Goal: Task Accomplishment & Management: Use online tool/utility

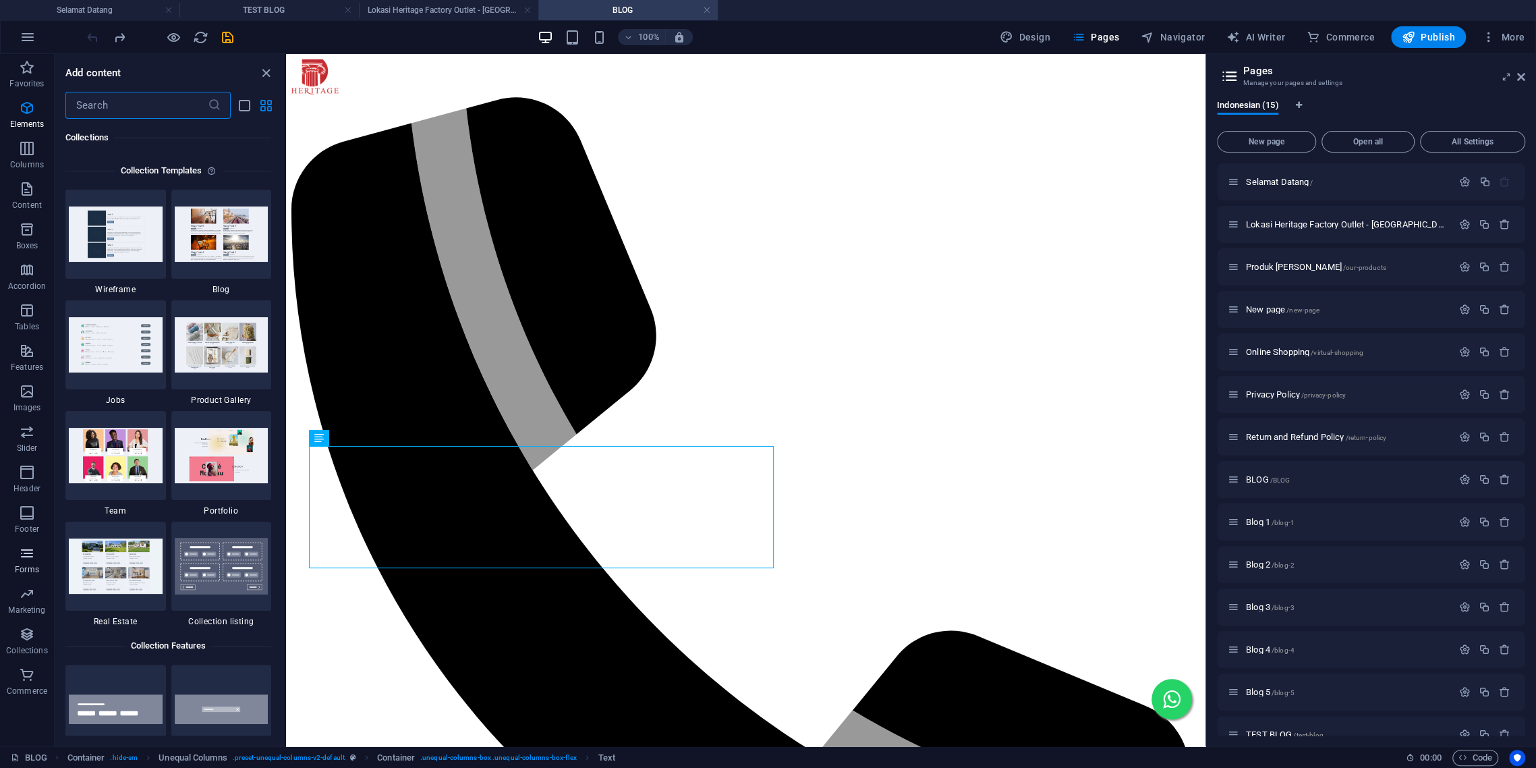
scroll to position [492, 0]
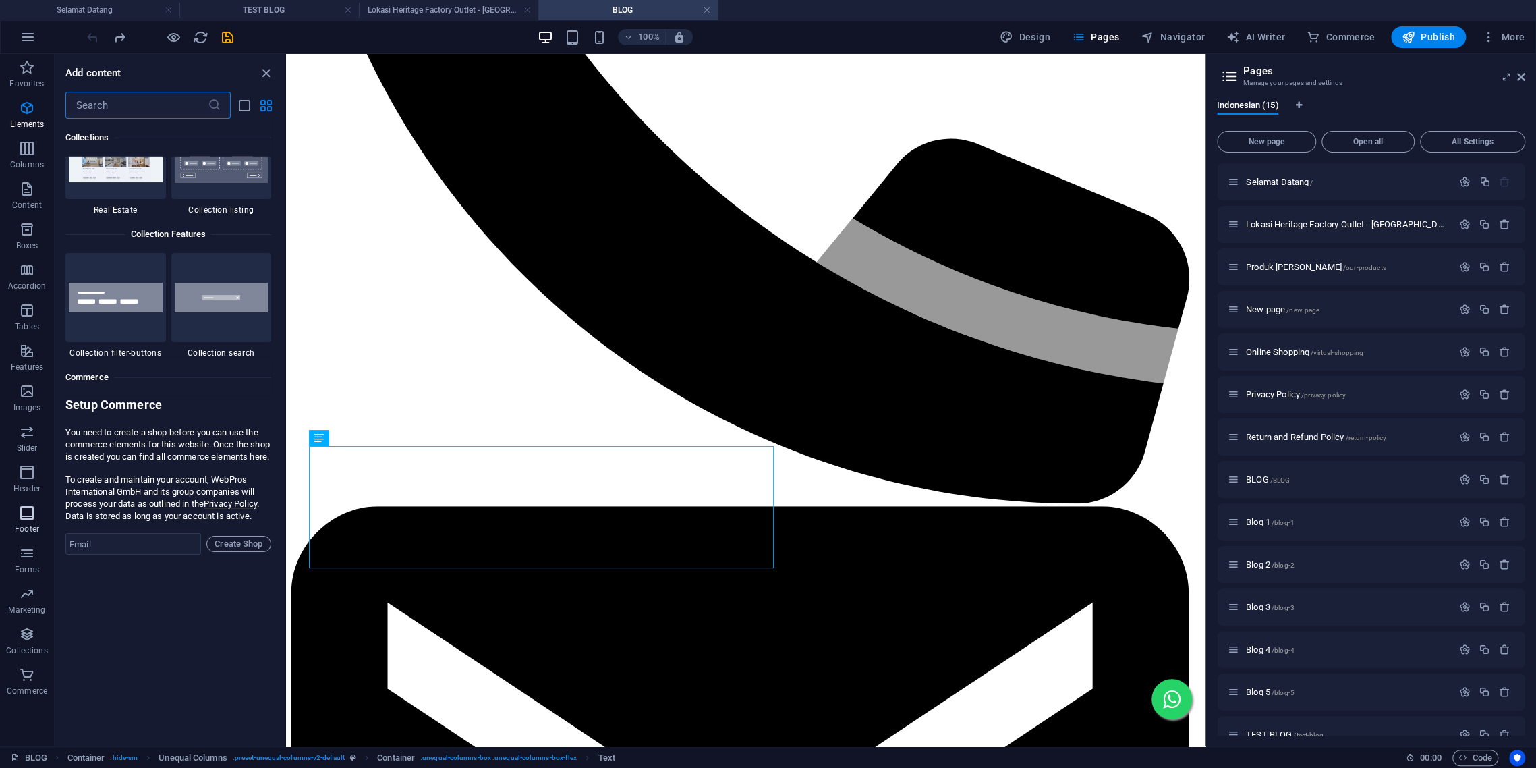
click at [32, 532] on p "Footer" at bounding box center [27, 528] width 24 height 11
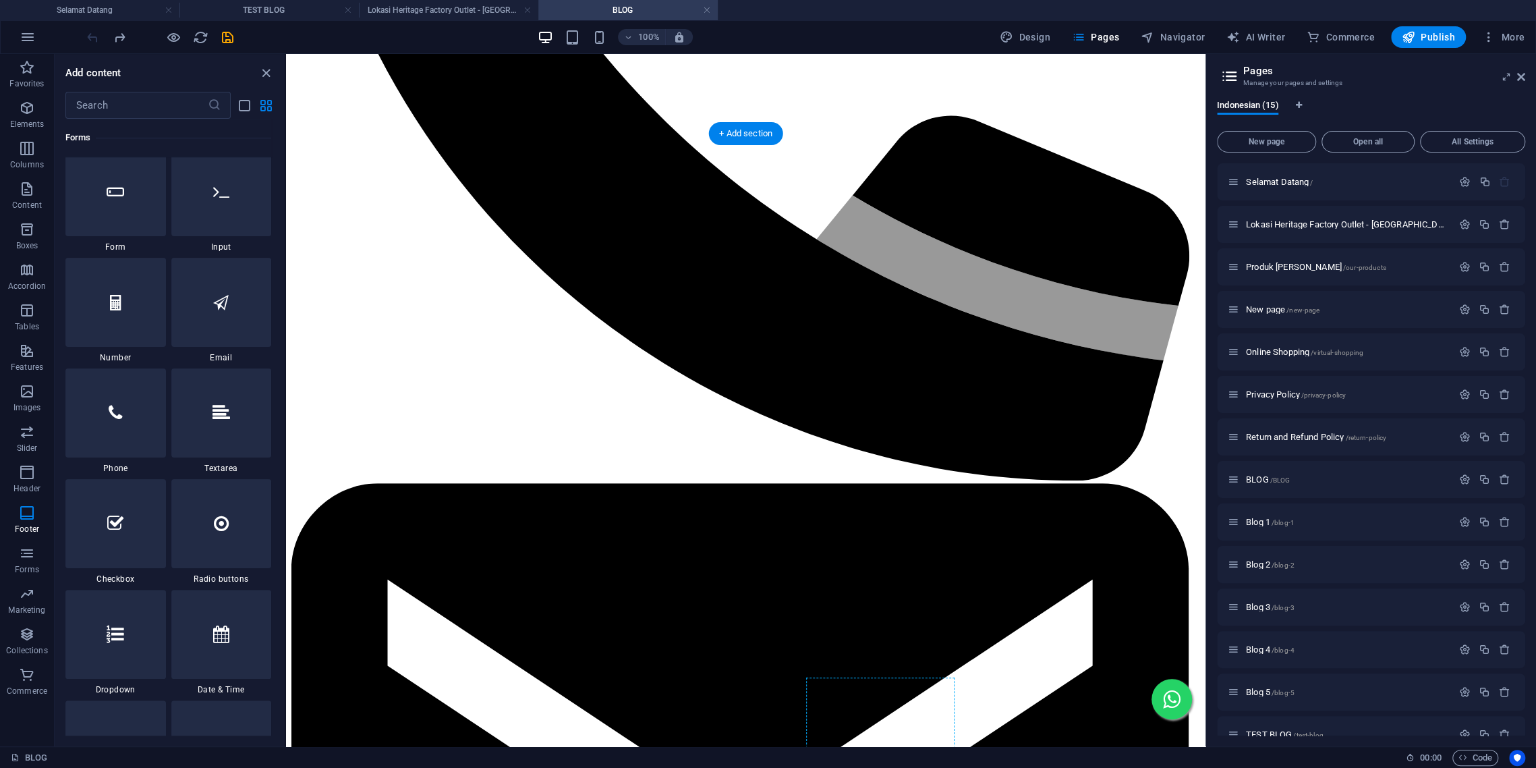
scroll to position [559, 0]
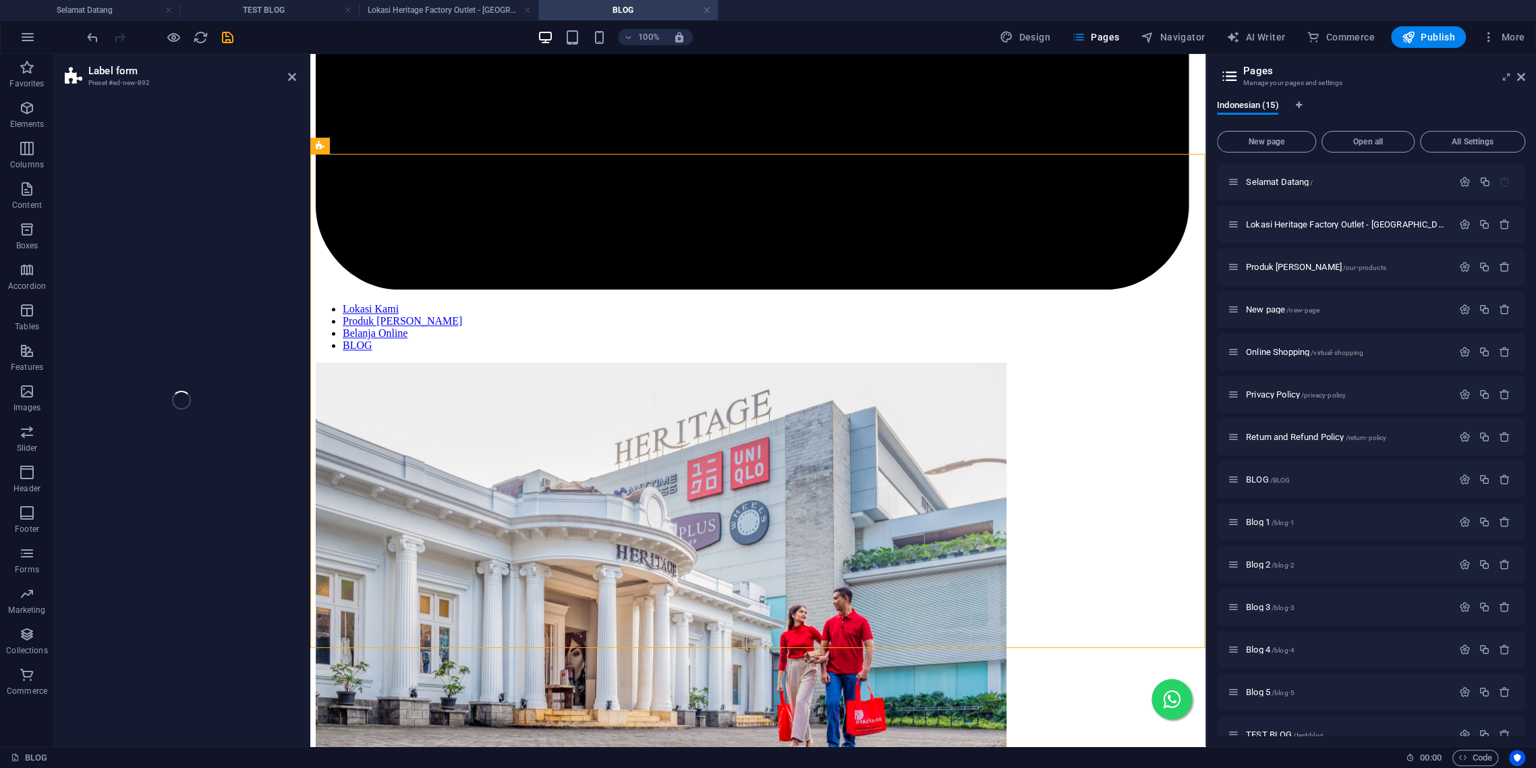
select select "rem"
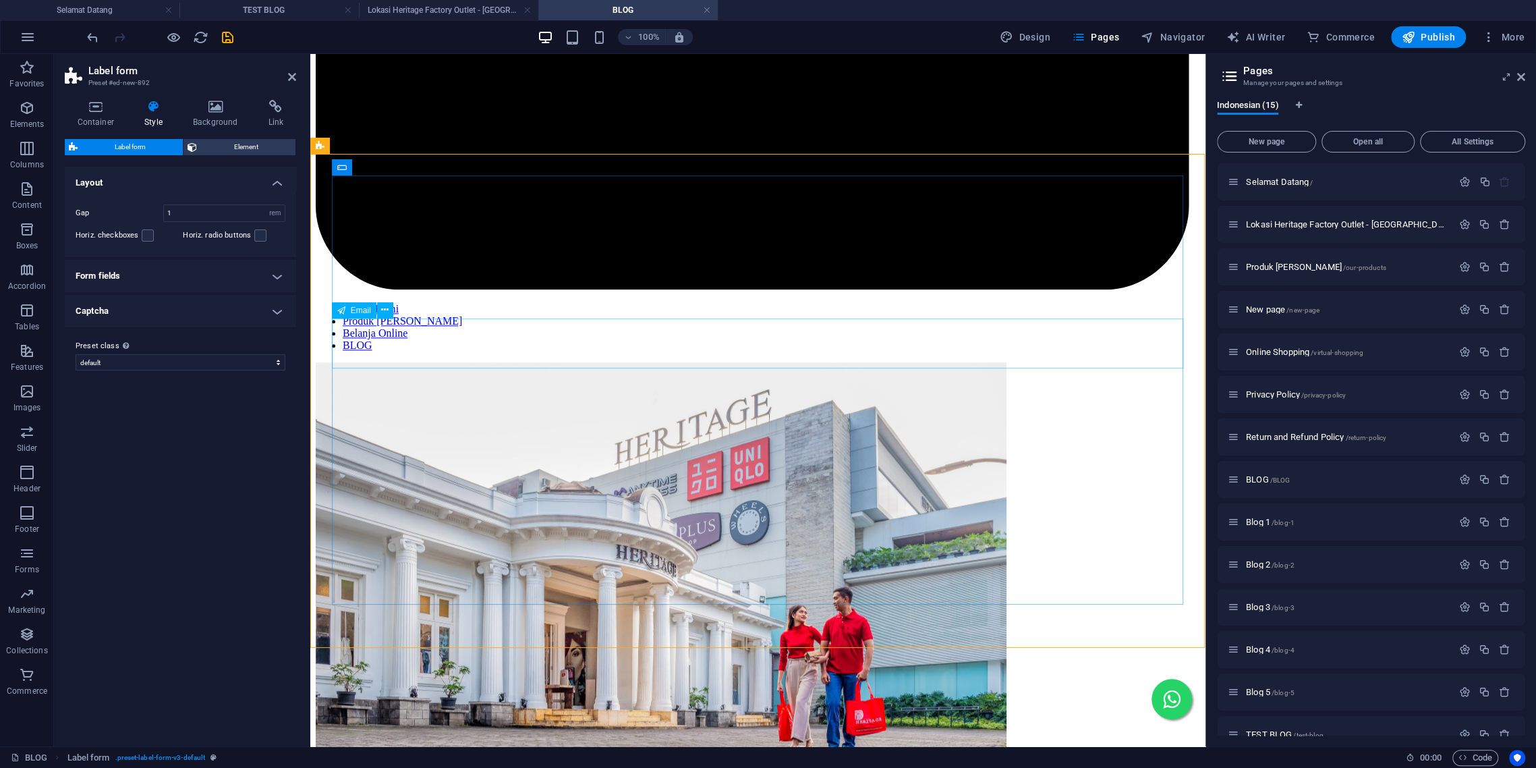
scroll to position [1123, 0]
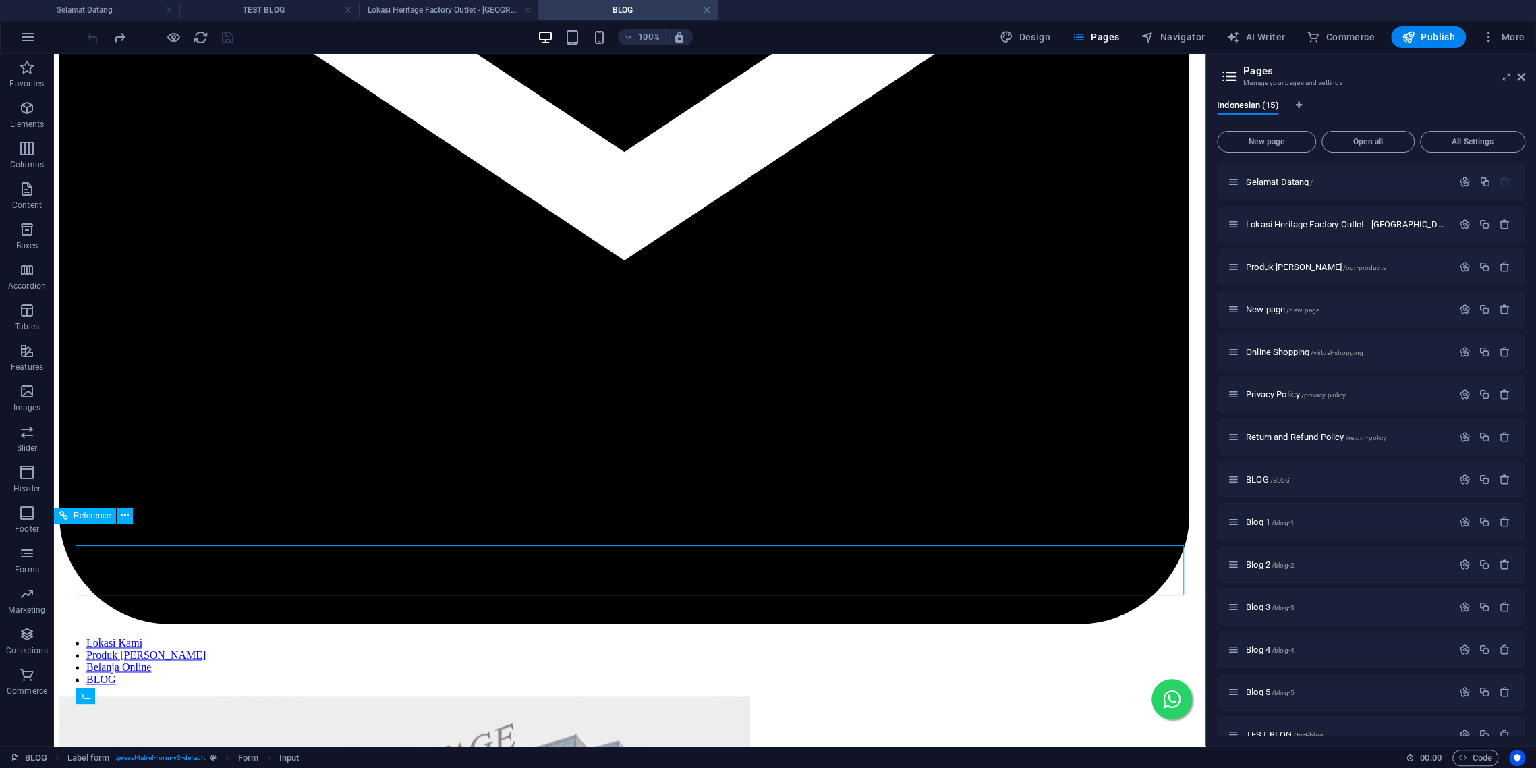
scroll to position [842, 0]
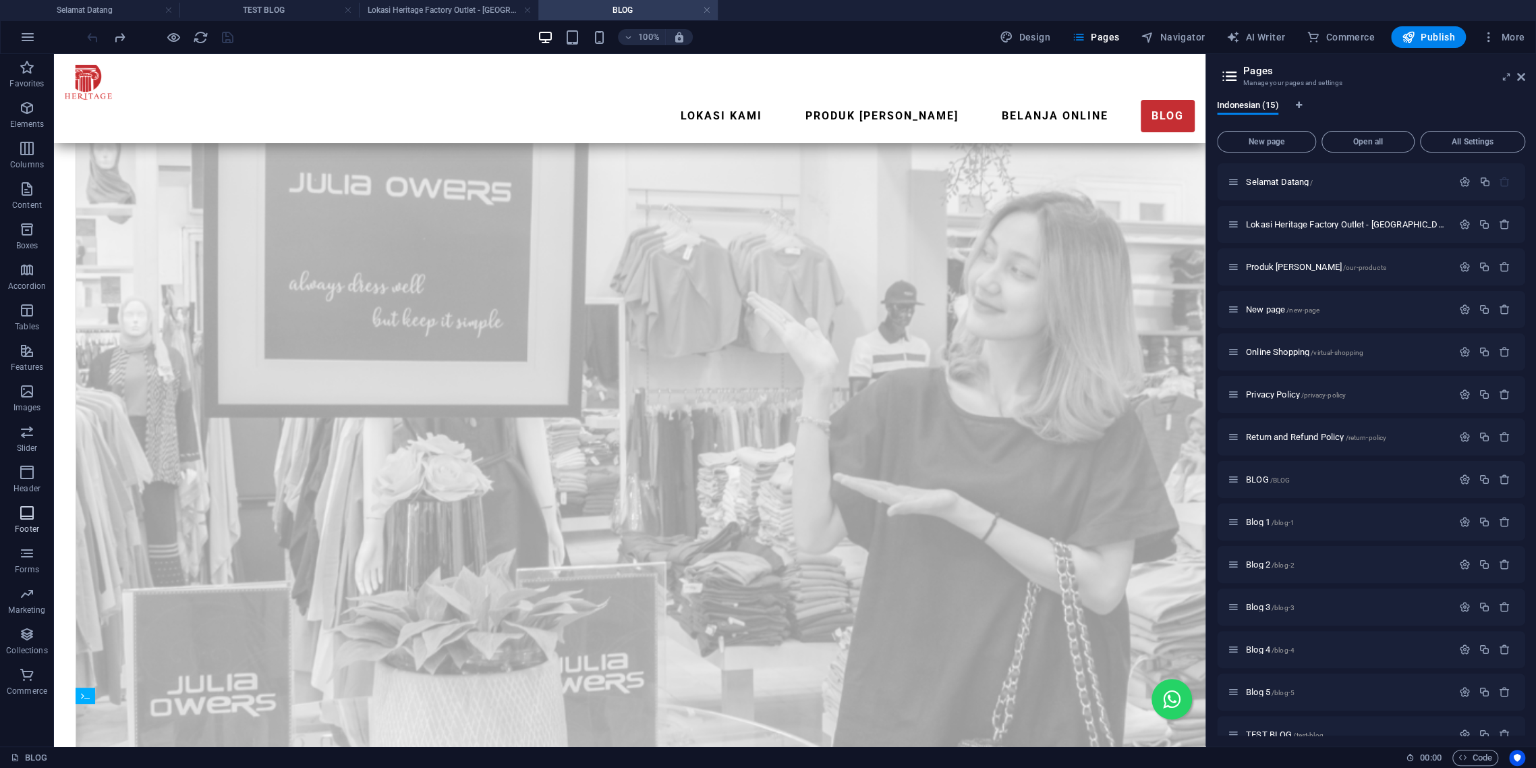
click at [22, 514] on icon "button" at bounding box center [27, 513] width 16 height 16
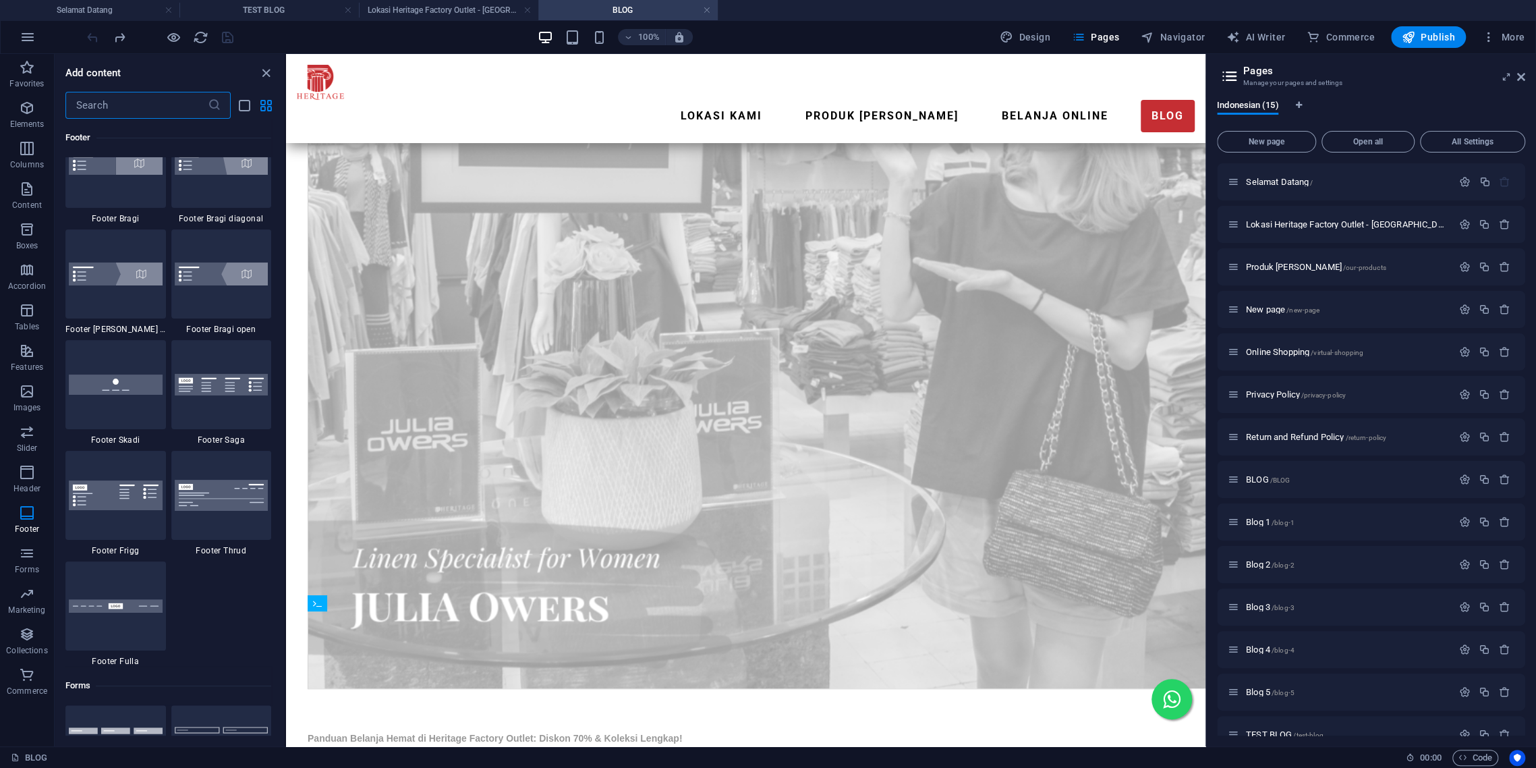
scroll to position [9335, 0]
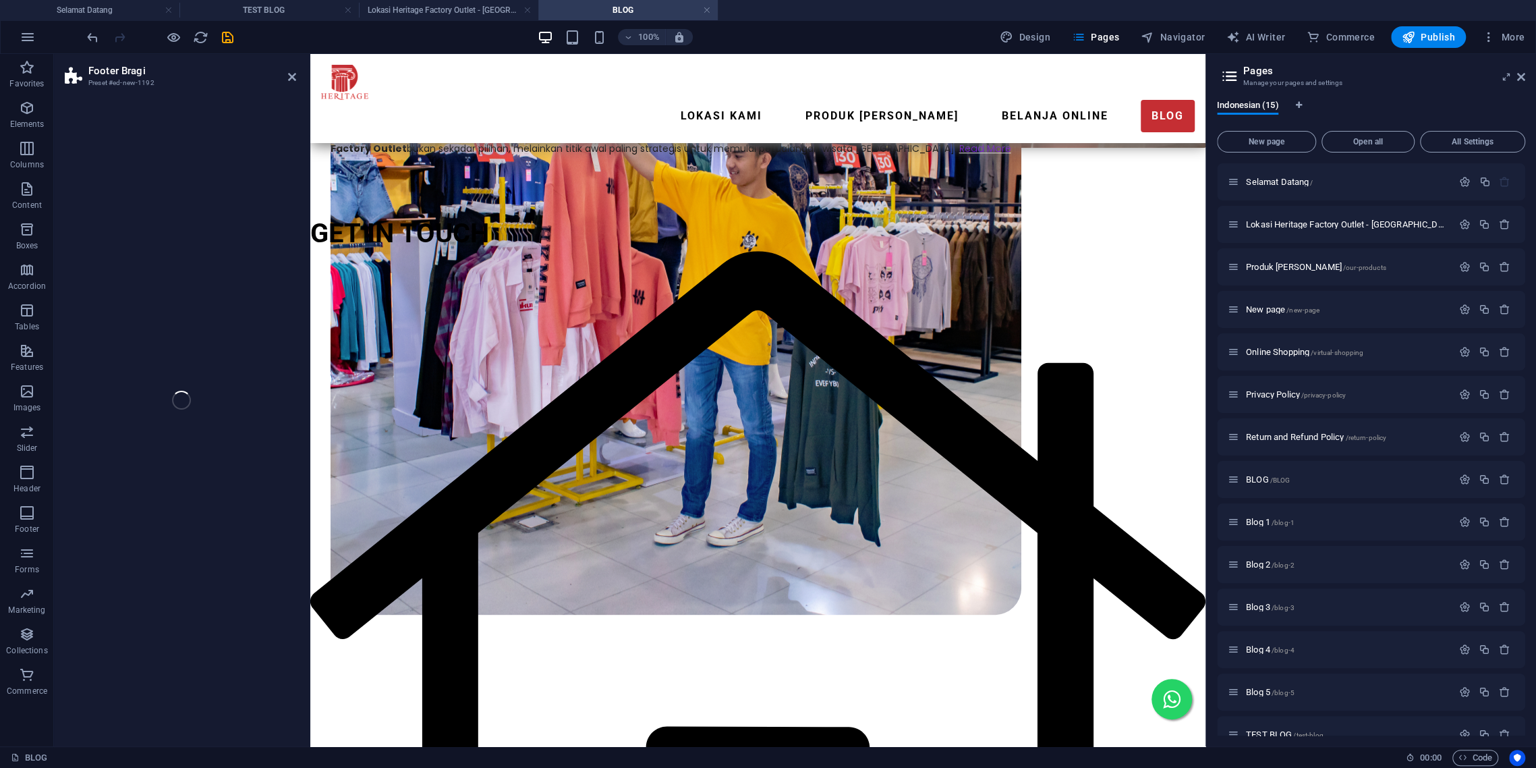
select select "%"
select select "rem"
select select "px"
select select "rem"
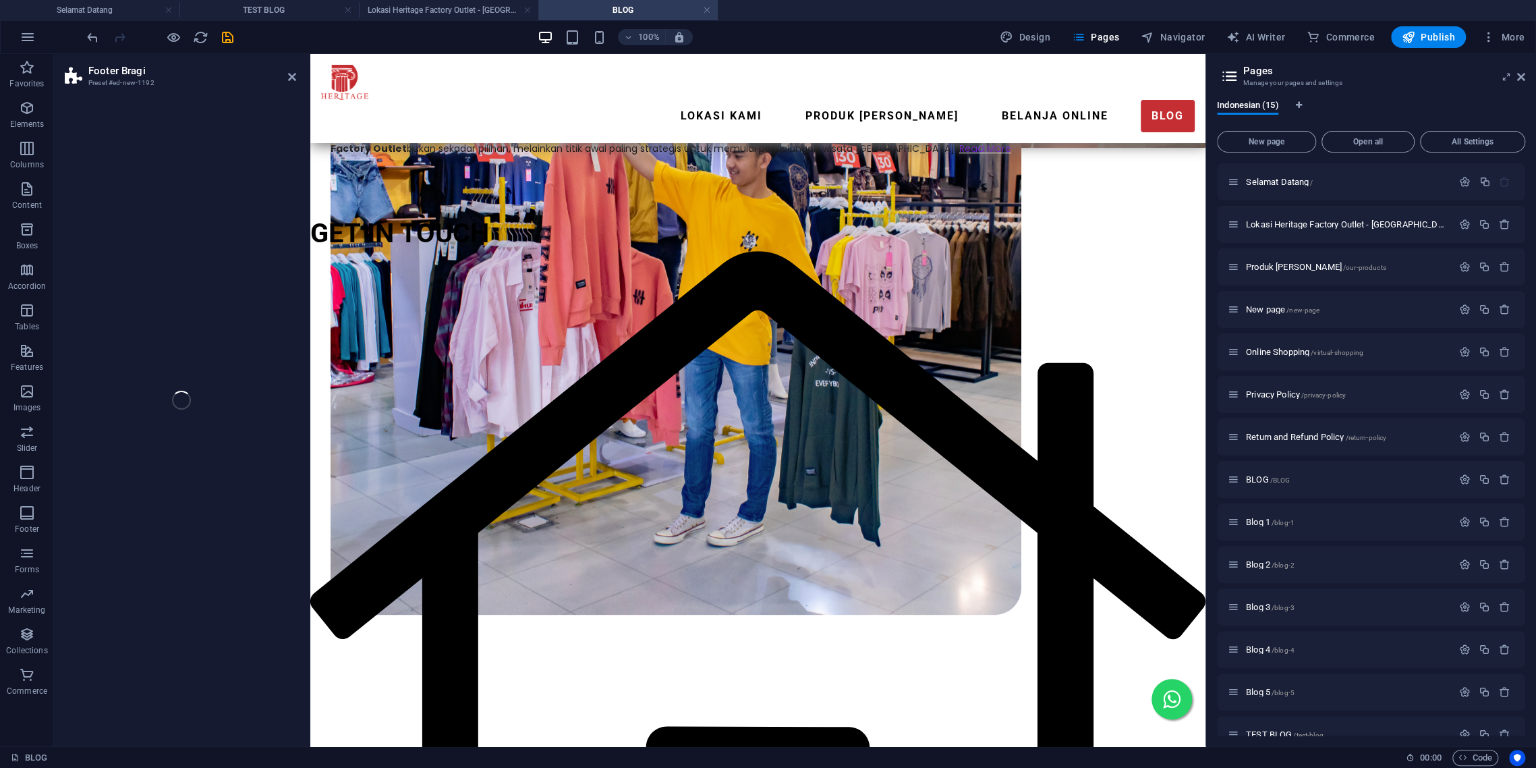
select select "rem"
select select "preset-footer-bragi-v3-diagonal"
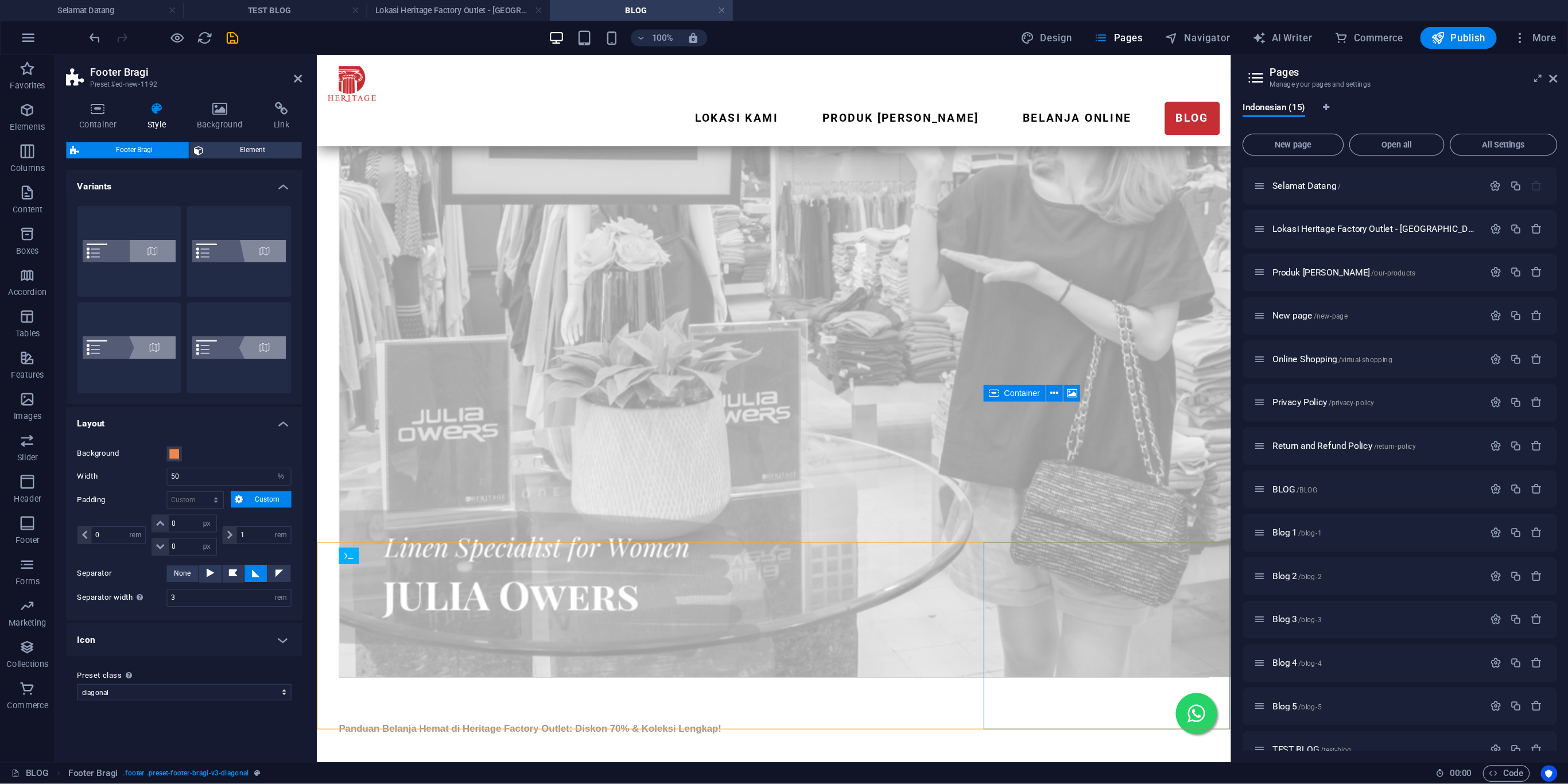
scroll to position [845, 0]
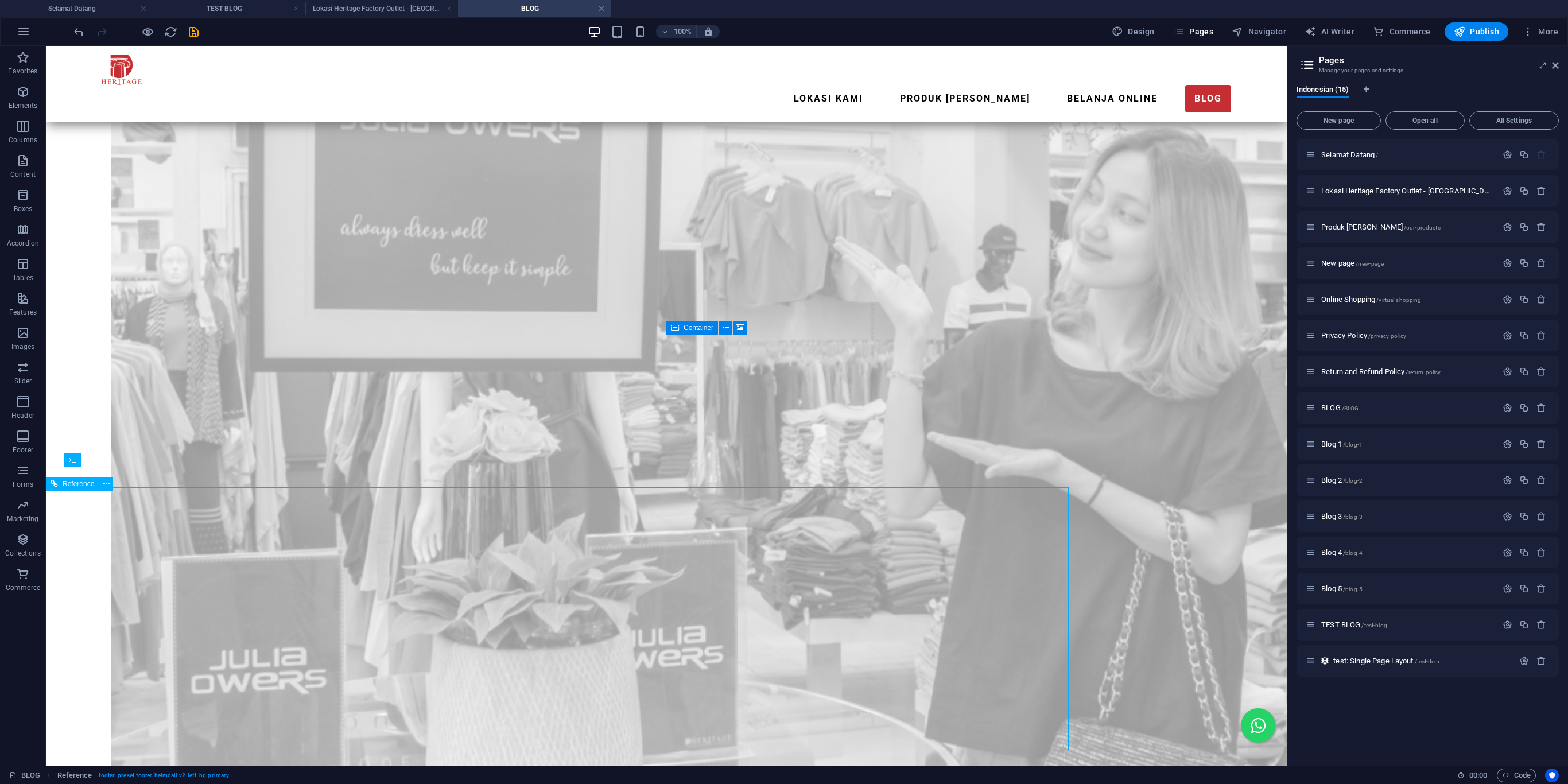
scroll to position [849, 0]
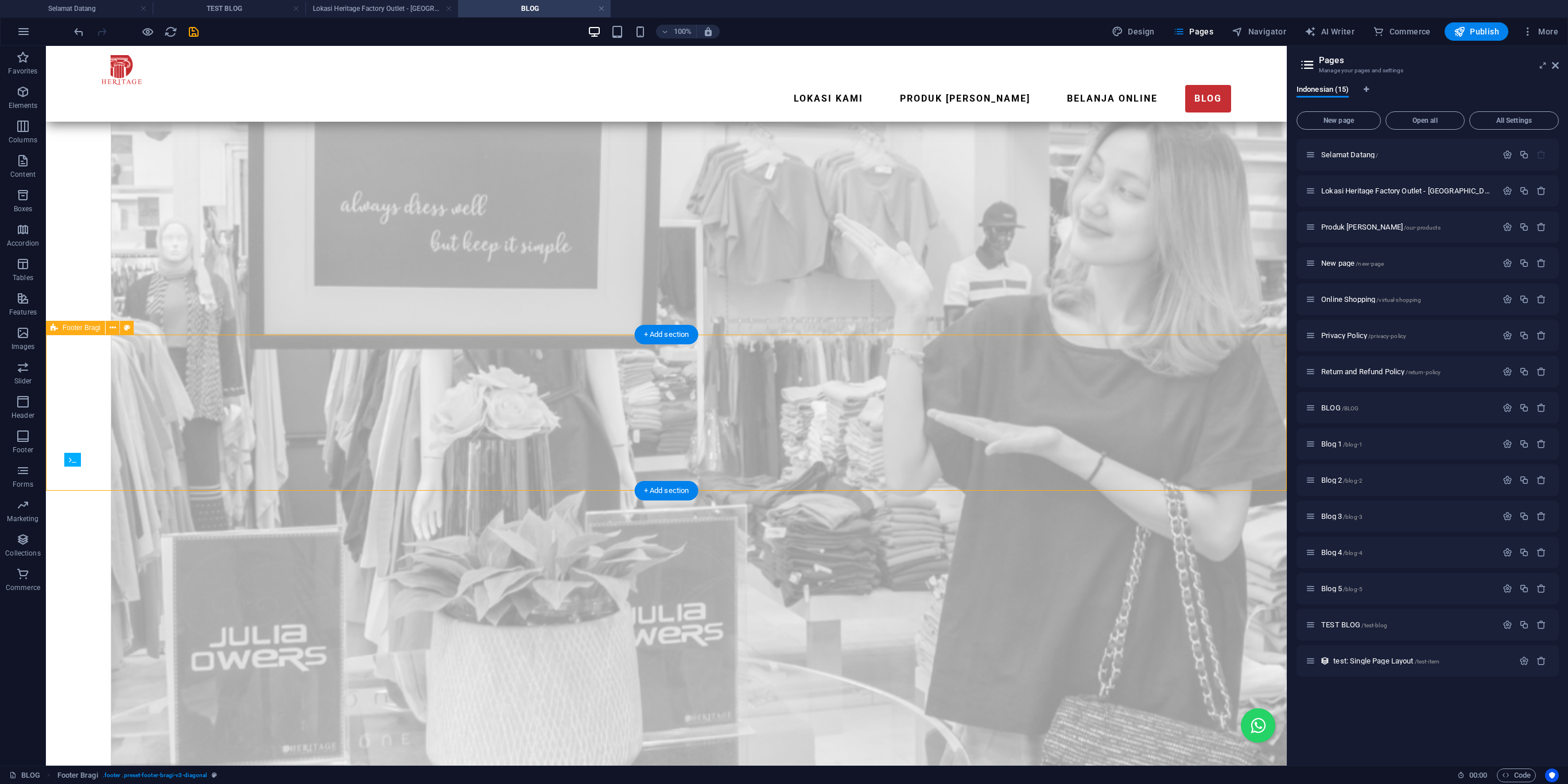
select select "preset-footer-bragi-v3-diagonal"
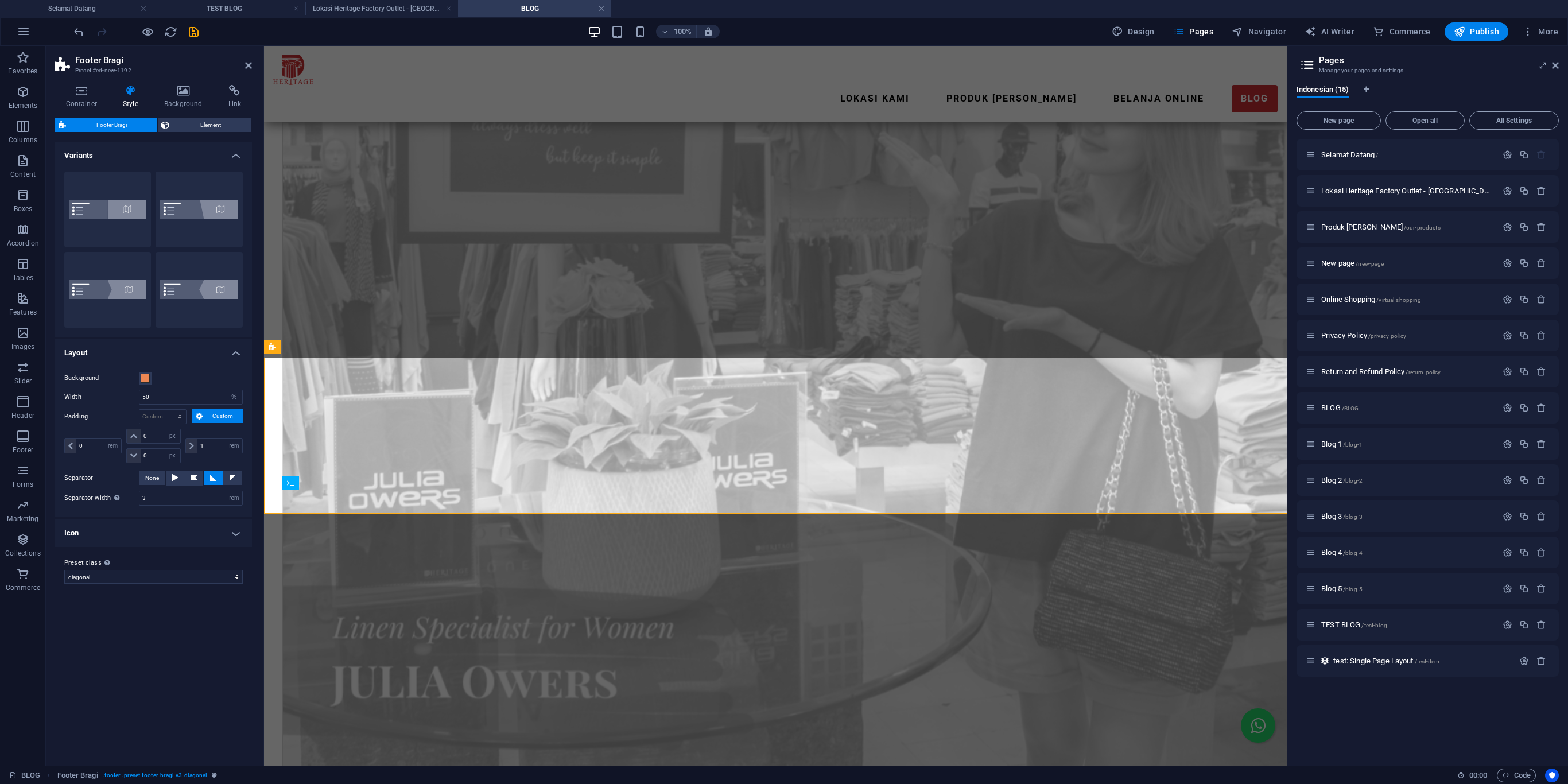
click at [63, 352] on h4 "Layout" at bounding box center [153, 350] width 197 height 20
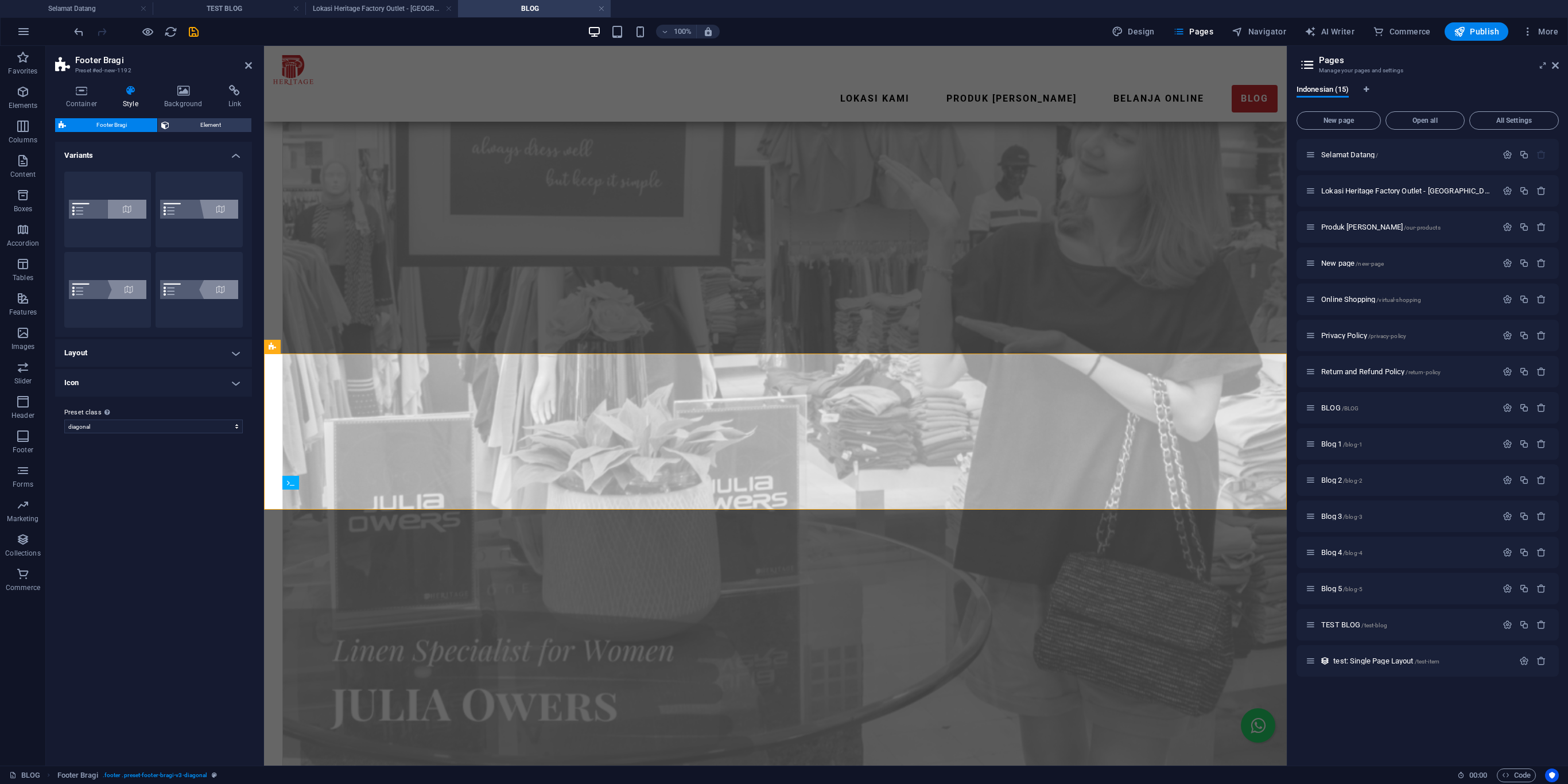
click at [105, 204] on div "Default" at bounding box center [108, 209] width 87 height 76
click at [71, 204] on button "Default" at bounding box center [108, 209] width 87 height 76
click at [96, 91] on icon at bounding box center [81, 90] width 52 height 11
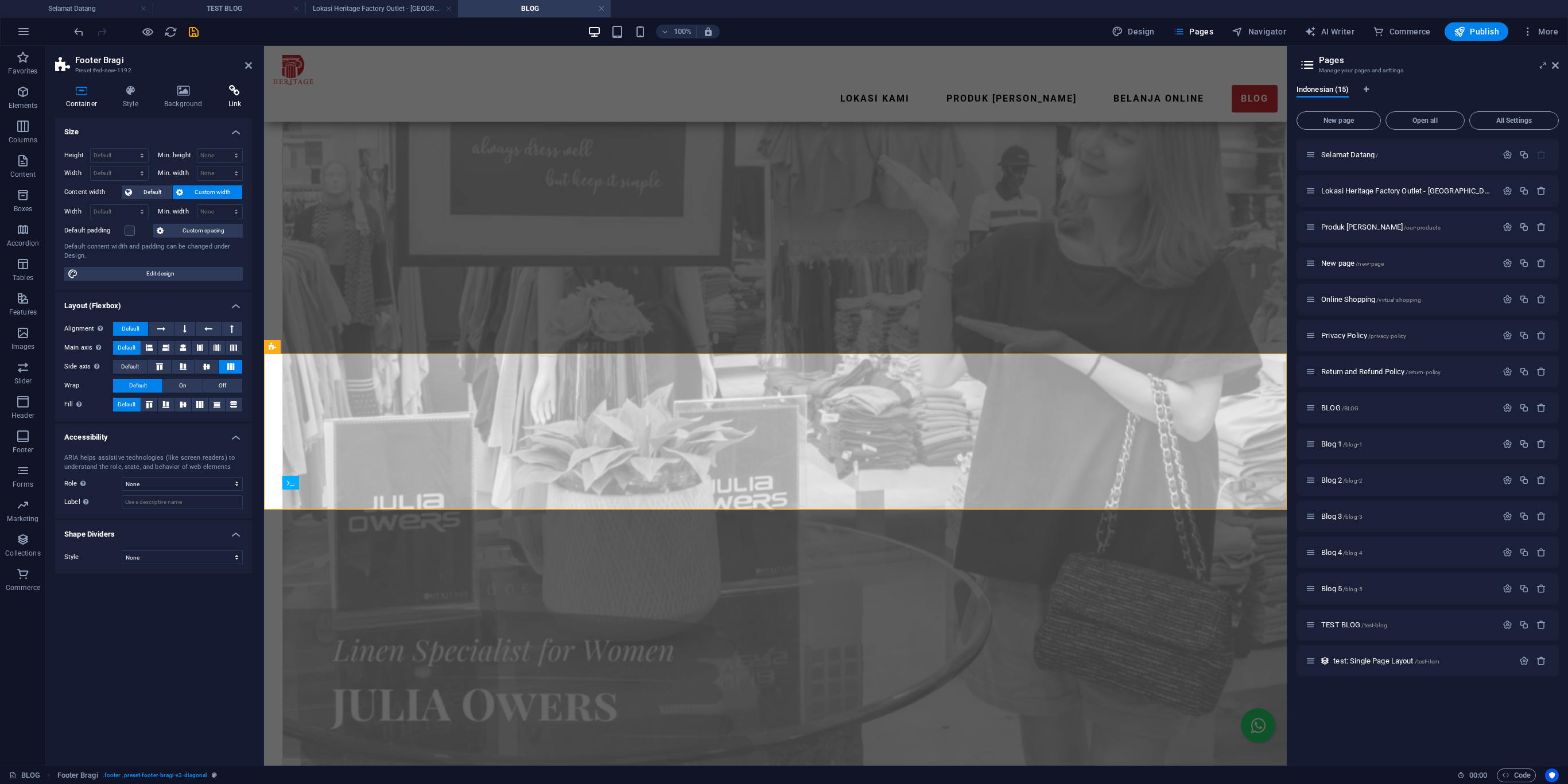
click at [226, 94] on icon at bounding box center [235, 90] width 34 height 11
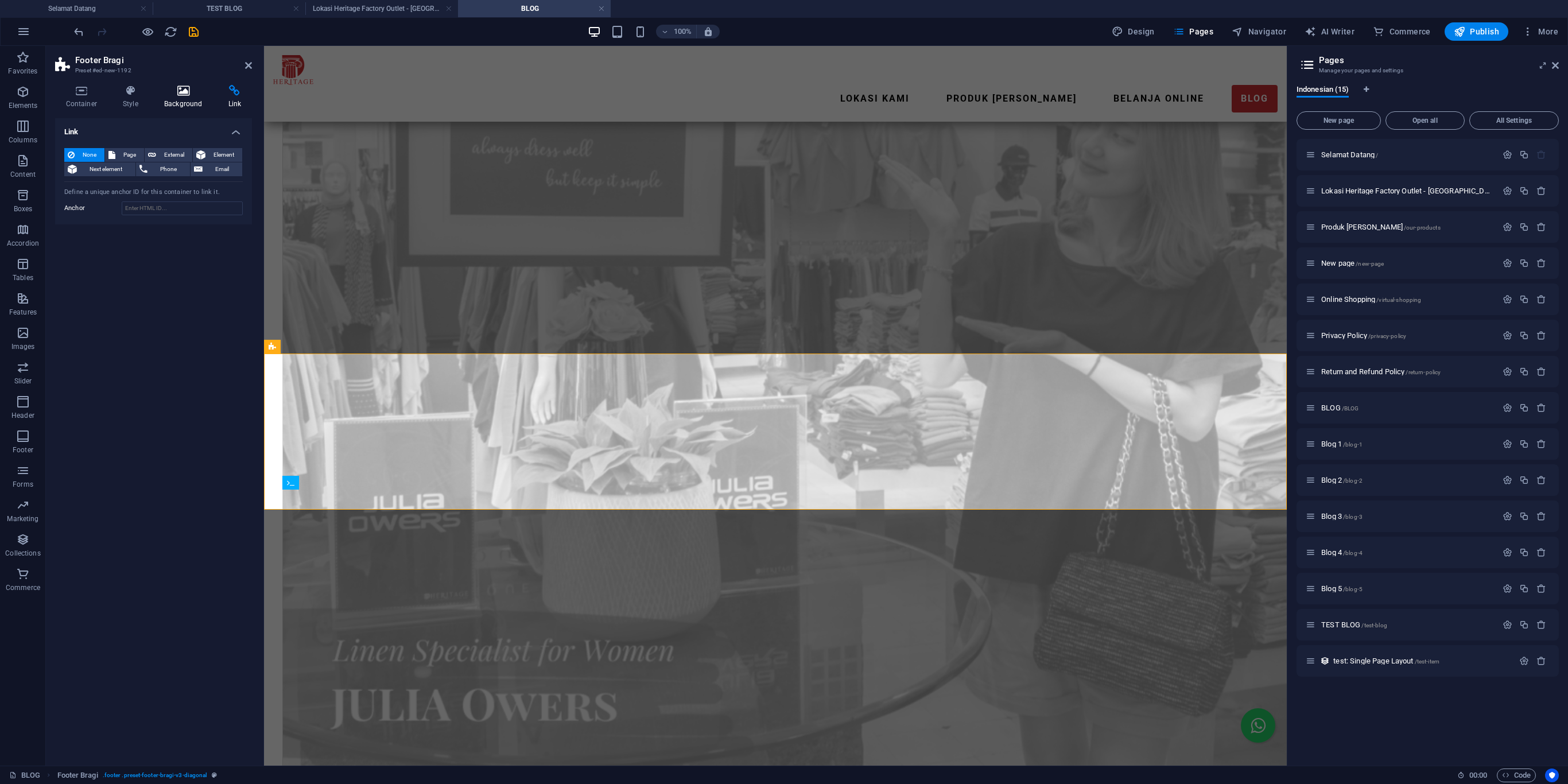
click at [171, 103] on h4 "Background" at bounding box center [185, 97] width 65 height 24
click at [122, 103] on h4 "Style" at bounding box center [133, 97] width 42 height 24
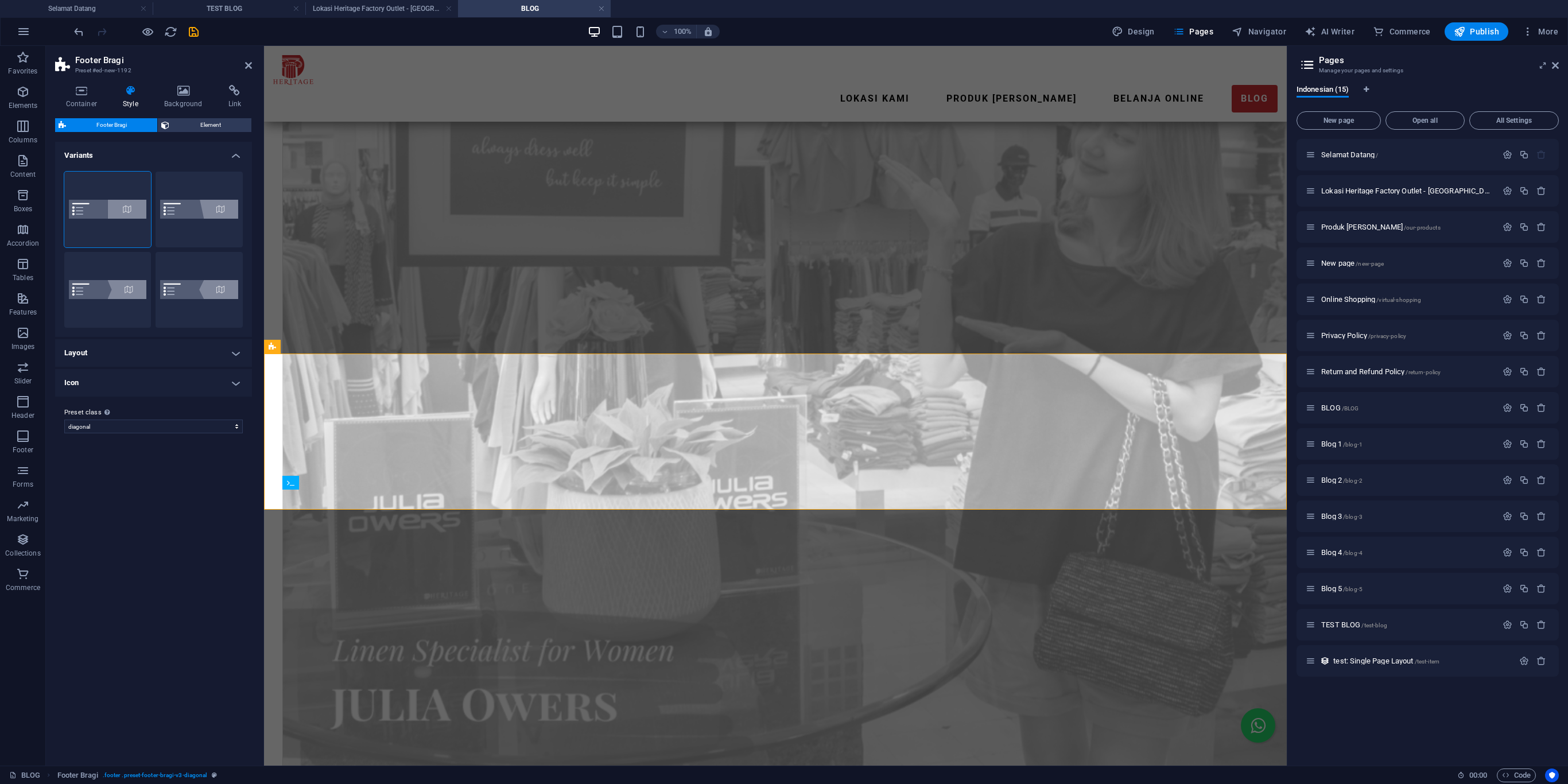
click at [122, 103] on h4 "Style" at bounding box center [133, 97] width 42 height 24
click at [207, 123] on span "Element" at bounding box center [210, 125] width 75 height 14
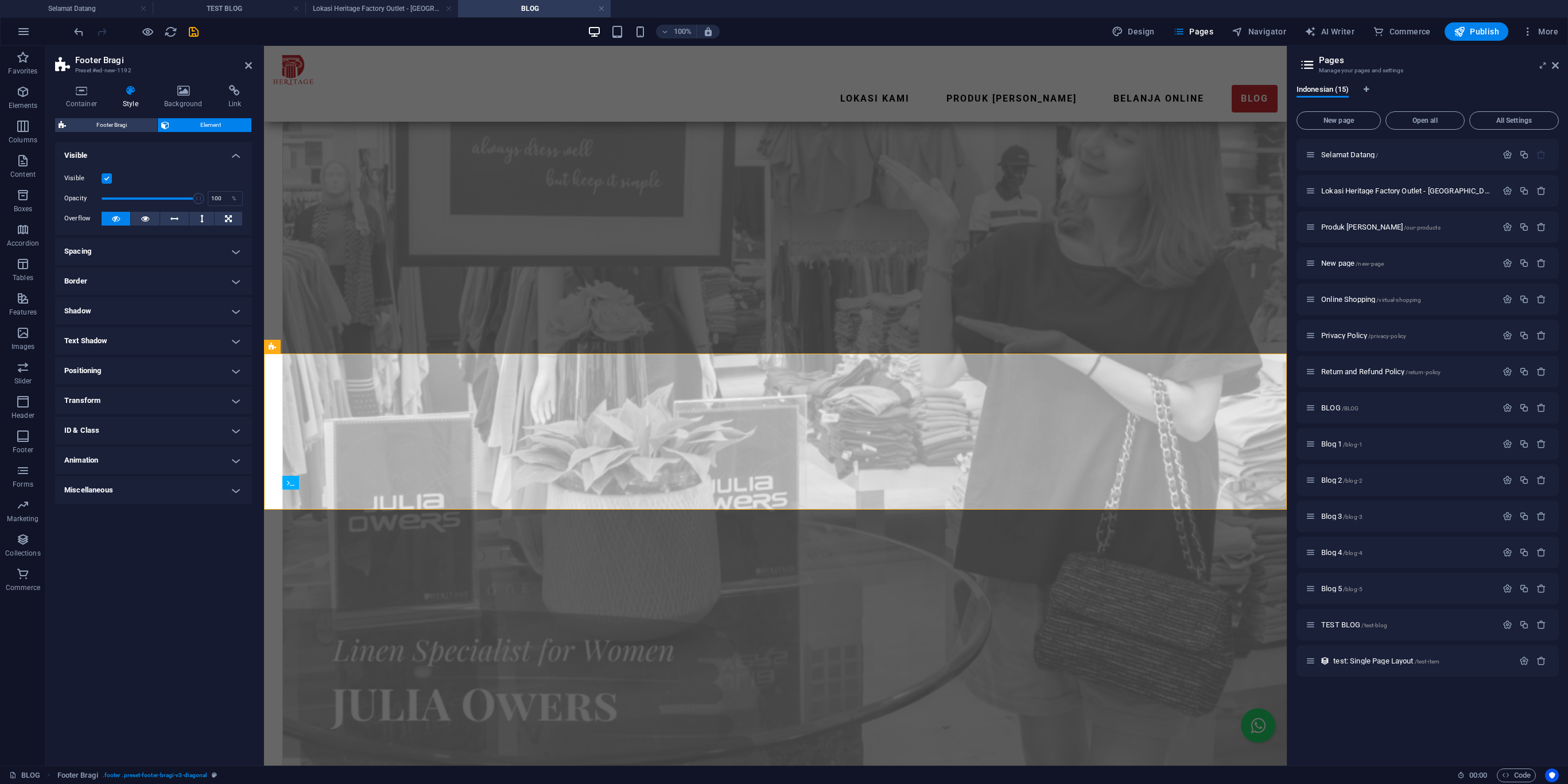
click at [123, 260] on h4 "Spacing" at bounding box center [153, 251] width 197 height 27
click at [119, 243] on h4 "Spacing" at bounding box center [153, 248] width 197 height 20
click at [89, 92] on icon at bounding box center [81, 90] width 52 height 11
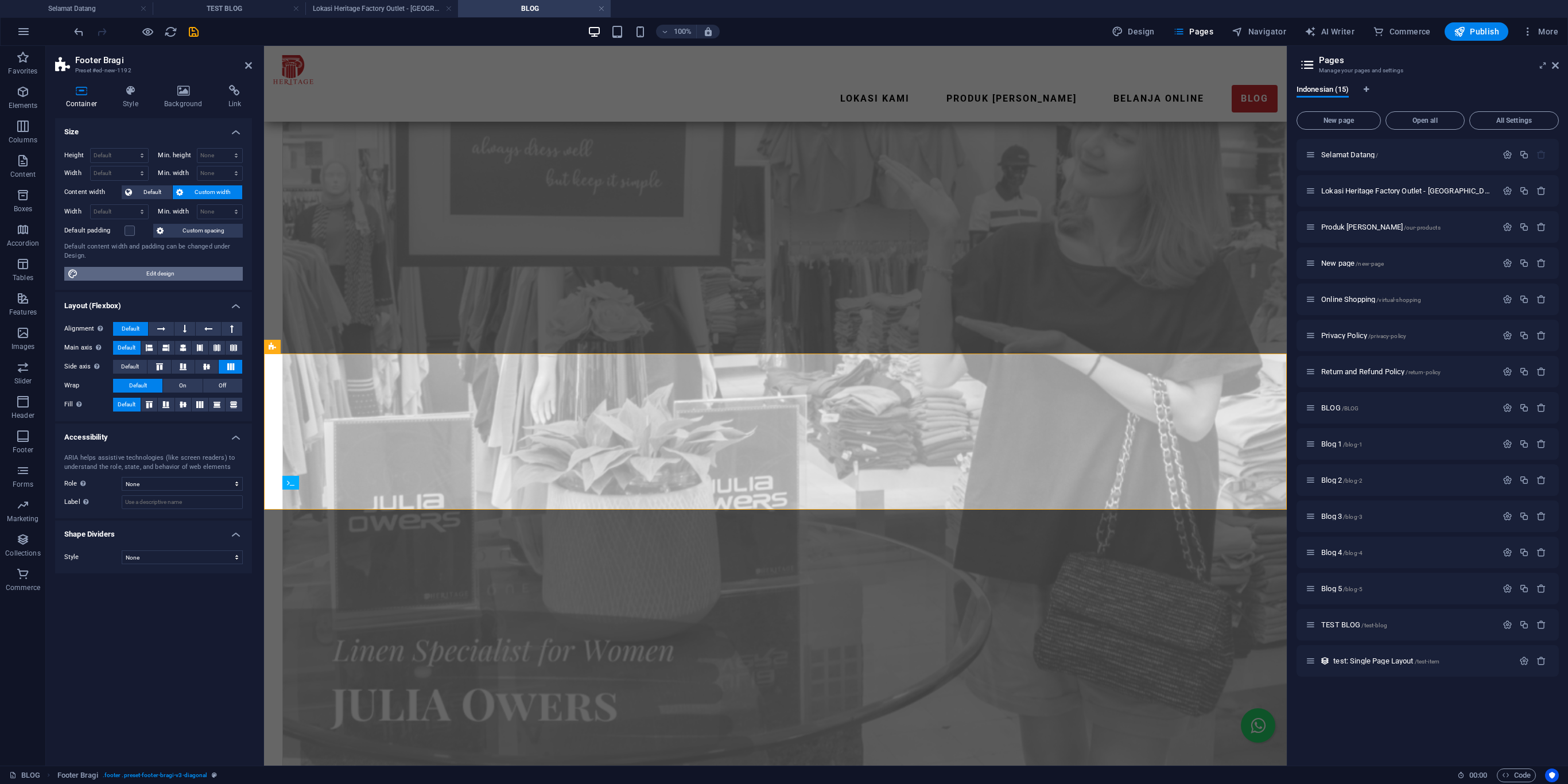
click at [184, 274] on span "Edit design" at bounding box center [161, 274] width 158 height 14
select select "px"
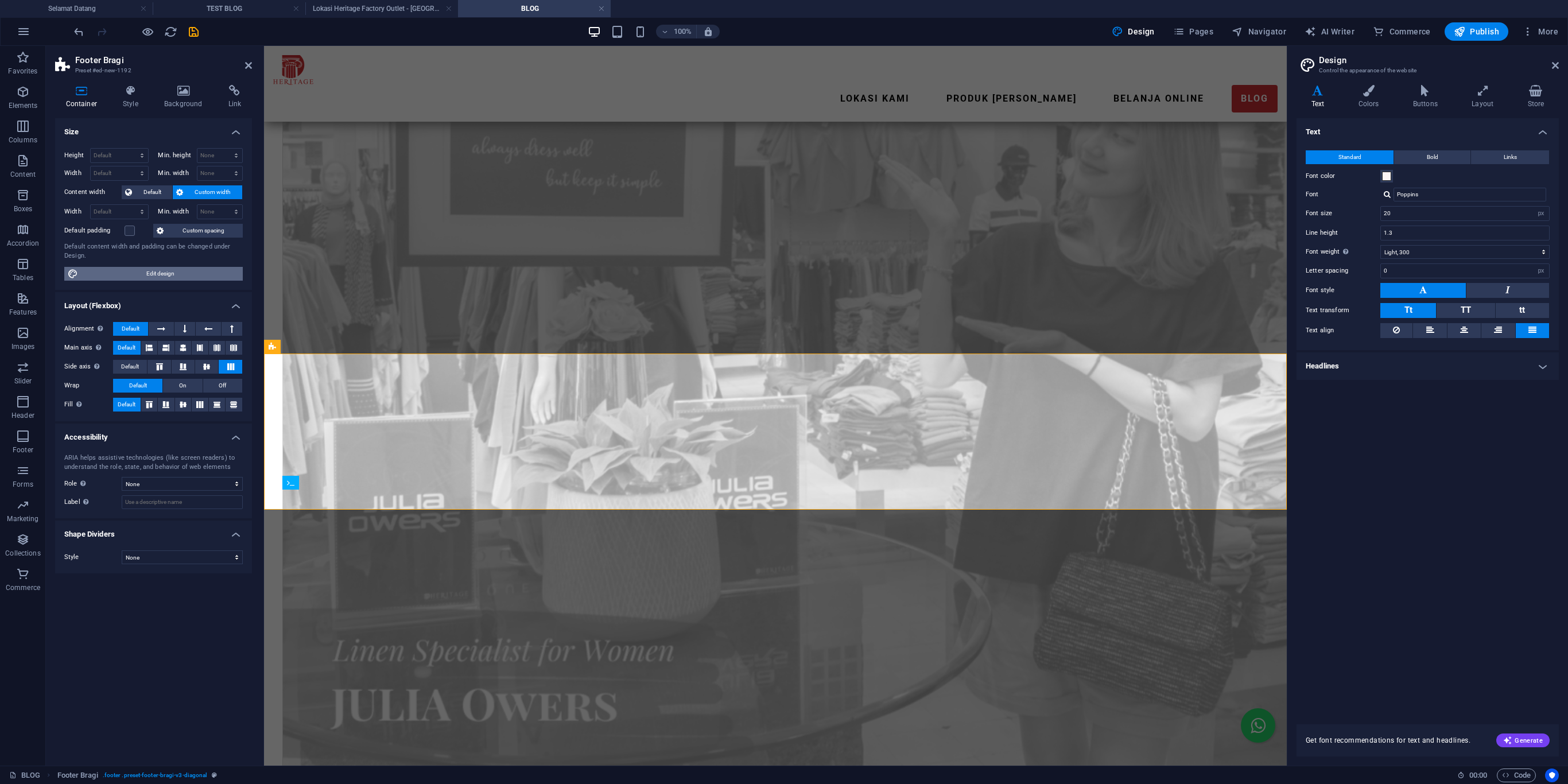
click at [184, 274] on span "Edit design" at bounding box center [161, 274] width 158 height 14
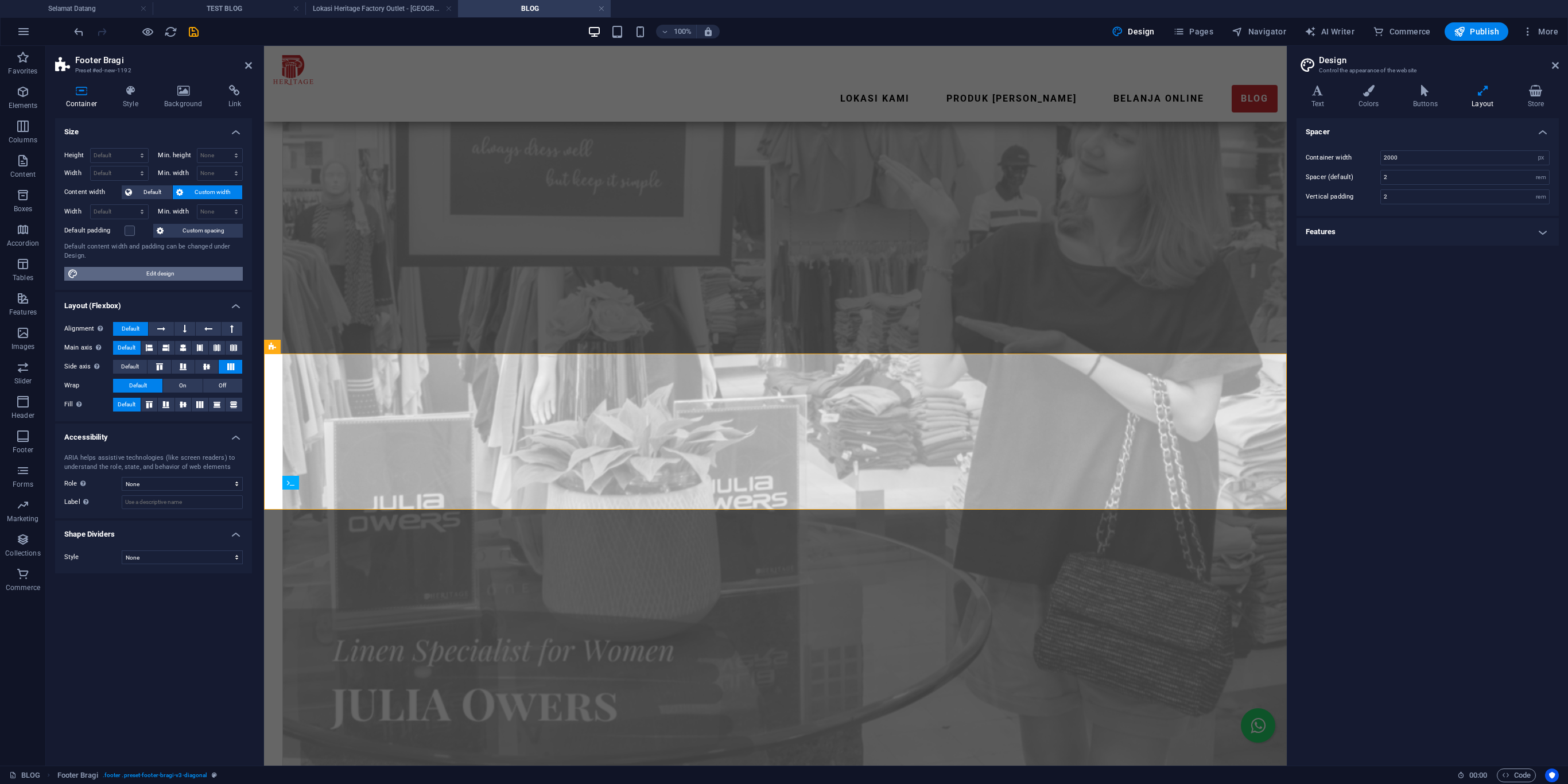
click at [185, 277] on span "Edit design" at bounding box center [161, 274] width 158 height 14
select select "px"
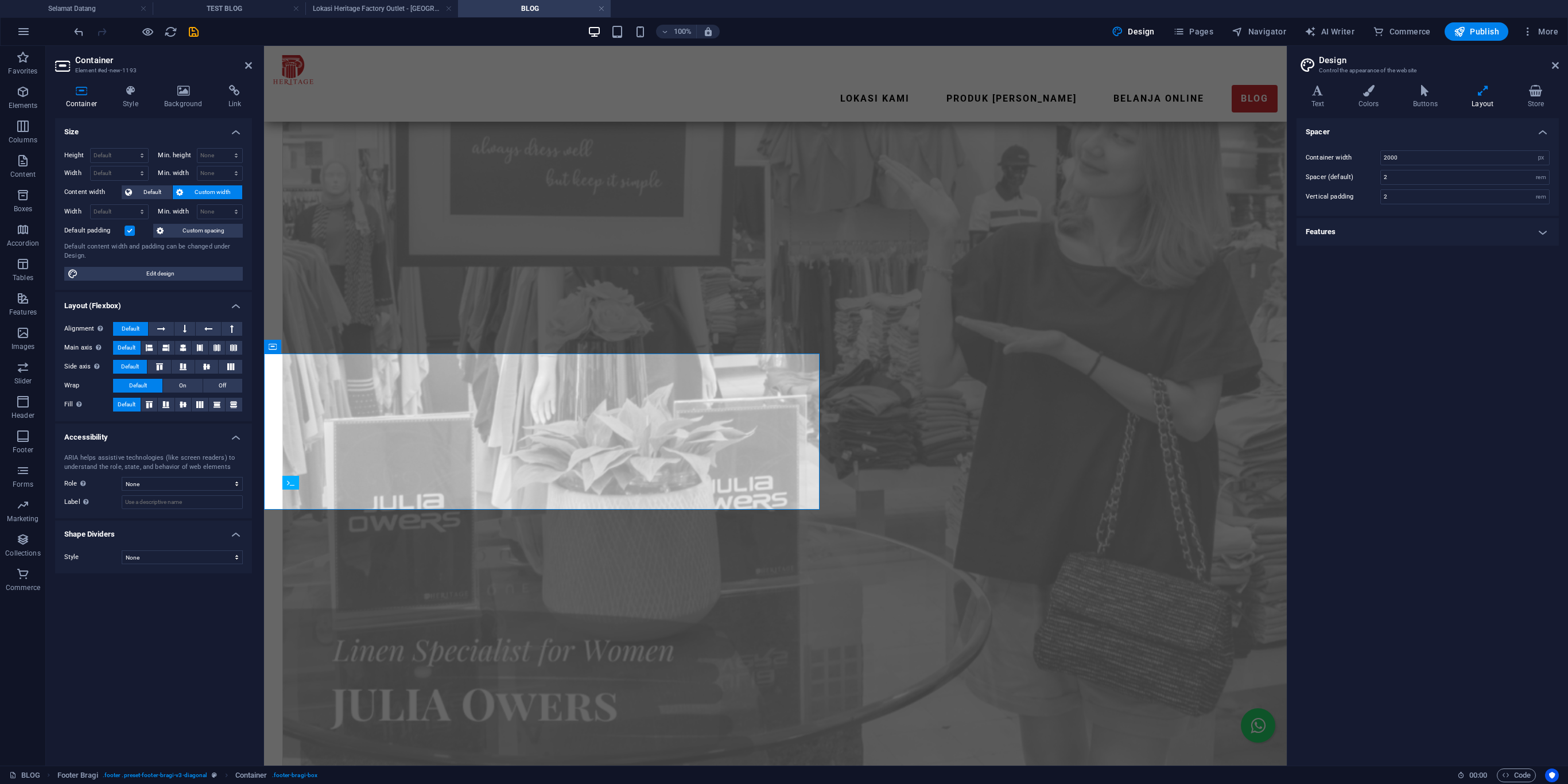
drag, startPoint x: 1229, startPoint y: 529, endPoint x: 795, endPoint y: 532, distance: 434.0
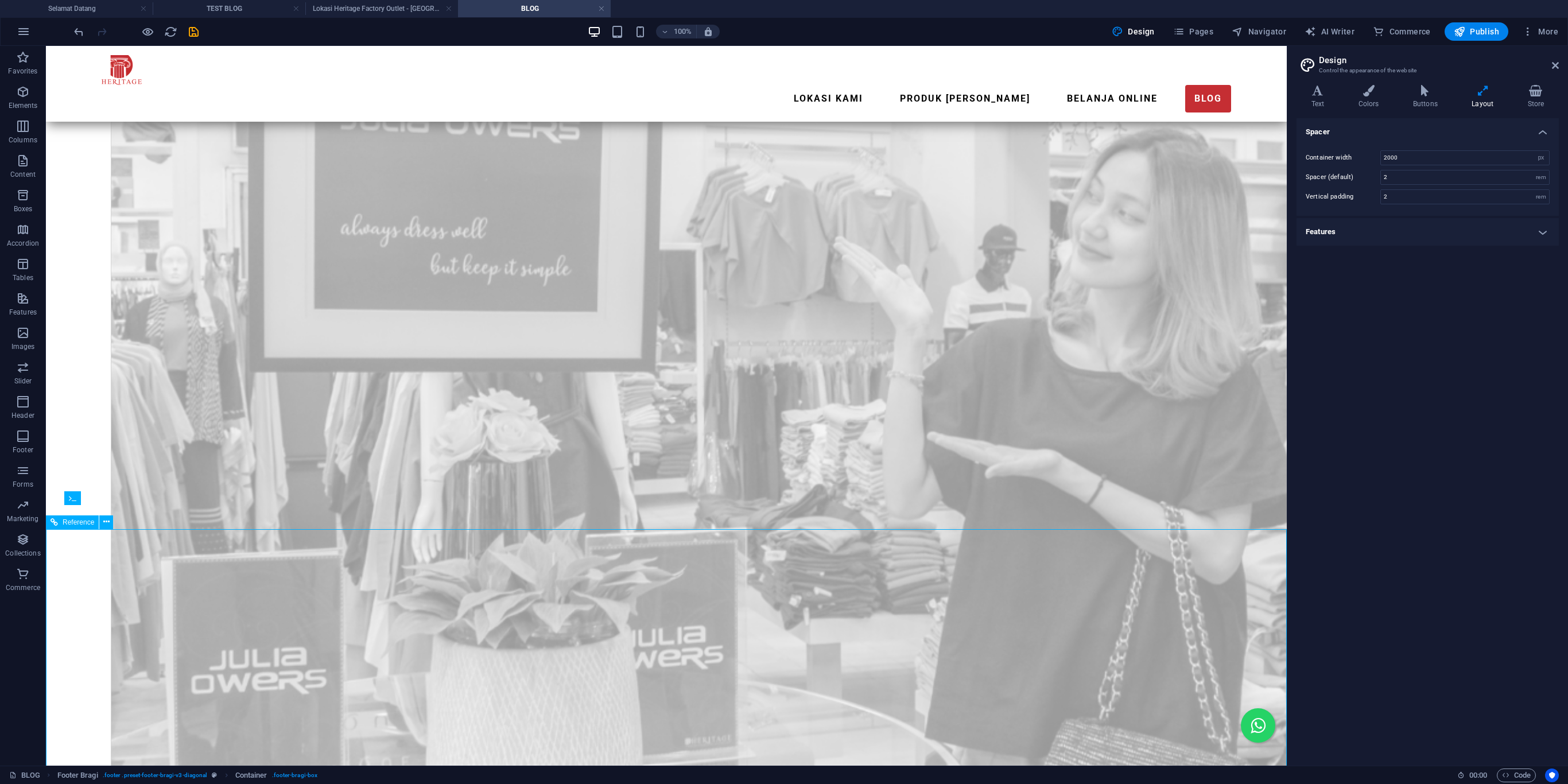
scroll to position [810, 0]
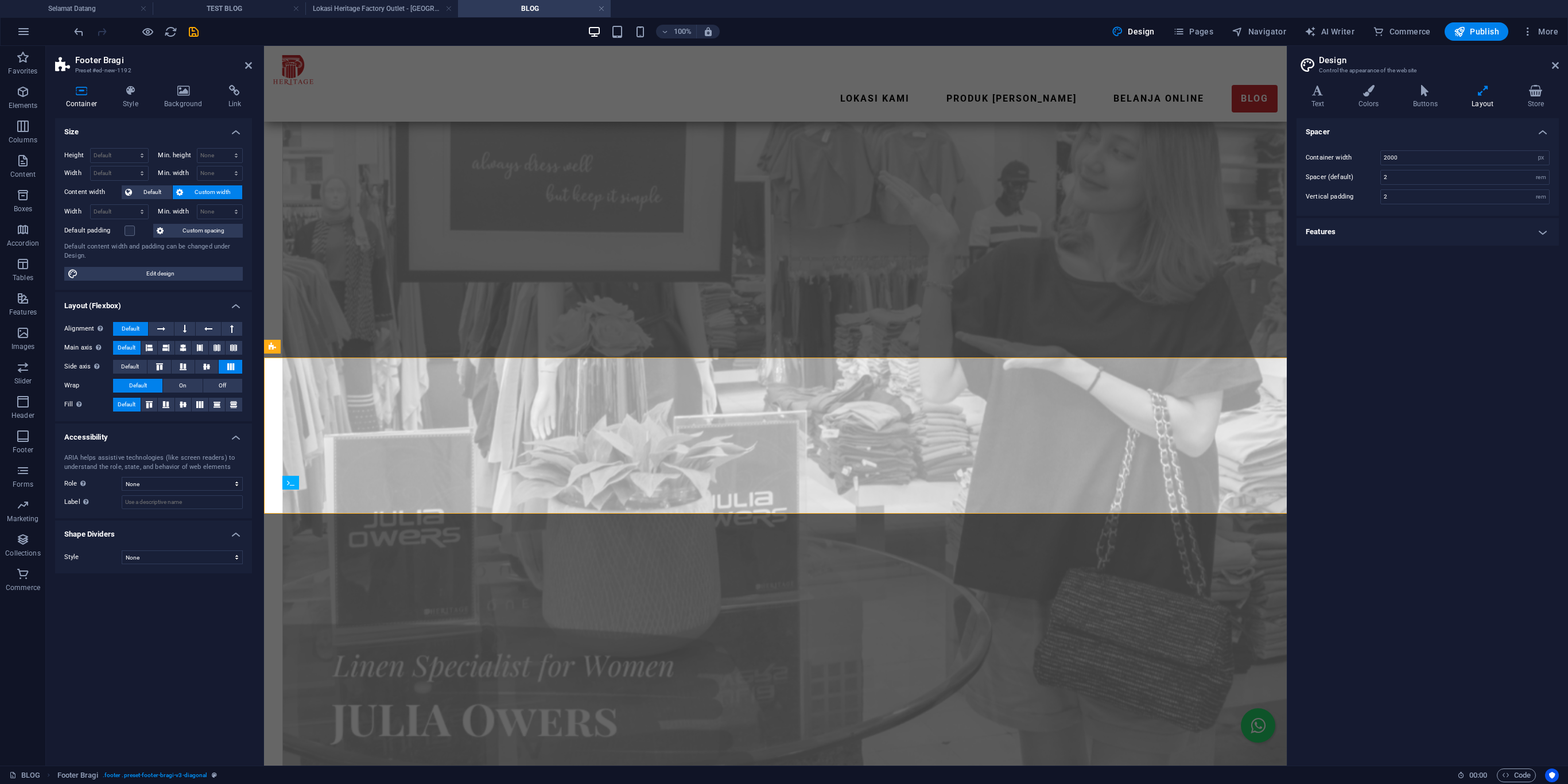
scroll to position [826, 0]
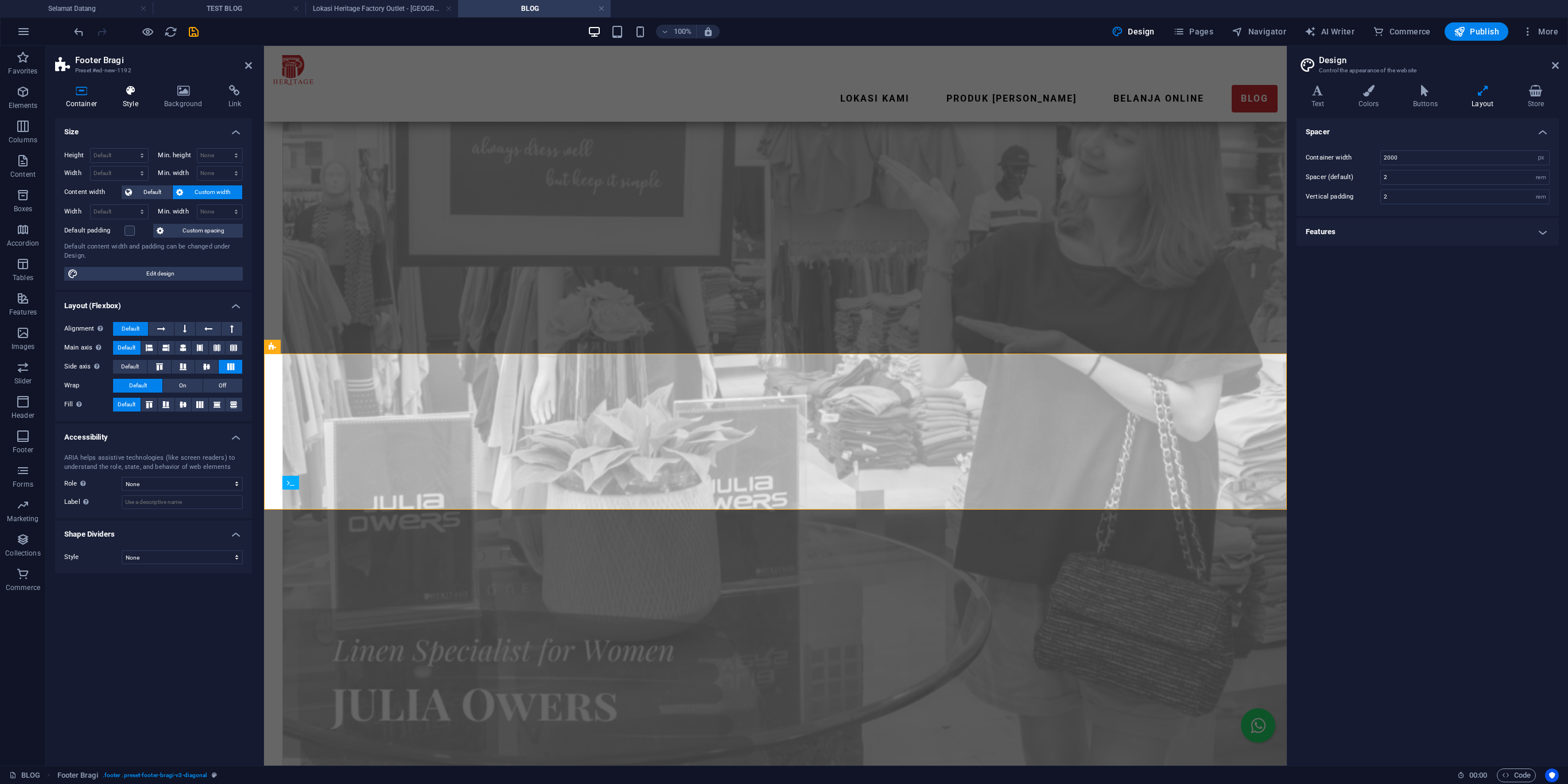
click at [131, 99] on h4 "Style" at bounding box center [133, 97] width 42 height 24
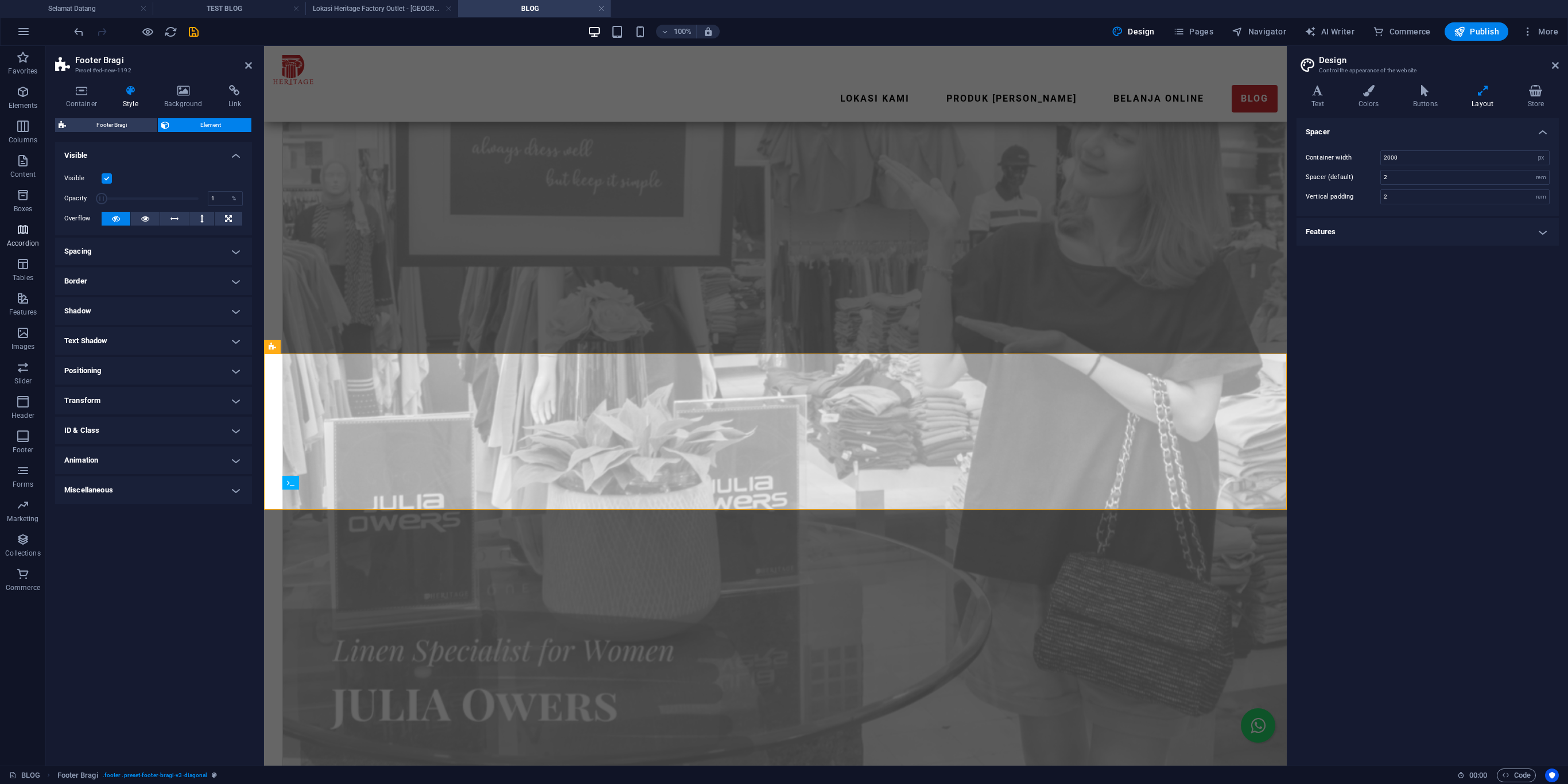
drag, startPoint x: 195, startPoint y: 197, endPoint x: 14, endPoint y: 243, distance: 186.8
click at [14, 243] on section "Favorites Elements Columns Content Boxes Accordion Tables Features Images Slide…" at bounding box center [643, 406] width 1286 height 720
drag, startPoint x: 362, startPoint y: 246, endPoint x: 271, endPoint y: 209, distance: 98.2
type input "100"
click at [200, 191] on div "Opacity 100 %" at bounding box center [154, 198] width 179 height 17
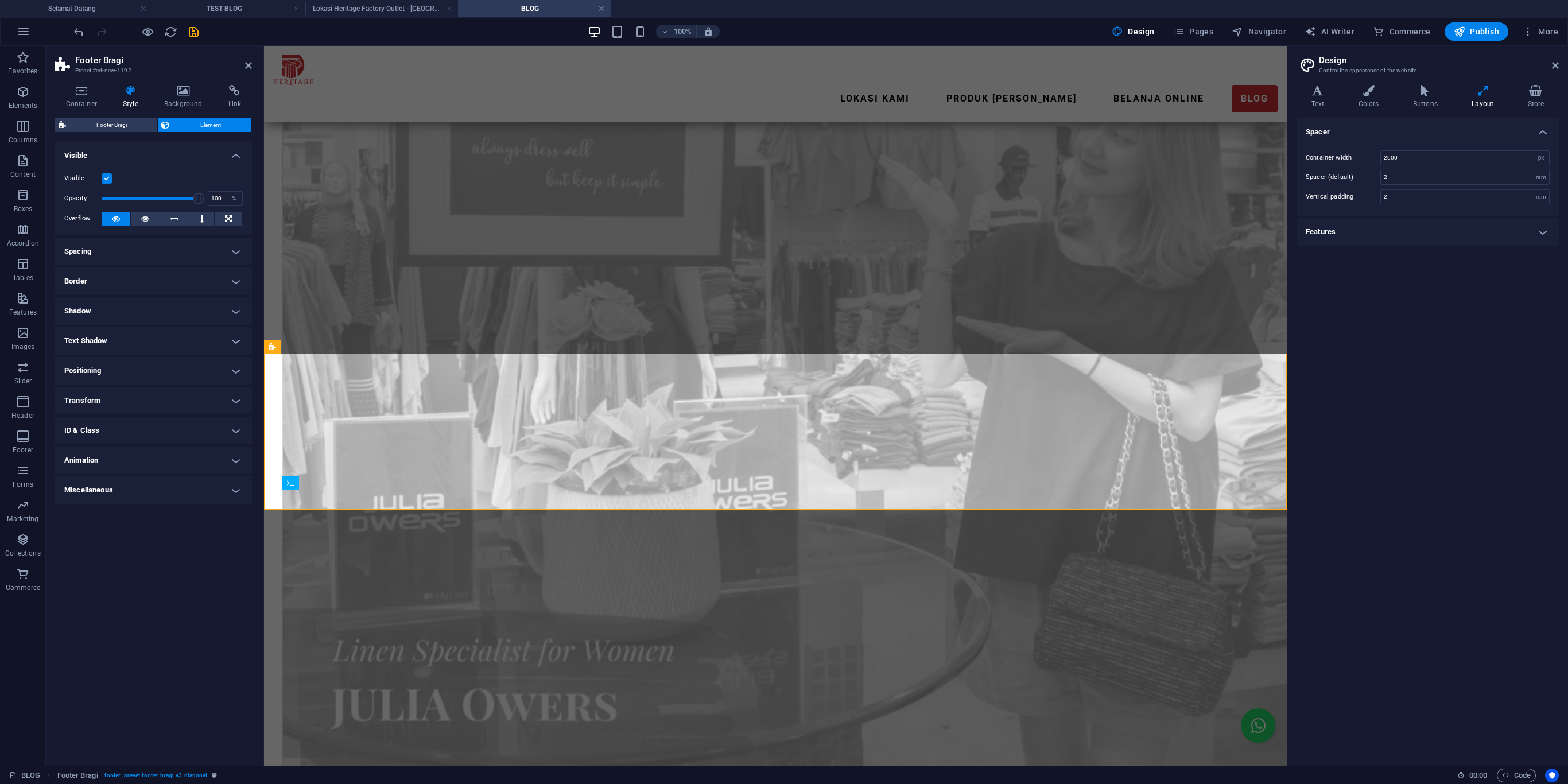
click at [226, 155] on h4 "Visible" at bounding box center [153, 152] width 197 height 20
click at [139, 115] on div "Container Style Background Link Size Height Default px rem % vh vw Min. height …" at bounding box center [153, 421] width 197 height 672
click at [140, 126] on span "Footer Bragi" at bounding box center [111, 125] width 84 height 14
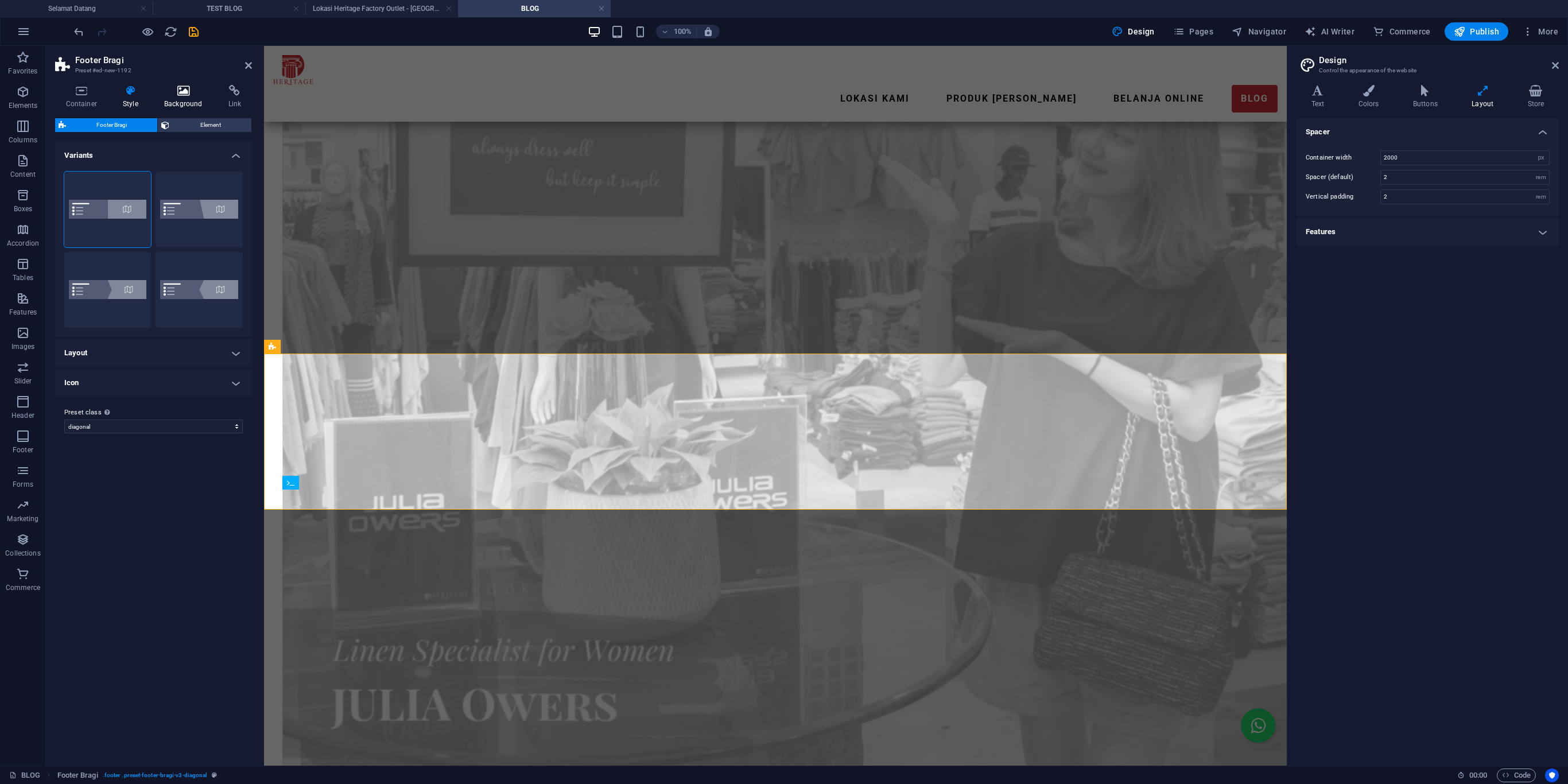
click at [191, 105] on h4 "Background" at bounding box center [185, 97] width 65 height 24
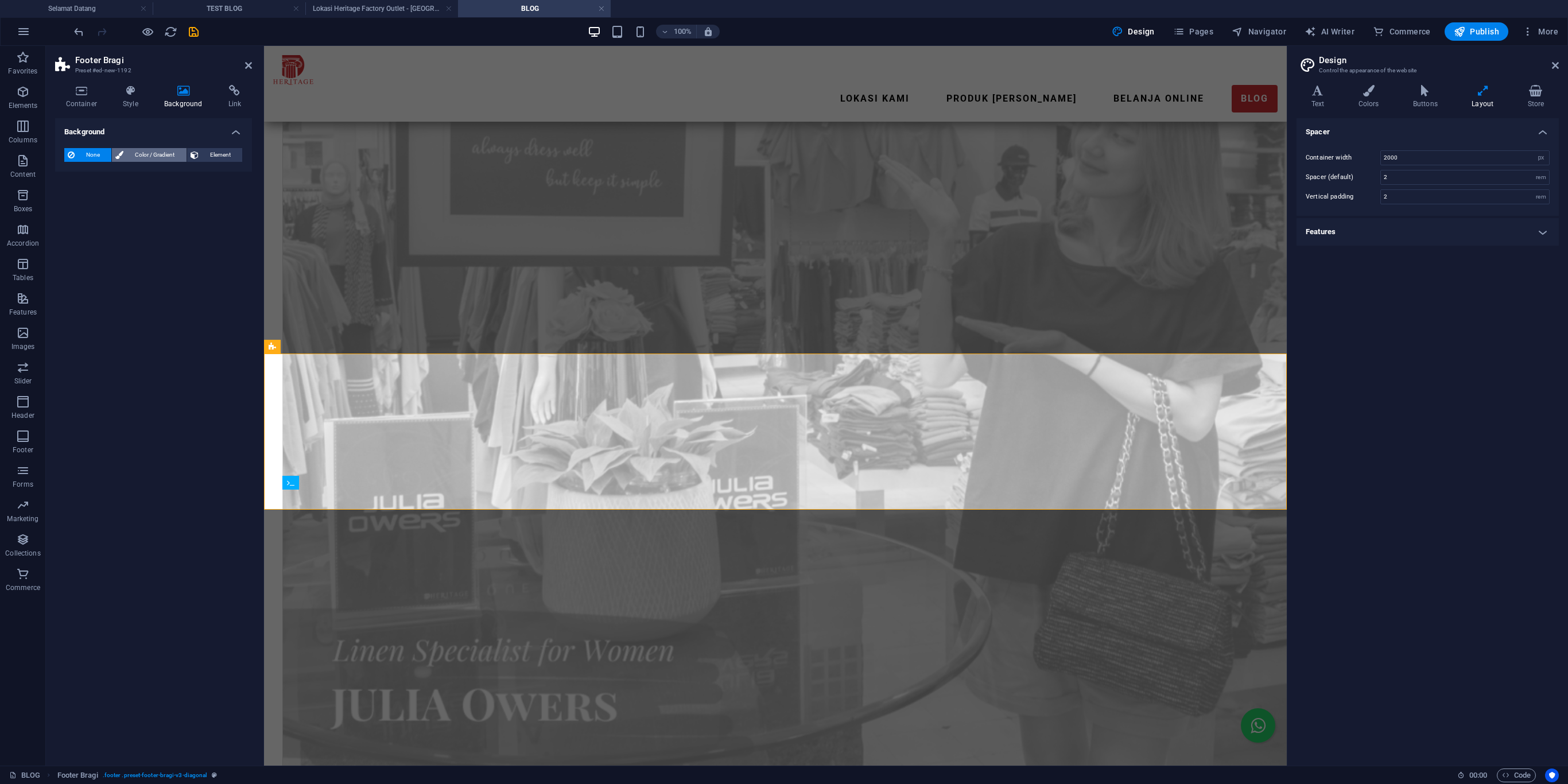
click at [116, 155] on button "Color / Gradient" at bounding box center [149, 155] width 74 height 14
click at [88, 149] on span "None" at bounding box center [93, 155] width 30 height 14
click at [23, 444] on span "Footer" at bounding box center [23, 444] width 46 height 27
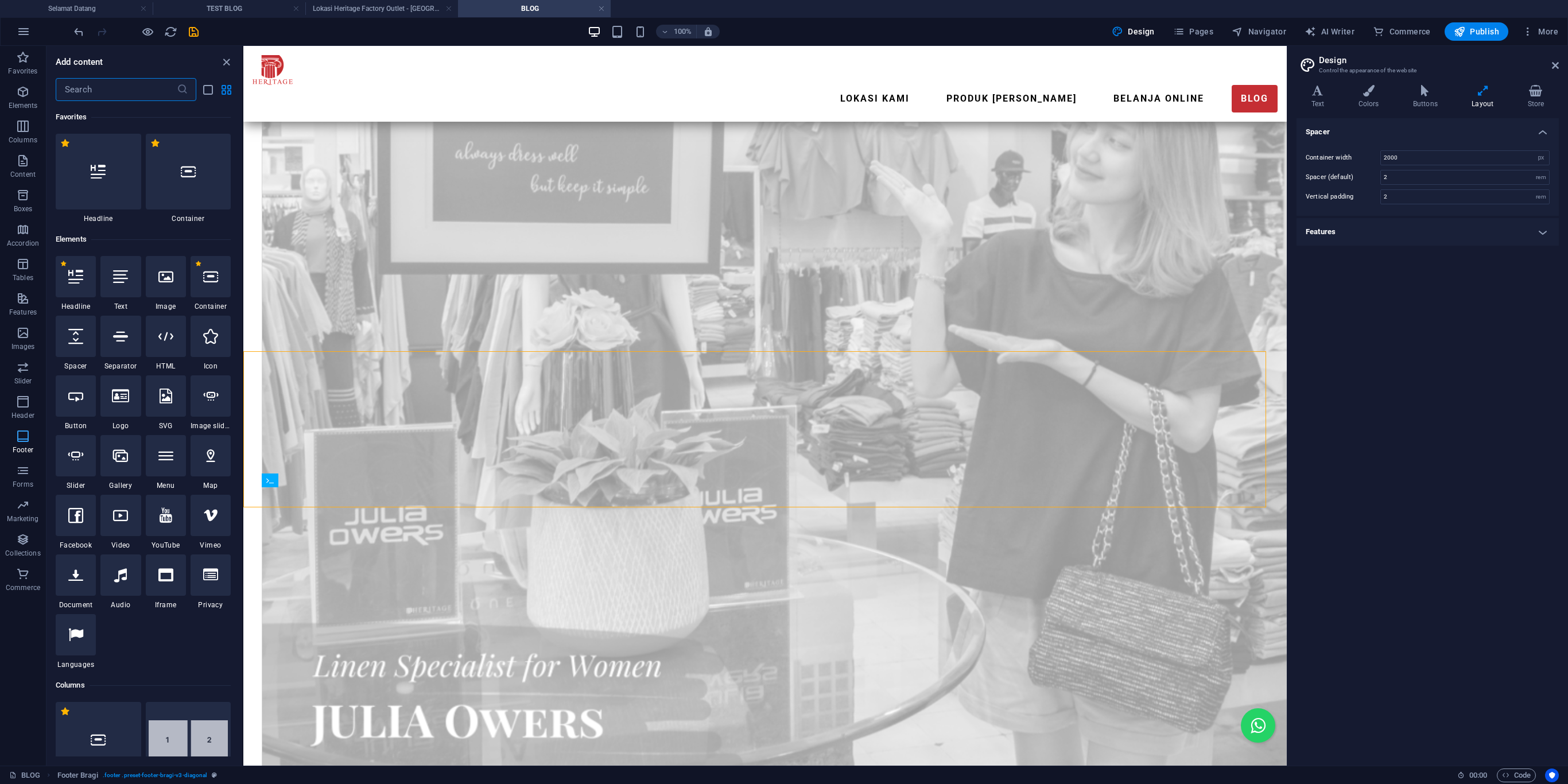
scroll to position [6, 0]
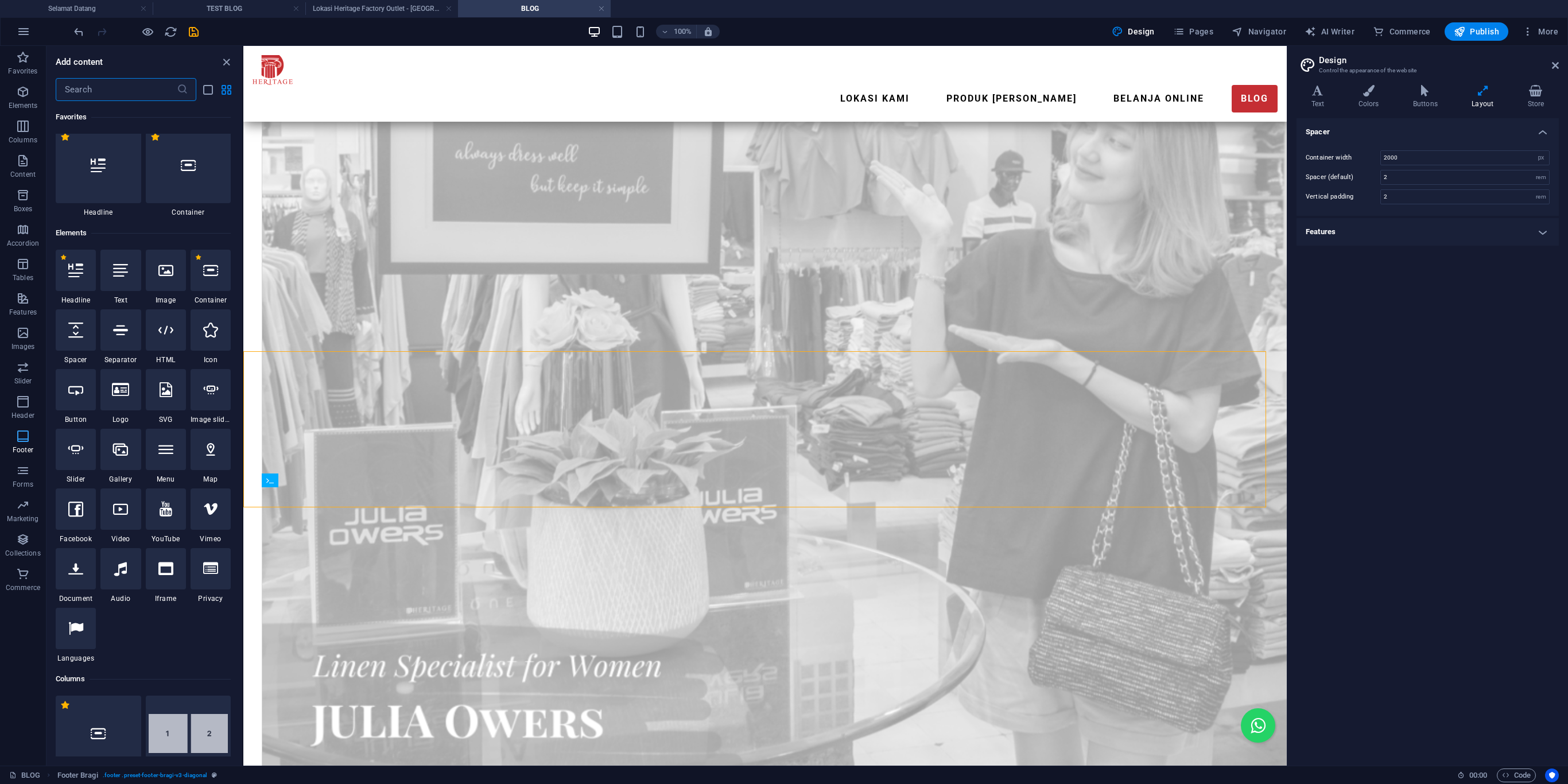
click at [23, 444] on icon "button" at bounding box center [23, 437] width 14 height 14
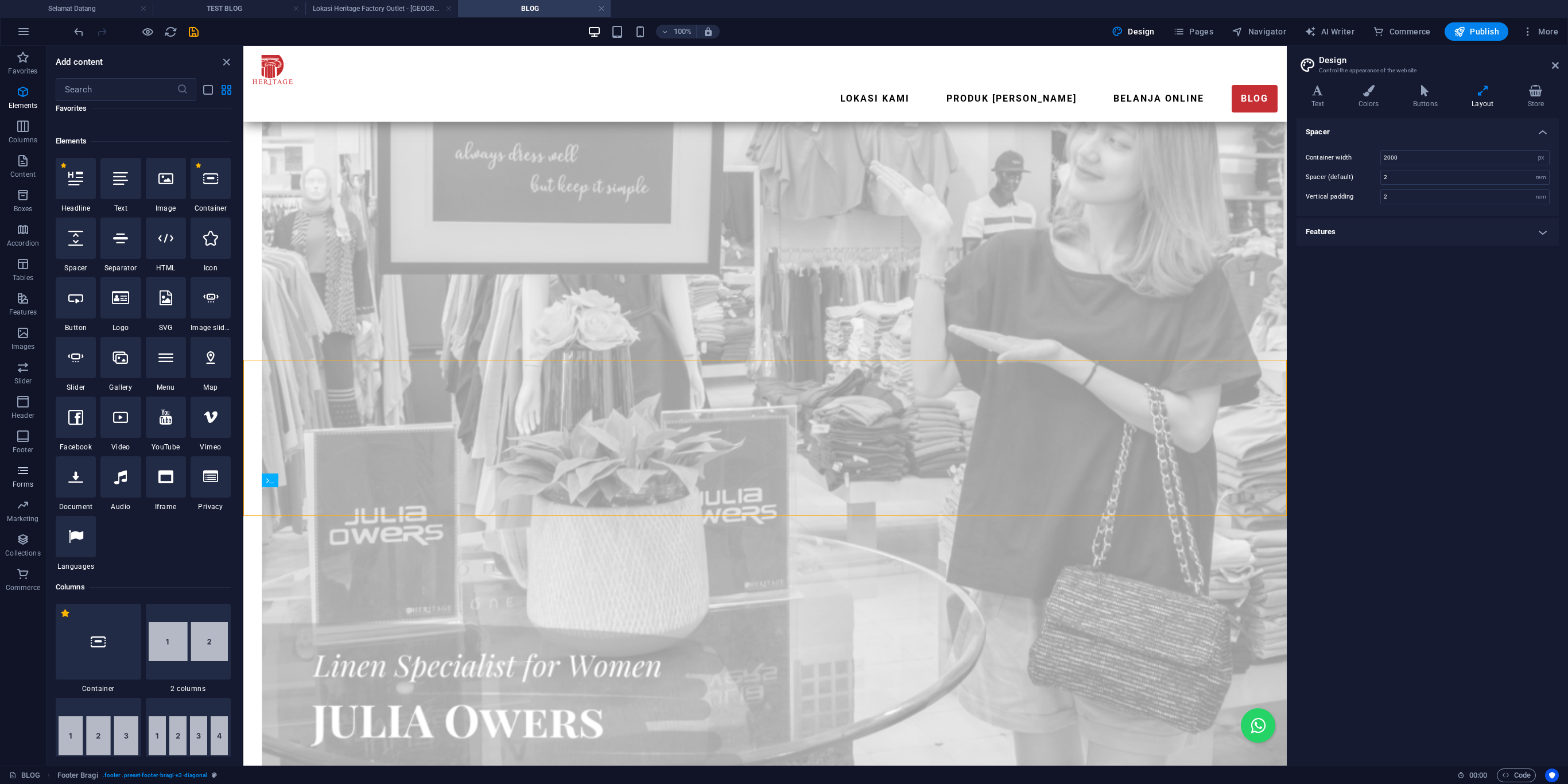
click at [22, 472] on icon "button" at bounding box center [23, 471] width 14 height 14
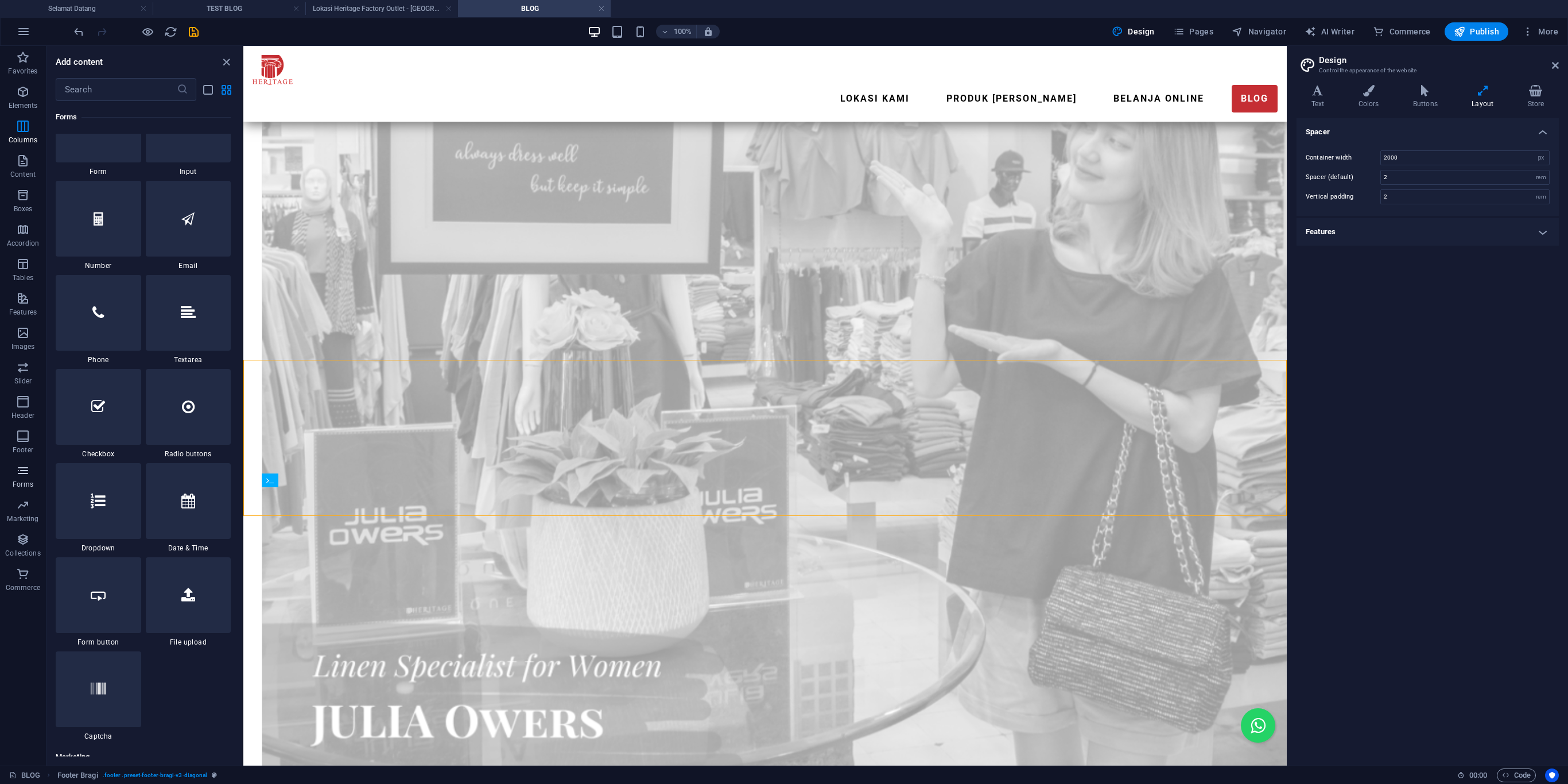
scroll to position [8713, 0]
click at [26, 440] on icon "button" at bounding box center [23, 437] width 14 height 14
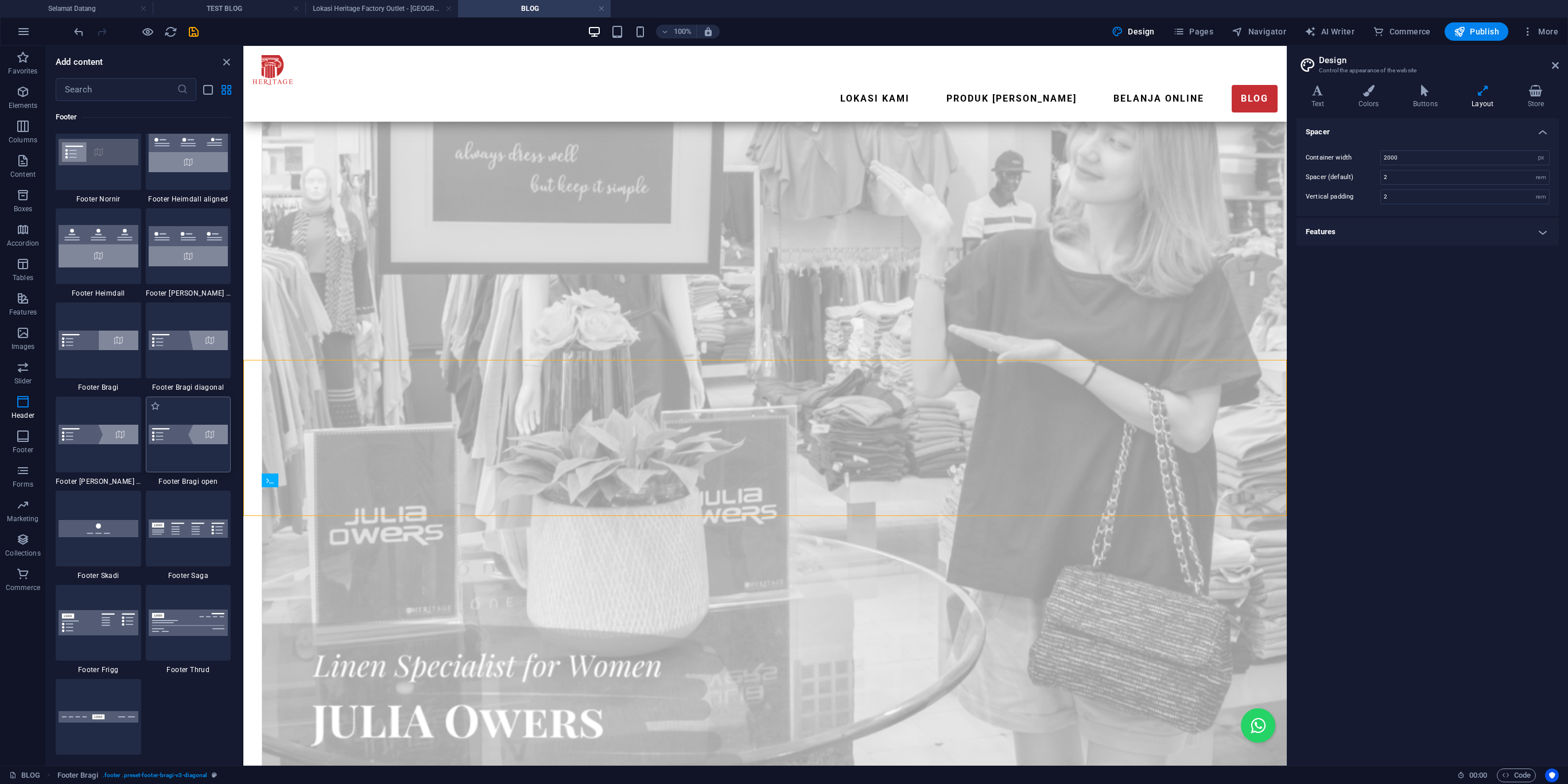
scroll to position [7808, 0]
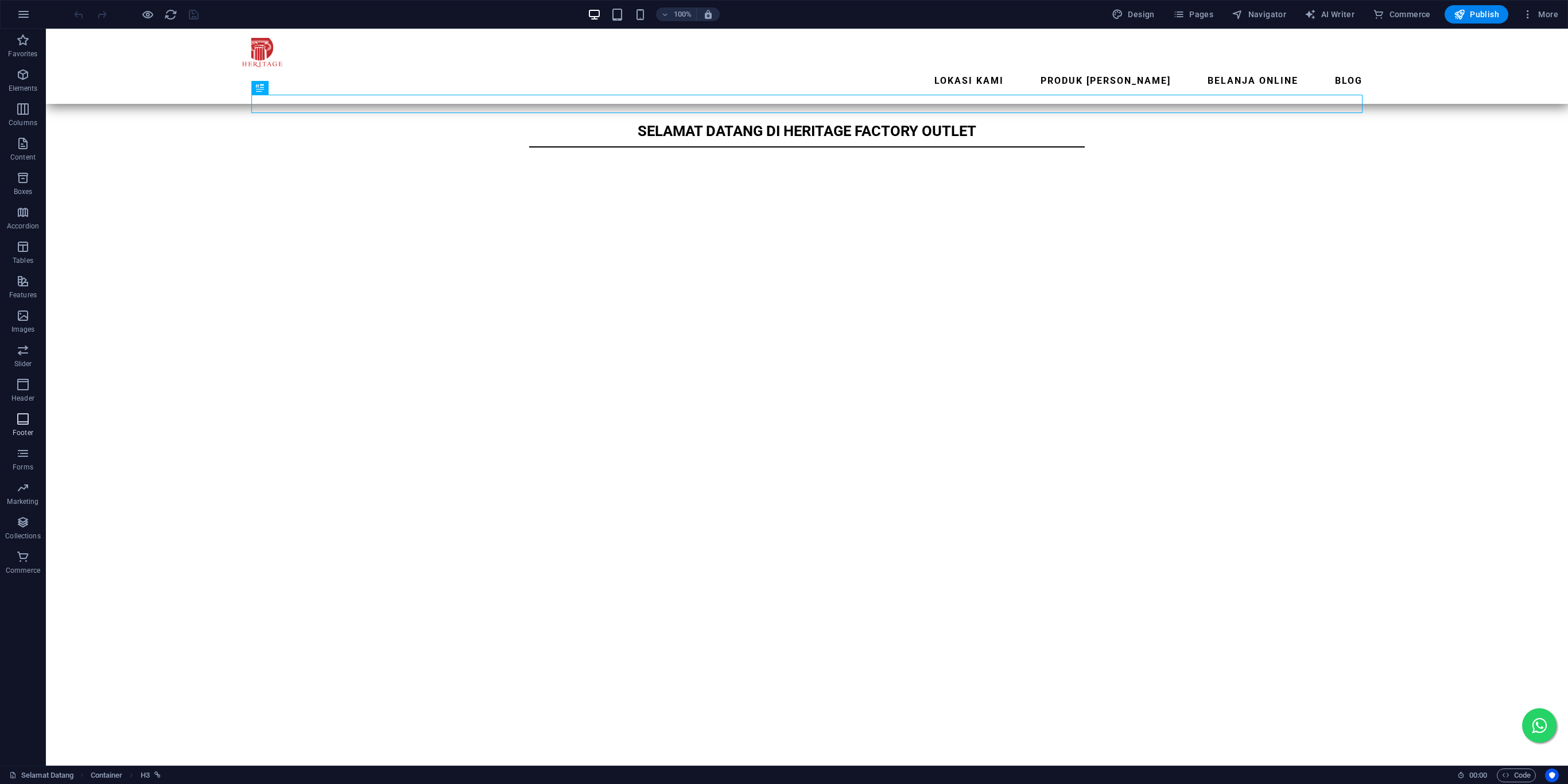
click at [19, 426] on icon "button" at bounding box center [23, 419] width 14 height 14
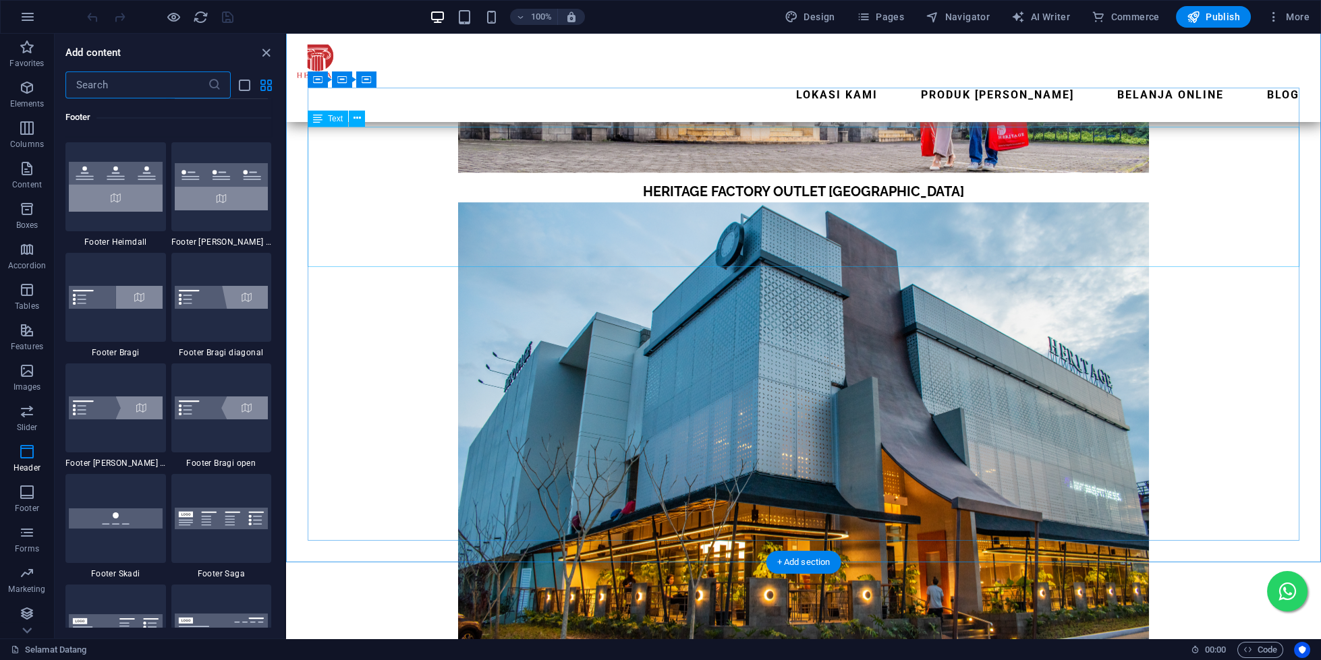
scroll to position [4116, 0]
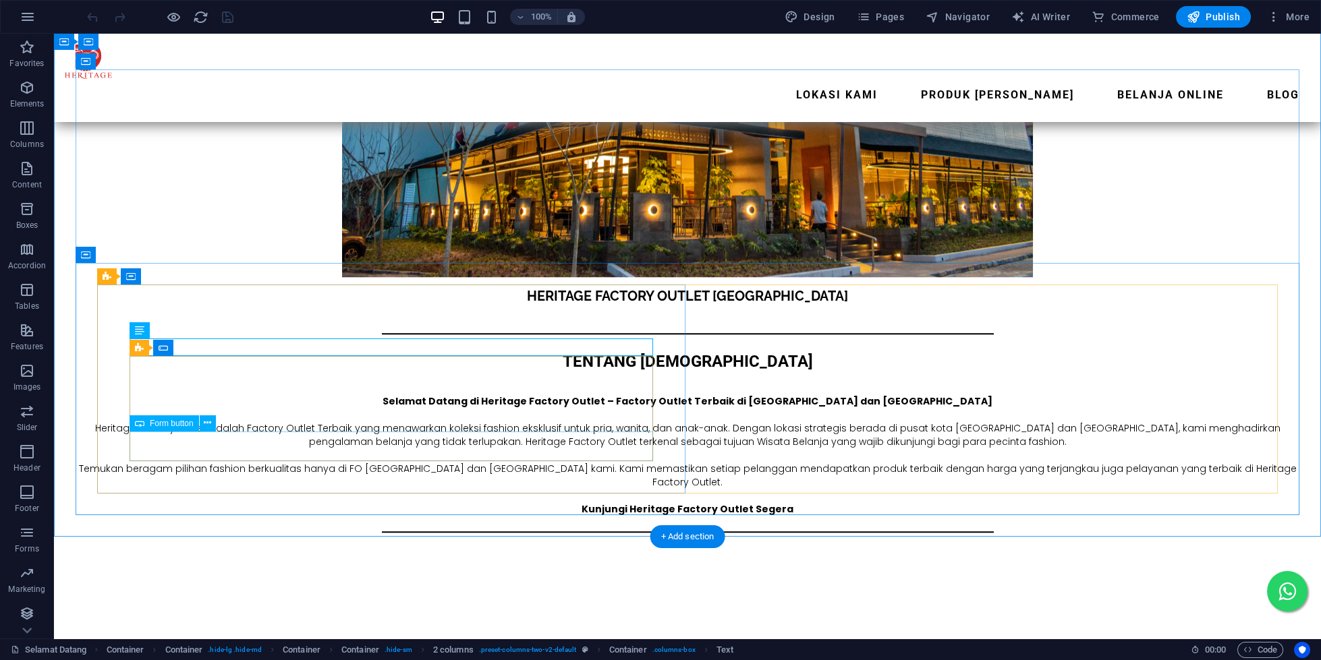
scroll to position [4520, 0]
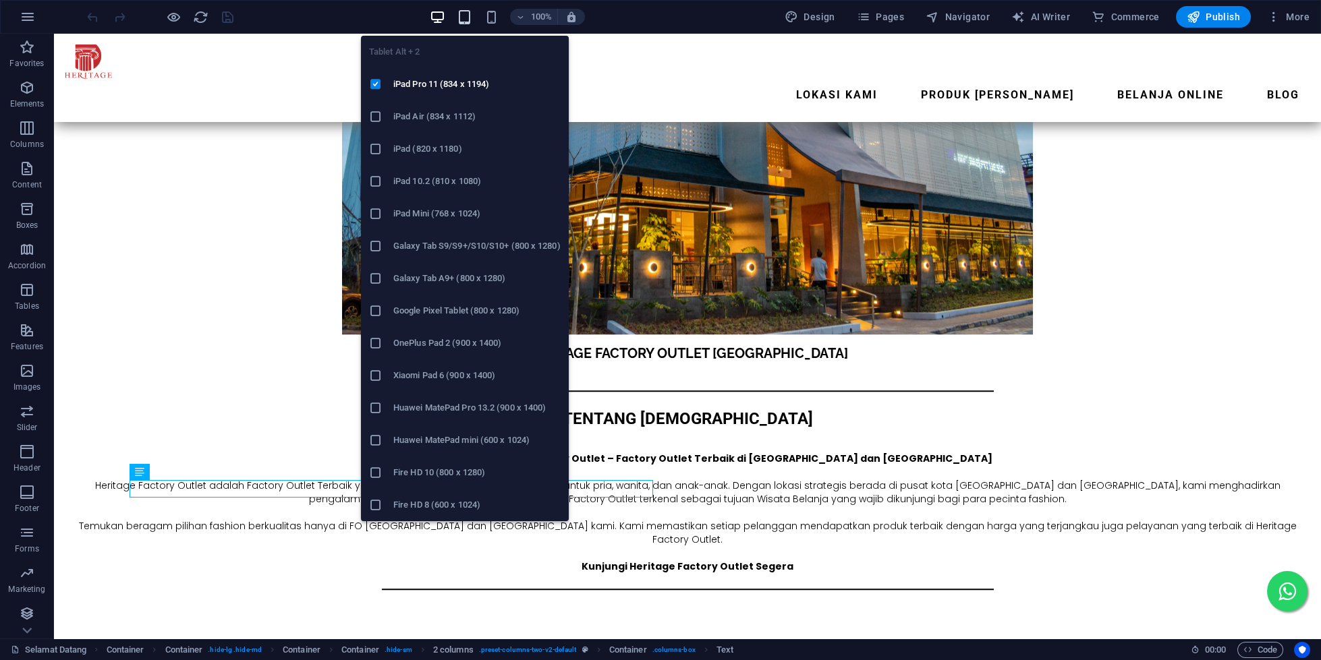
click at [472, 18] on icon "button" at bounding box center [465, 17] width 16 height 16
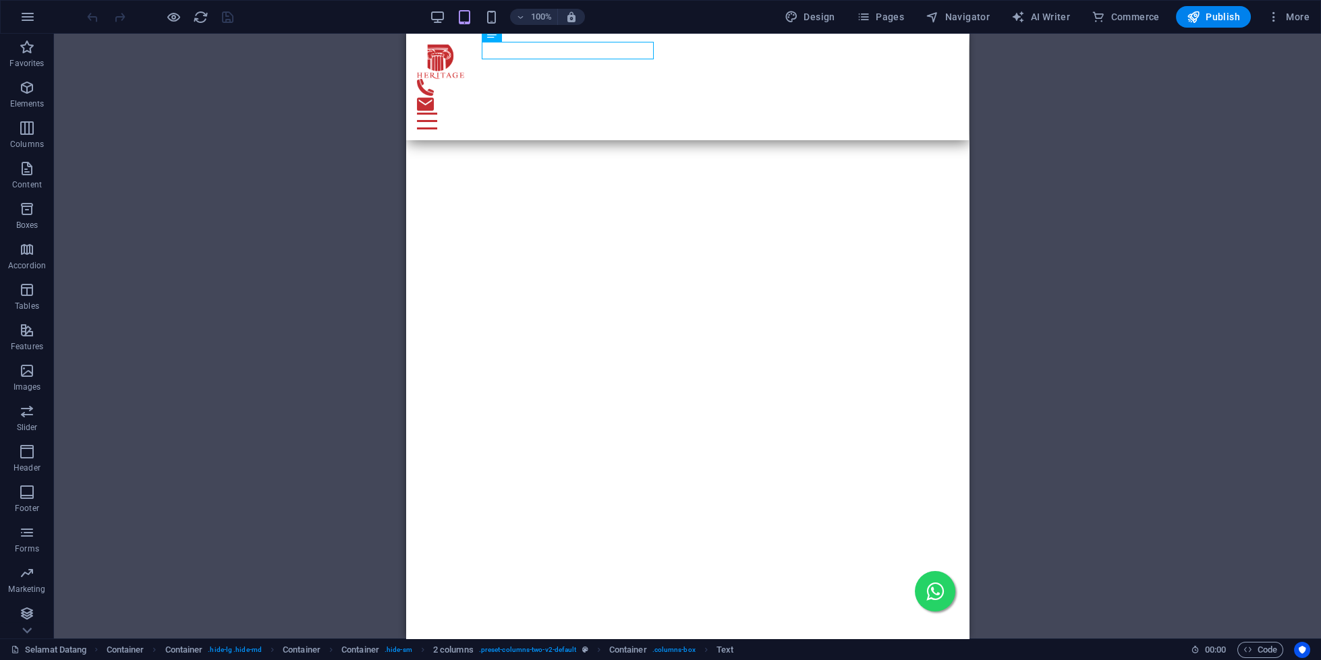
scroll to position [3080, 0]
click at [484, 18] on div "100%" at bounding box center [507, 17] width 156 height 22
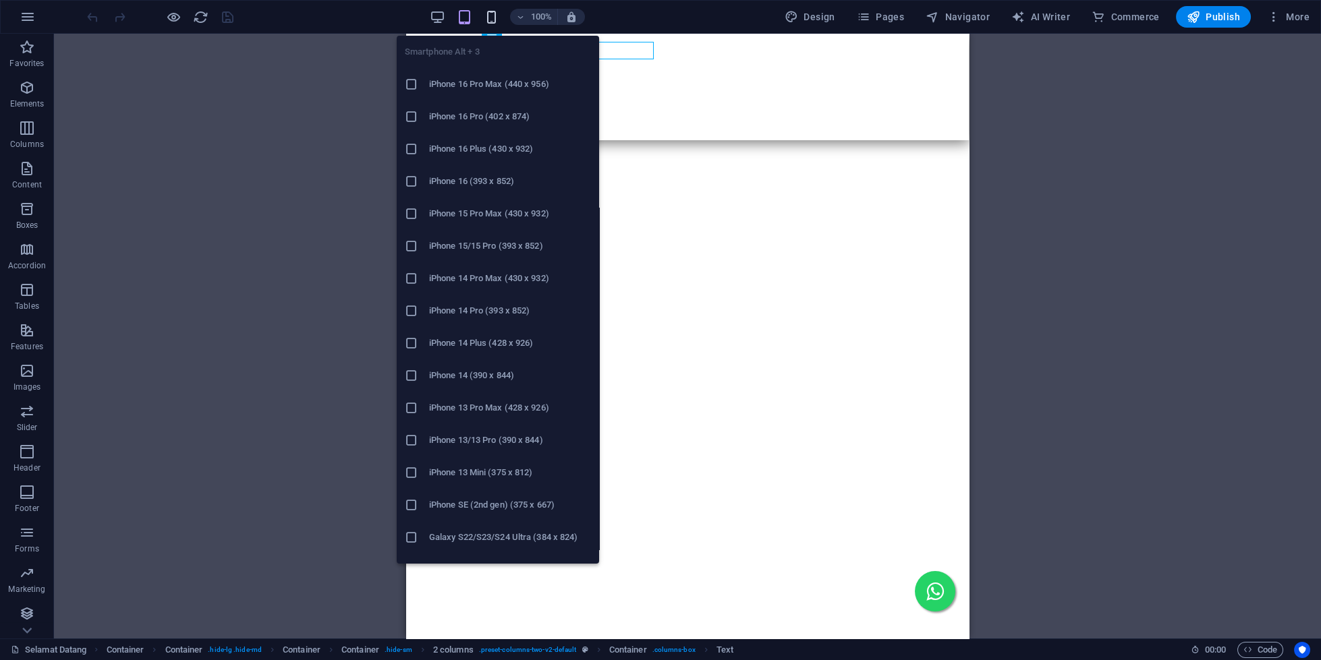
click at [487, 18] on icon "button" at bounding box center [492, 17] width 16 height 16
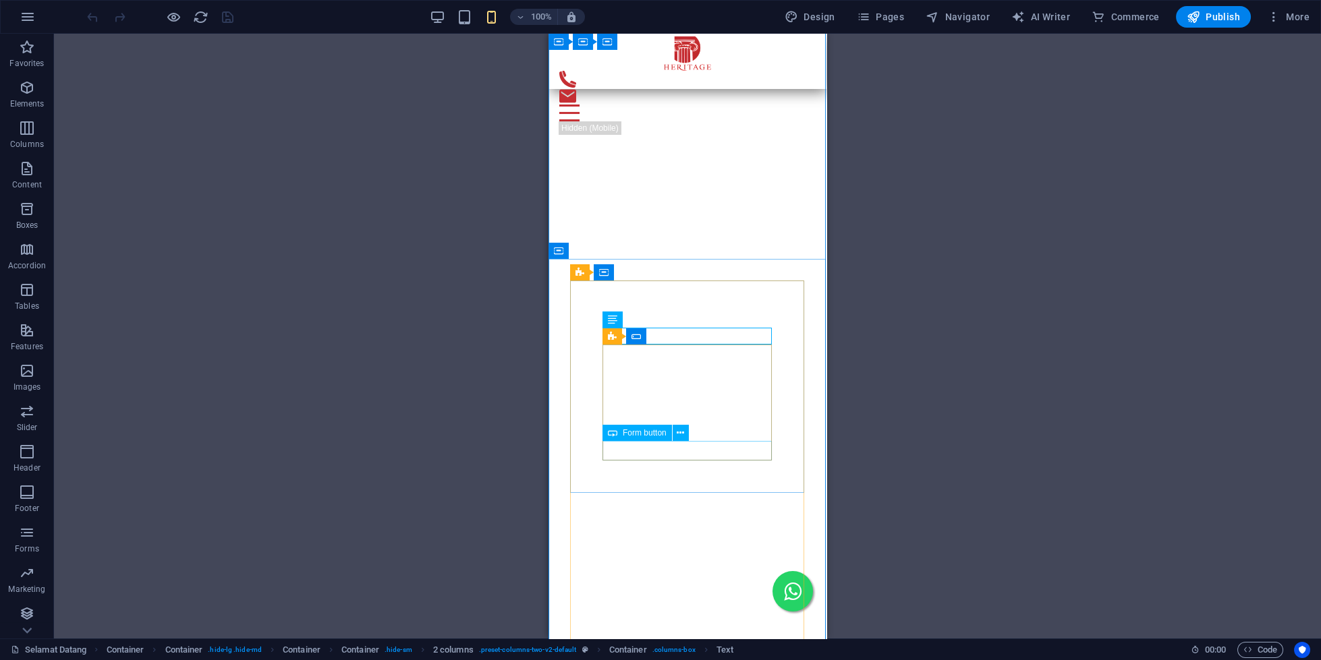
scroll to position [2209, 0]
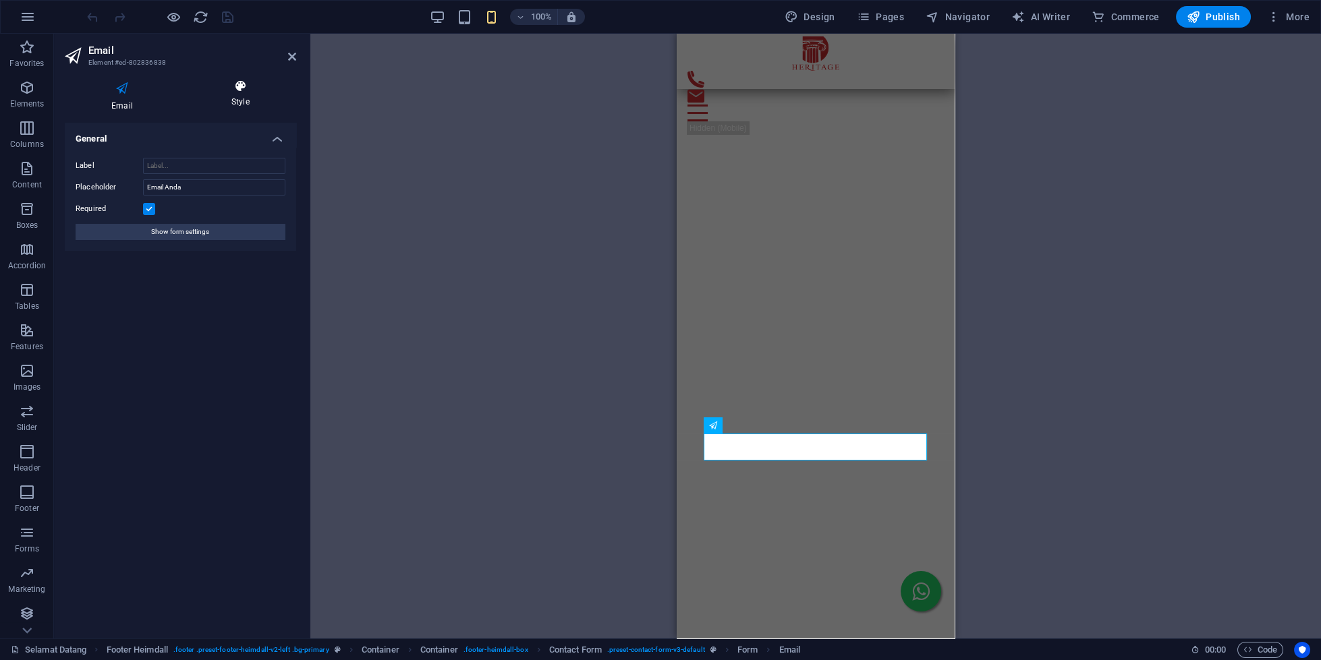
click at [238, 105] on h4 "Style" at bounding box center [240, 94] width 111 height 28
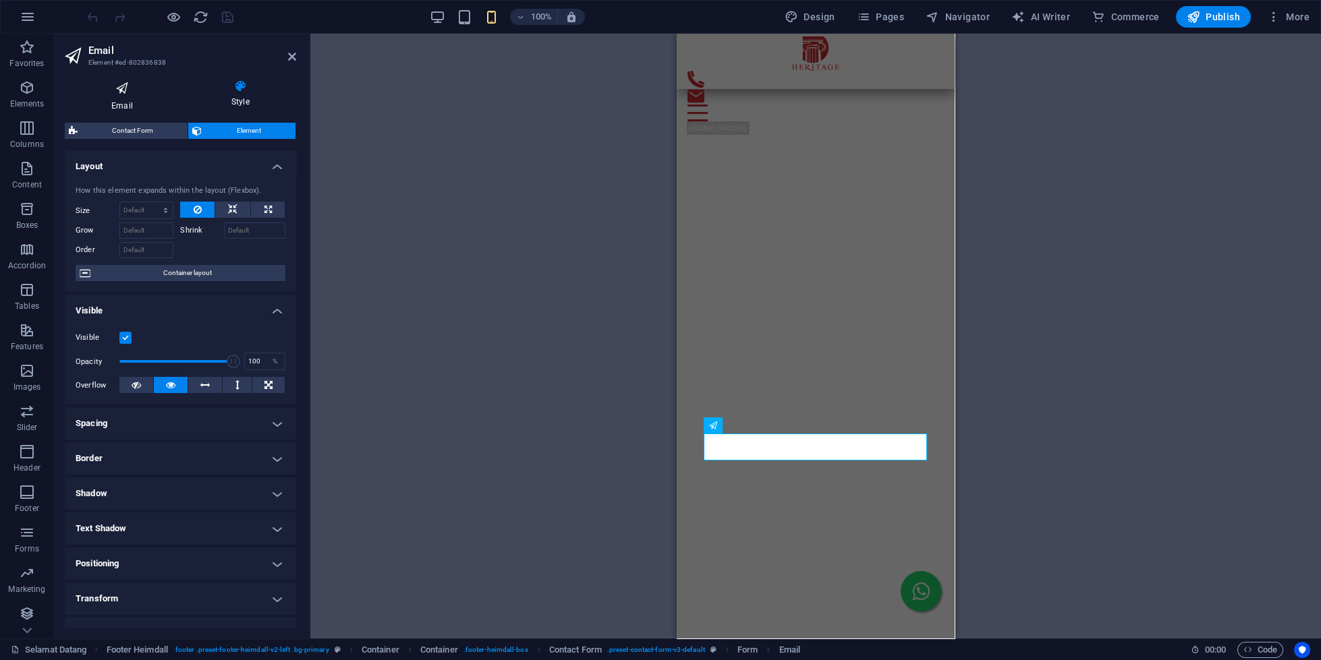
click at [119, 94] on icon at bounding box center [122, 89] width 115 height 18
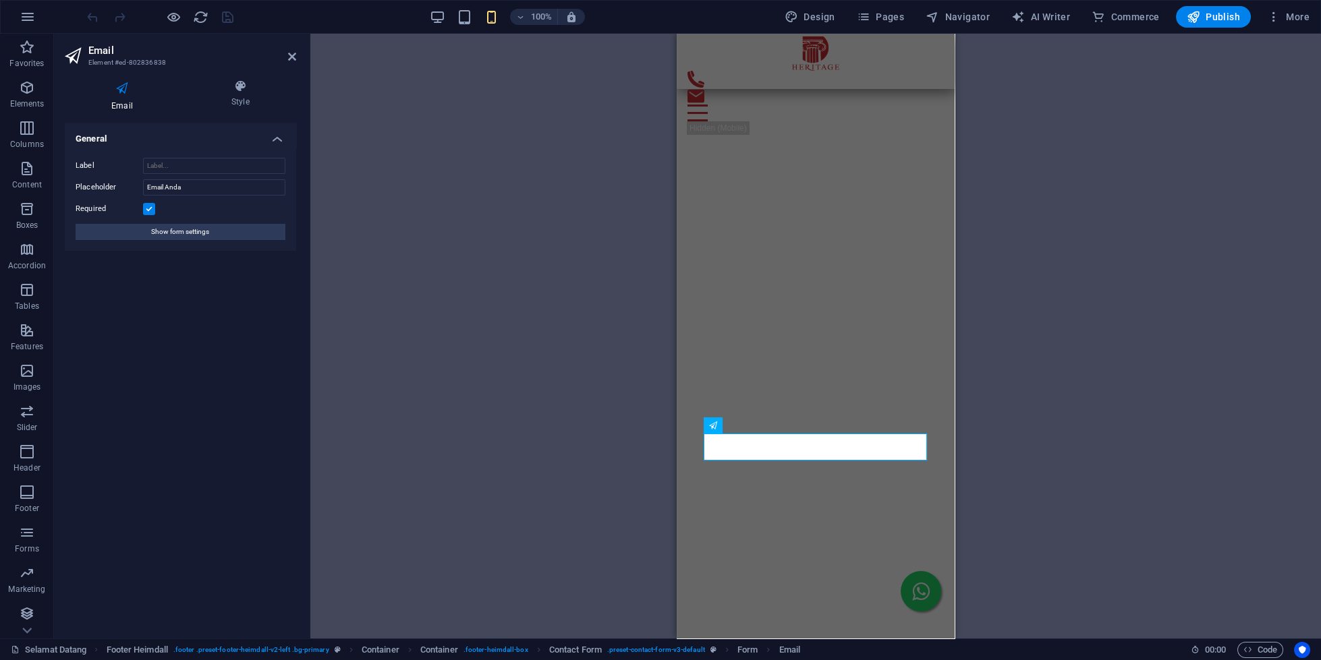
drag, startPoint x: 363, startPoint y: 129, endPoint x: 317, endPoint y: 80, distance: 67.3
click at [358, 122] on div "H3 Container Container Container Container Container Container Slider Container…" at bounding box center [815, 336] width 1011 height 605
click at [295, 52] on icon at bounding box center [292, 56] width 8 height 11
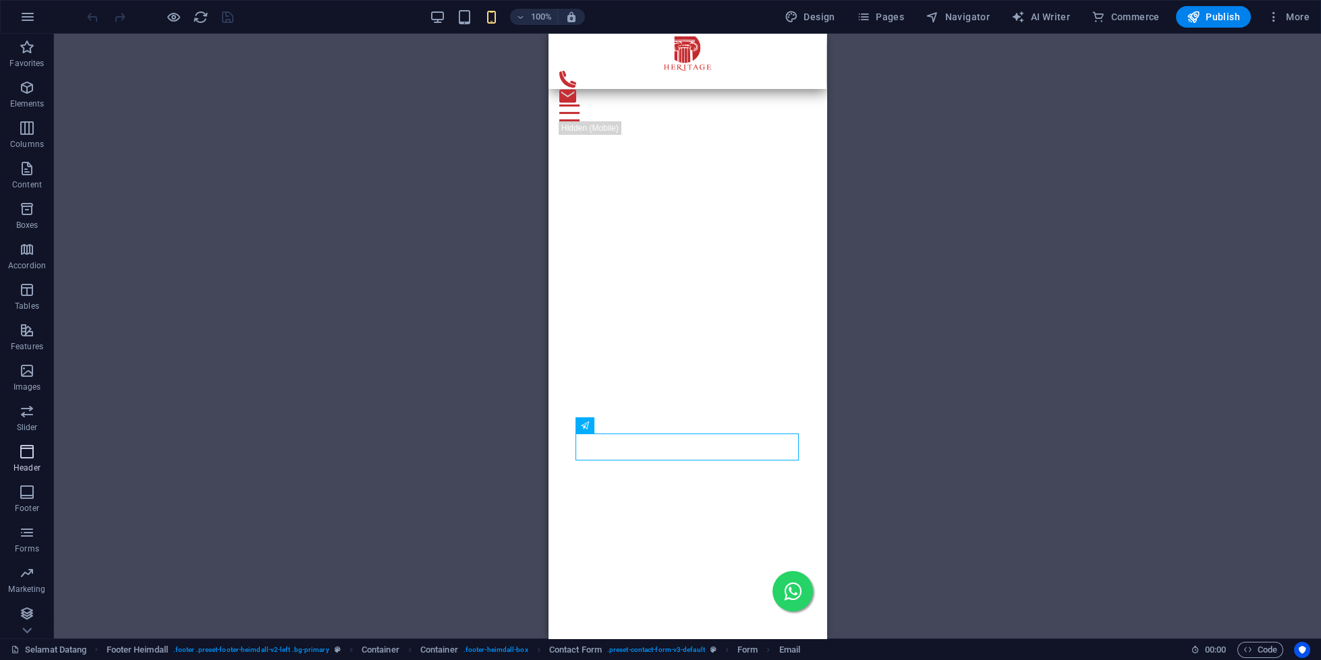
click at [26, 458] on icon "button" at bounding box center [27, 452] width 16 height 16
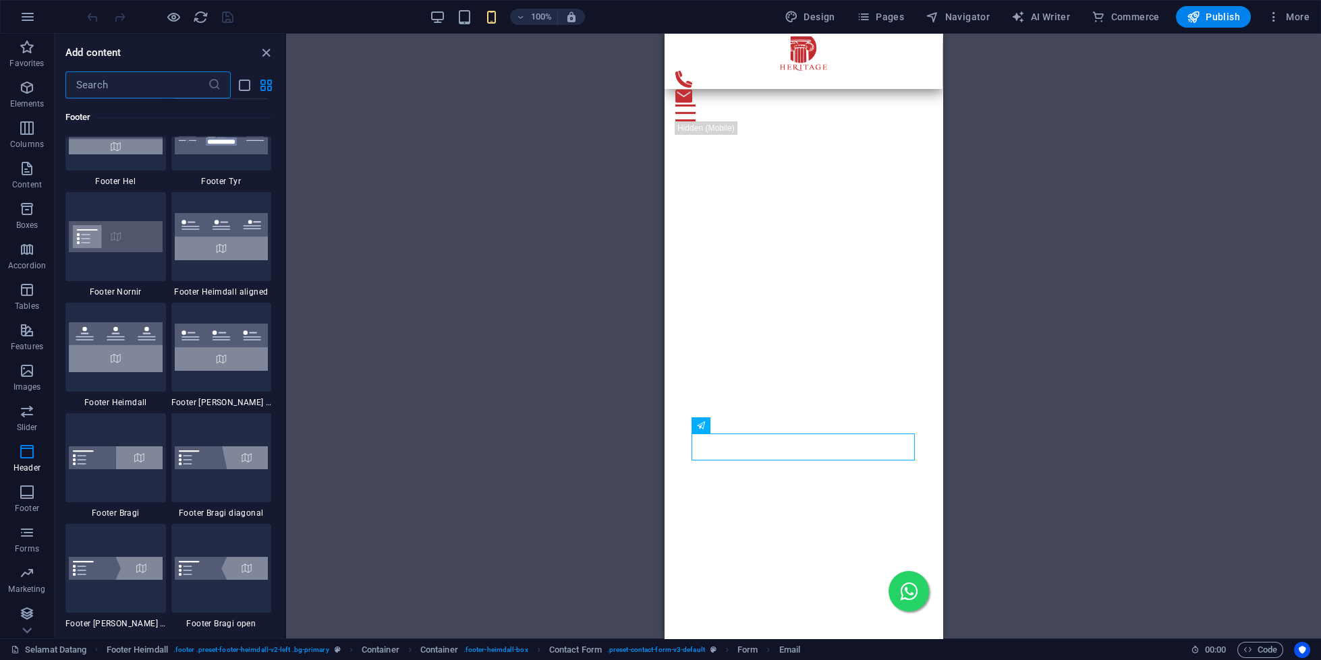
scroll to position [9080, 0]
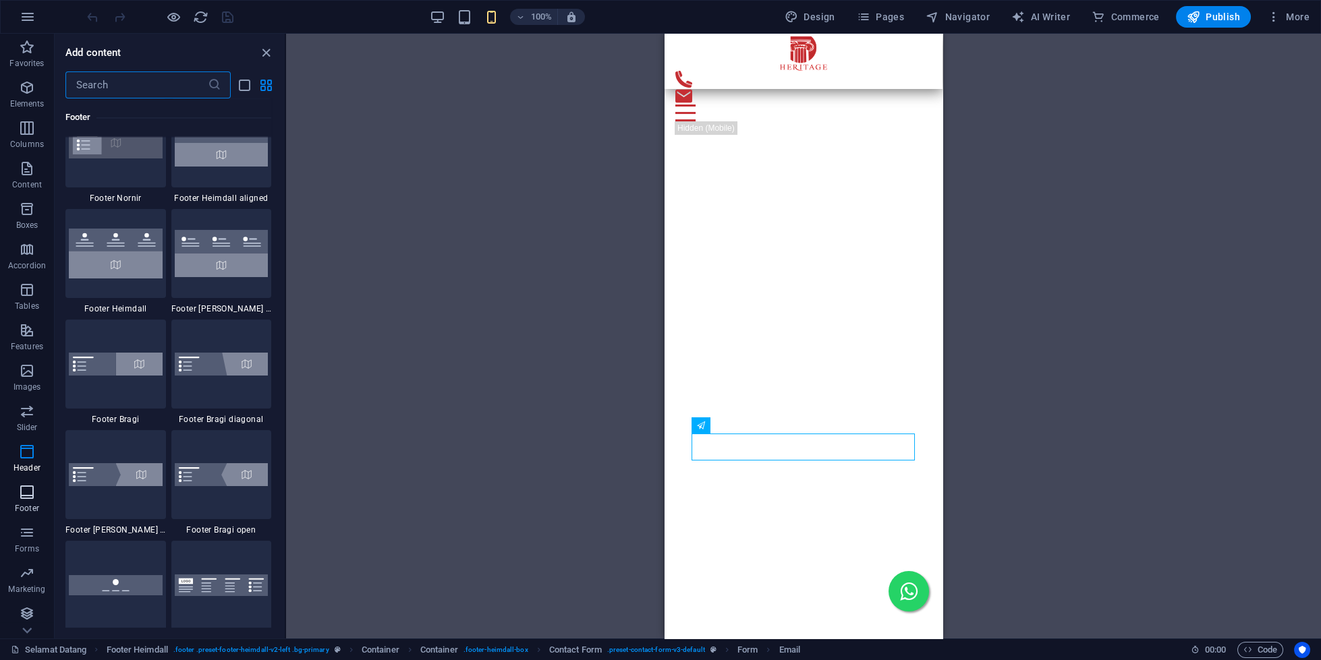
click at [26, 495] on icon "button" at bounding box center [27, 492] width 16 height 16
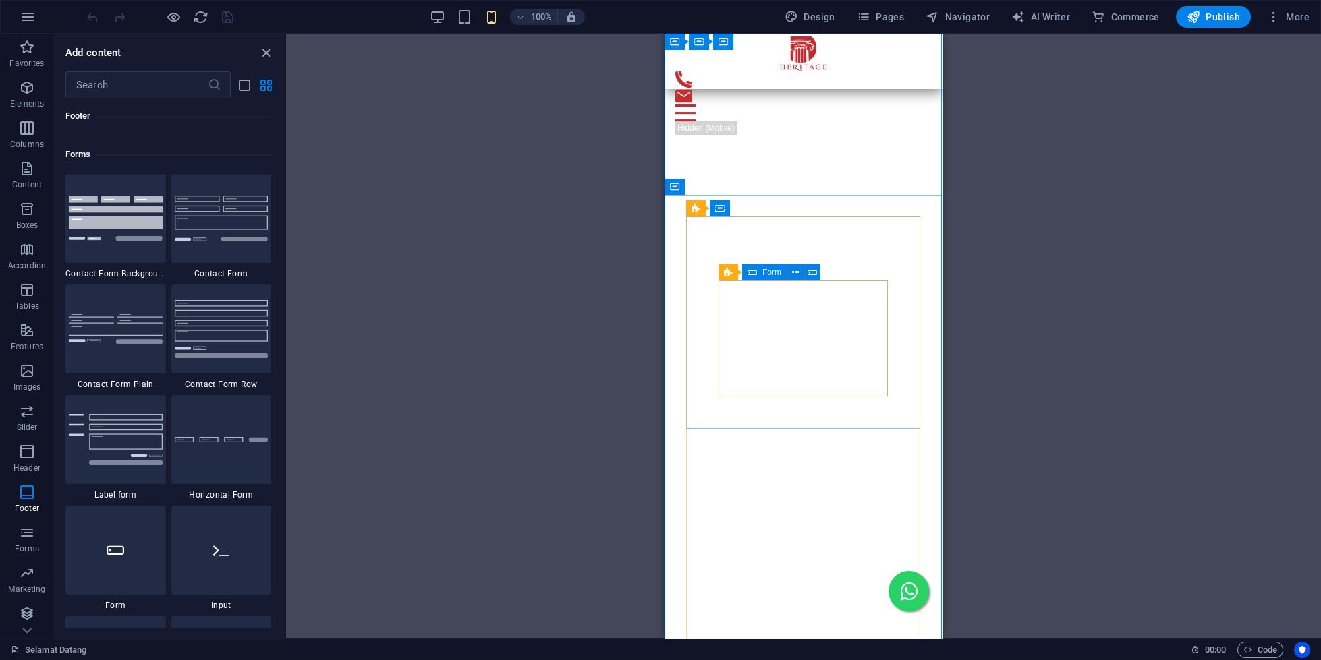
scroll to position [1977, 0]
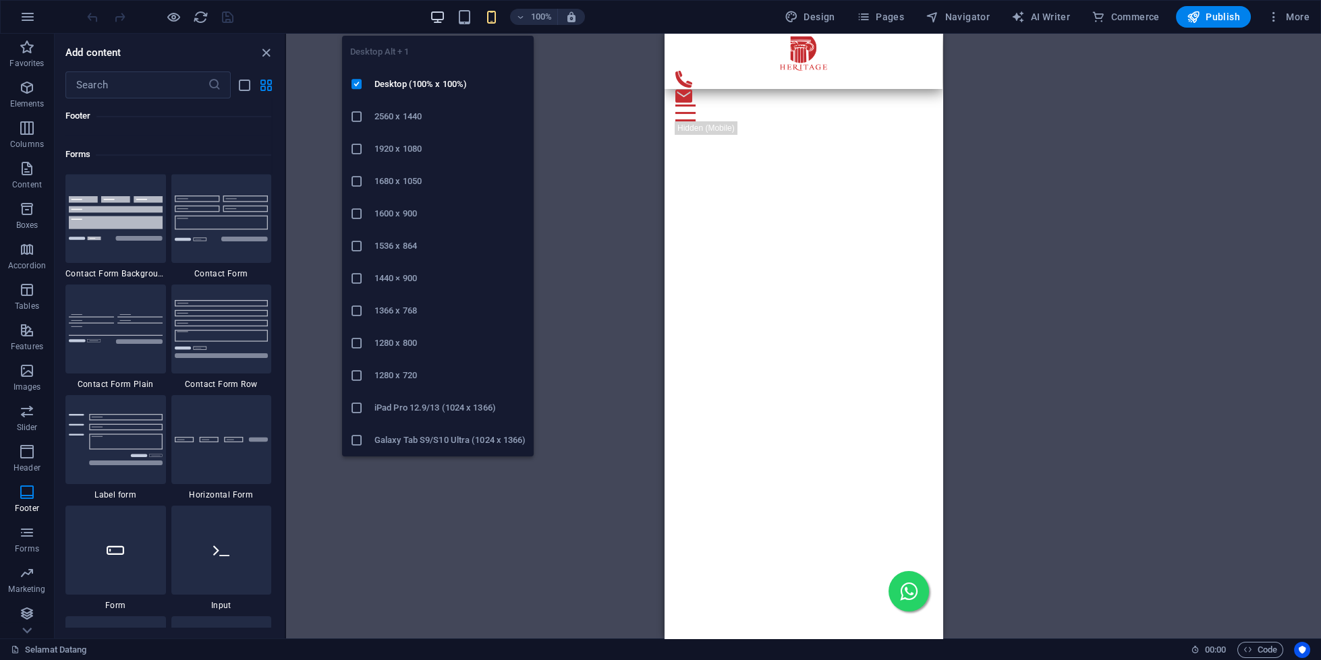
click at [437, 20] on icon "button" at bounding box center [438, 17] width 16 height 16
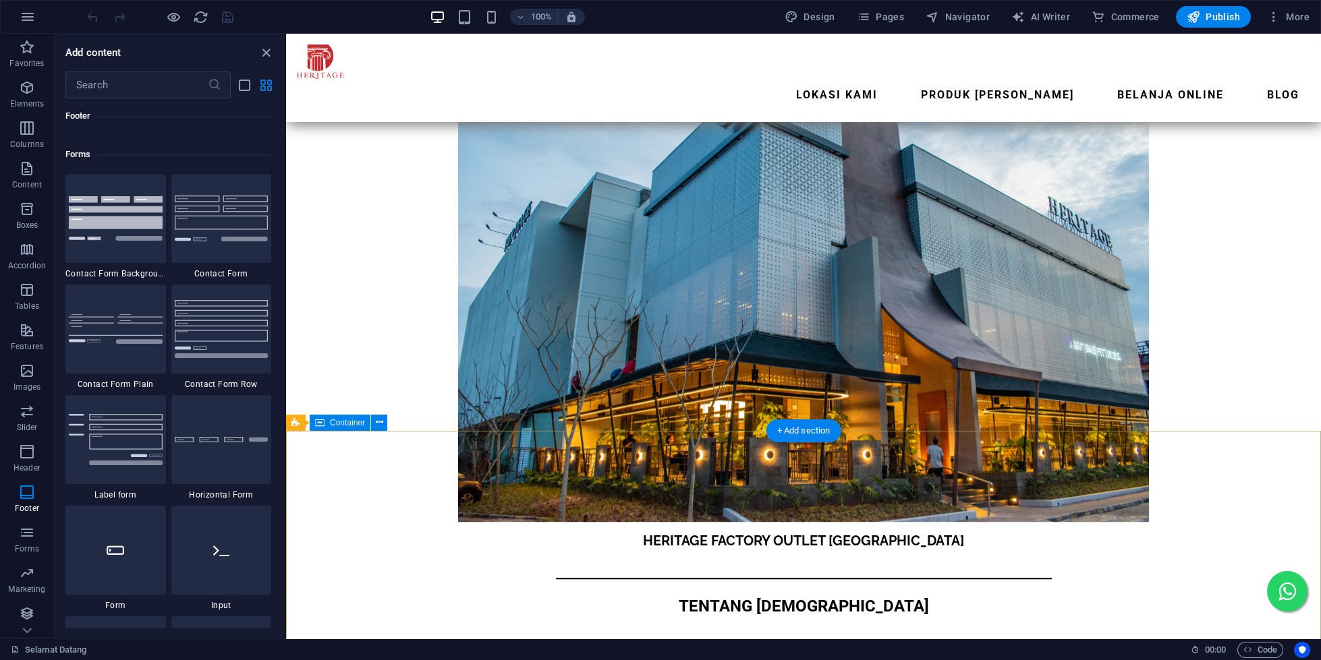
scroll to position [4339, 0]
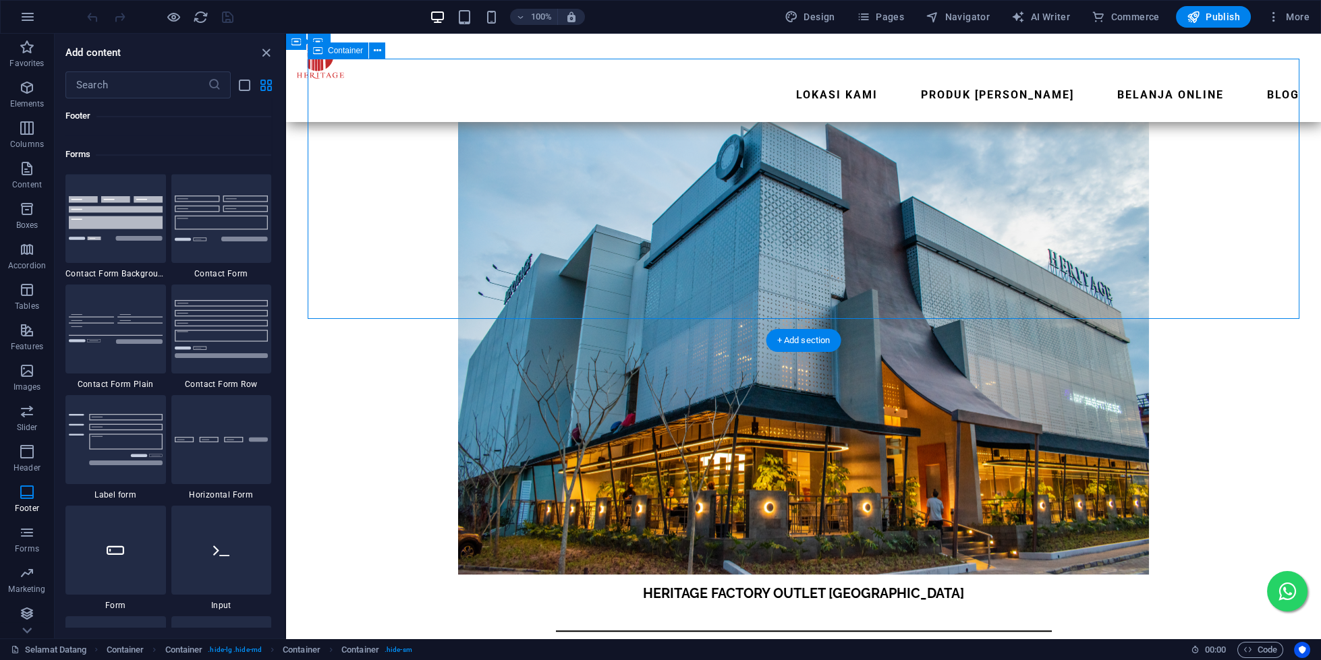
scroll to position [3991, 0]
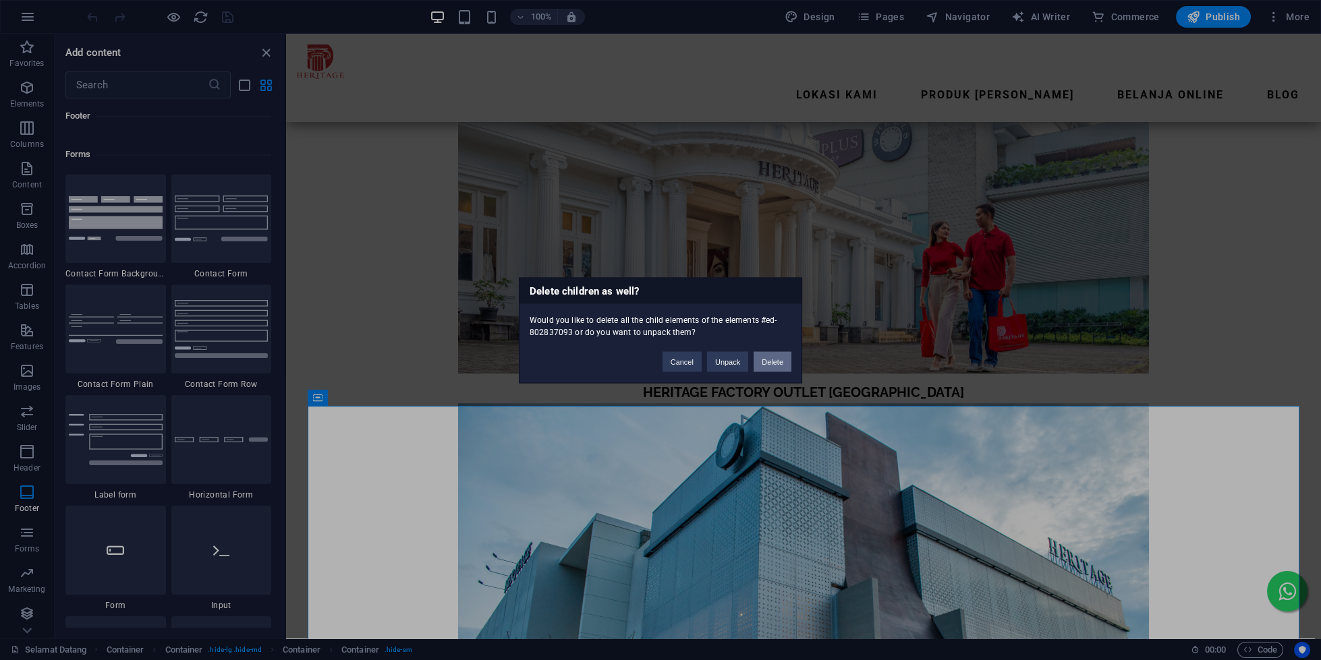
click at [770, 361] on button "Delete" at bounding box center [773, 361] width 38 height 20
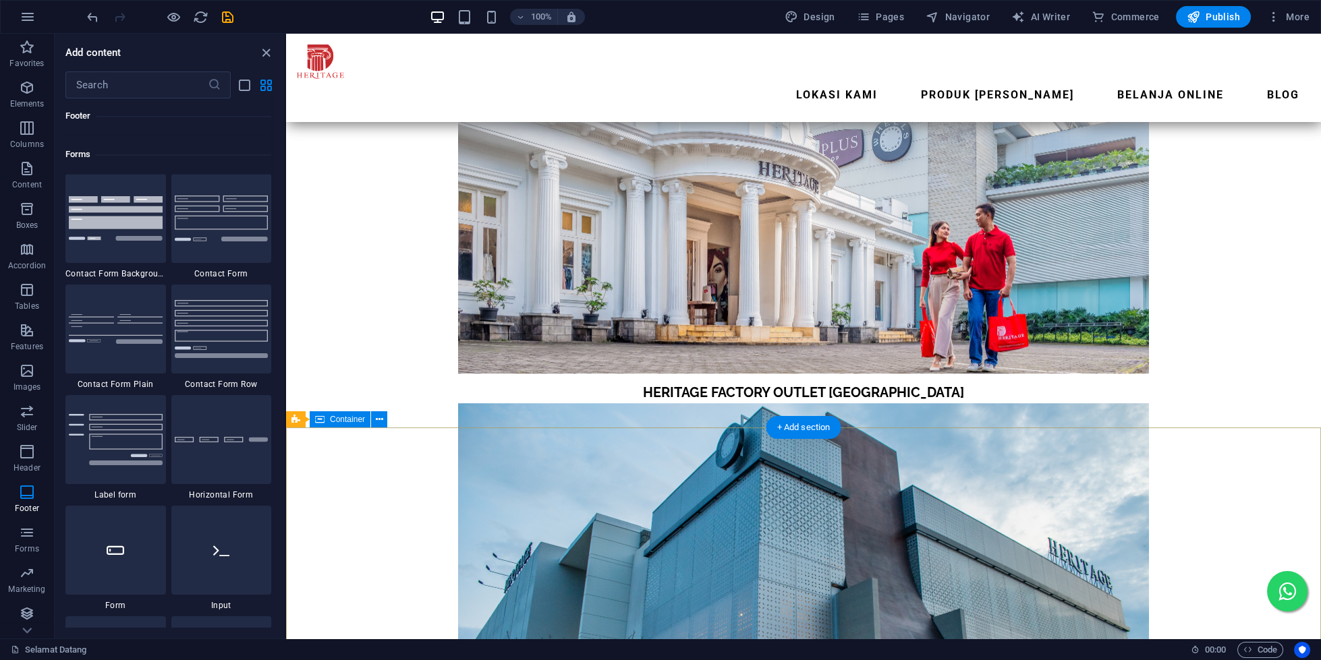
click at [890, 16] on span "Pages" at bounding box center [880, 16] width 47 height 13
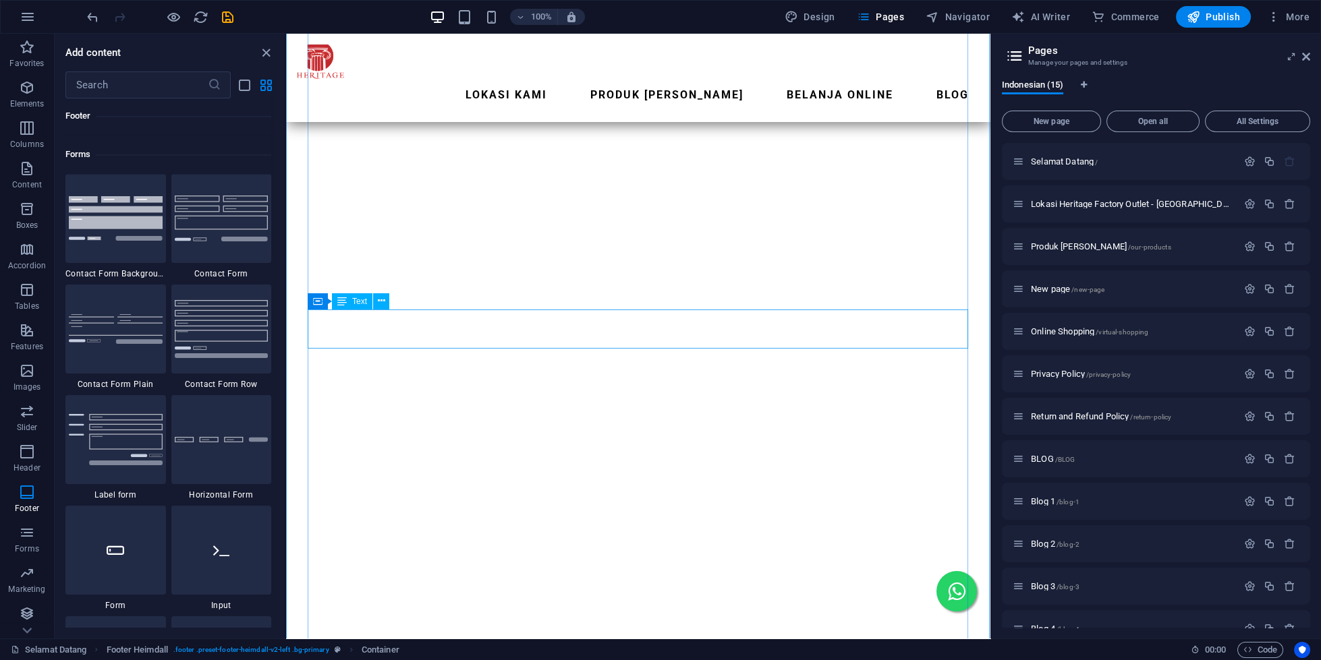
scroll to position [1956, 0]
click at [1074, 163] on span "Selamat Datang /" at bounding box center [1064, 162] width 67 height 10
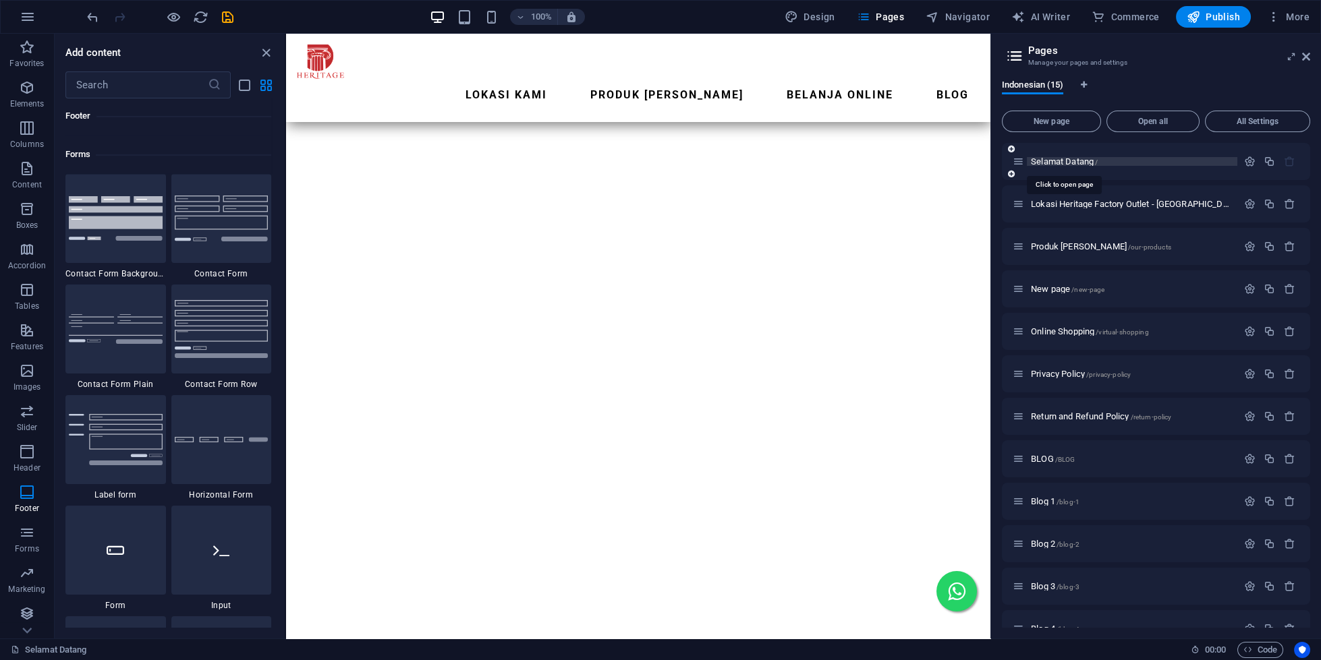
click at [1074, 163] on span "Selamat Datang /" at bounding box center [1064, 162] width 67 height 10
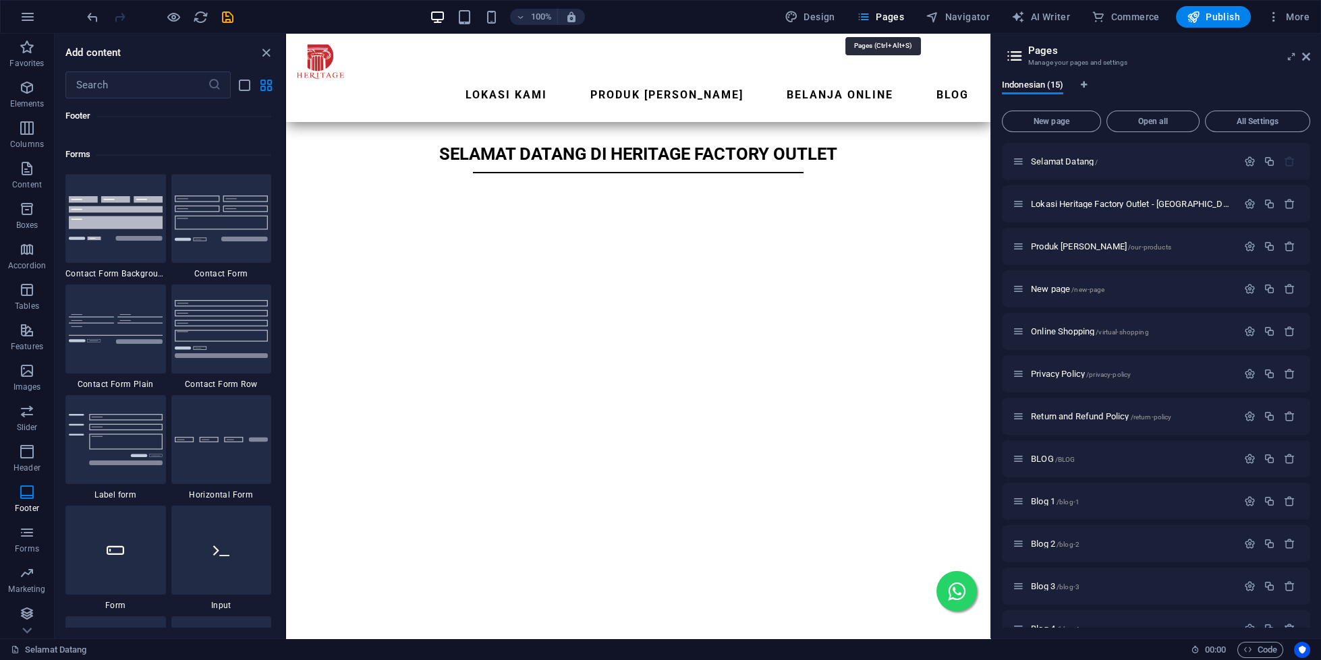
click at [892, 13] on span "Pages" at bounding box center [880, 16] width 47 height 13
drag, startPoint x: 893, startPoint y: 16, endPoint x: 839, endPoint y: 28, distance: 55.5
click at [890, 15] on span "Pages" at bounding box center [880, 16] width 47 height 13
drag, startPoint x: 264, startPoint y: 53, endPoint x: 210, endPoint y: 22, distance: 62.3
click at [264, 53] on icon "close panel" at bounding box center [266, 53] width 16 height 16
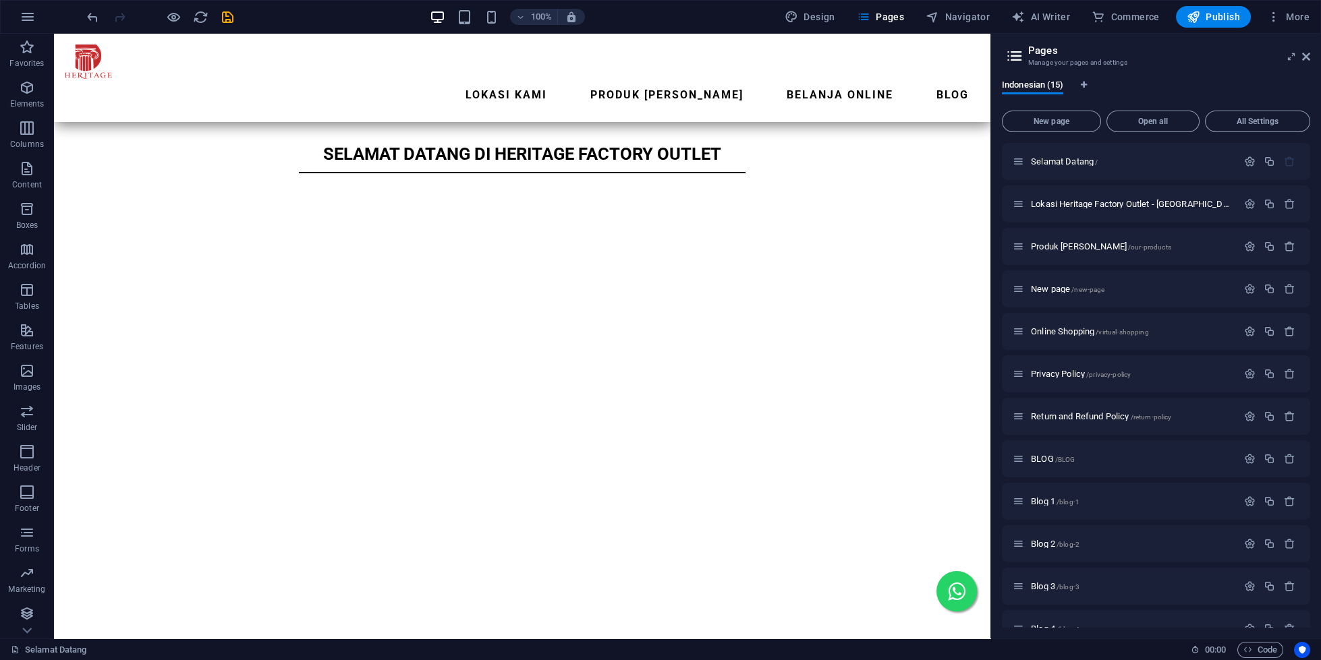
click at [1310, 60] on aside "Pages Manage your pages and settings Indonesian (15) New page Open all All Sett…" at bounding box center [1155, 336] width 331 height 605
click at [1309, 56] on icon at bounding box center [1306, 56] width 8 height 11
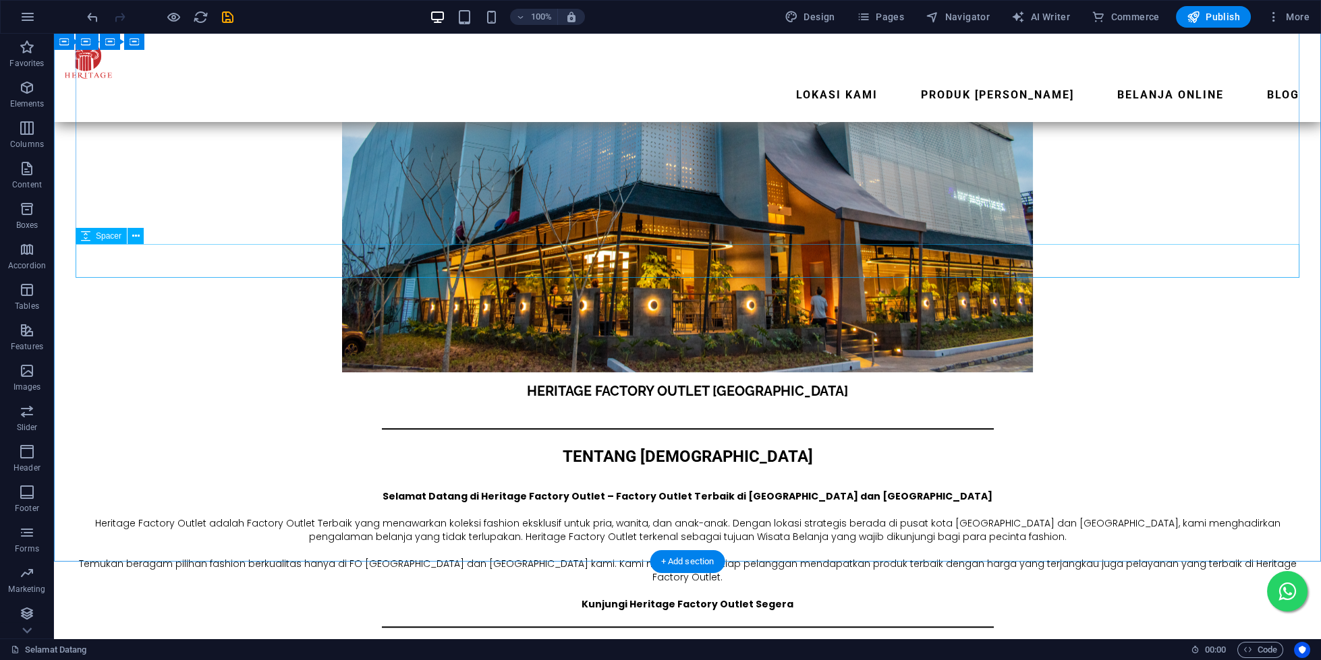
scroll to position [4384, 0]
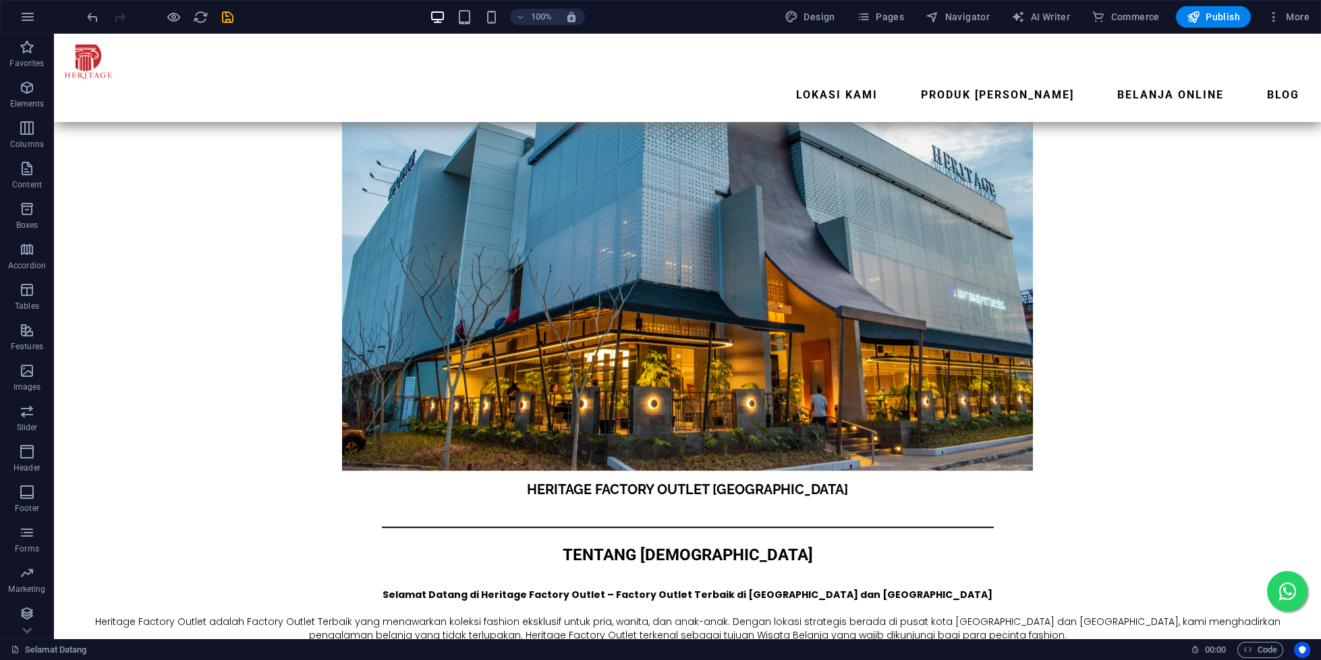
click at [92, 7] on div at bounding box center [159, 17] width 151 height 22
click at [90, 11] on icon "undo" at bounding box center [93, 17] width 16 height 16
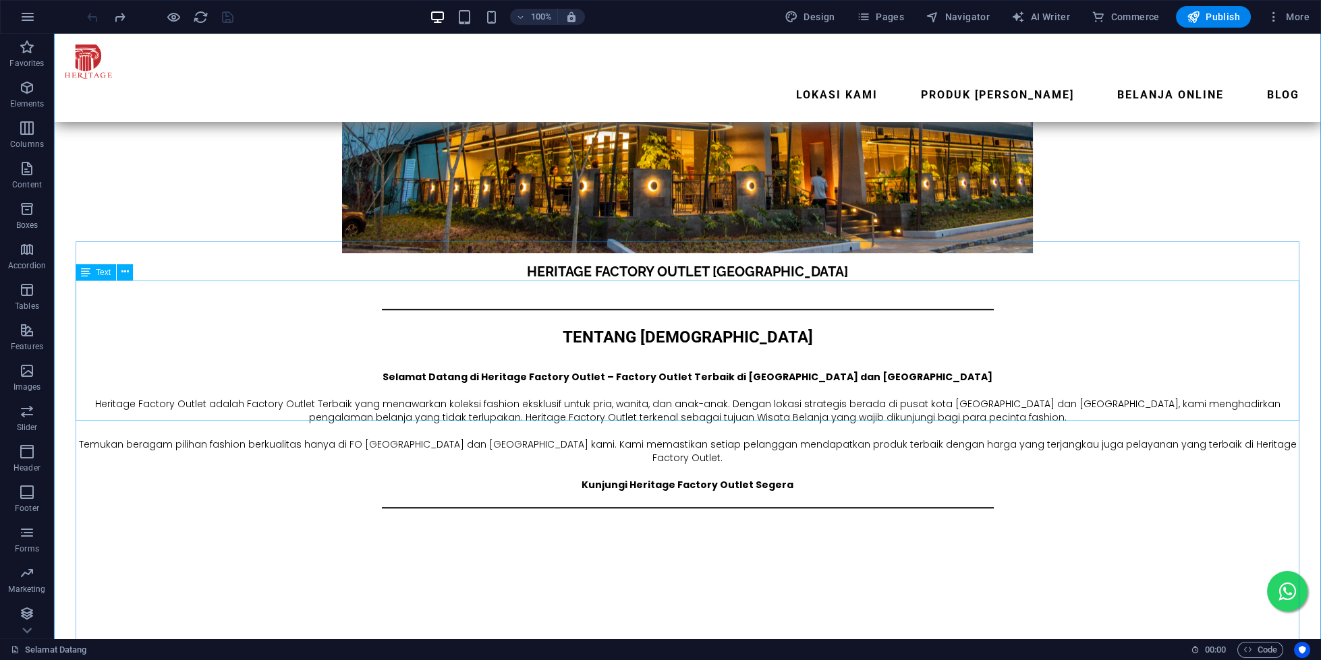
scroll to position [4732, 0]
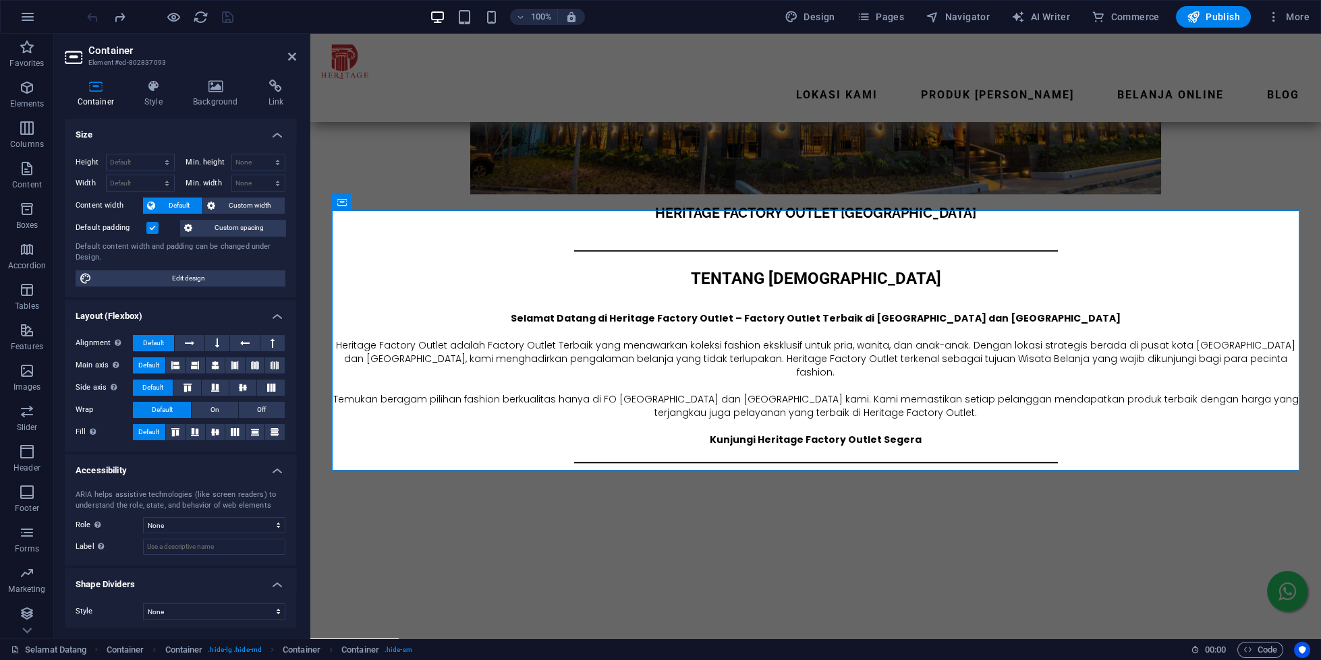
scroll to position [4147, 0]
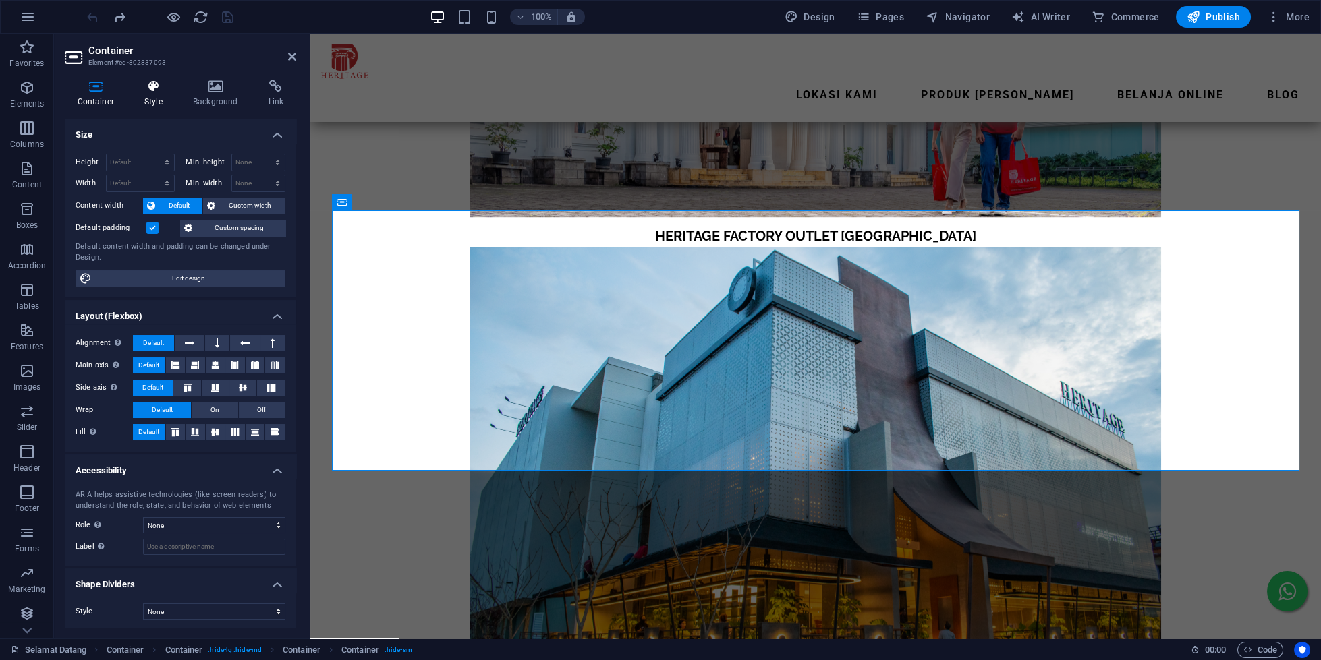
click at [138, 102] on h4 "Style" at bounding box center [156, 94] width 49 height 28
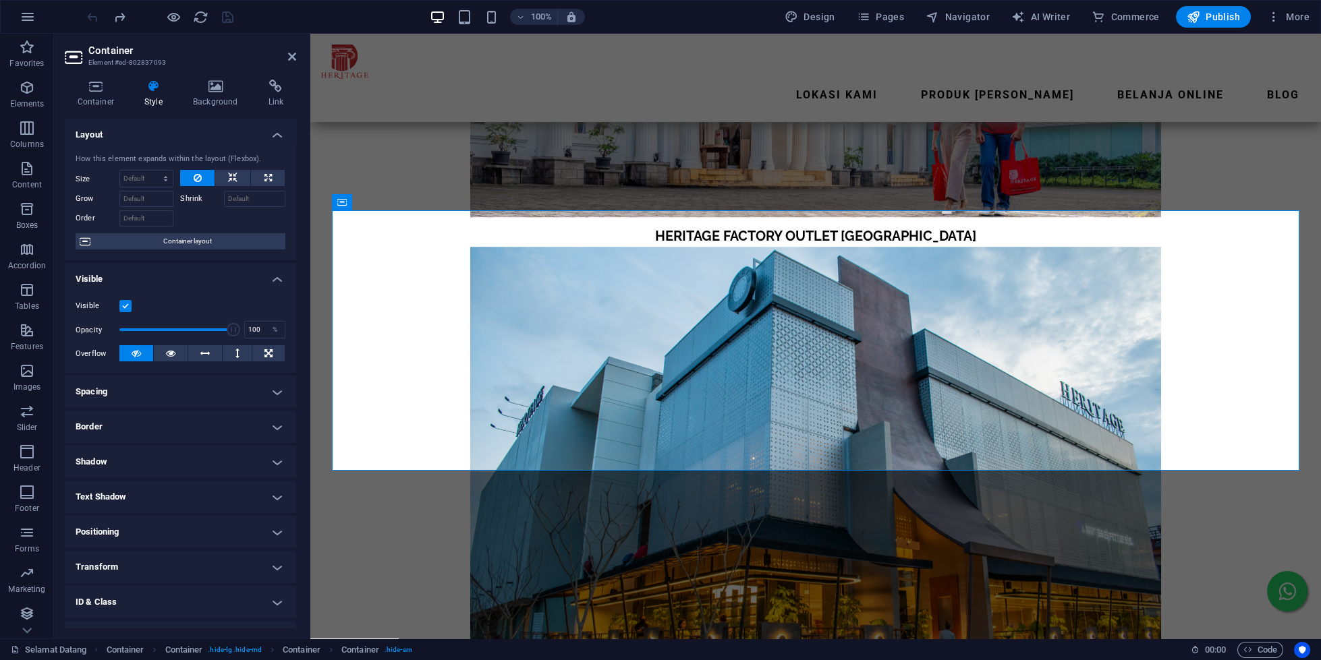
click at [132, 310] on div "Visible" at bounding box center [181, 306] width 210 height 16
click at [125, 306] on label at bounding box center [125, 306] width 12 height 12
click at [0, 0] on input "Visible" at bounding box center [0, 0] width 0 height 0
click at [125, 306] on label at bounding box center [125, 306] width 12 height 12
click at [0, 0] on input "Visible" at bounding box center [0, 0] width 0 height 0
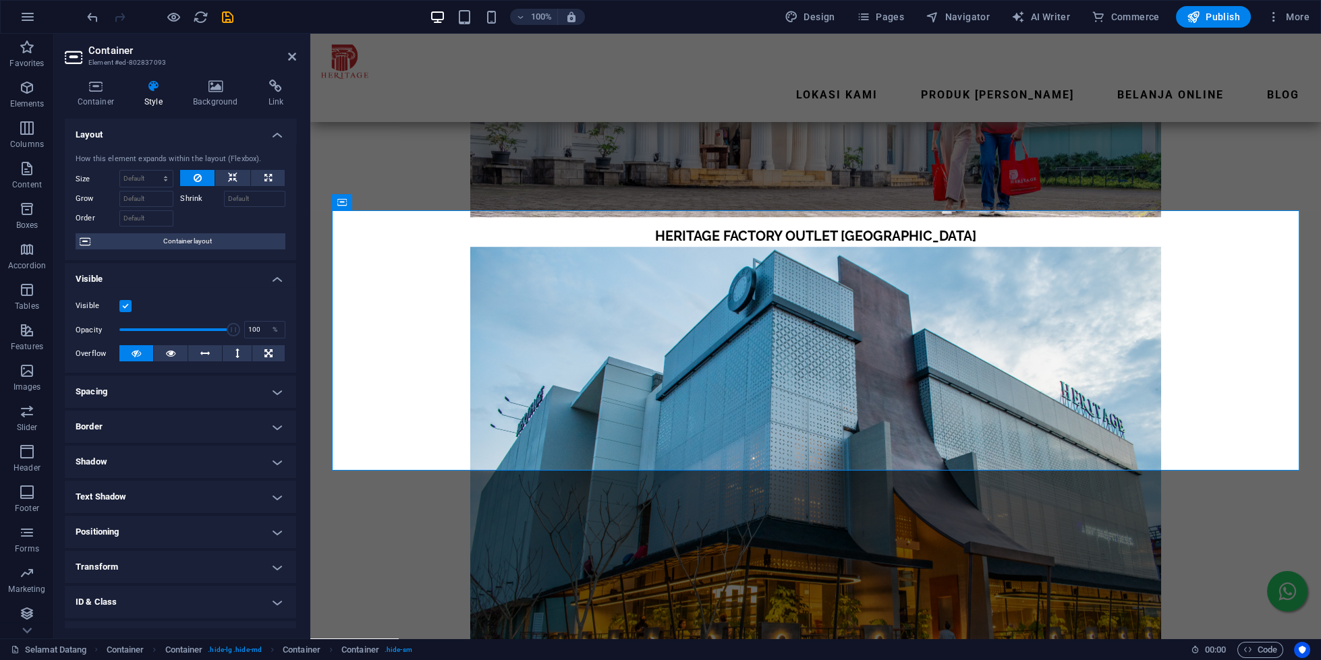
click at [125, 306] on label at bounding box center [125, 306] width 12 height 12
click at [0, 0] on input "Visible" at bounding box center [0, 0] width 0 height 0
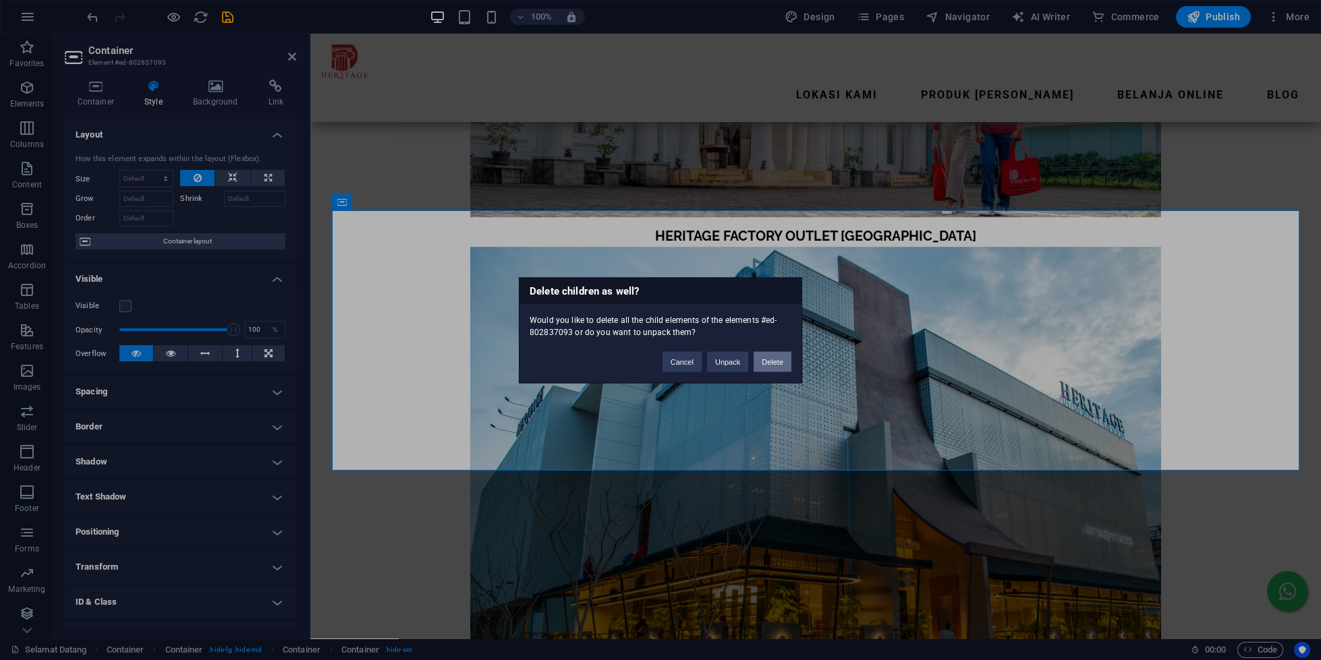
click at [770, 357] on button "Delete" at bounding box center [773, 361] width 38 height 20
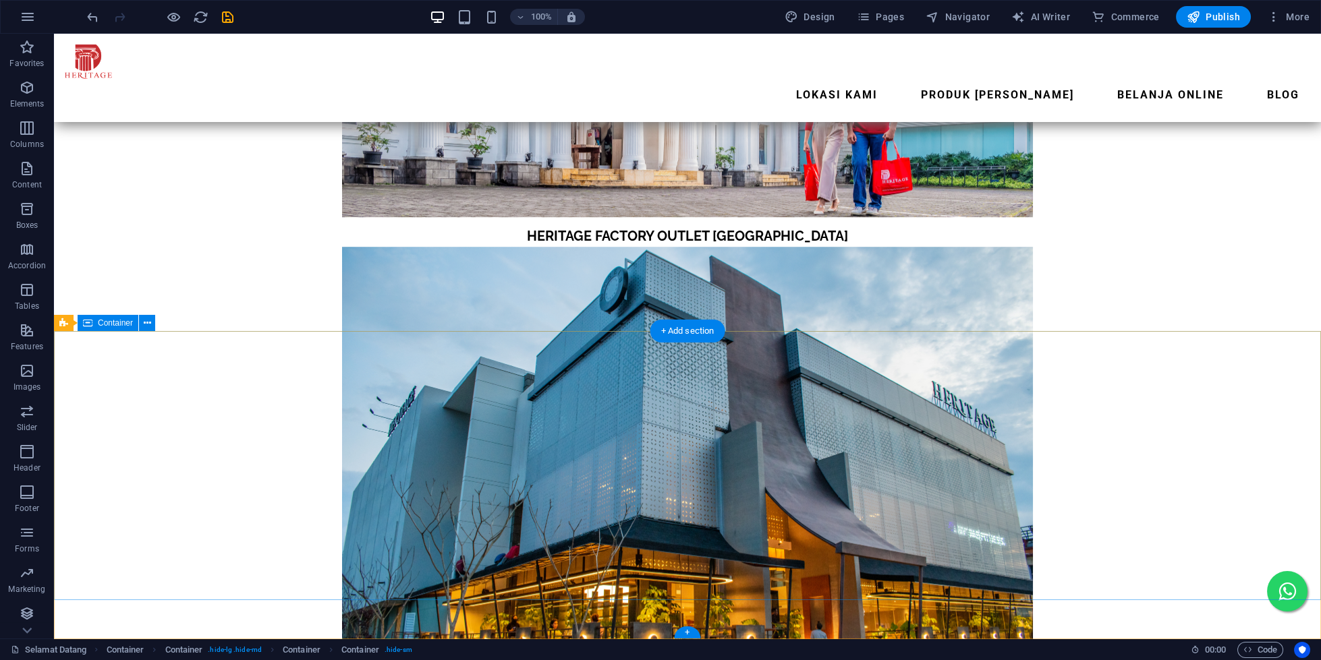
scroll to position [4615, 0]
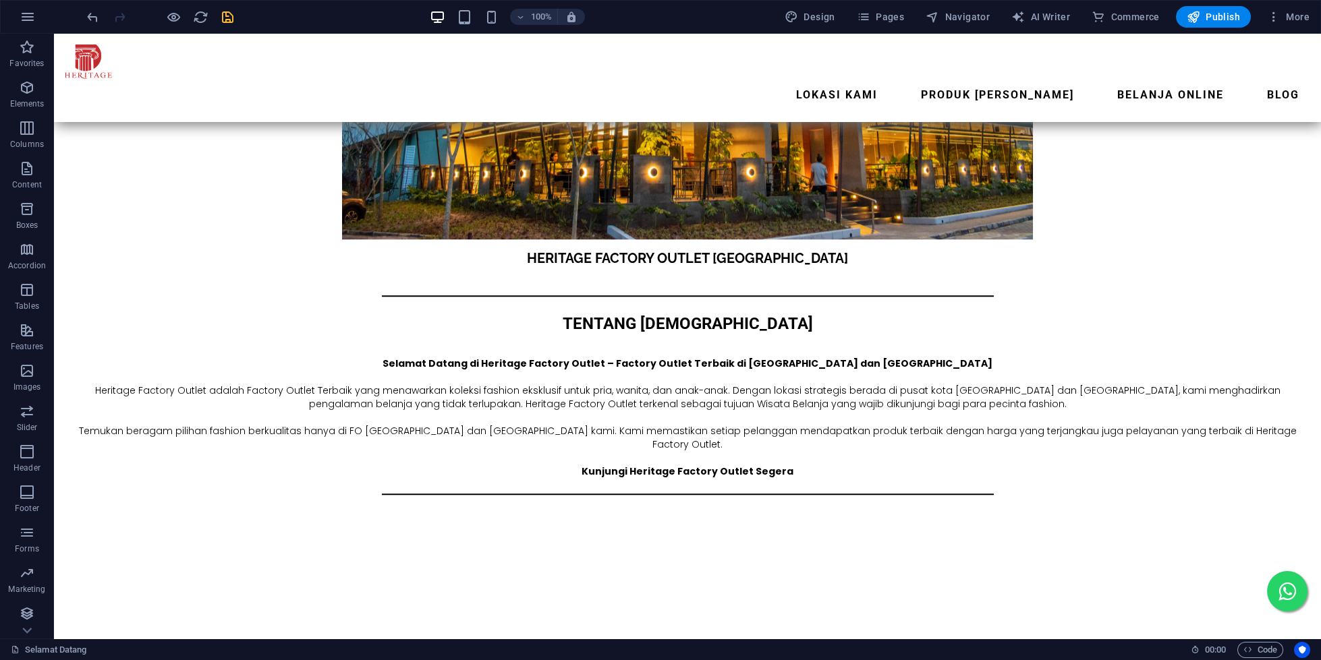
click at [229, 23] on icon "save" at bounding box center [228, 17] width 16 height 16
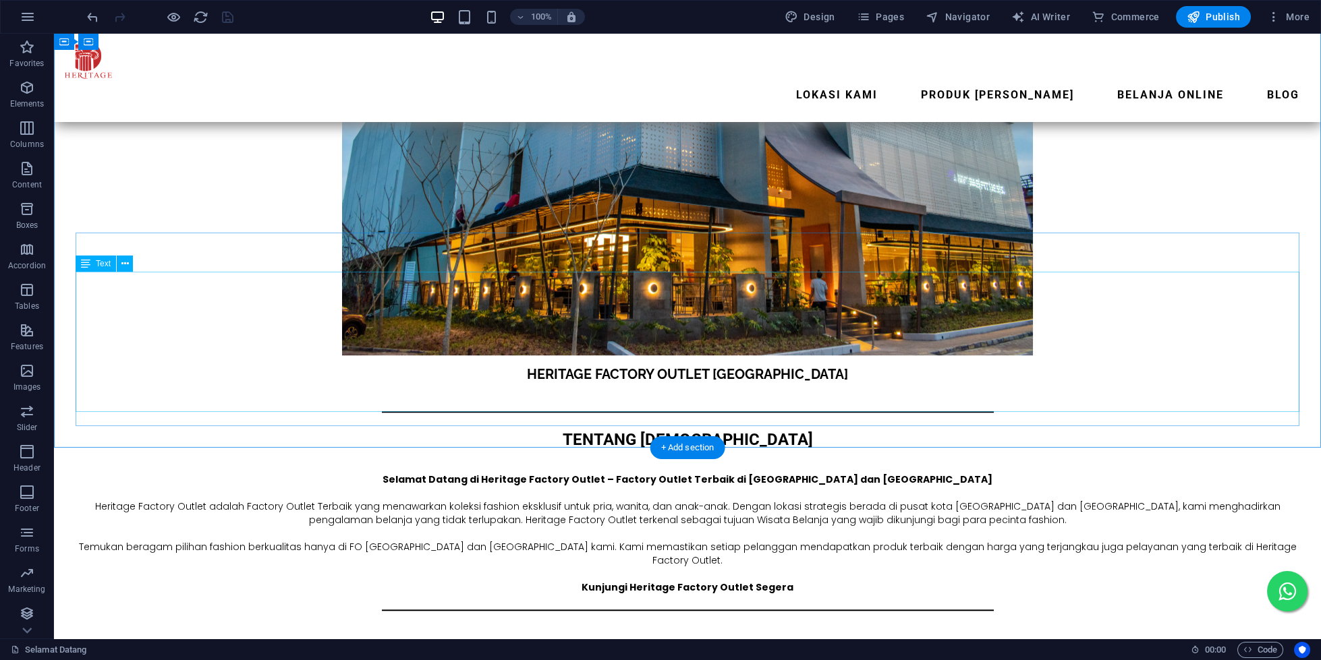
scroll to position [4525, 0]
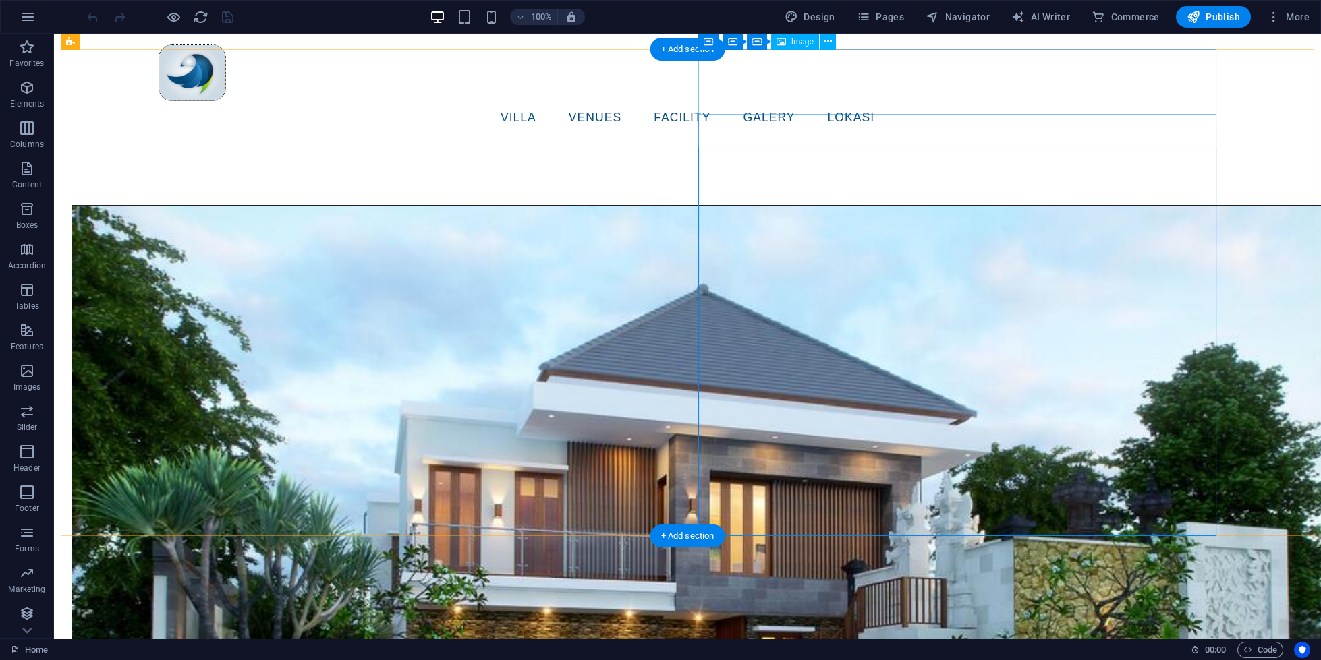
scroll to position [1195, 0]
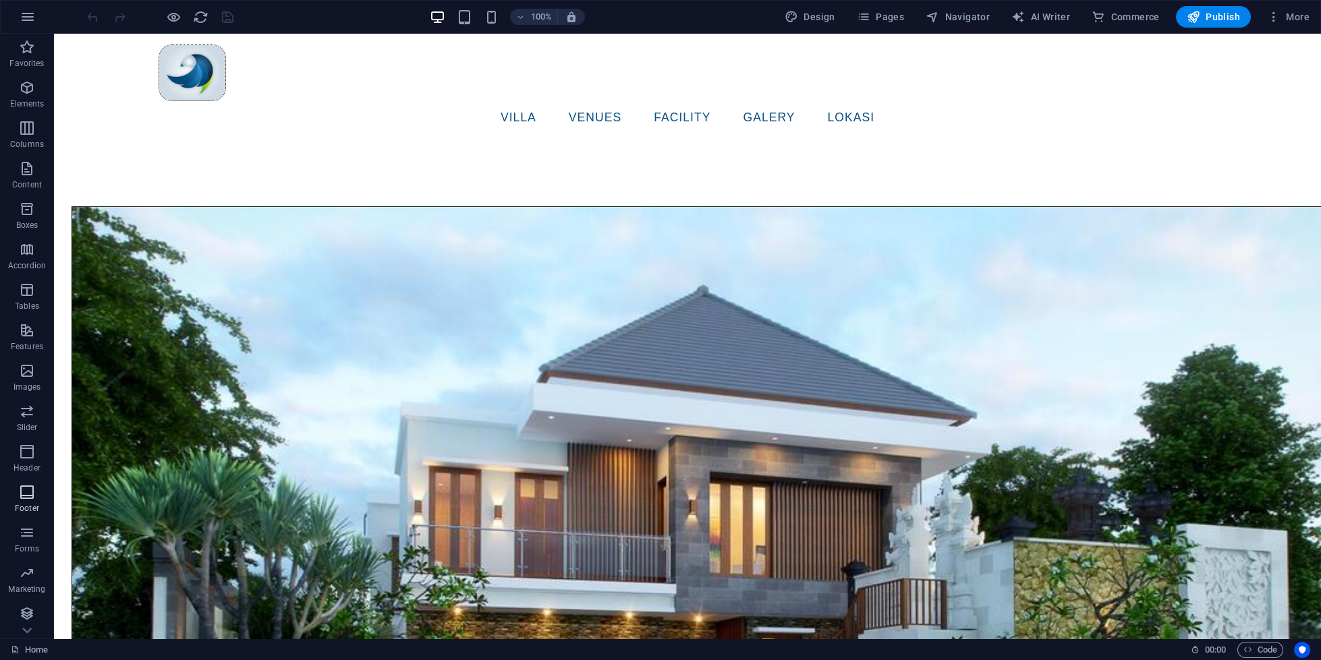
click at [7, 498] on span "Footer" at bounding box center [27, 500] width 54 height 32
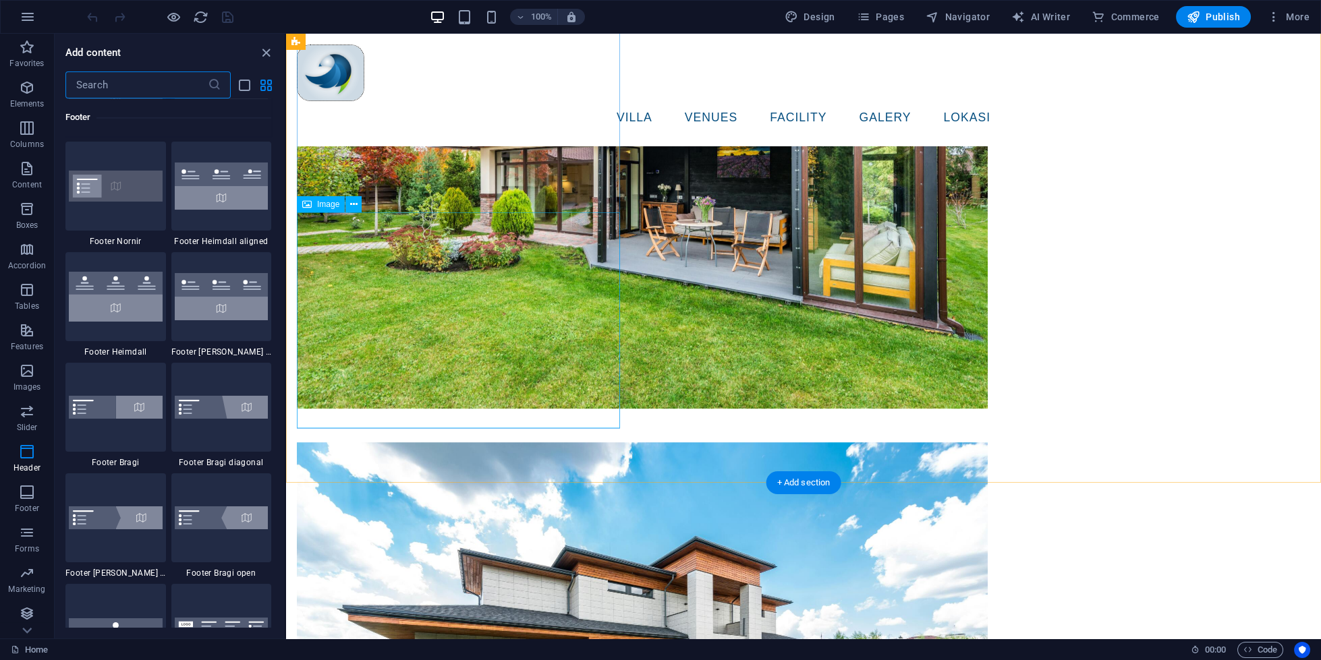
scroll to position [3734, 0]
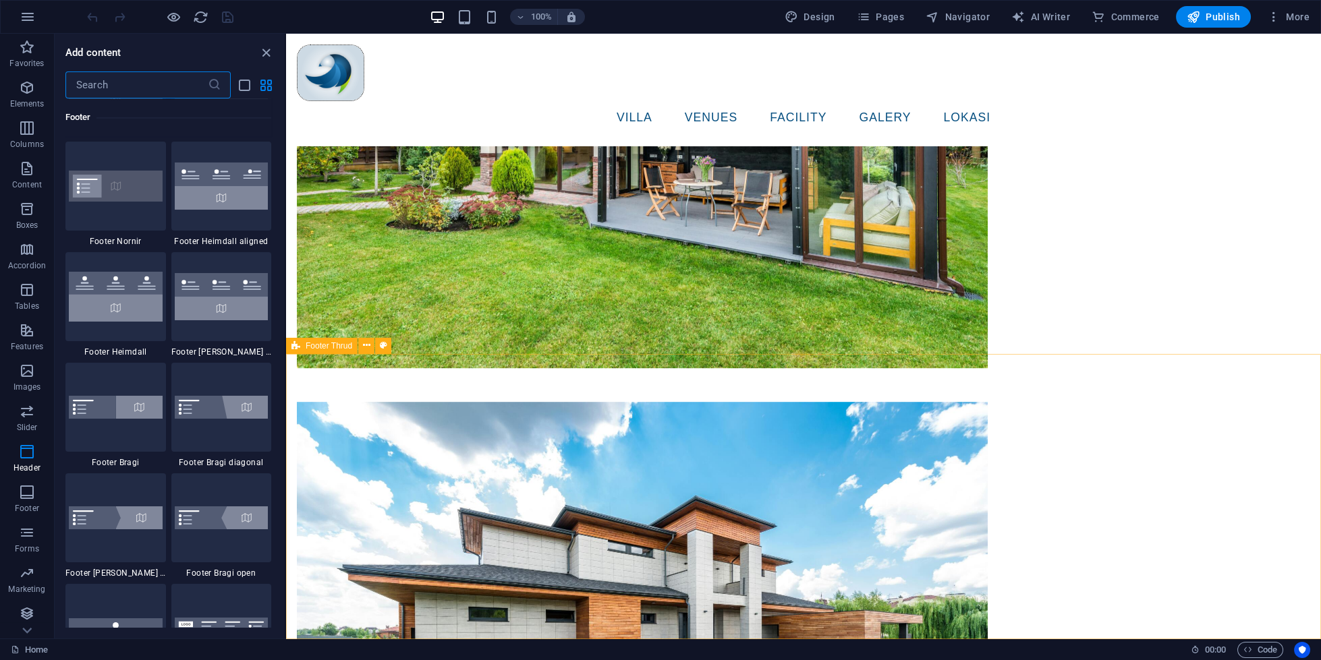
click at [324, 347] on span "Footer Thrud" at bounding box center [329, 346] width 47 height 8
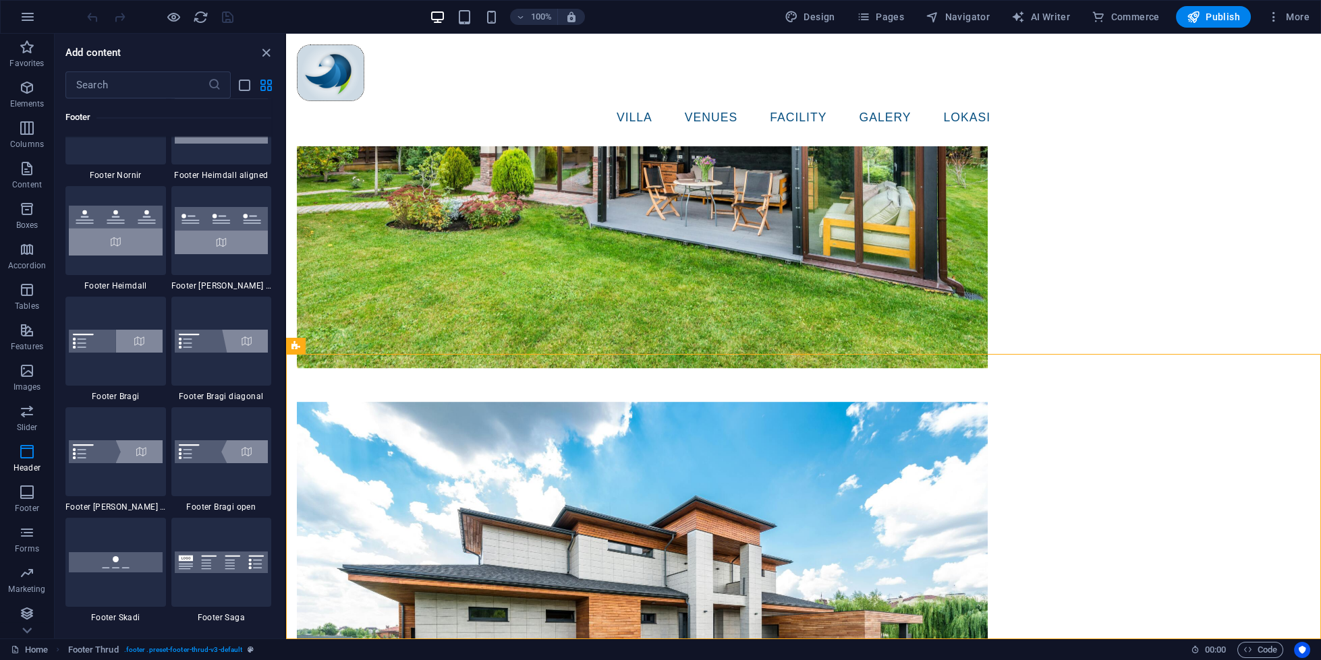
scroll to position [9143, 0]
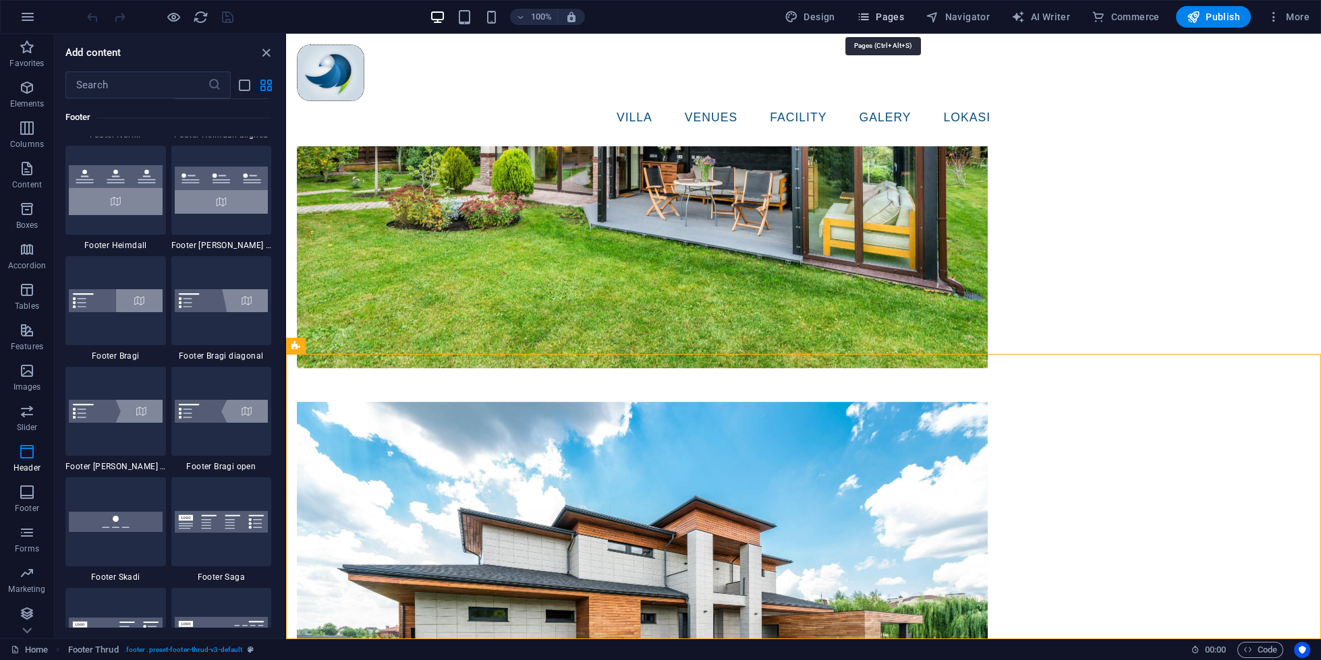
click at [882, 16] on span "Pages" at bounding box center [880, 16] width 47 height 13
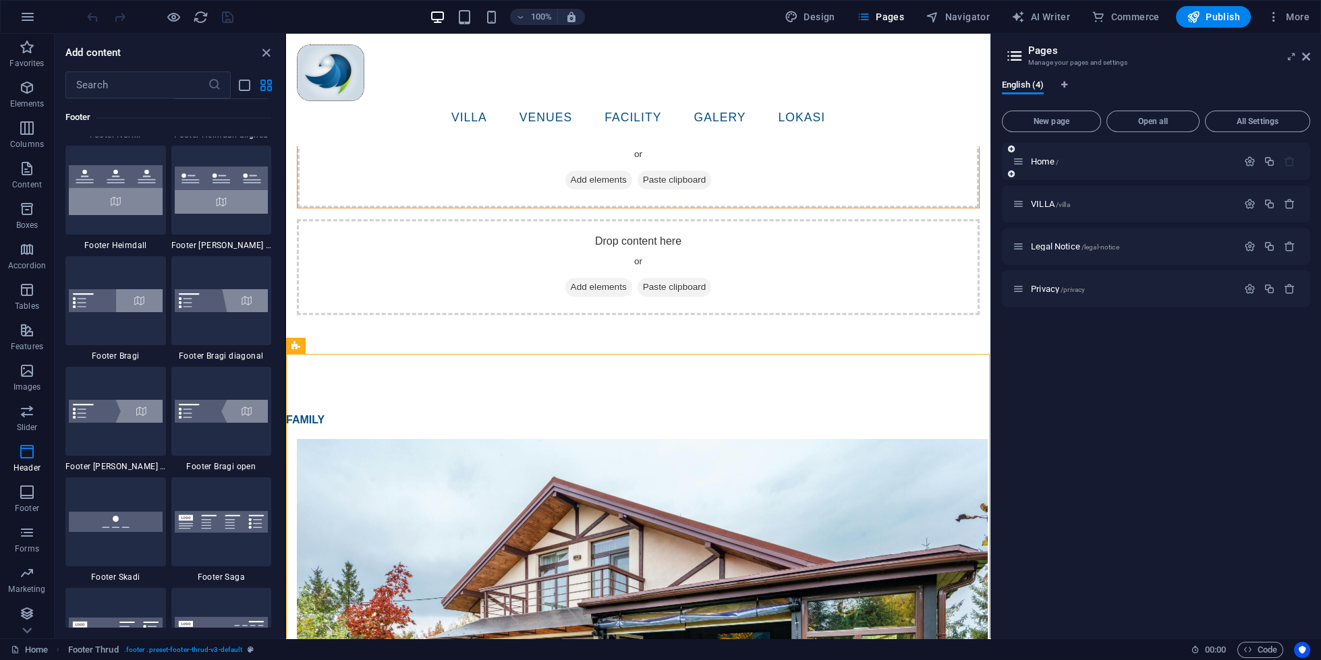
scroll to position [2844, 0]
click at [1042, 165] on span "Home /" at bounding box center [1045, 162] width 28 height 10
click at [1042, 200] on span "VILLA /villa" at bounding box center [1050, 204] width 39 height 10
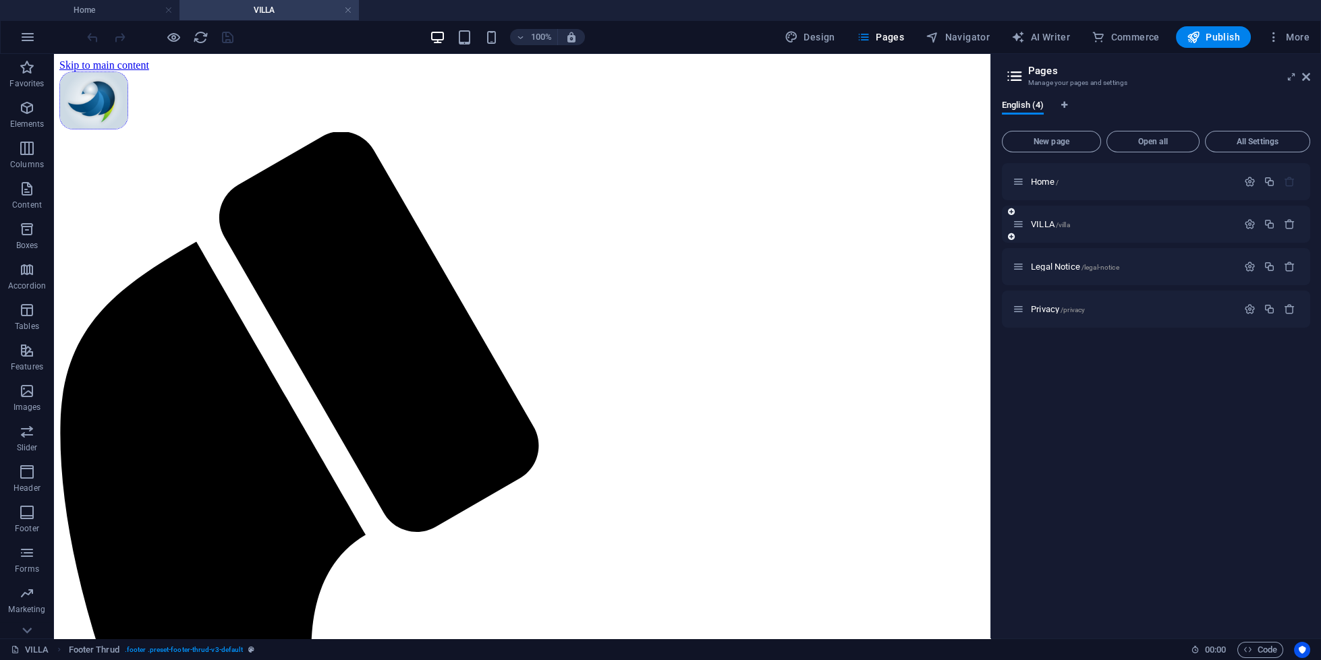
scroll to position [0, 0]
click at [1042, 268] on span "Legal Notice /legal-notice" at bounding box center [1075, 267] width 88 height 10
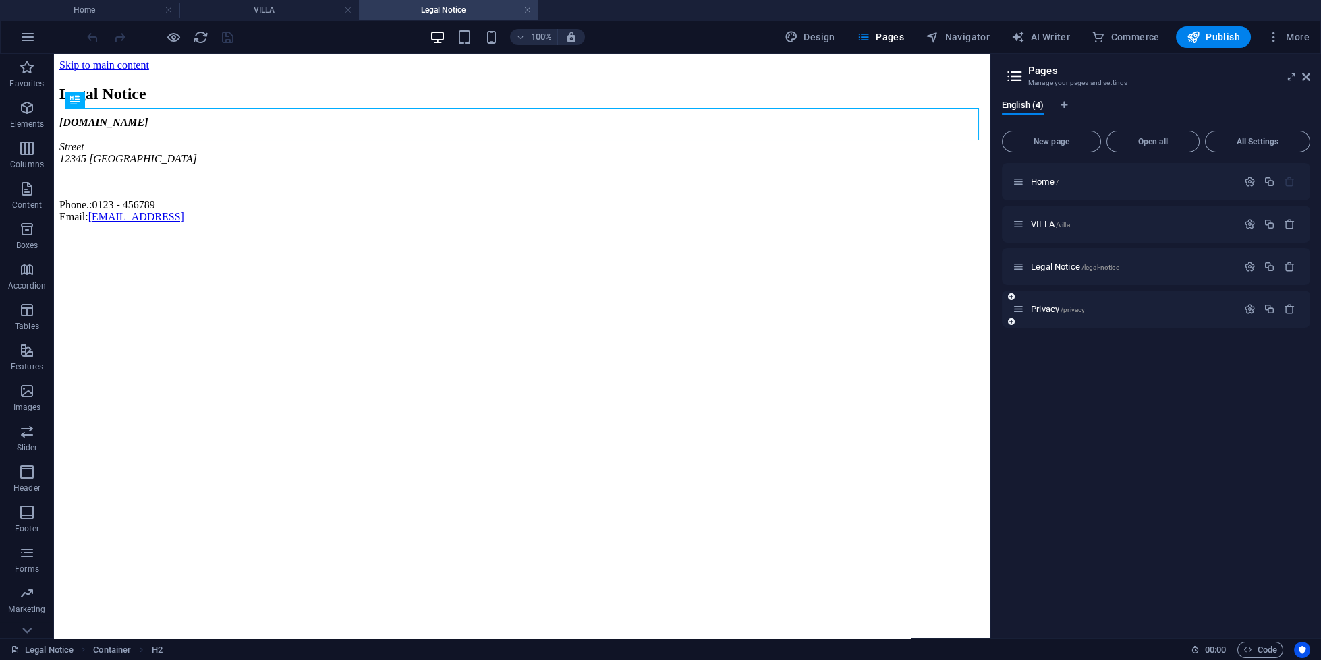
click at [1050, 303] on div "Privacy /privacy" at bounding box center [1125, 310] width 225 height 16
click at [1050, 306] on span "Privacy /privacy" at bounding box center [1058, 309] width 54 height 10
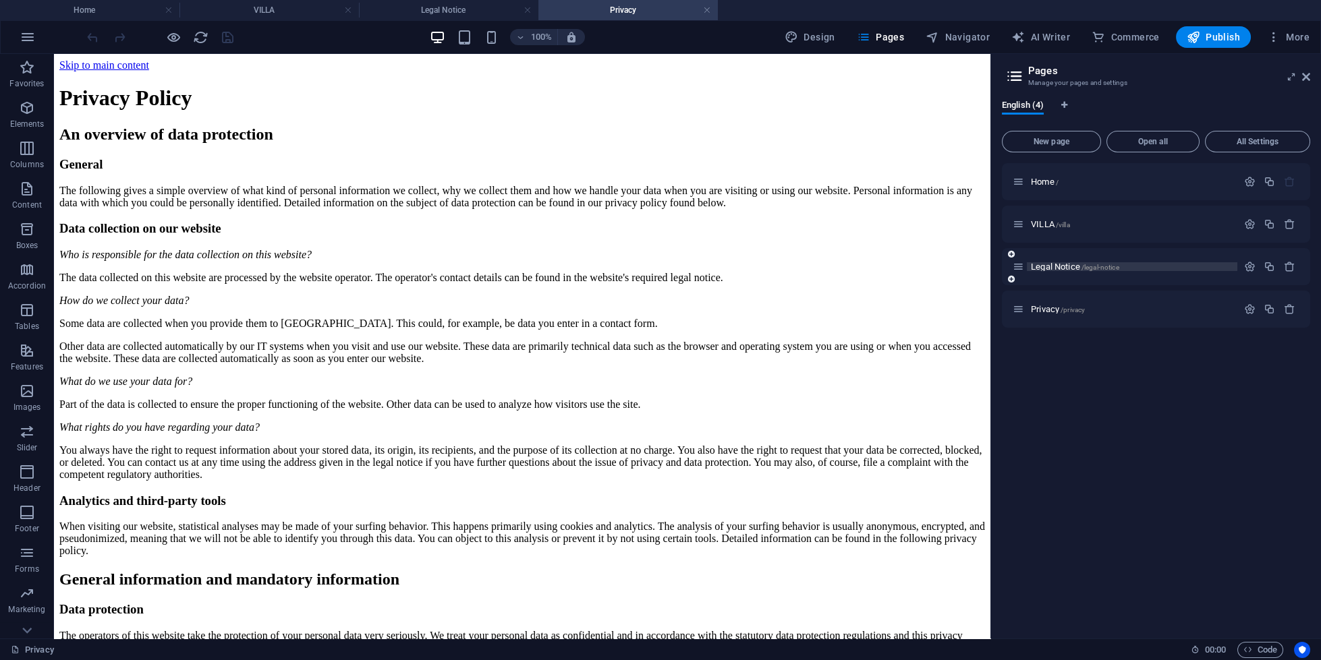
click at [1054, 267] on span "Legal Notice /legal-notice" at bounding box center [1075, 267] width 88 height 10
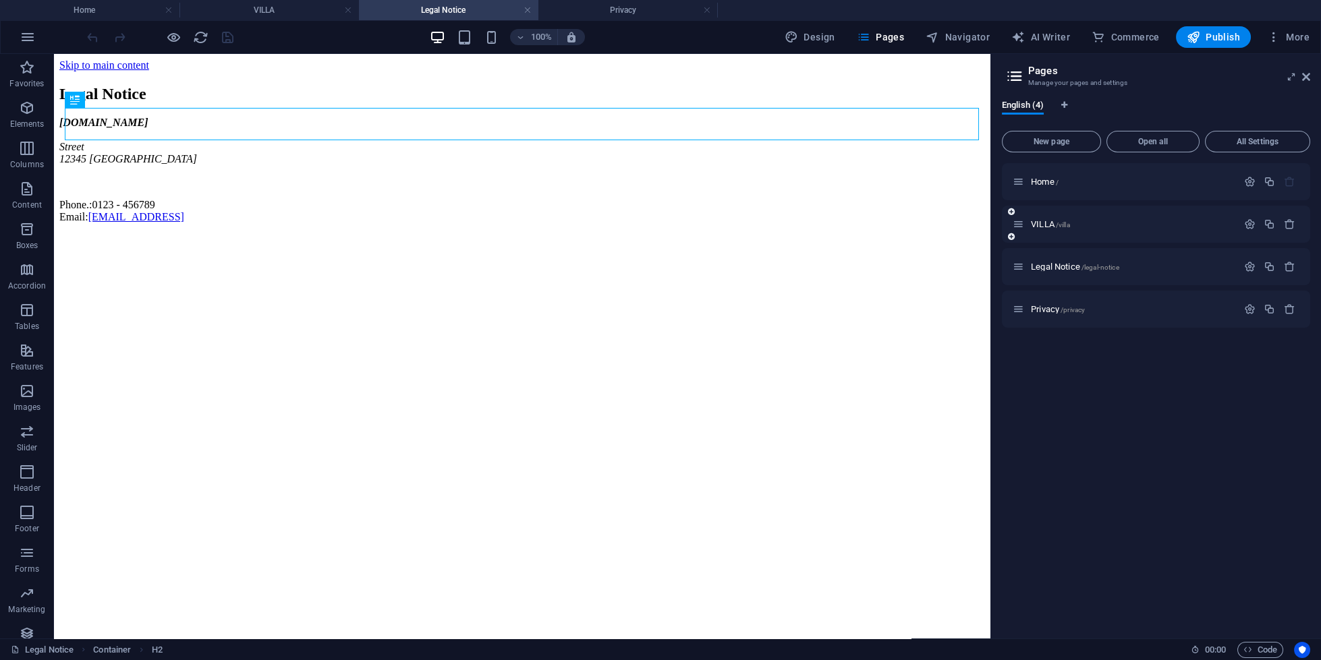
click at [1025, 212] on div "VILLA /villa" at bounding box center [1156, 224] width 308 height 37
click at [1036, 225] on span "VILLA /villa" at bounding box center [1050, 224] width 39 height 10
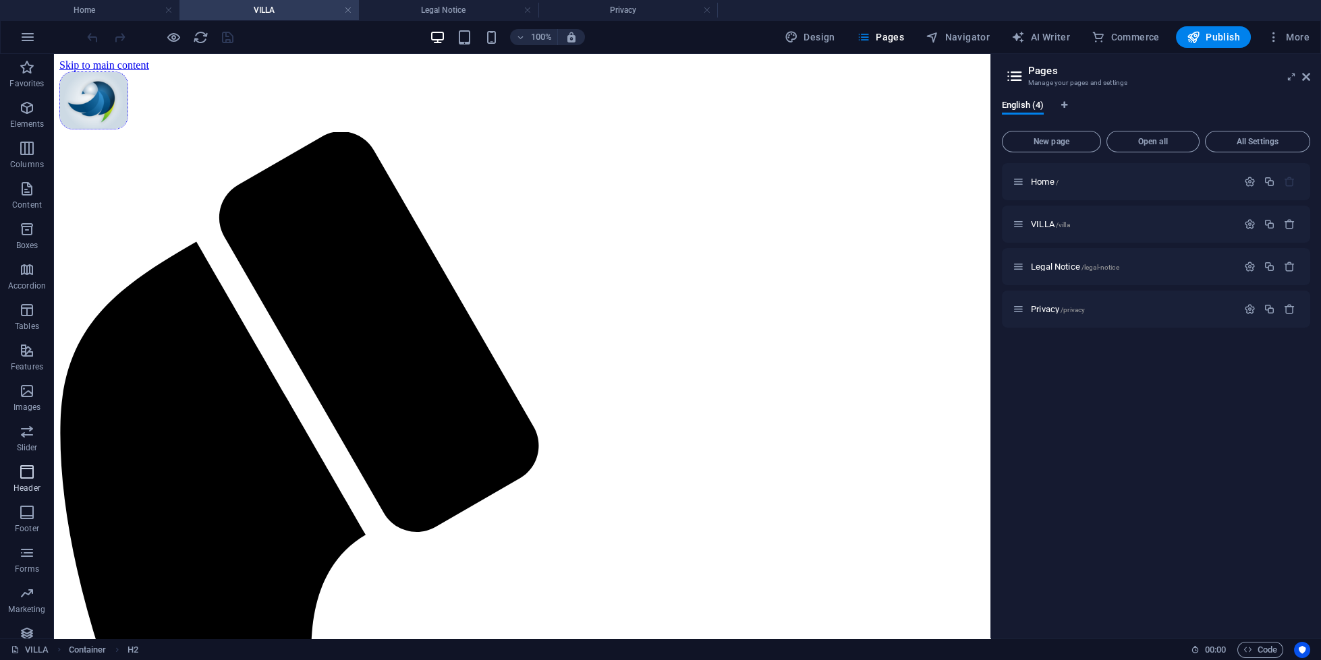
click at [26, 476] on icon "button" at bounding box center [27, 472] width 16 height 16
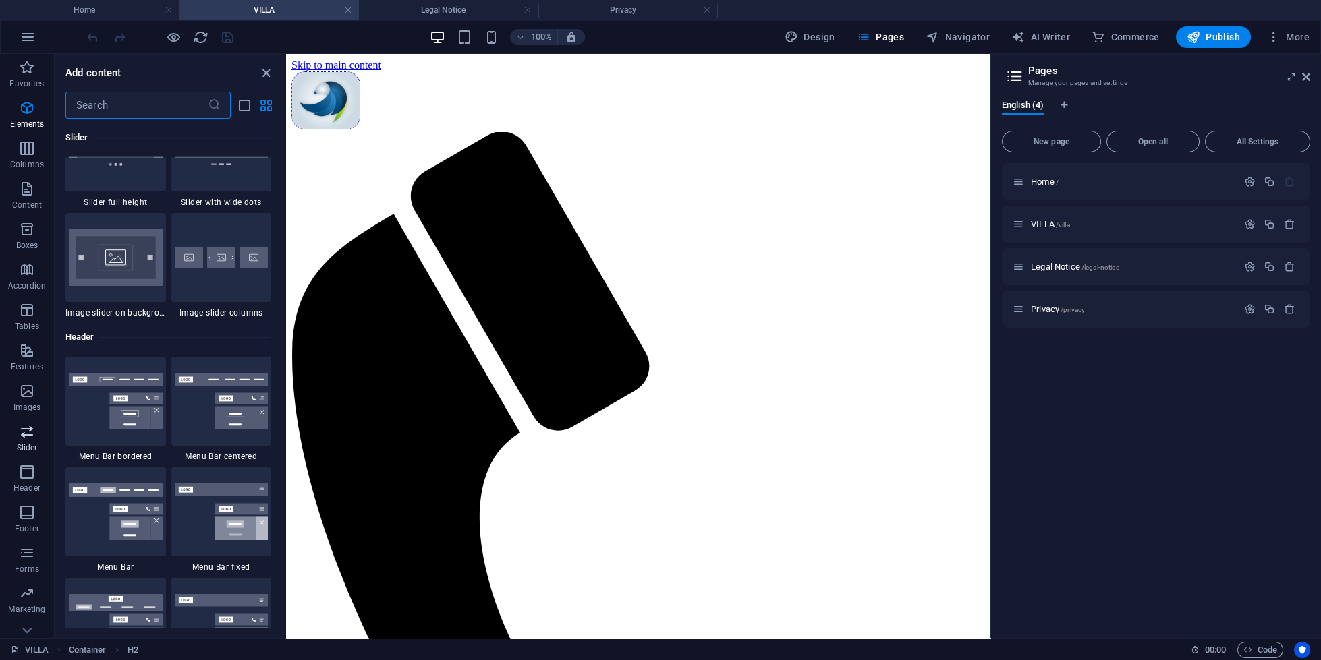
scroll to position [8123, 0]
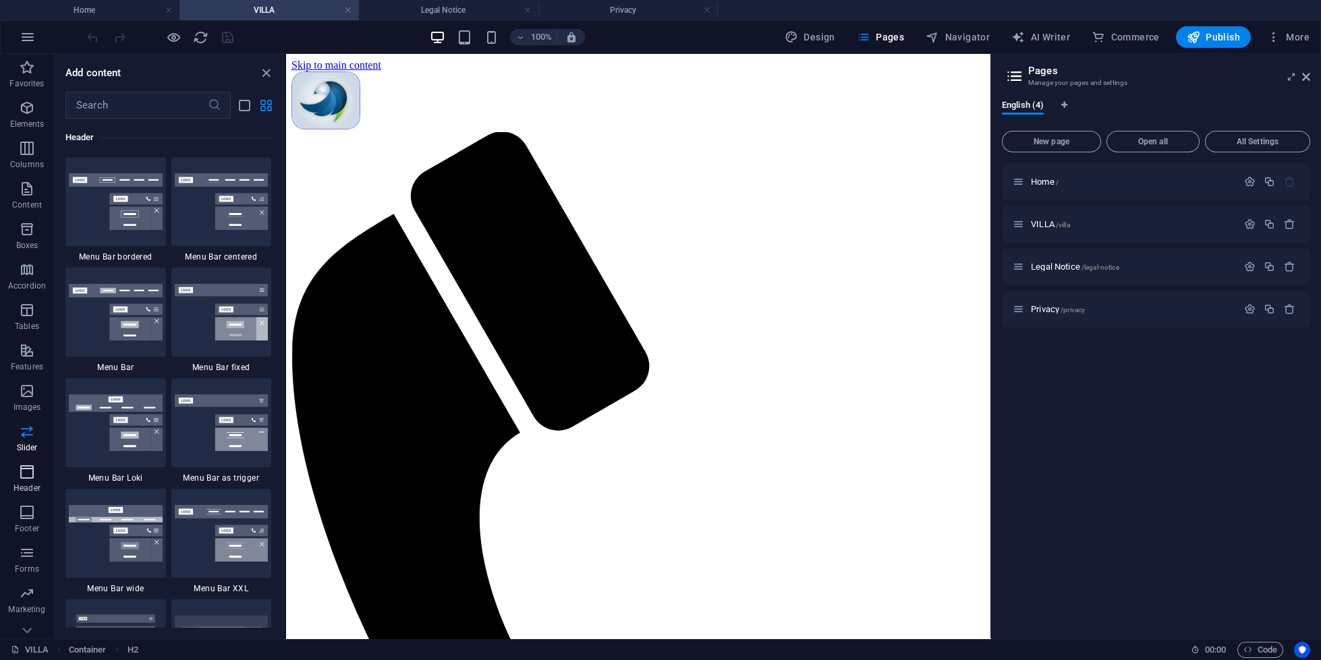
click at [22, 478] on icon "button" at bounding box center [27, 472] width 16 height 16
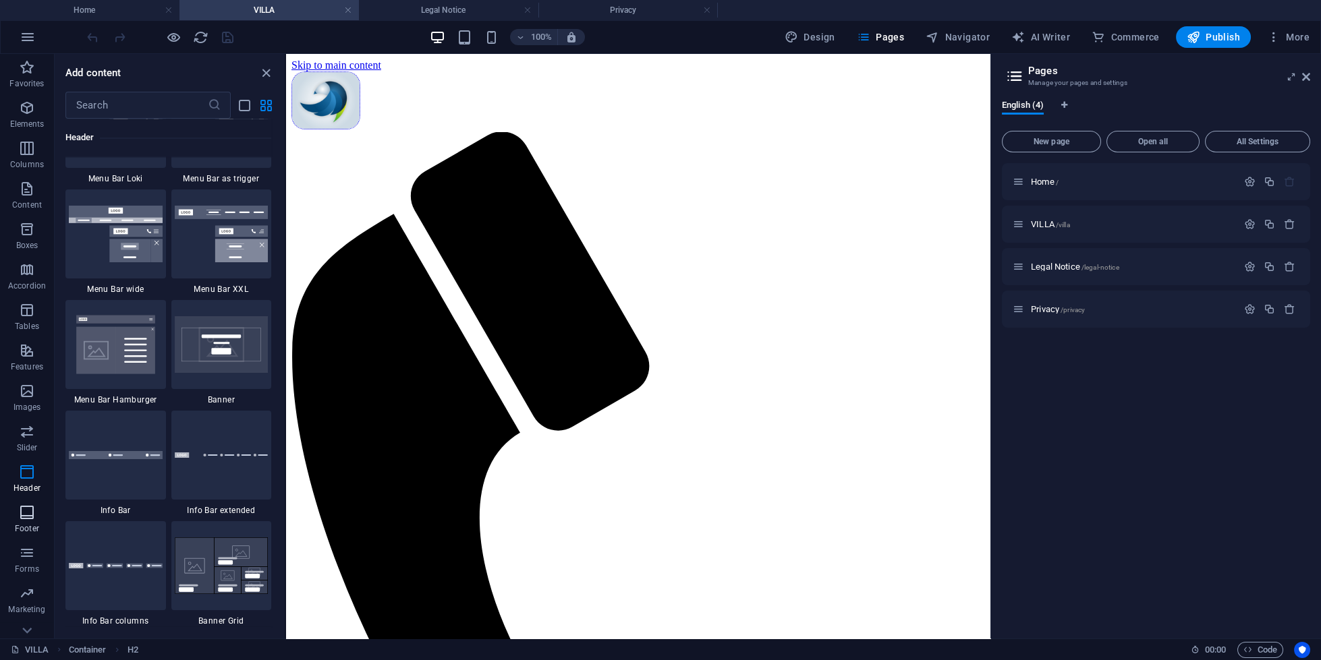
scroll to position [8436, 0]
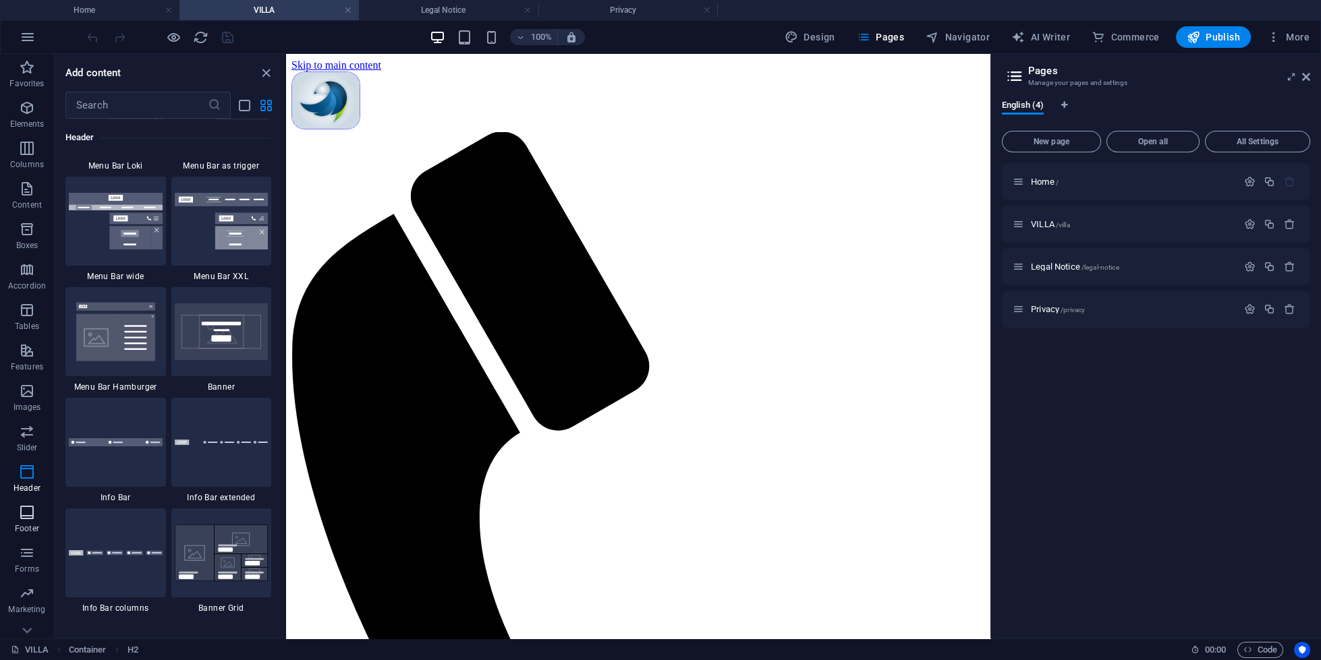
click at [22, 515] on icon "button" at bounding box center [27, 513] width 16 height 16
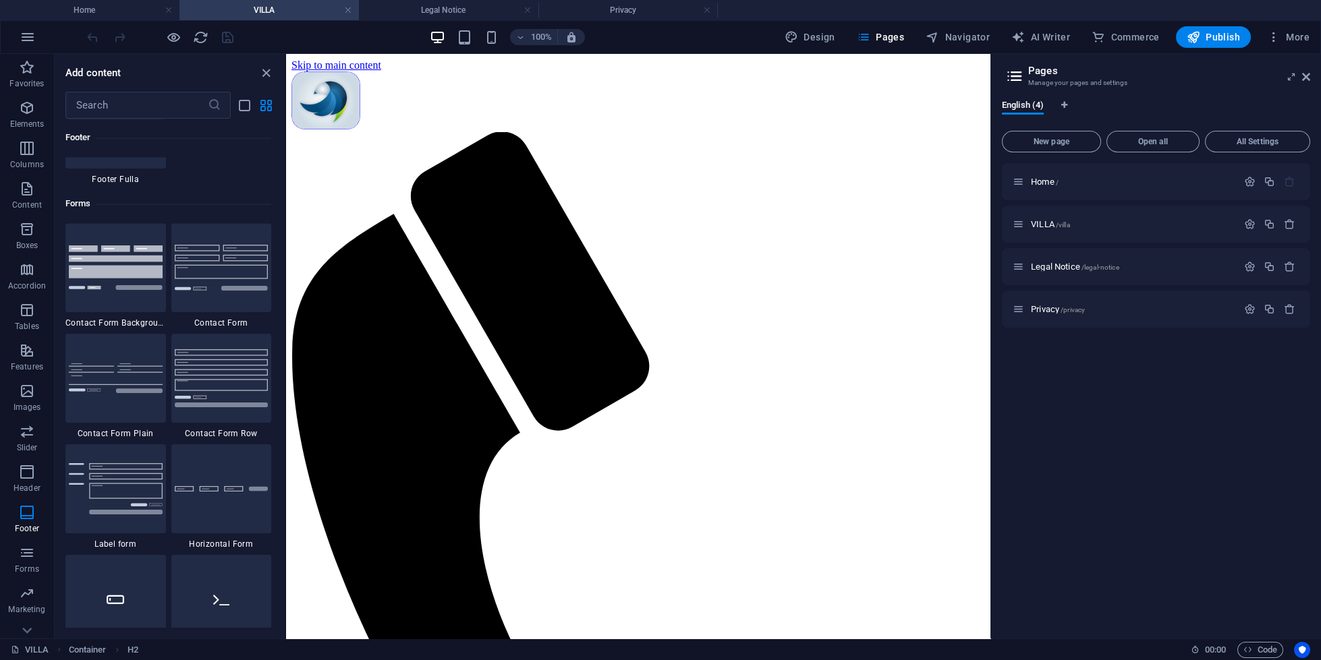
scroll to position [9812, 0]
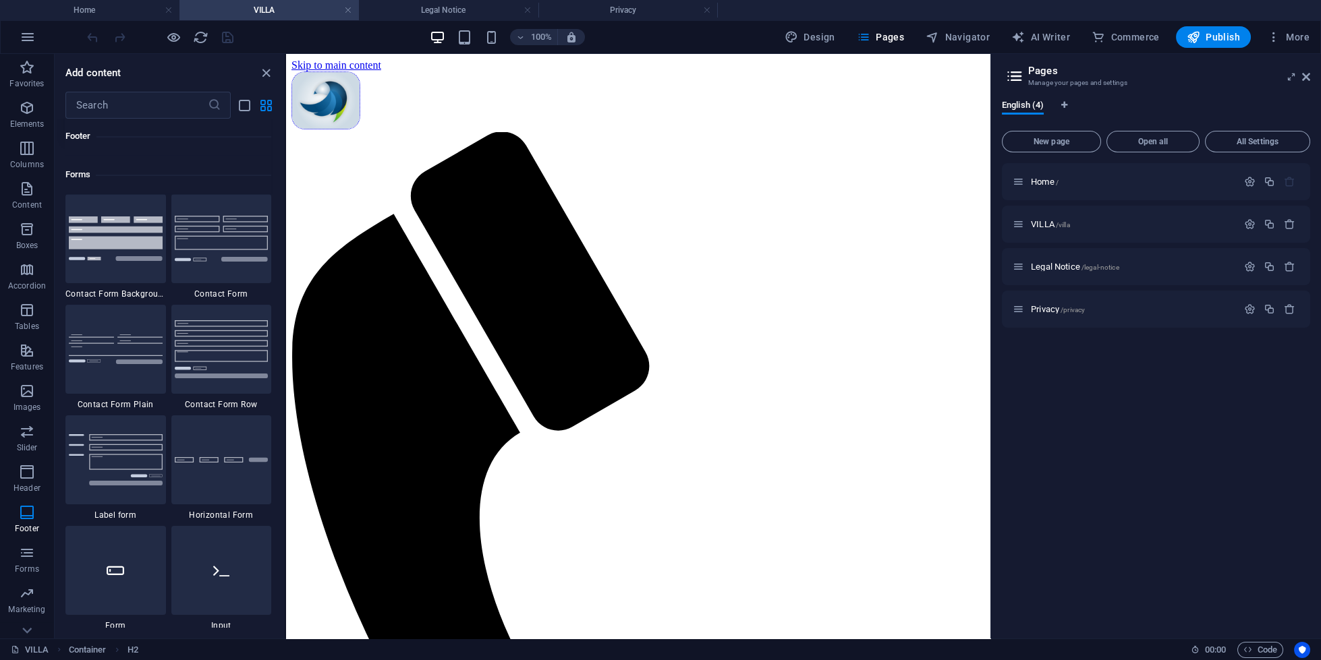
click at [111, 140] on div at bounding box center [115, 95] width 101 height 89
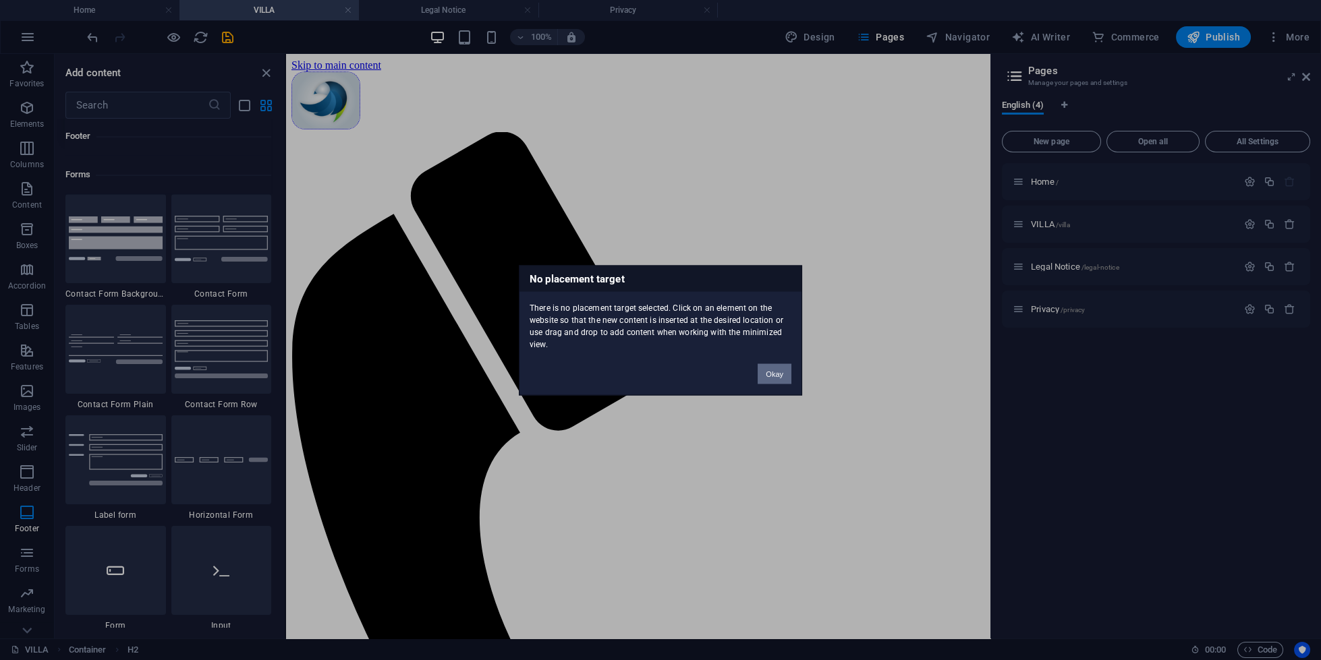
click at [487, 341] on div "No placement target There is no placement target selected. Click on an element …" at bounding box center [660, 330] width 1321 height 660
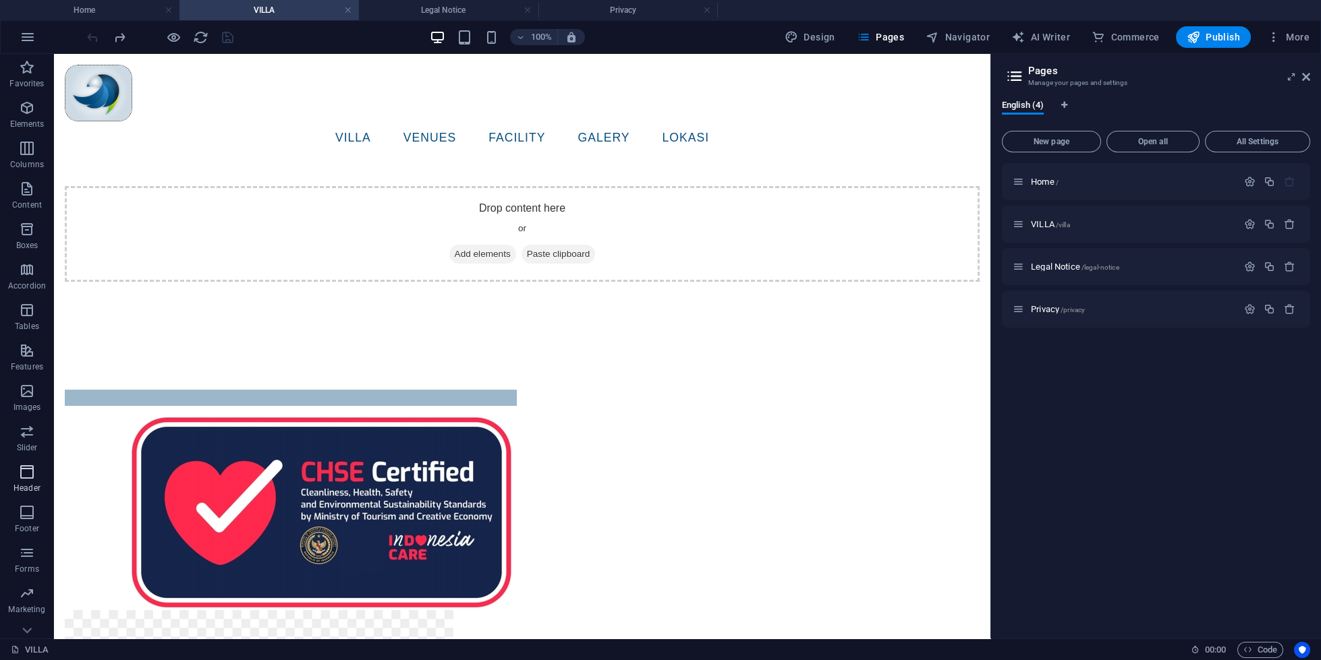
click at [27, 488] on p "Header" at bounding box center [26, 488] width 27 height 11
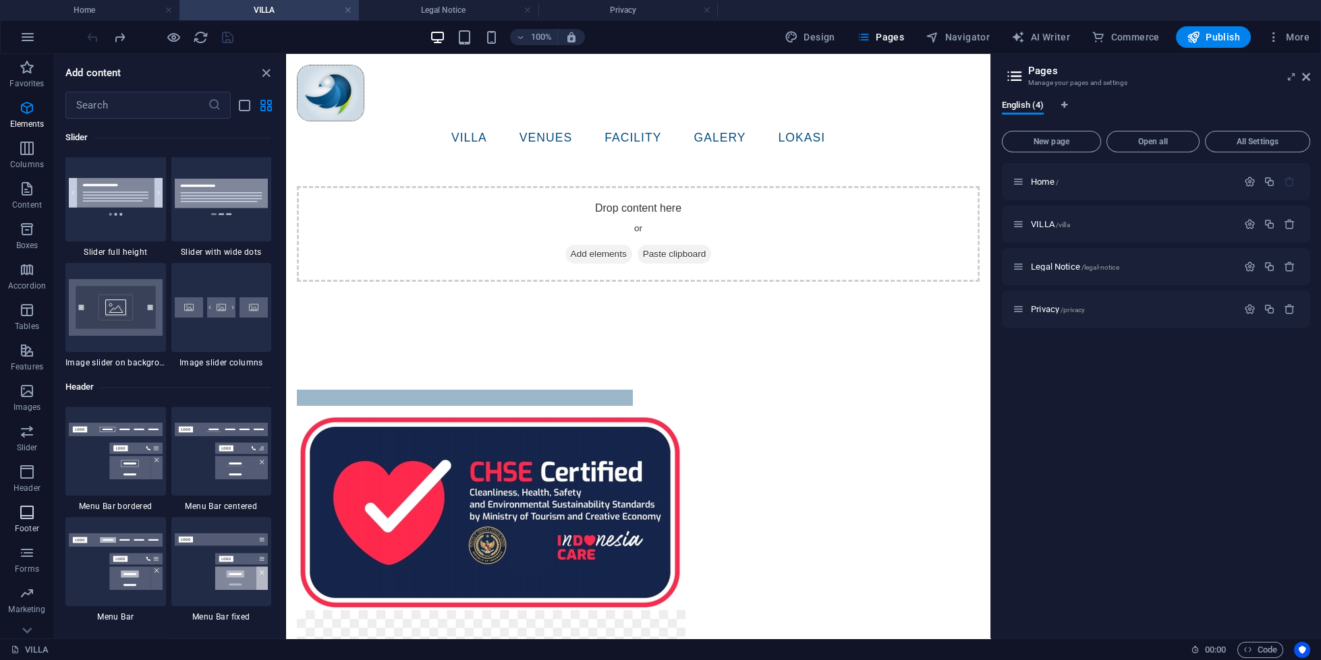
click at [31, 509] on icon "button" at bounding box center [27, 513] width 16 height 16
click at [34, 509] on icon "button" at bounding box center [27, 513] width 16 height 16
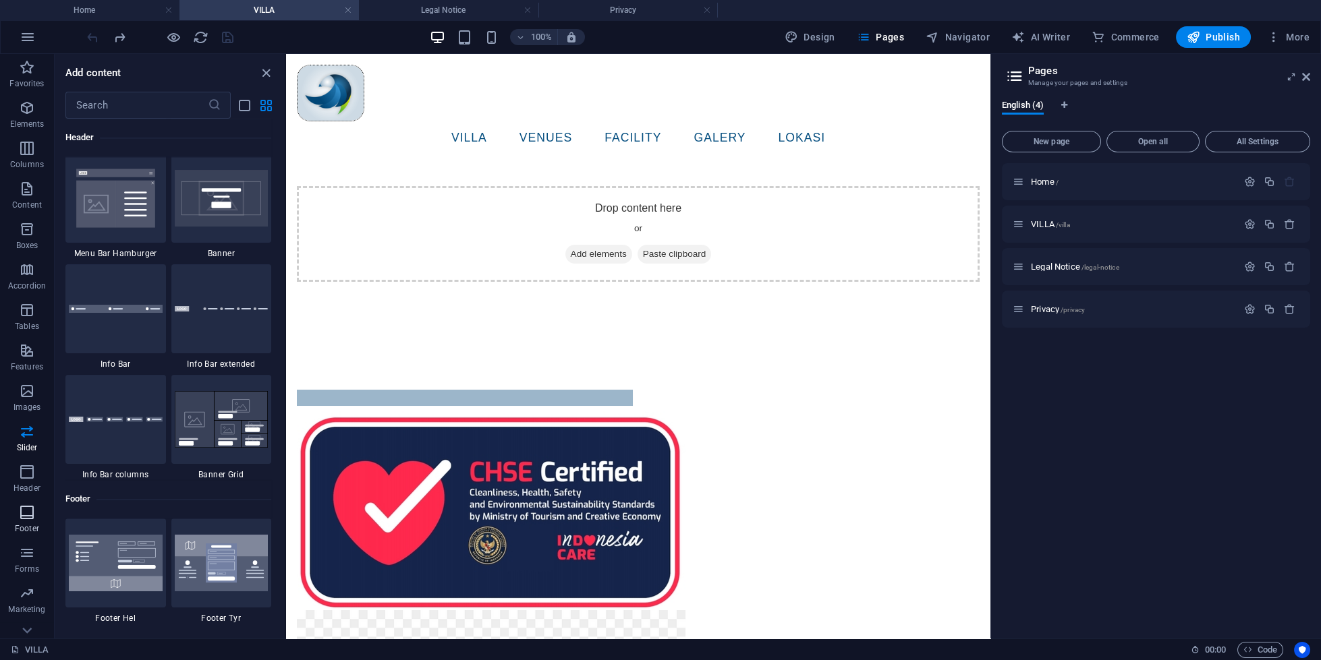
scroll to position [9280, 0]
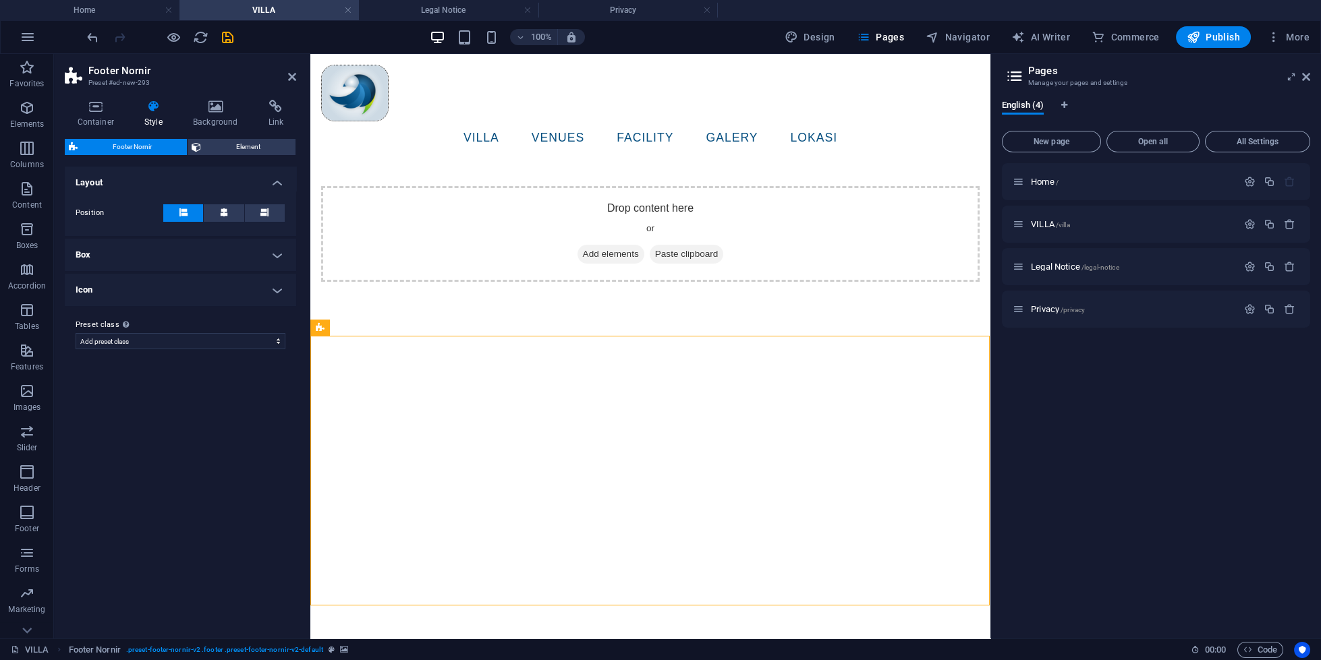
click at [838, 451] on div at bounding box center [650, 471] width 680 height 270
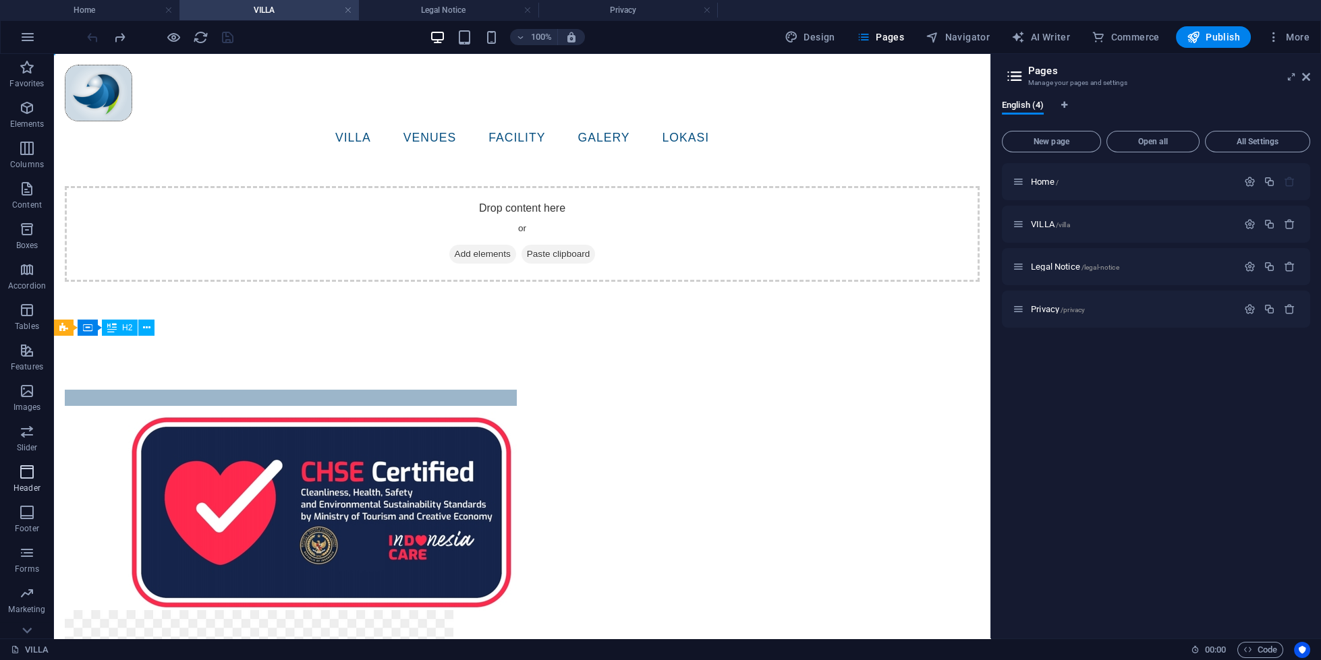
click at [30, 471] on icon "button" at bounding box center [27, 472] width 16 height 16
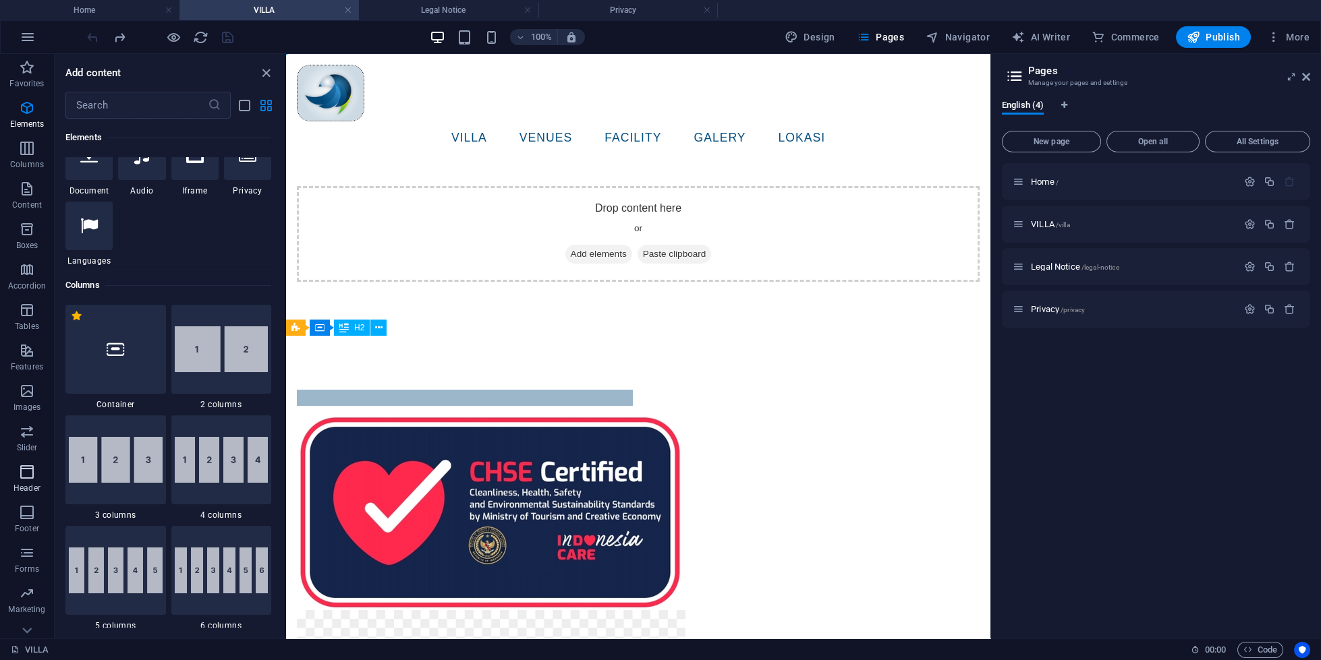
click at [30, 471] on icon "button" at bounding box center [27, 472] width 16 height 16
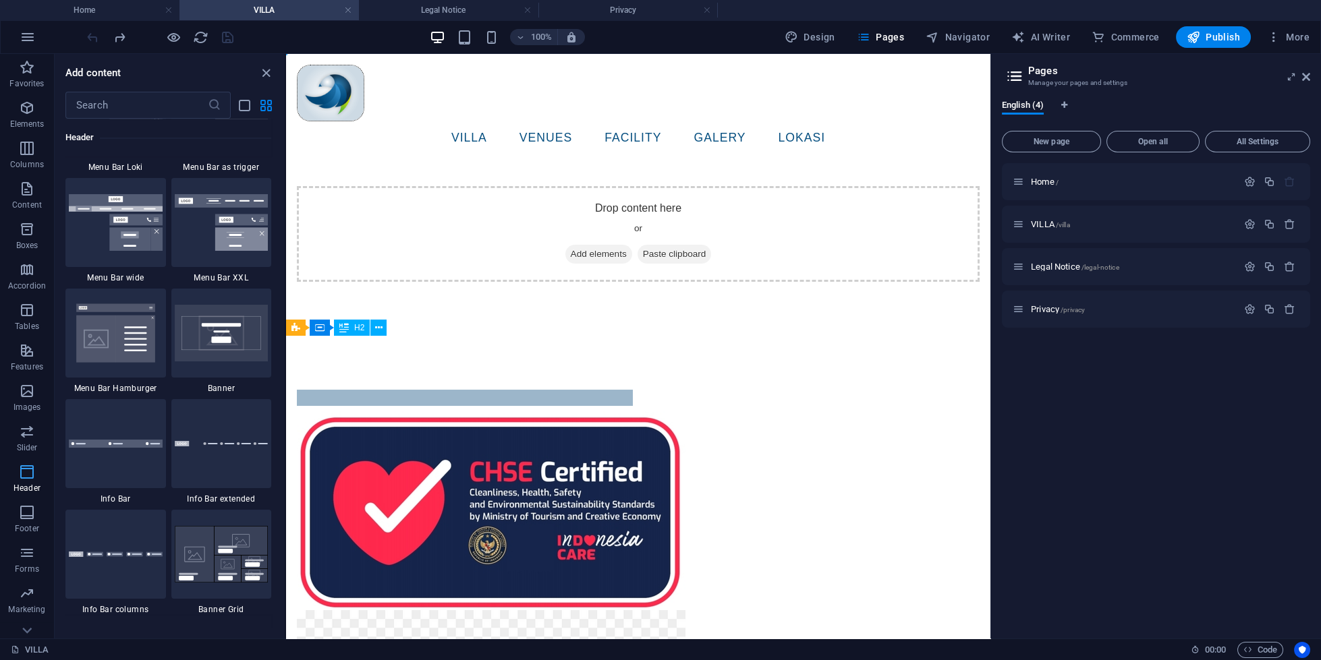
scroll to position [8435, 0]
click at [18, 518] on span "Footer" at bounding box center [27, 521] width 54 height 32
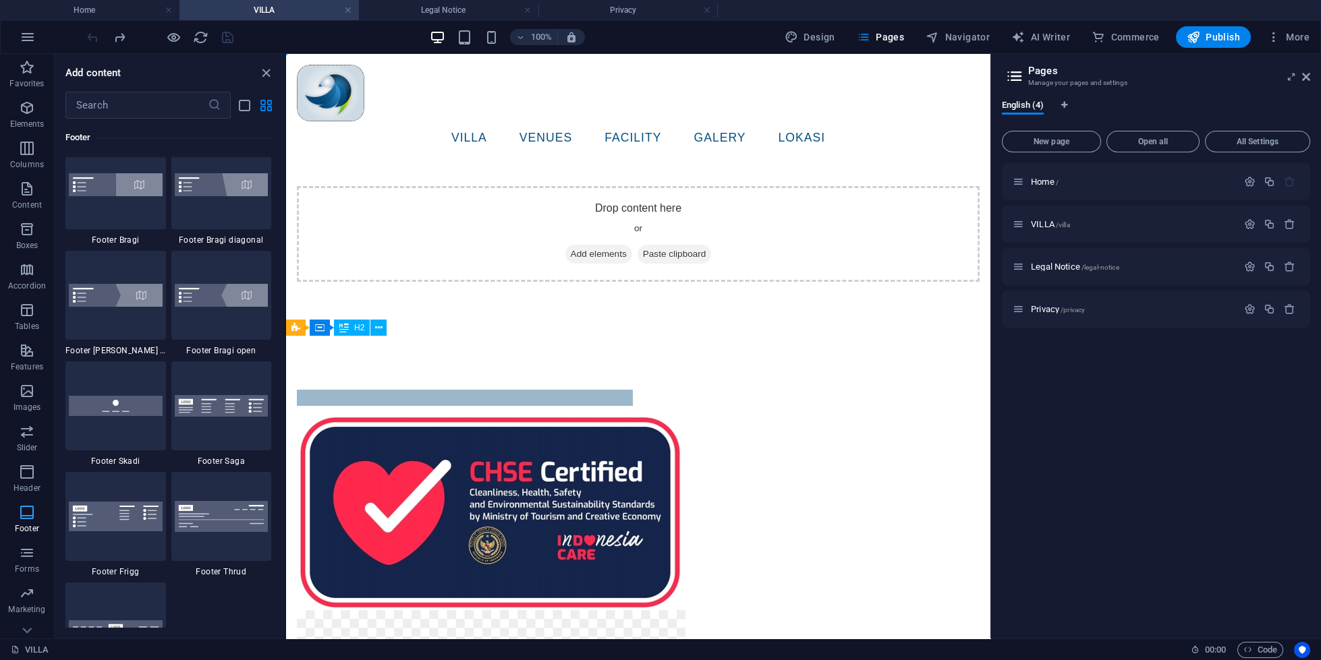
scroll to position [9280, 0]
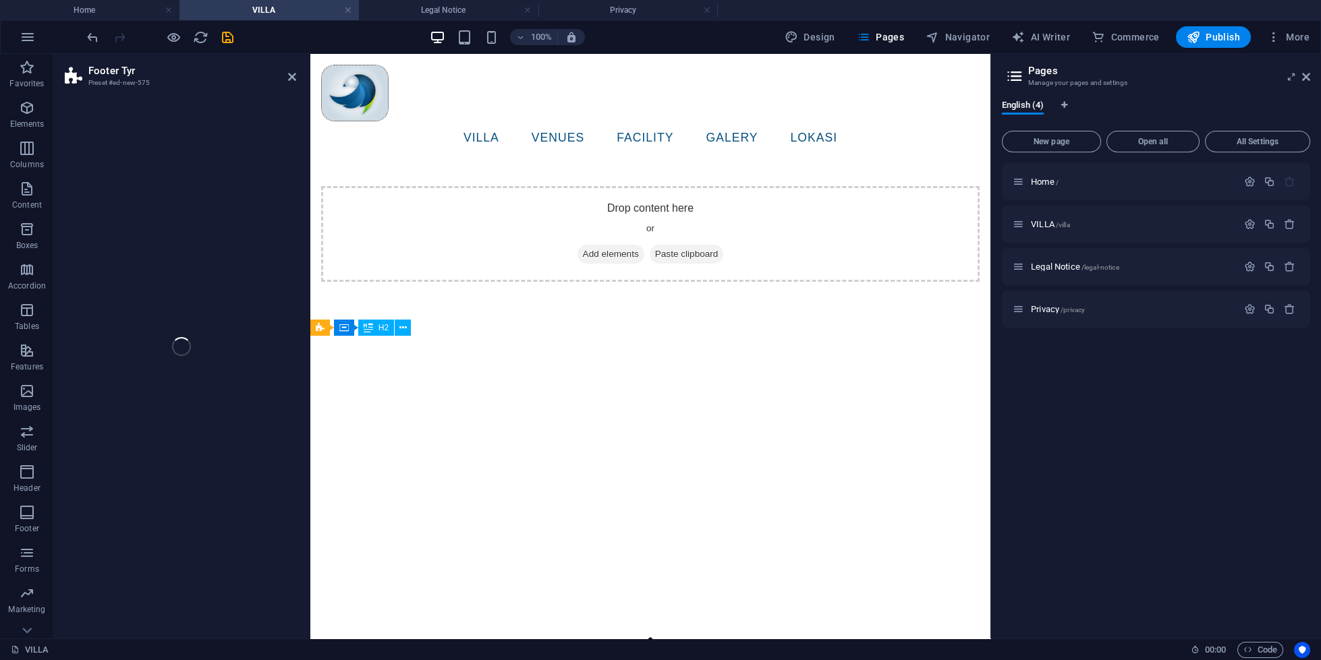
select select "rem"
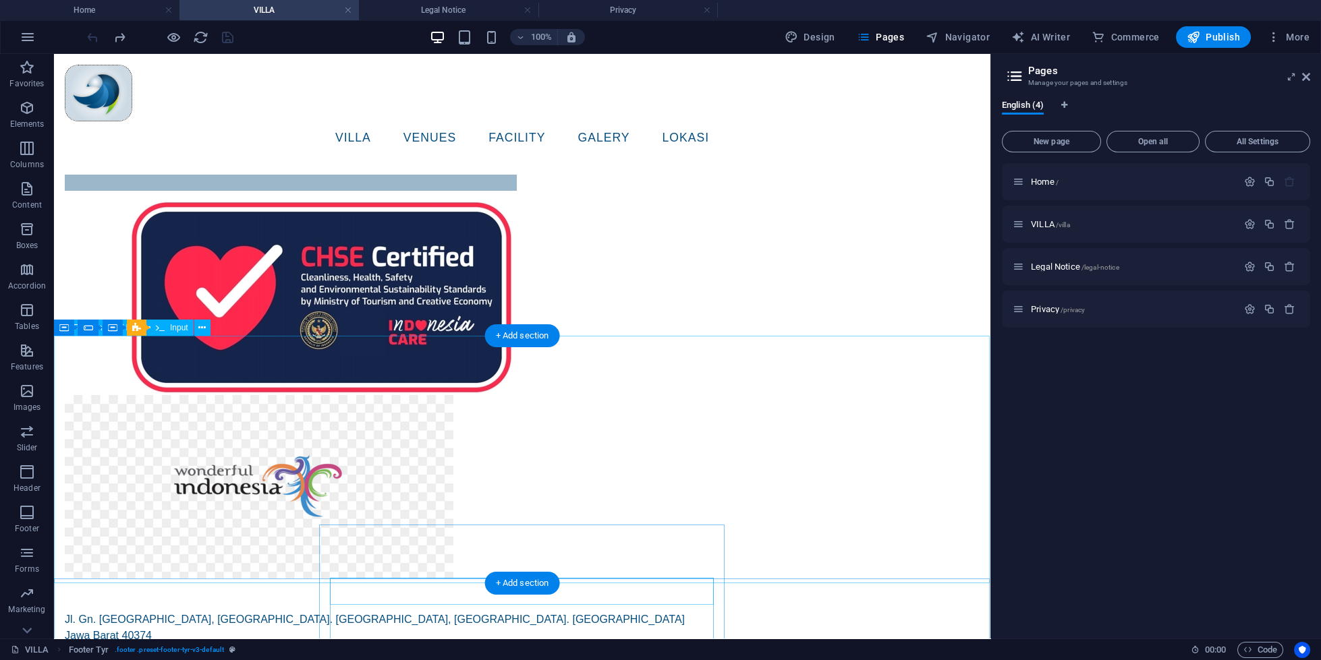
scroll to position [0, 0]
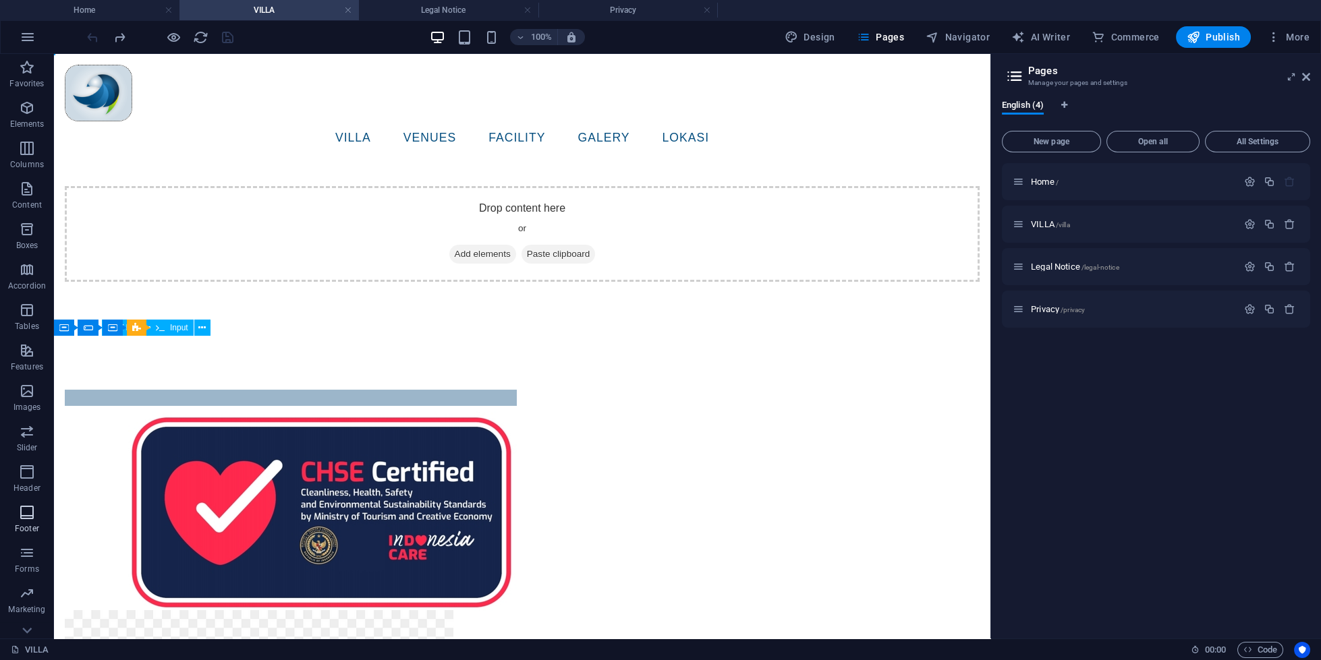
click at [28, 511] on icon "button" at bounding box center [27, 513] width 16 height 16
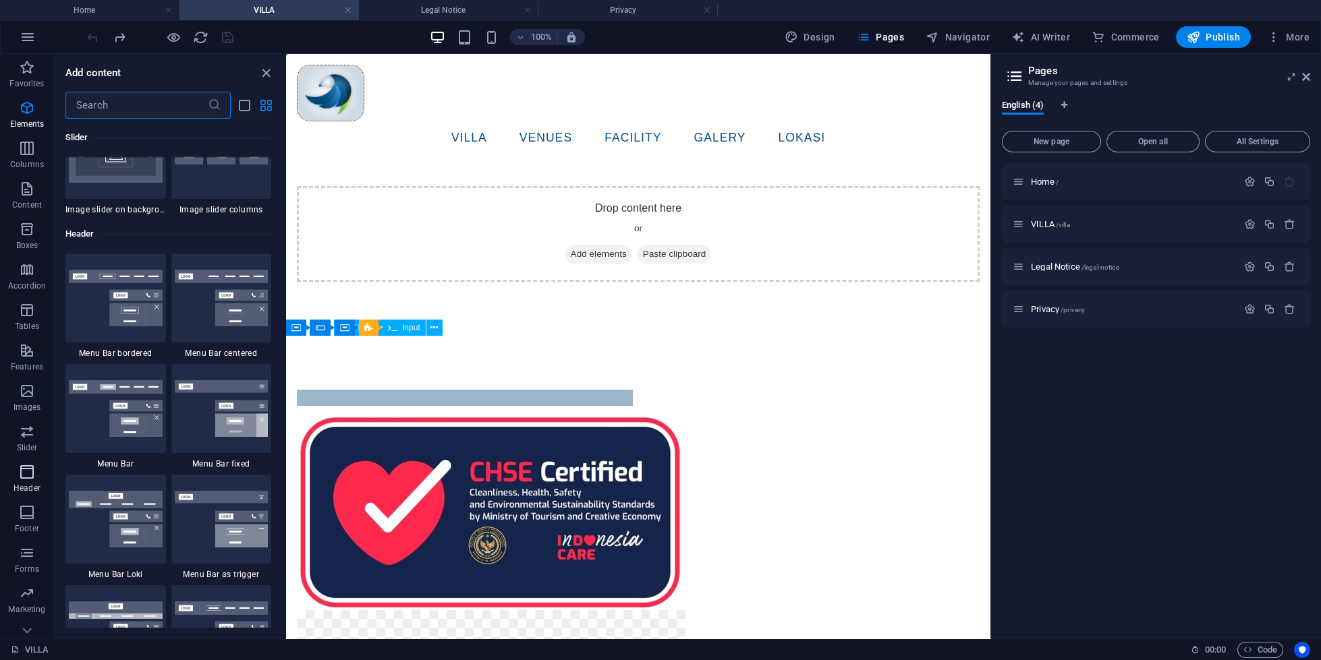
click at [26, 480] on span "Header" at bounding box center [27, 480] width 54 height 32
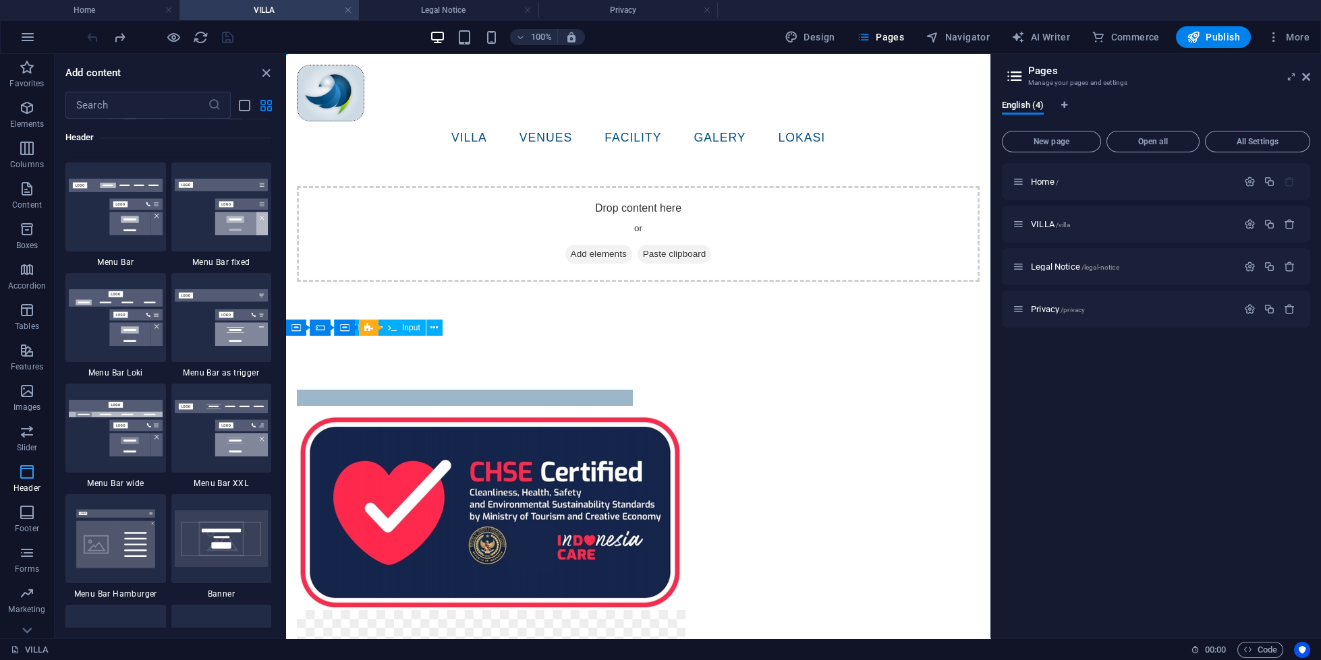
scroll to position [8435, 0]
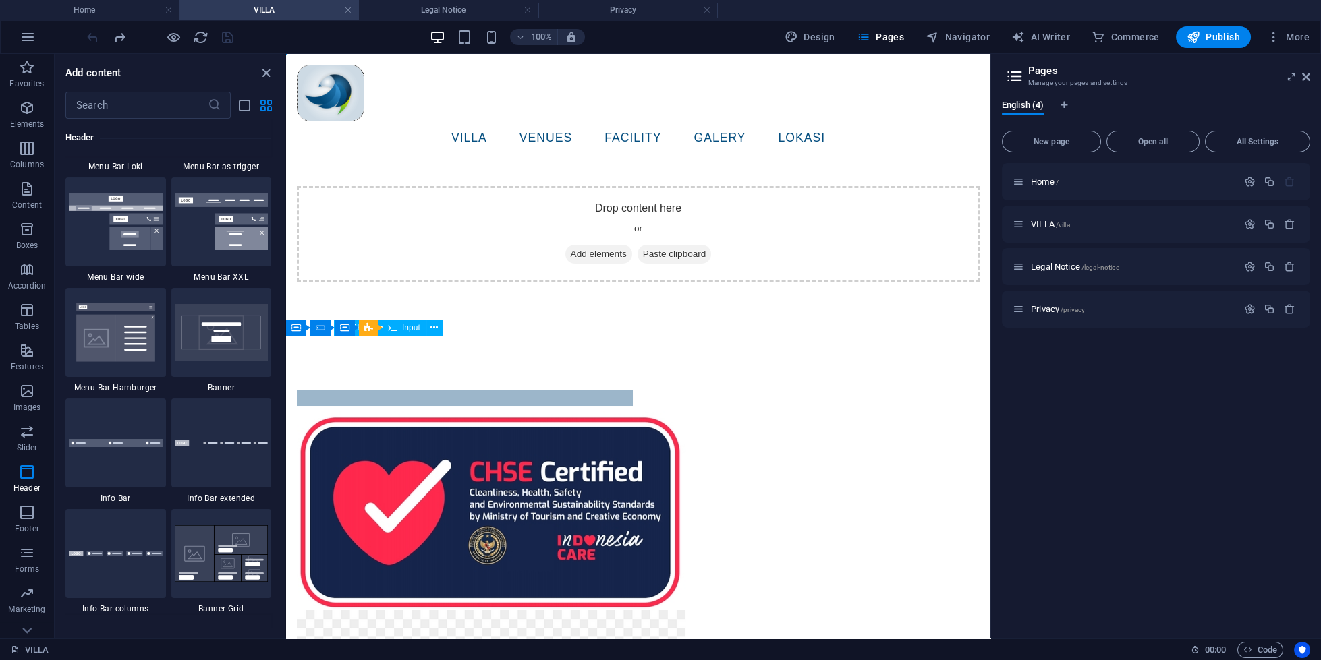
click at [55, 504] on div "Favorites 1 Star Headline 1 Star Container Elements 1 Star Headline 1 Star Text…" at bounding box center [170, 373] width 230 height 509
click at [24, 524] on p "Footer" at bounding box center [27, 528] width 24 height 11
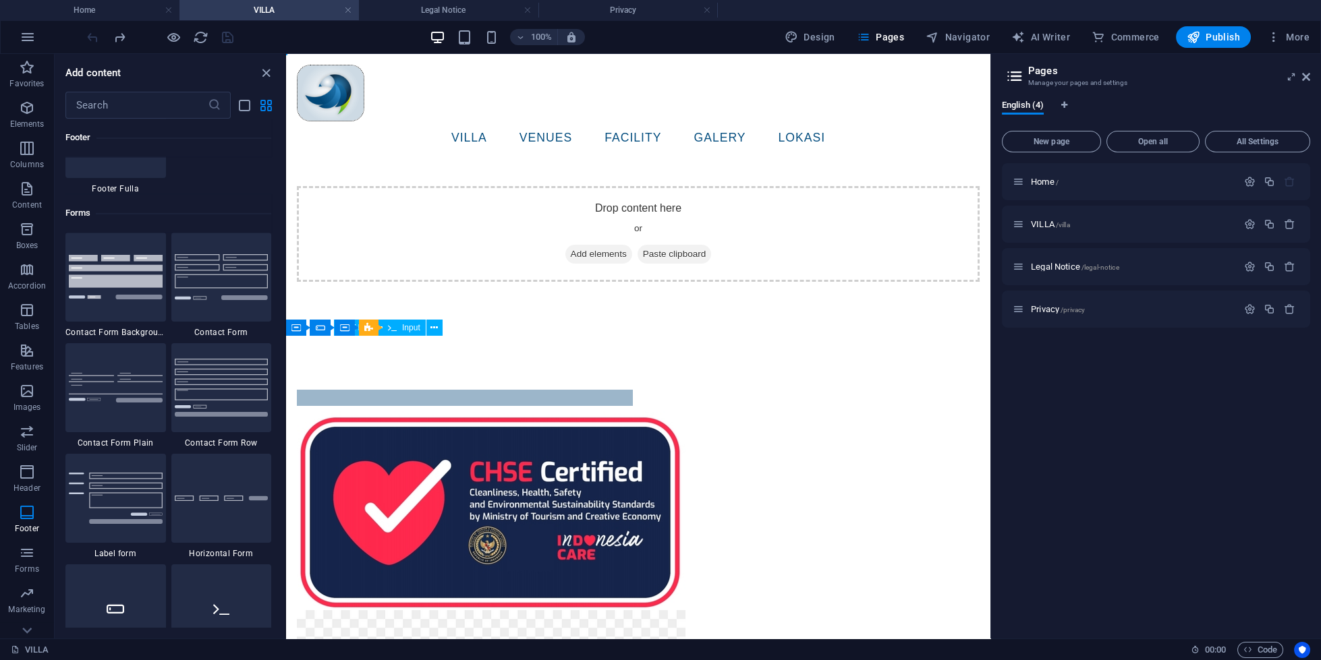
scroll to position [9812, 0]
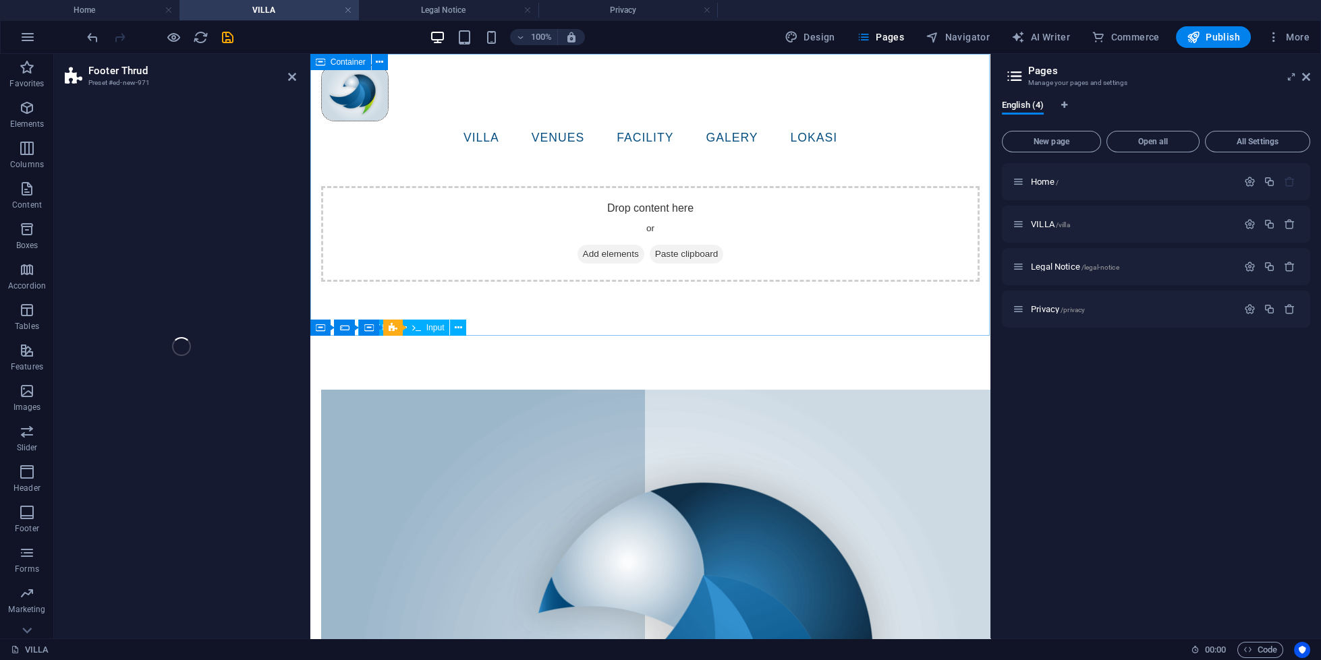
select select "rem"
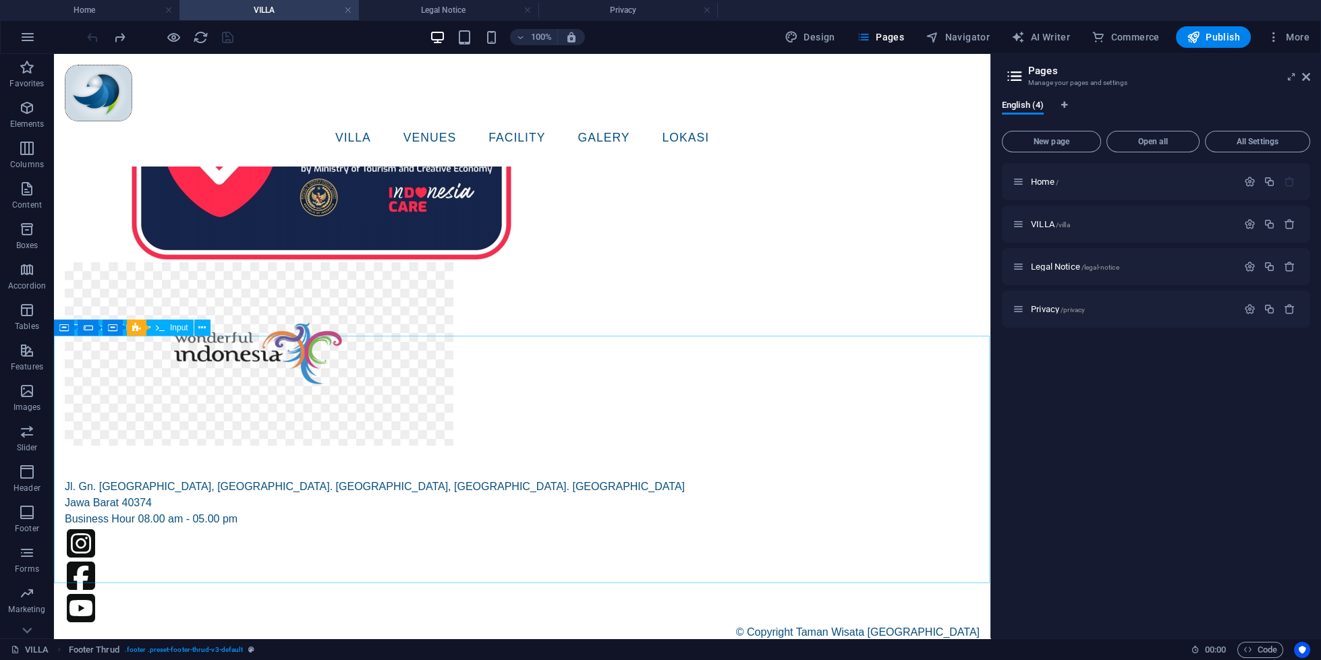
scroll to position [0, 0]
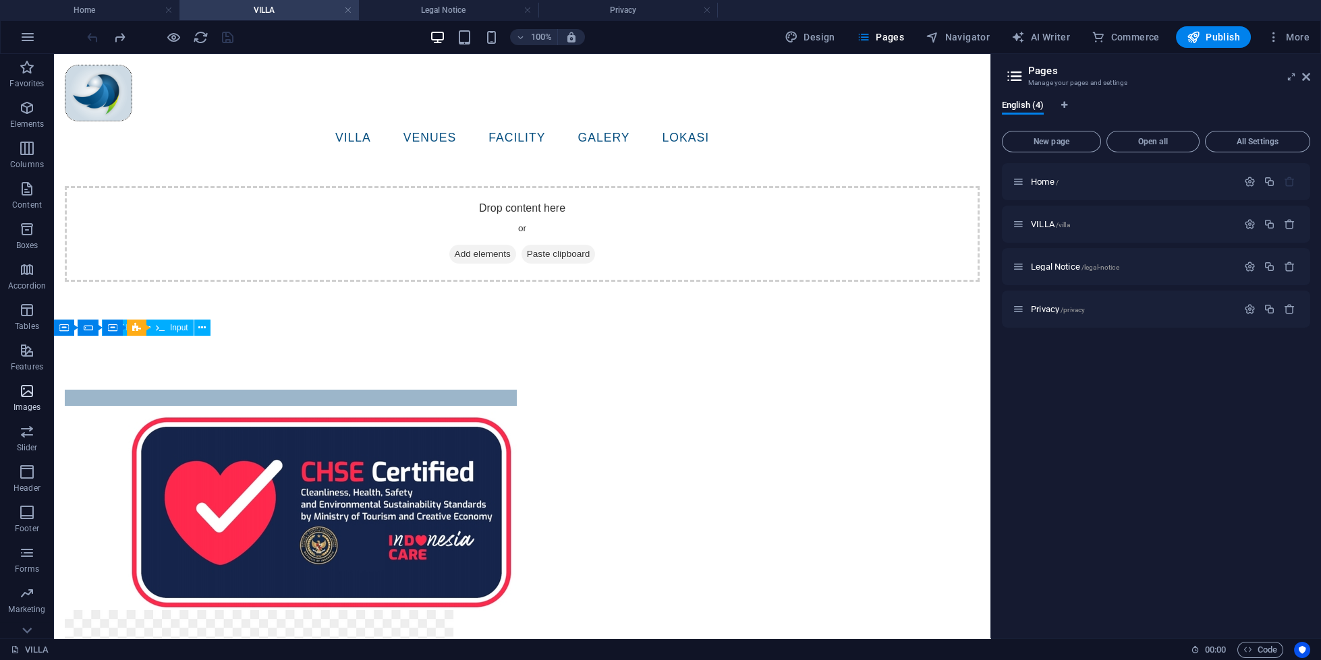
click at [20, 395] on icon "button" at bounding box center [27, 391] width 16 height 16
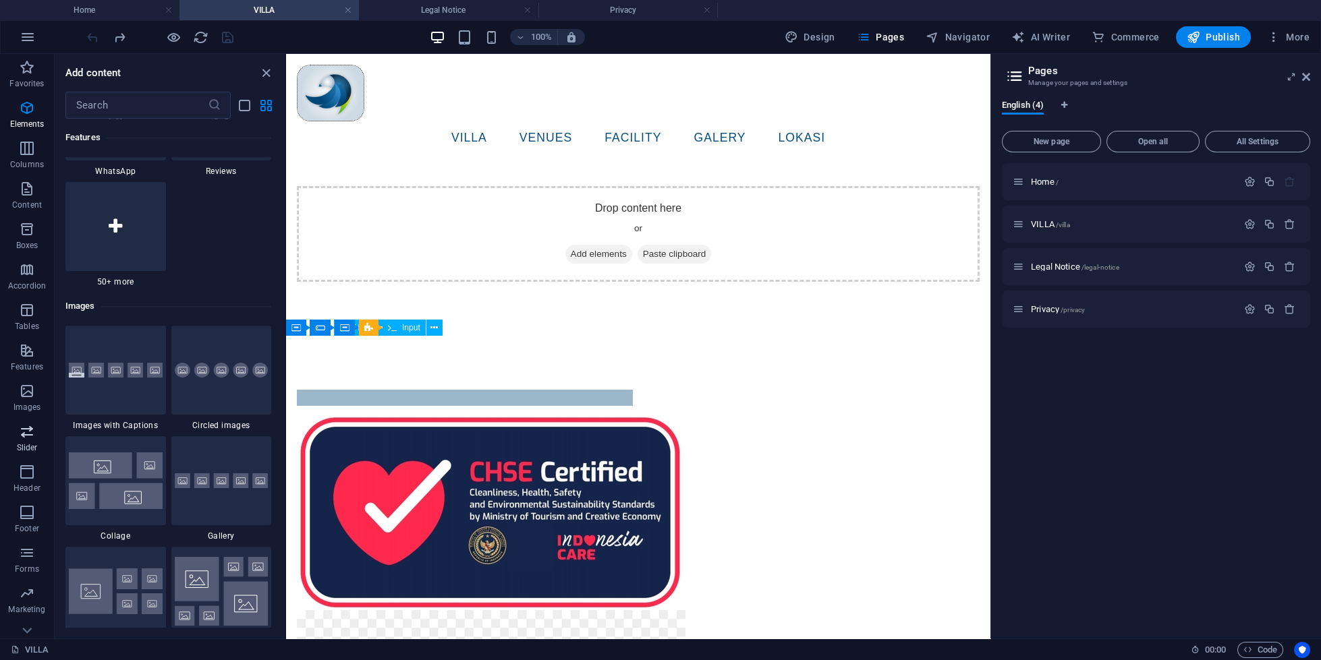
scroll to position [6840, 0]
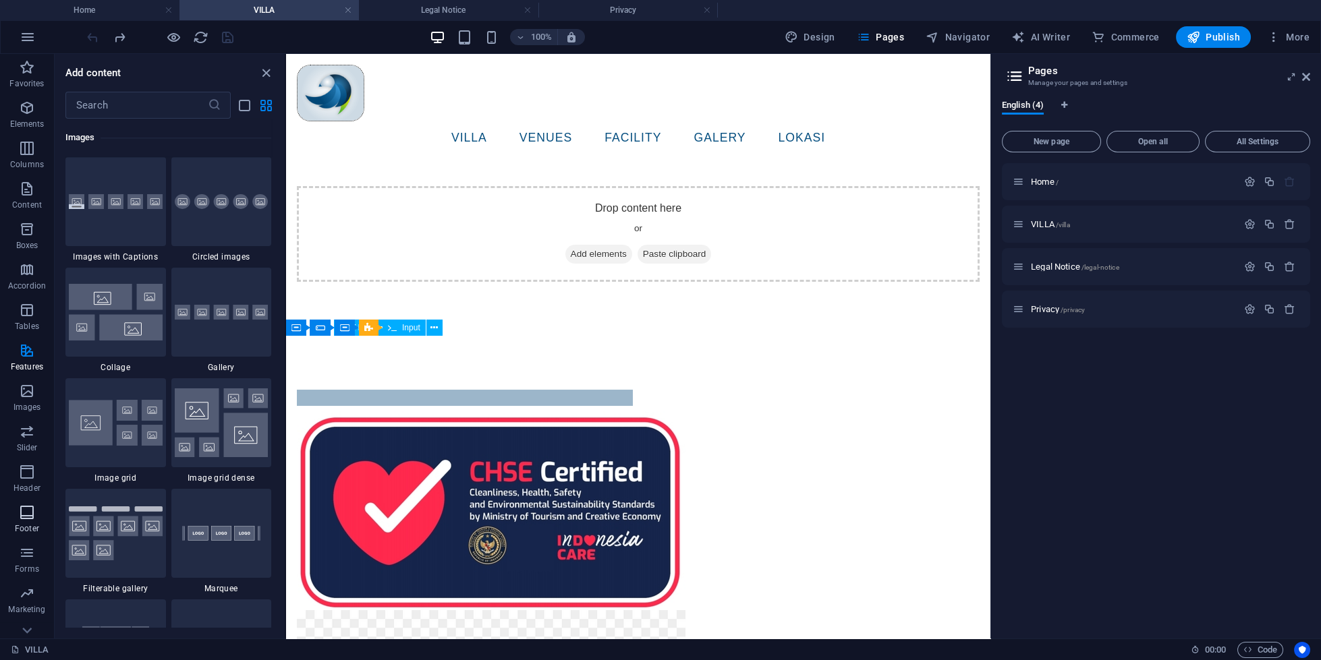
click at [31, 521] on span "Footer" at bounding box center [27, 521] width 54 height 32
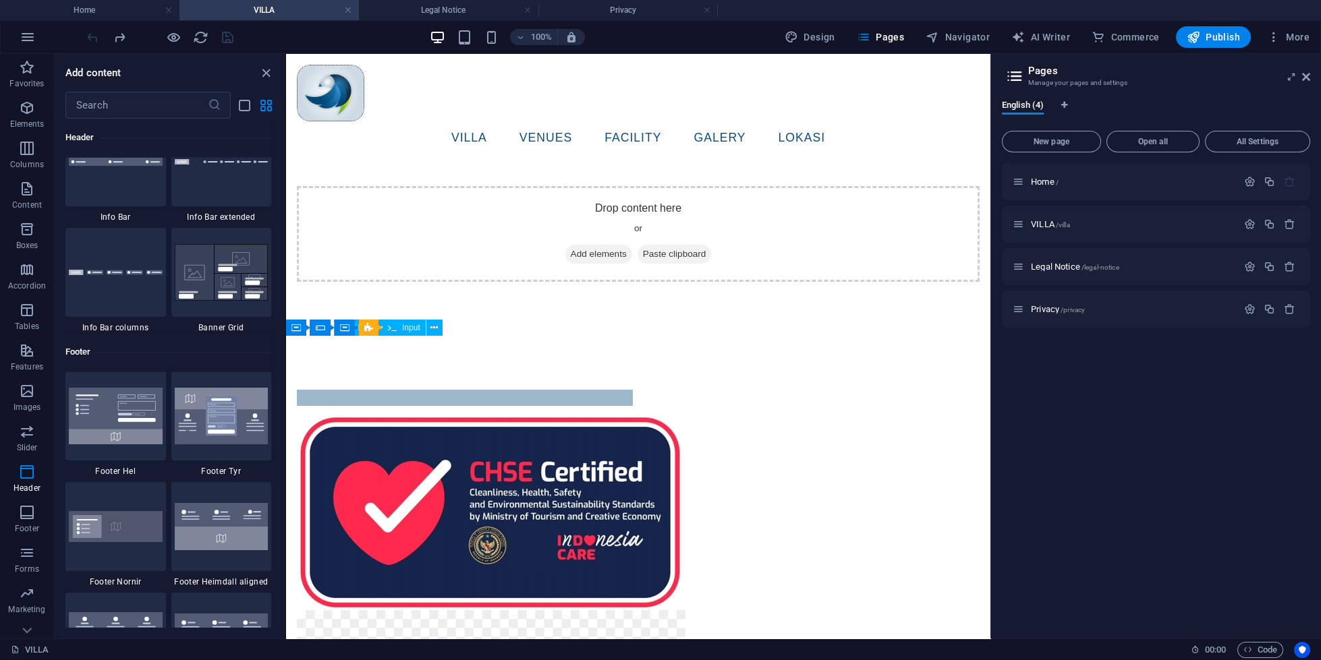
scroll to position [8749, 0]
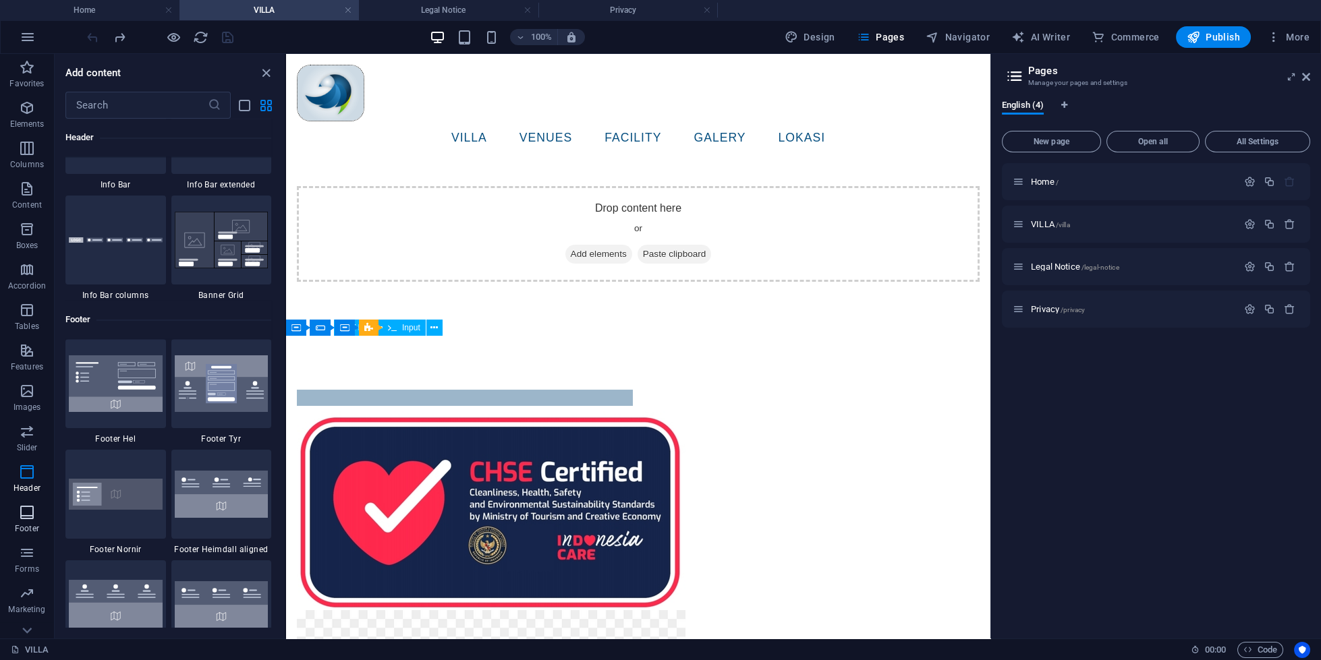
click at [32, 522] on span "Footer" at bounding box center [27, 521] width 54 height 32
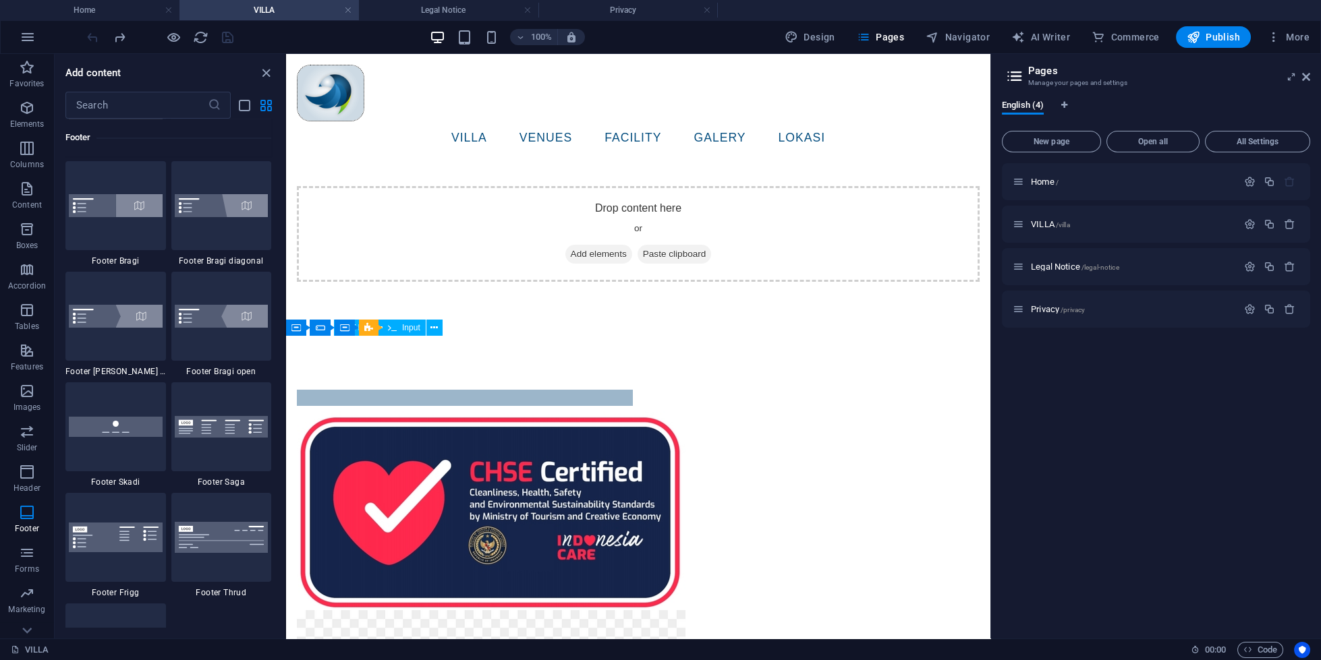
scroll to position [9280, 0]
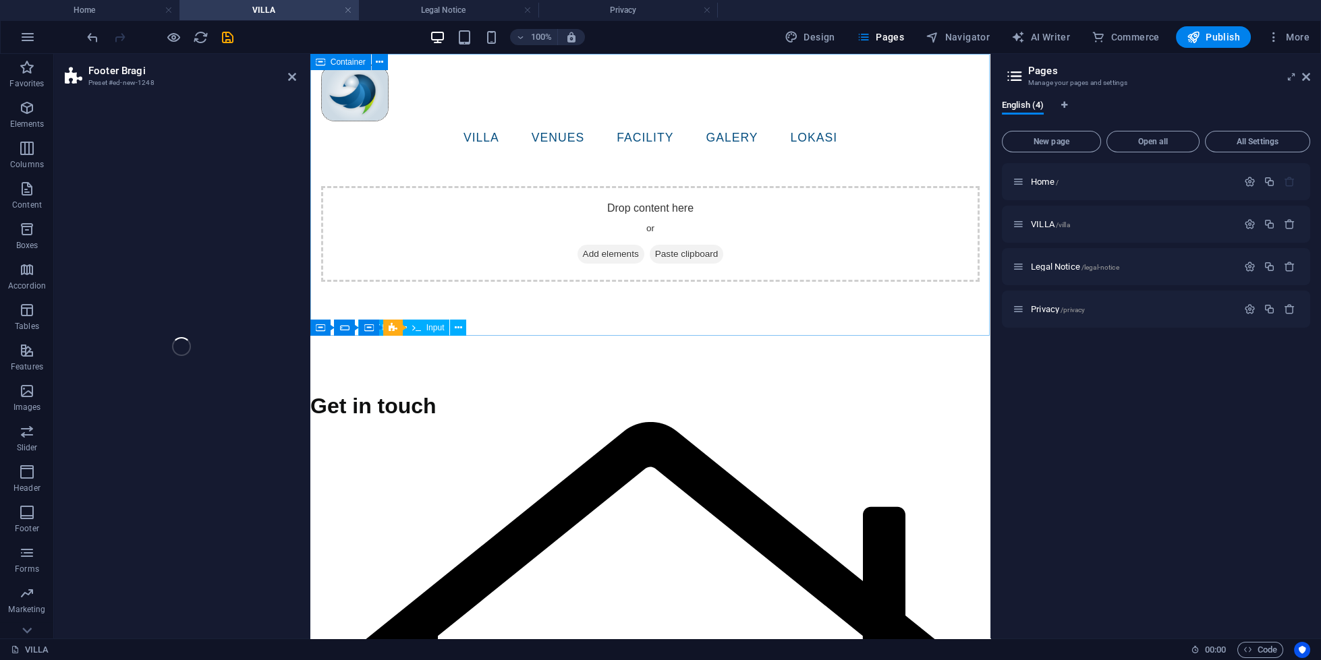
select select "%"
select select "rem"
select select "px"
select select "rem"
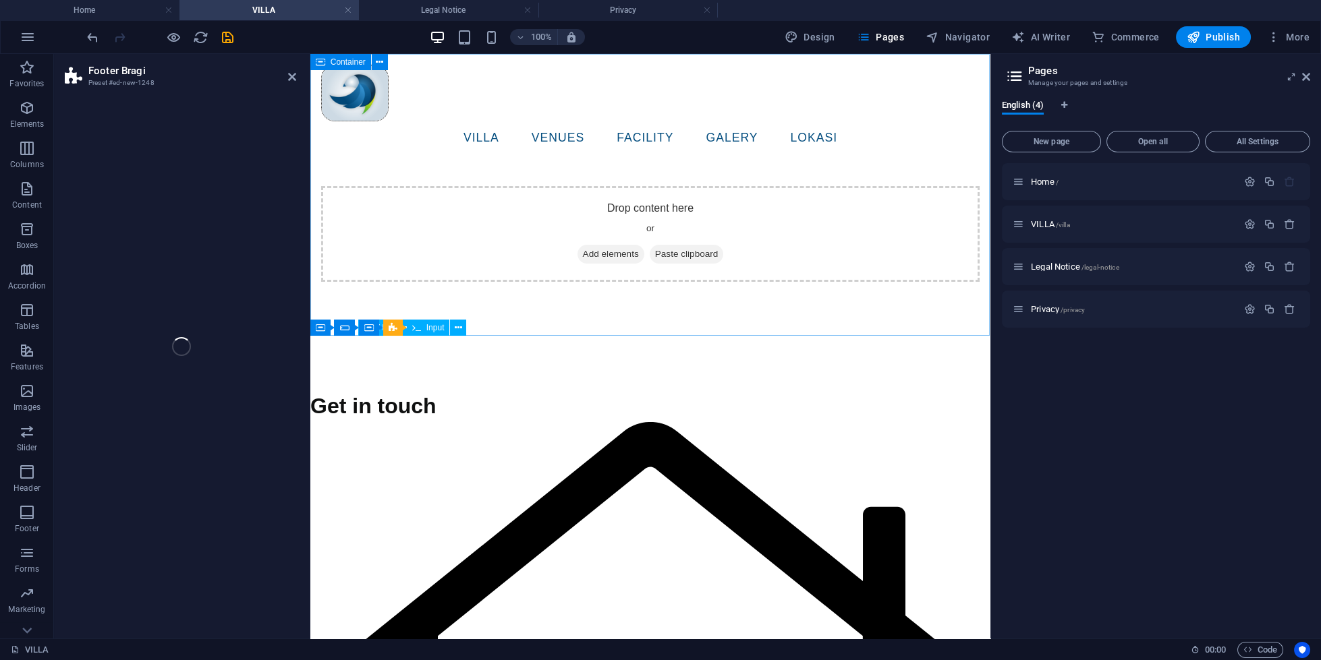
select select "preset-footer-bragi-v3-default"
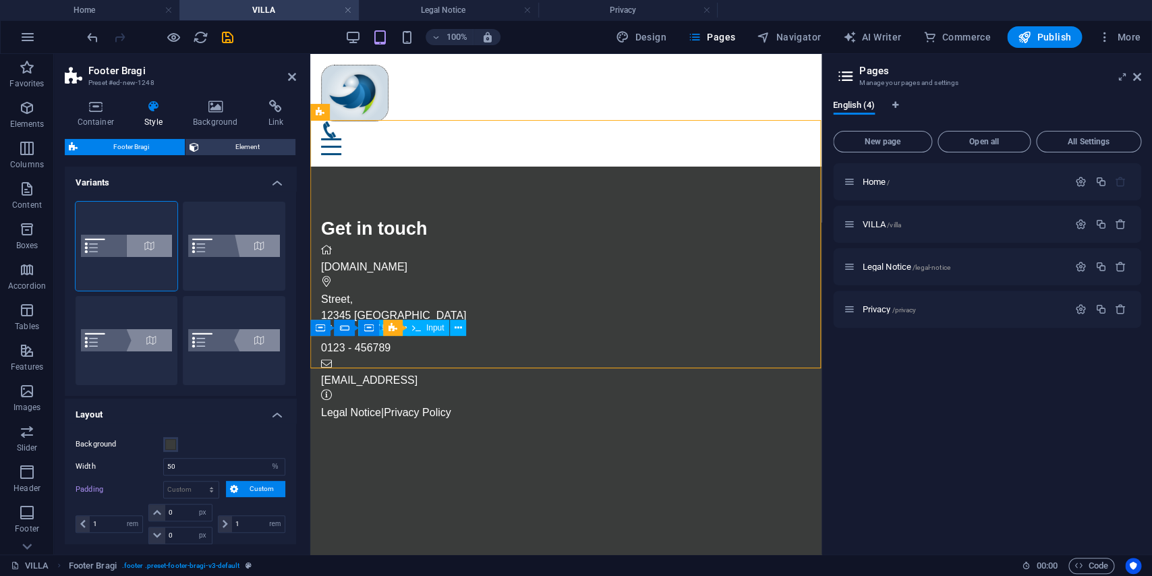
scroll to position [220, 0]
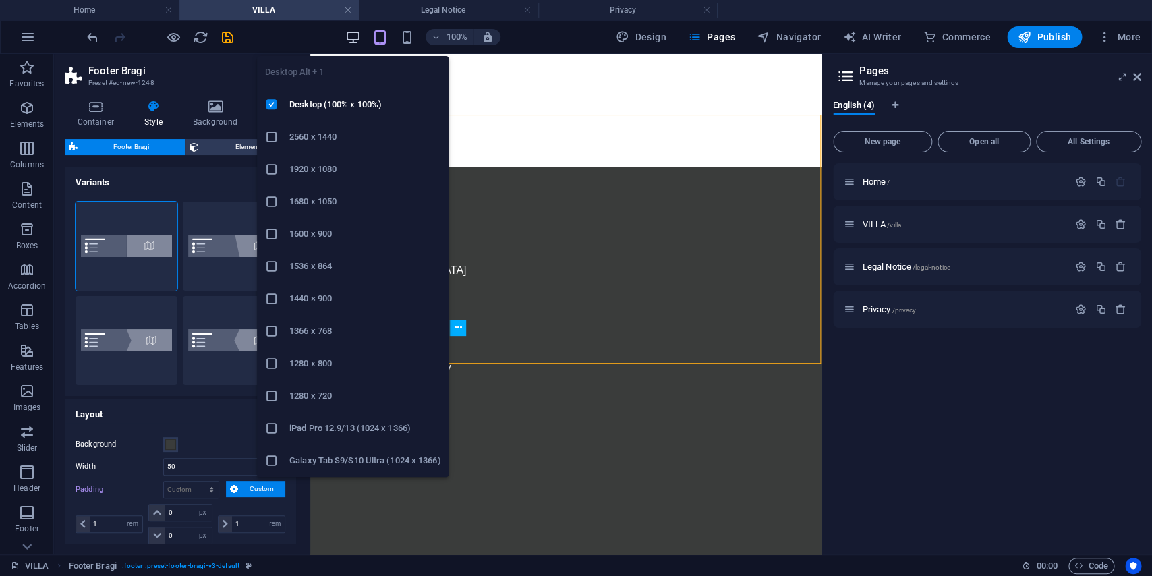
click at [360, 33] on icon "button" at bounding box center [353, 38] width 16 height 16
click at [353, 33] on icon "button" at bounding box center [353, 38] width 16 height 16
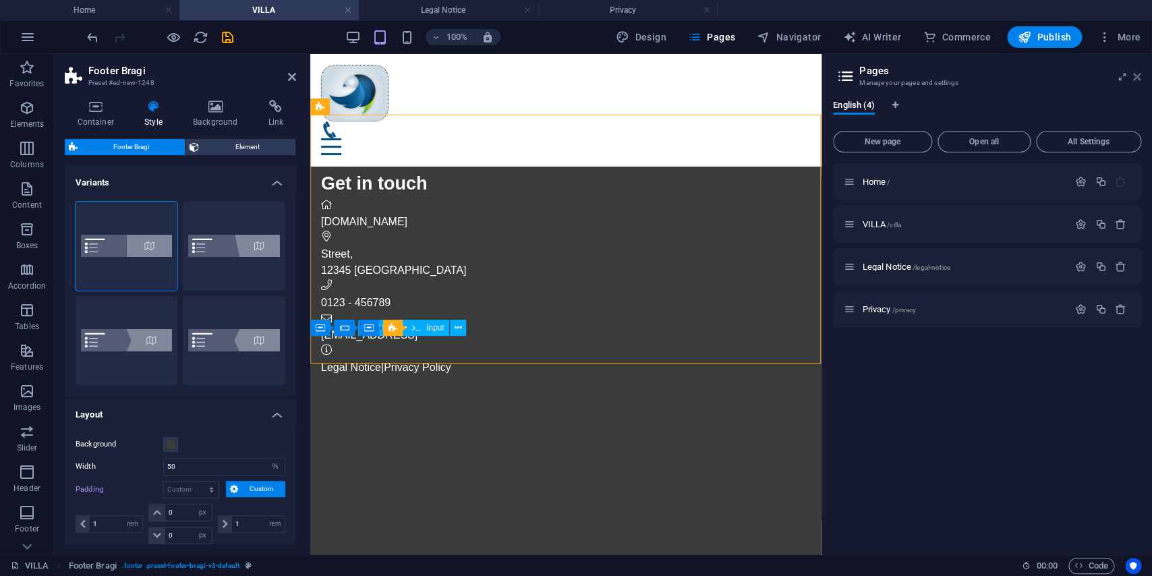
click at [1139, 77] on icon at bounding box center [1137, 77] width 8 height 11
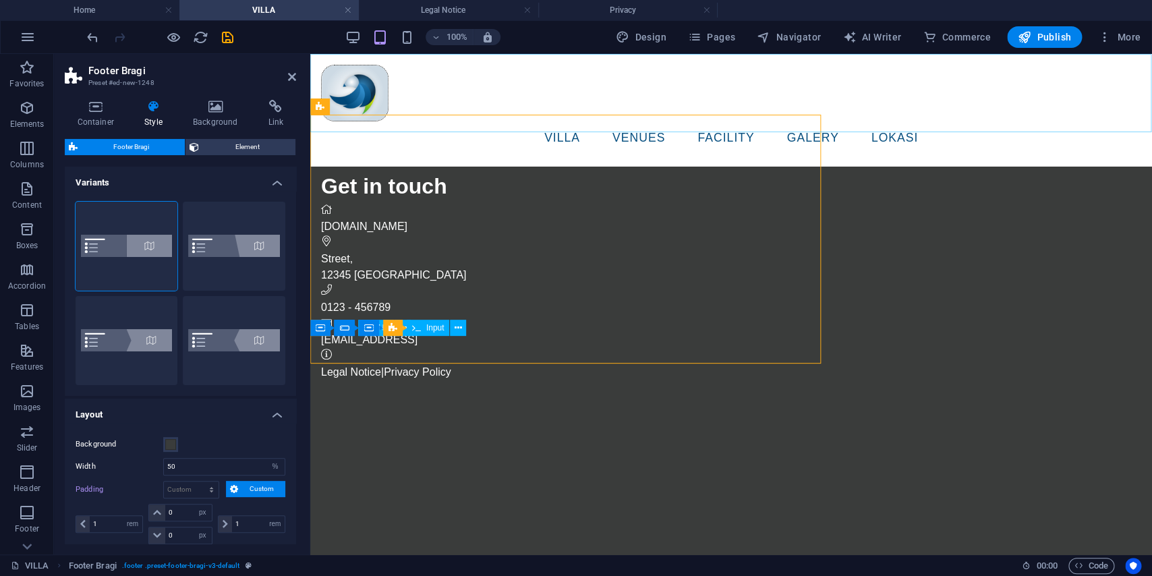
type input "0"
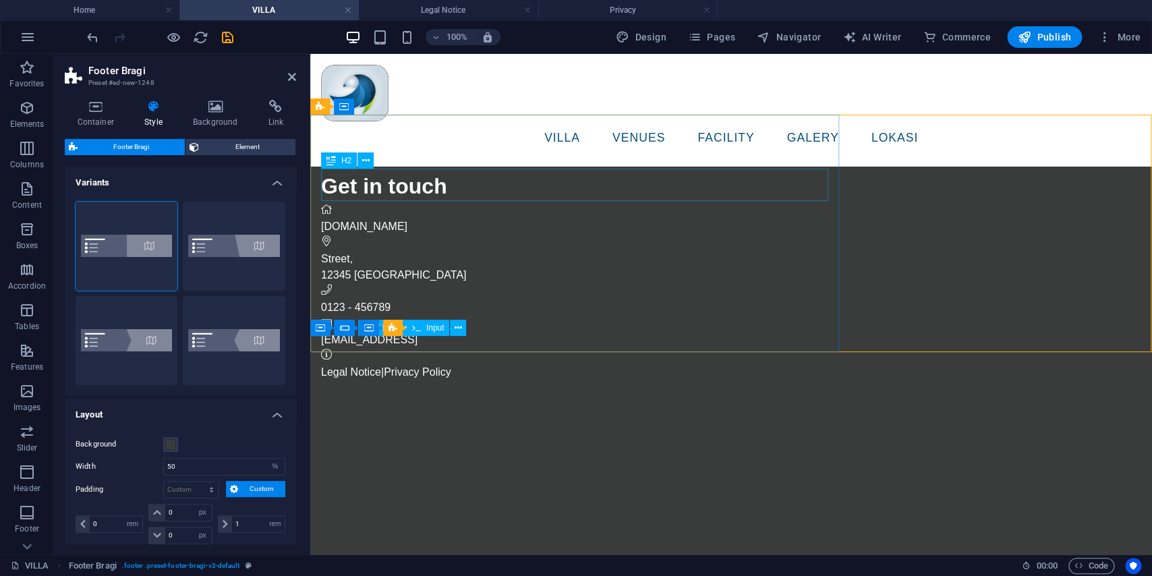
click at [555, 181] on div "Get in touch" at bounding box center [730, 186] width 820 height 32
click at [555, 219] on div "mc1.tamanwisatabougenville.com" at bounding box center [730, 227] width 820 height 16
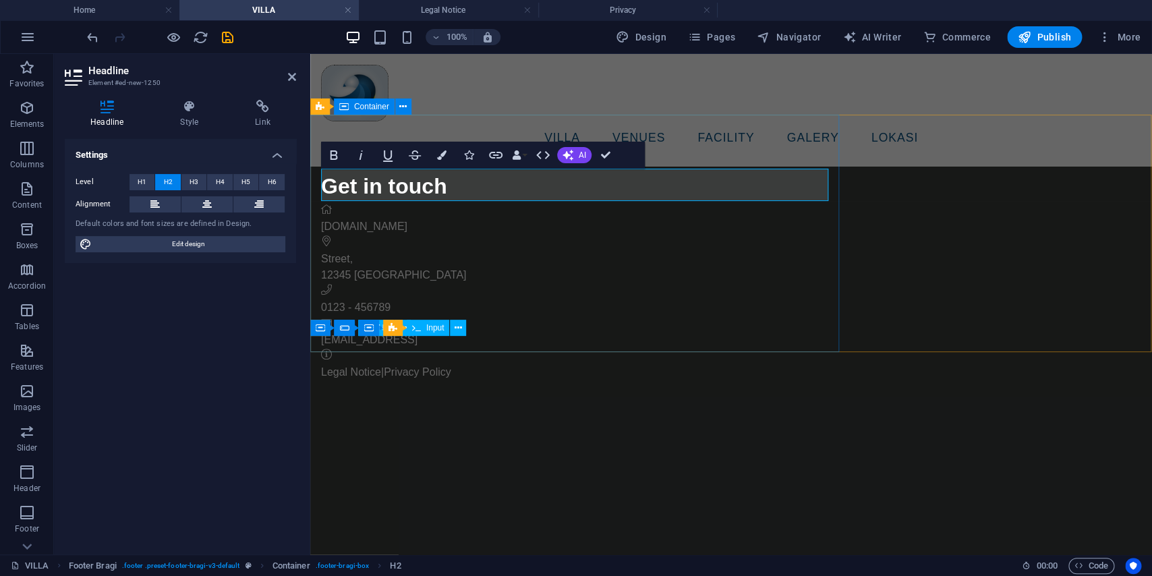
click at [834, 286] on div "Get in touch mc1.tamanwisatabougenville.com Street , 12345 Berlin 0123 - 456789…" at bounding box center [731, 275] width 842 height 318
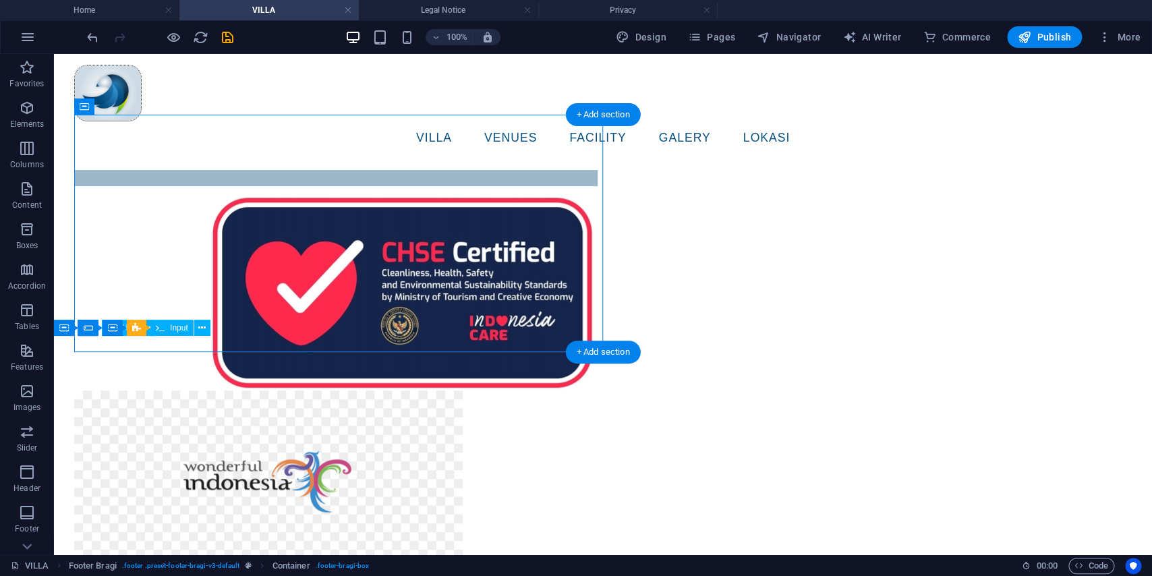
scroll to position [38, 0]
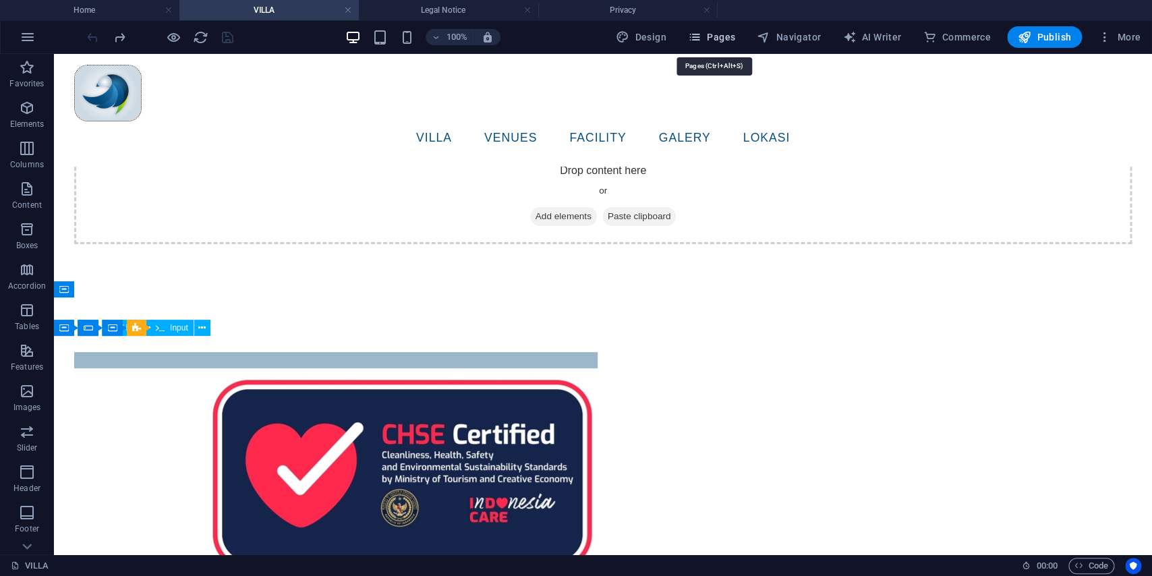
click at [729, 38] on span "Pages" at bounding box center [711, 36] width 47 height 13
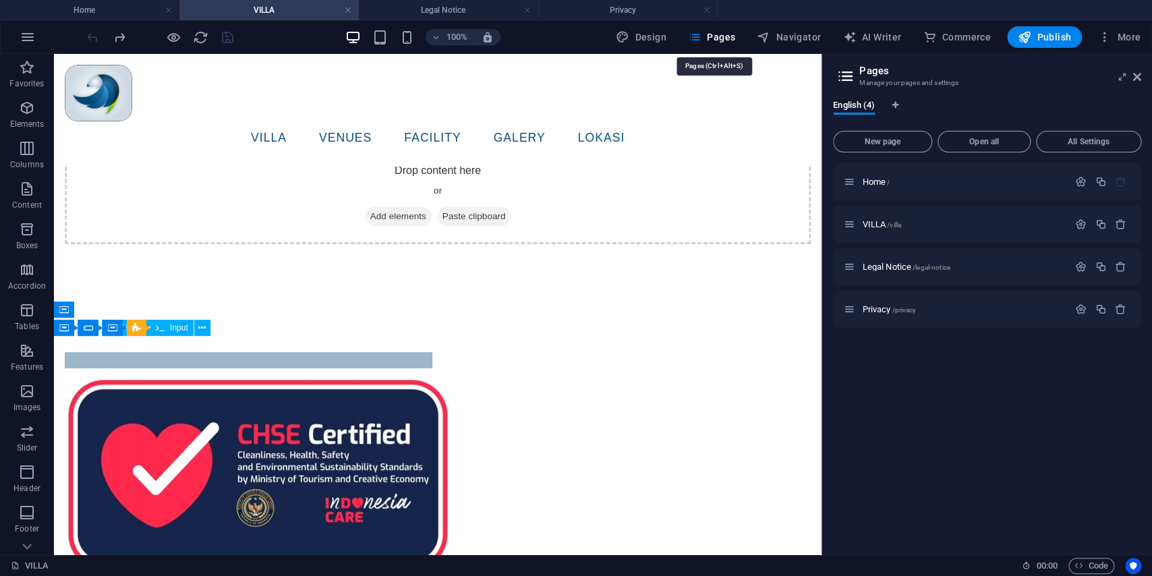
scroll to position [18, 0]
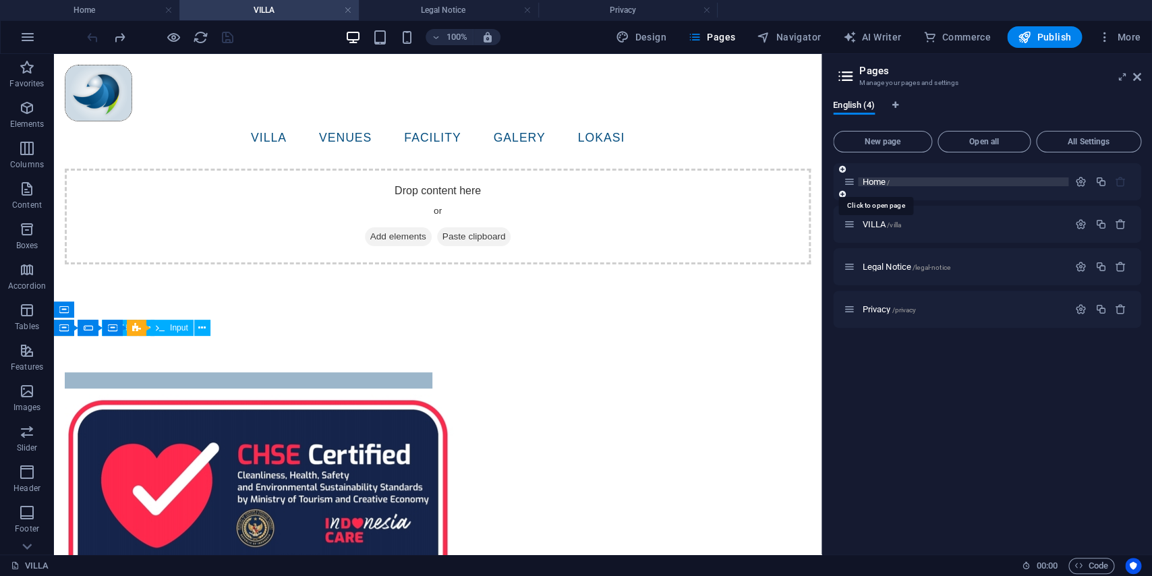
click at [866, 183] on span "Home /" at bounding box center [876, 182] width 28 height 10
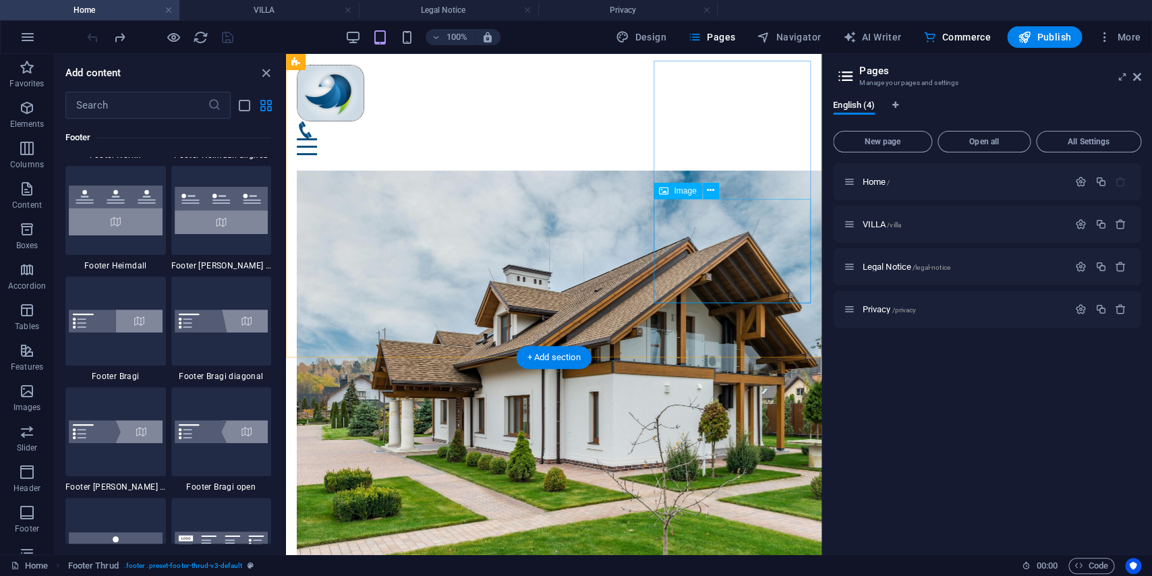
scroll to position [2010, 0]
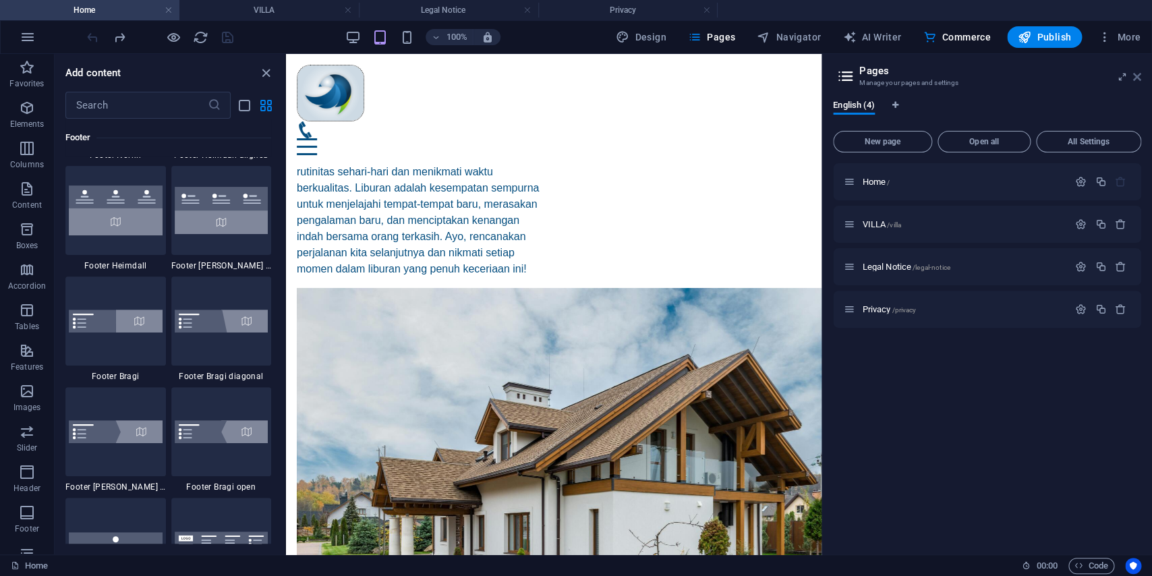
click at [1140, 75] on icon at bounding box center [1137, 77] width 8 height 11
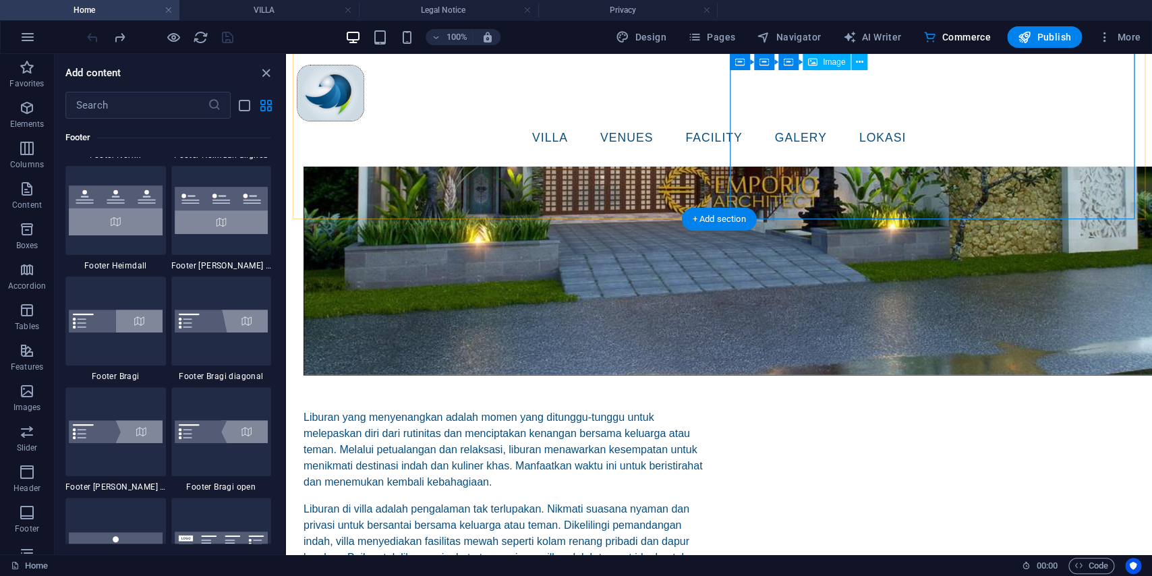
scroll to position [1220, 0]
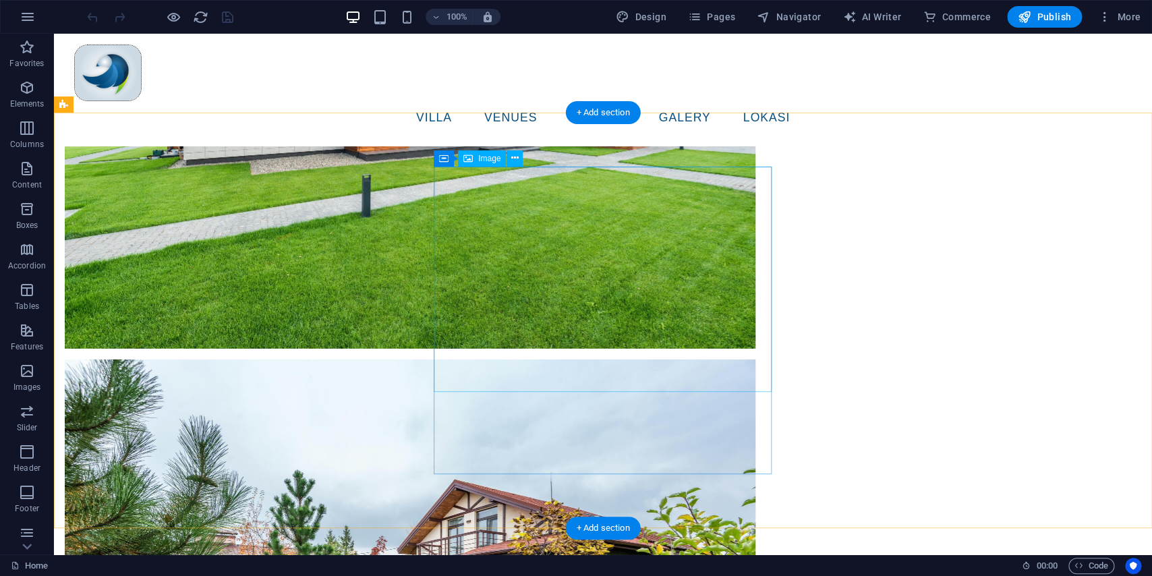
scroll to position [4274, 0]
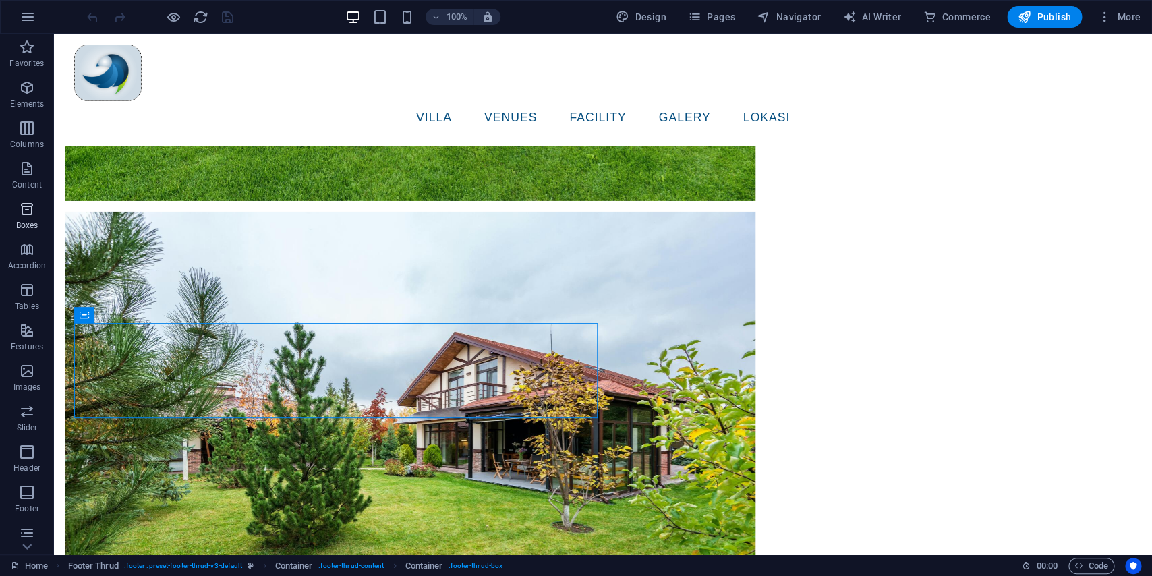
click at [23, 208] on icon "button" at bounding box center [27, 209] width 16 height 16
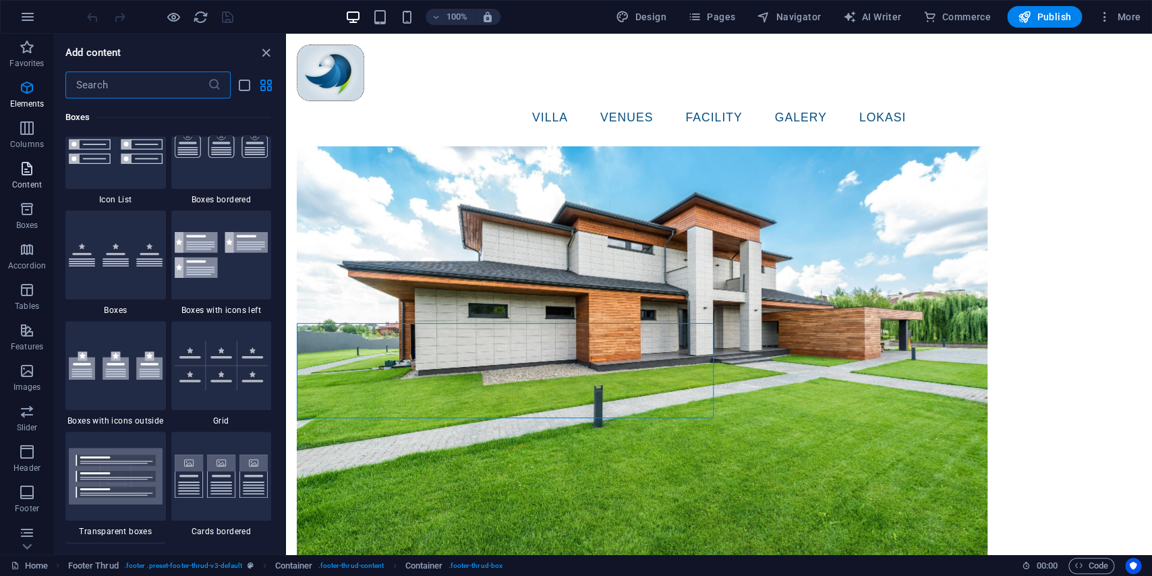
scroll to position [3809, 0]
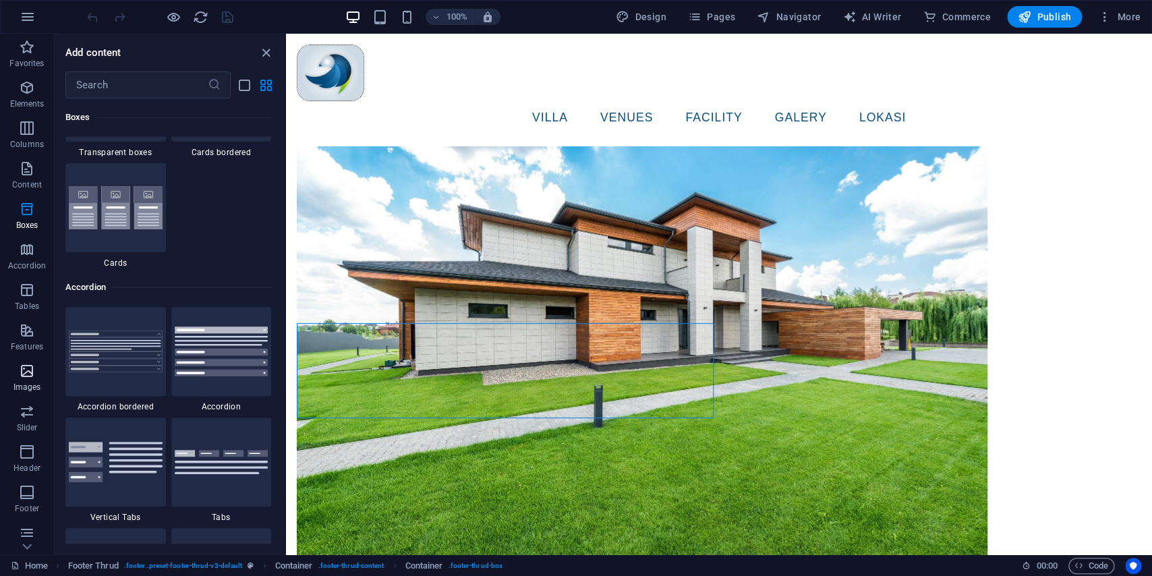
click at [13, 362] on button "Images" at bounding box center [27, 378] width 54 height 40
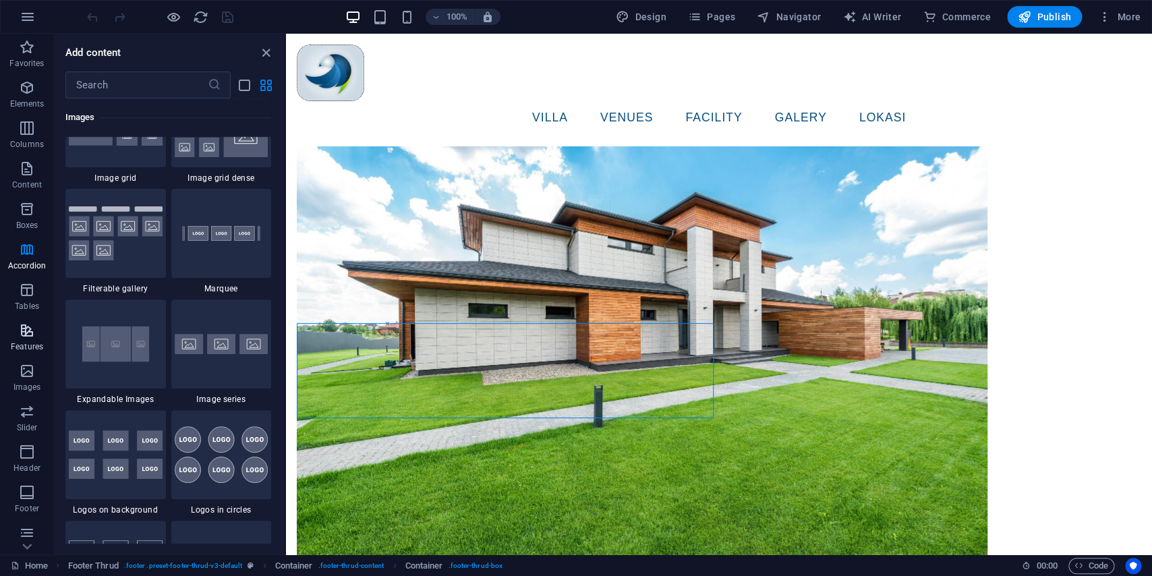
click at [20, 335] on icon "button" at bounding box center [27, 330] width 16 height 16
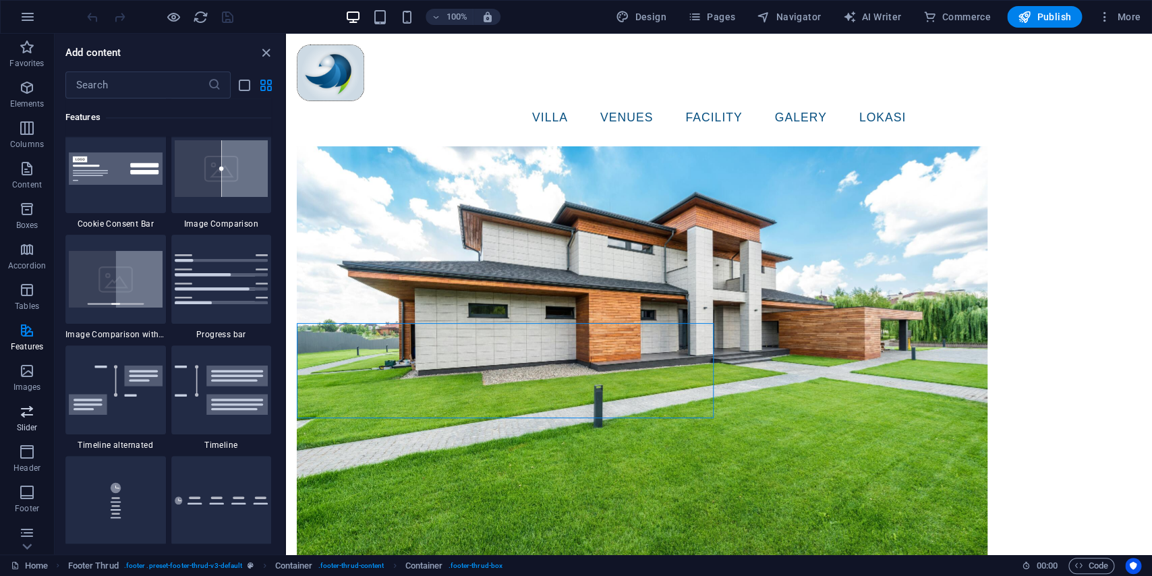
click at [30, 401] on button "Slider" at bounding box center [27, 418] width 54 height 40
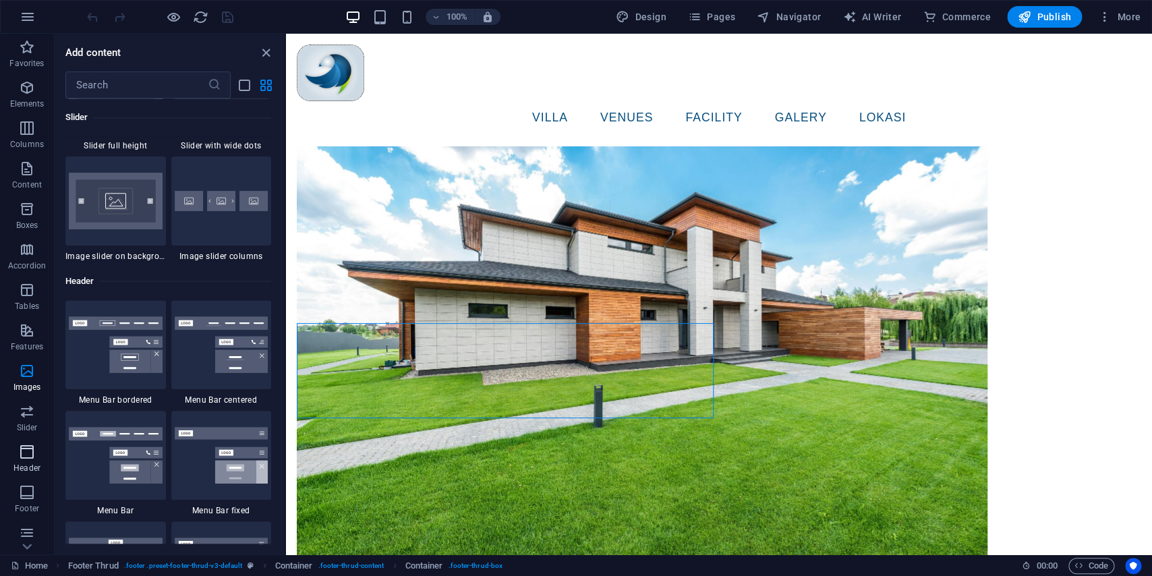
scroll to position [7960, 0]
click at [21, 461] on span "Header" at bounding box center [27, 460] width 54 height 32
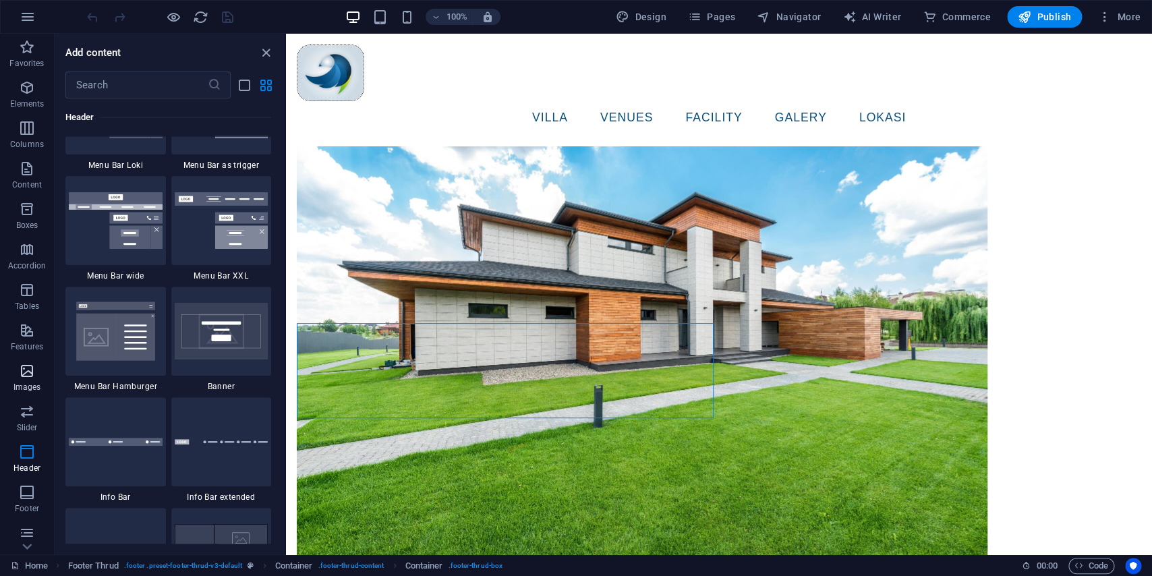
scroll to position [8436, 0]
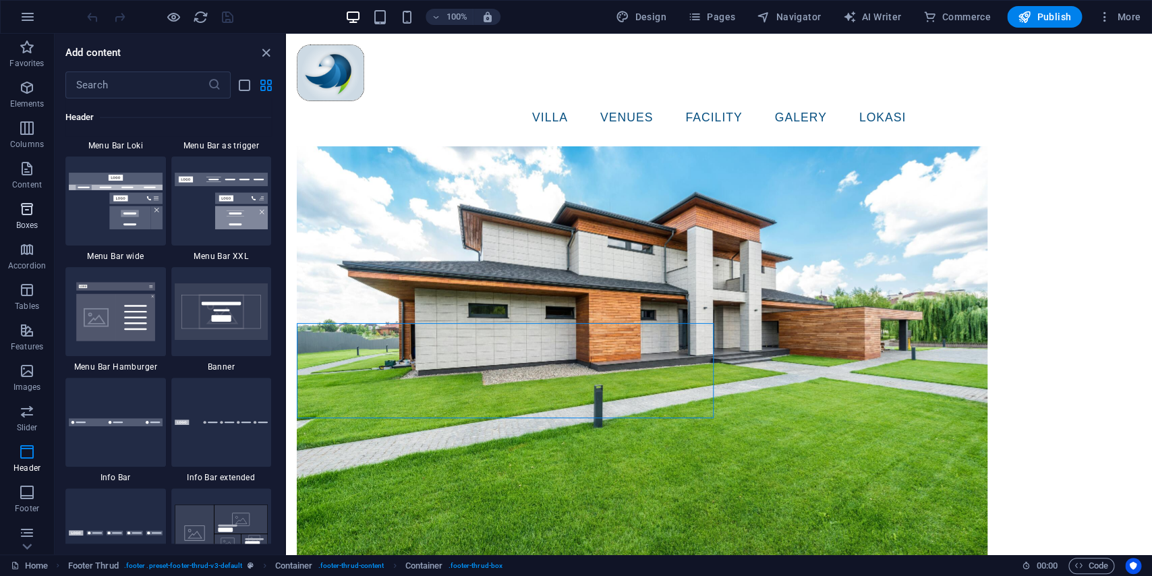
click at [33, 205] on icon "button" at bounding box center [27, 209] width 16 height 16
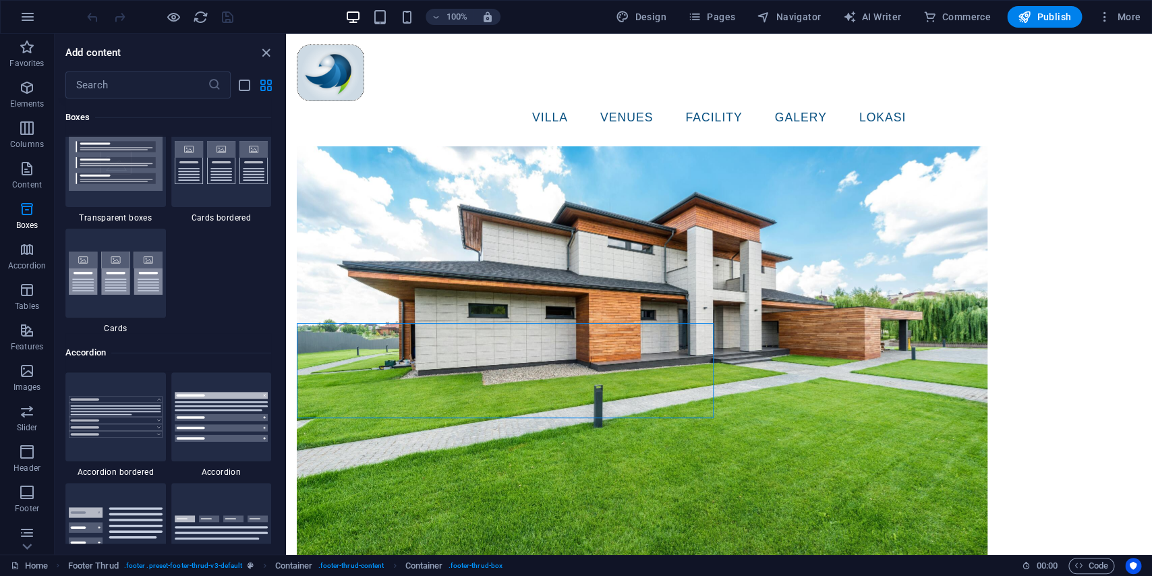
scroll to position [4078, 0]
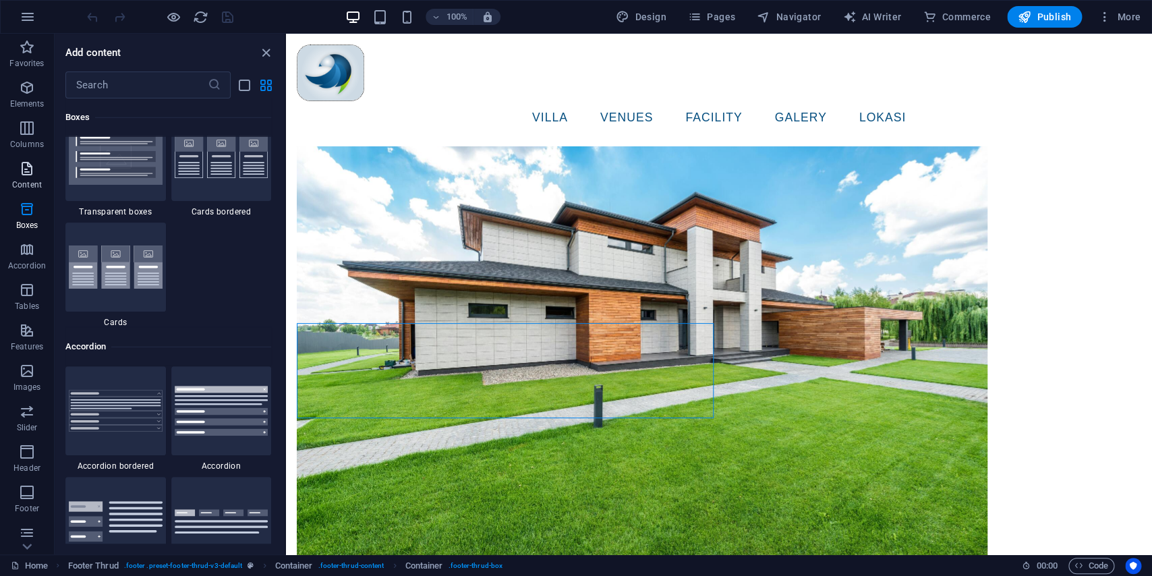
click at [26, 179] on p "Content" at bounding box center [27, 184] width 30 height 11
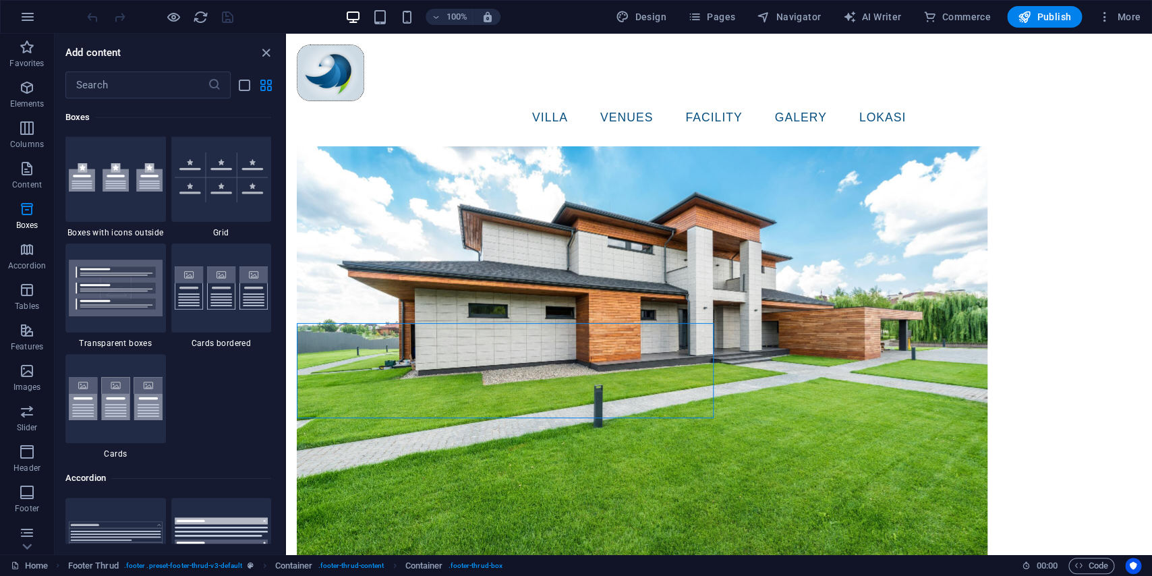
scroll to position [3995, 0]
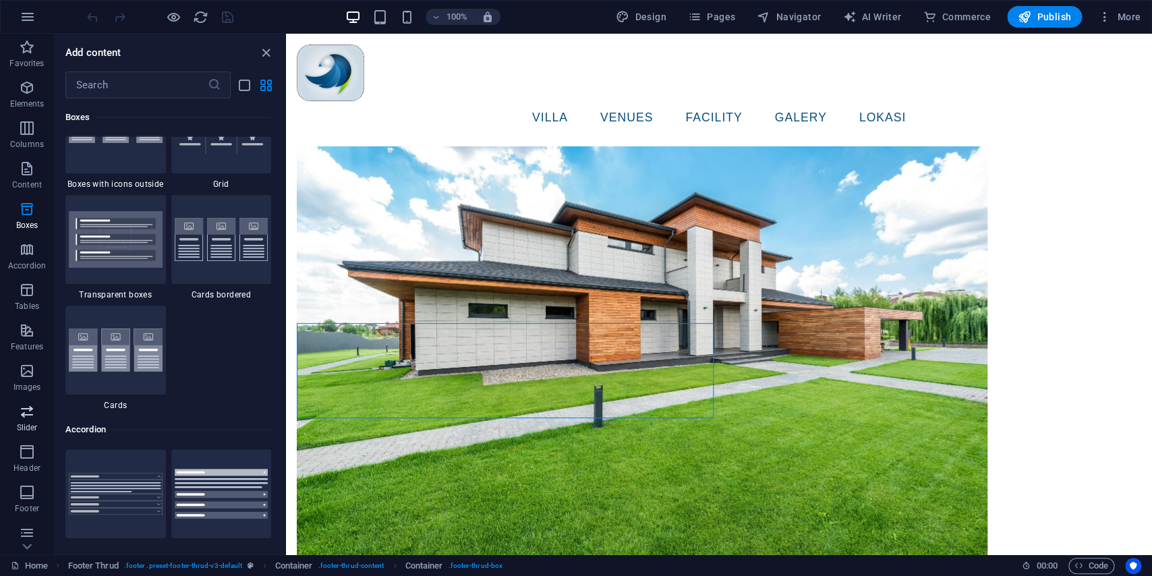
click at [19, 418] on span "Slider" at bounding box center [27, 419] width 54 height 32
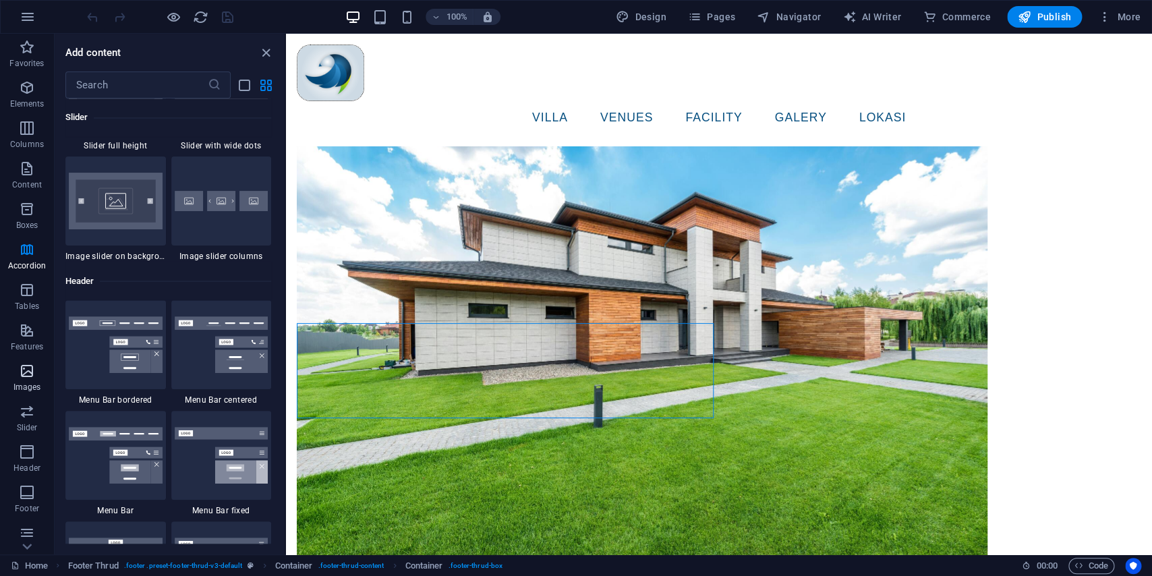
click at [20, 370] on icon "button" at bounding box center [27, 371] width 16 height 16
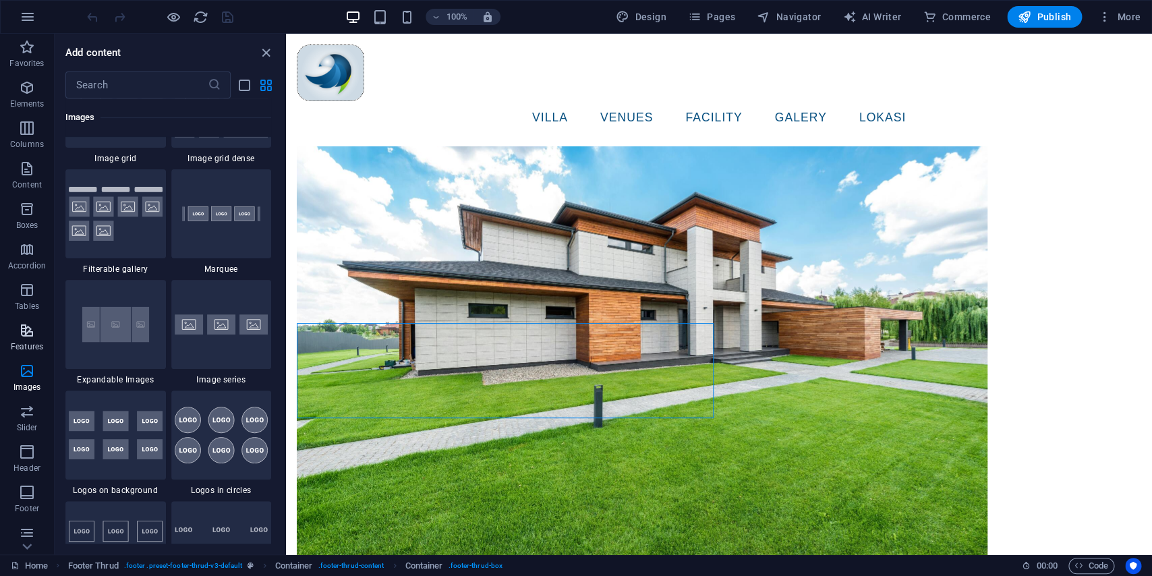
click at [27, 338] on icon "button" at bounding box center [27, 330] width 16 height 16
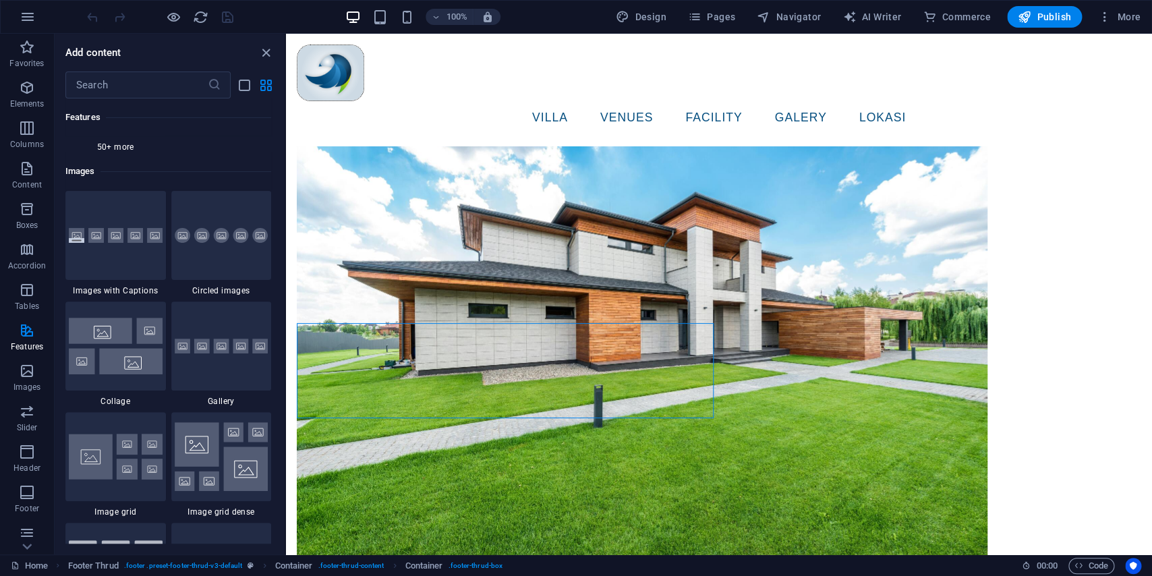
scroll to position [6676, 0]
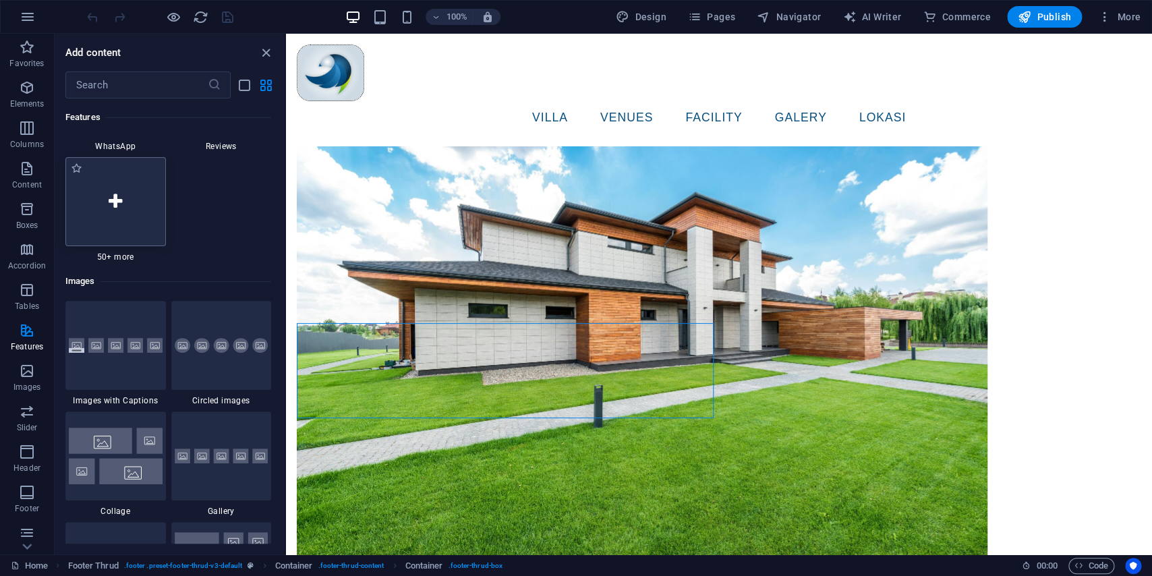
click at [117, 210] on icon at bounding box center [115, 202] width 13 height 18
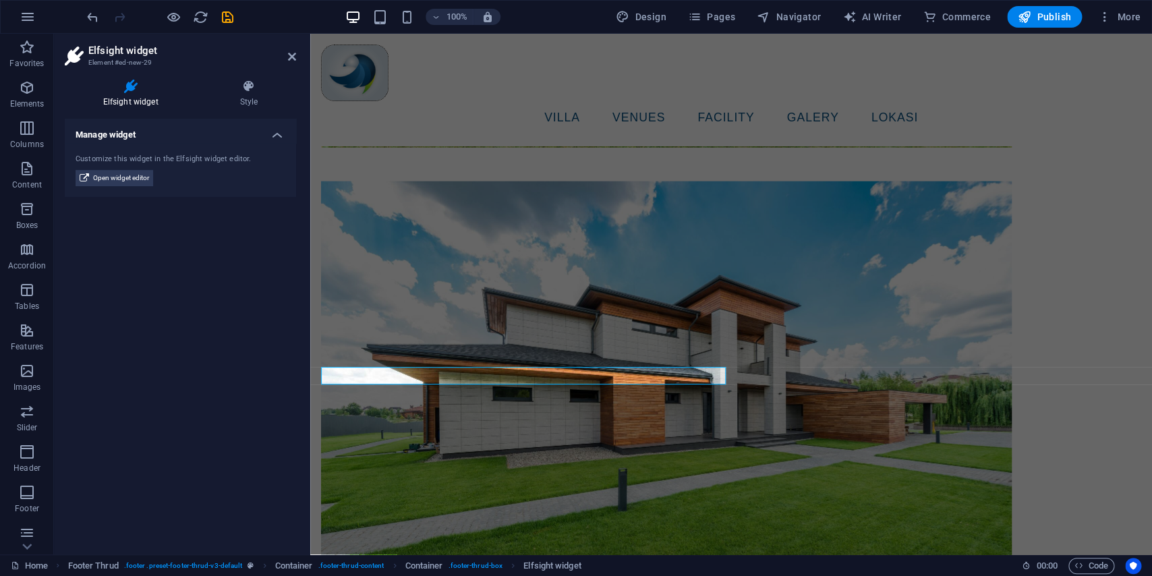
scroll to position [3719, 0]
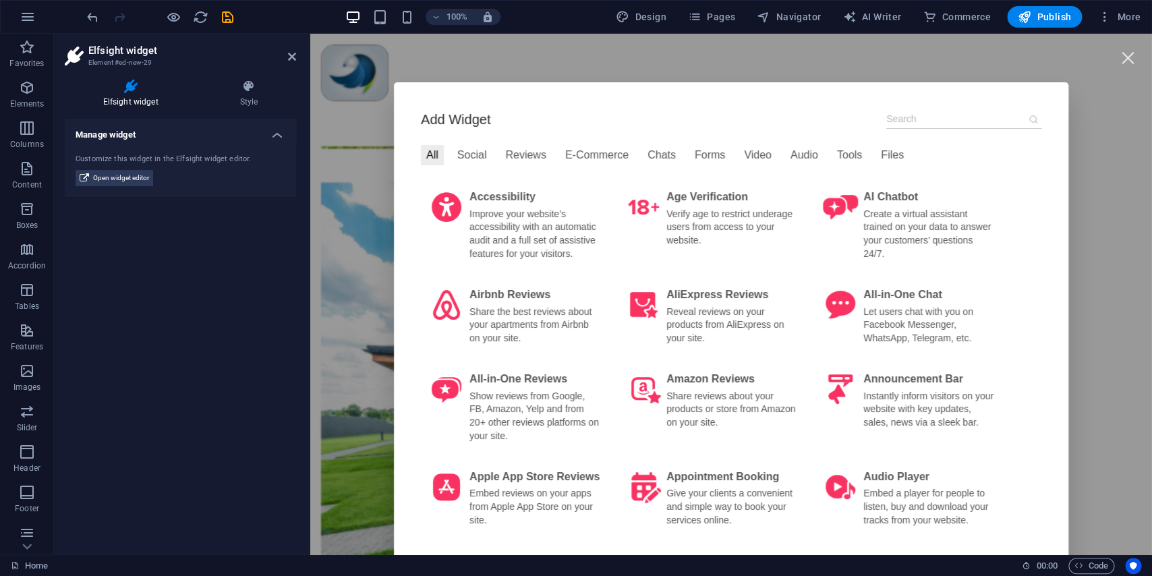
click at [920, 124] on input at bounding box center [963, 119] width 155 height 20
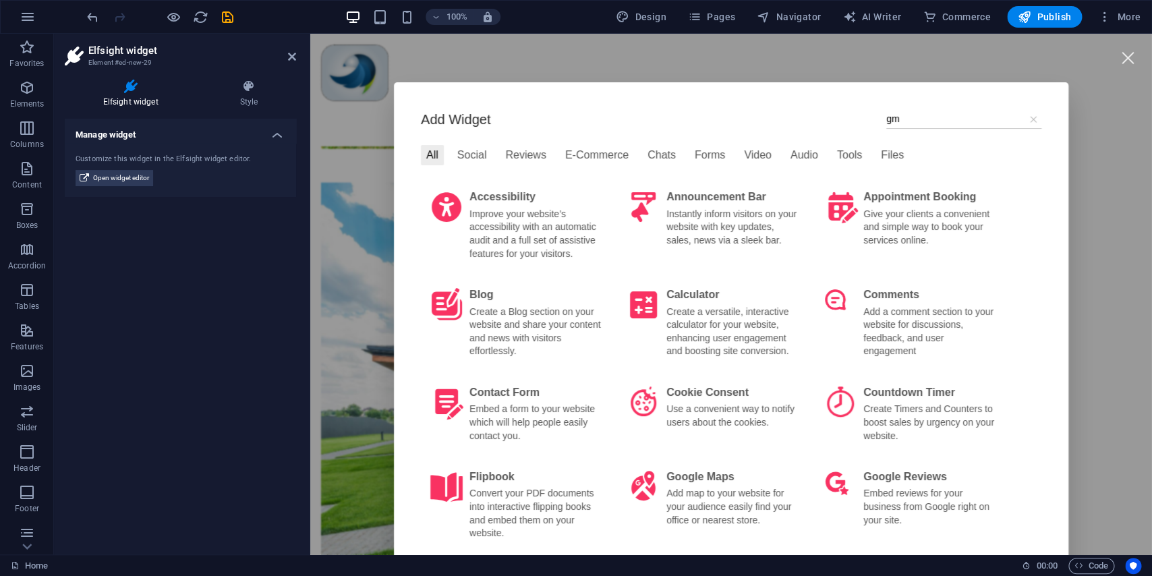
type input "g"
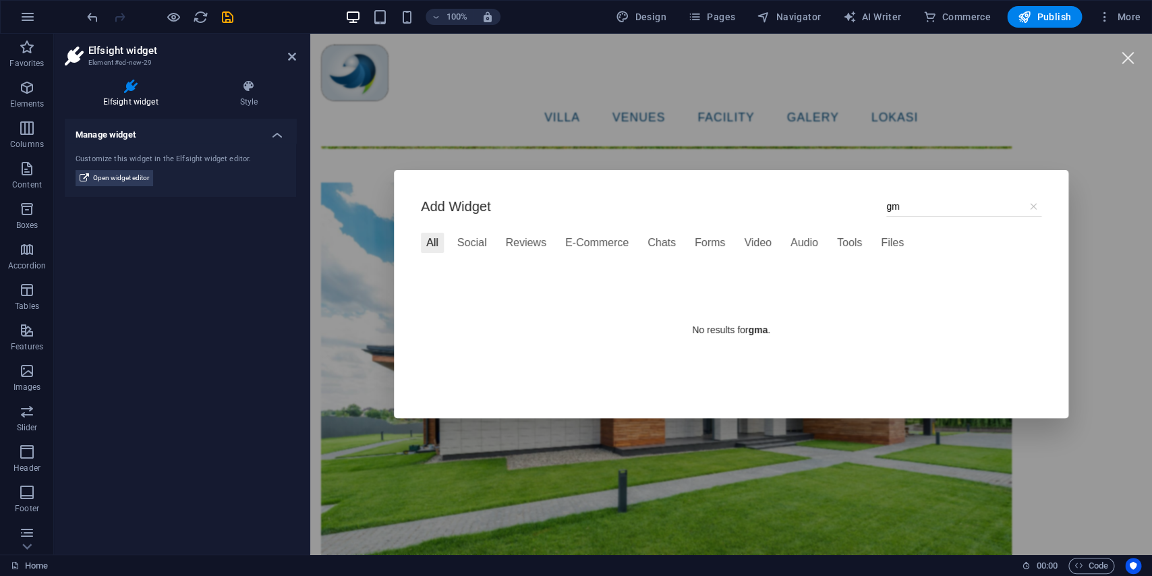
type input "g"
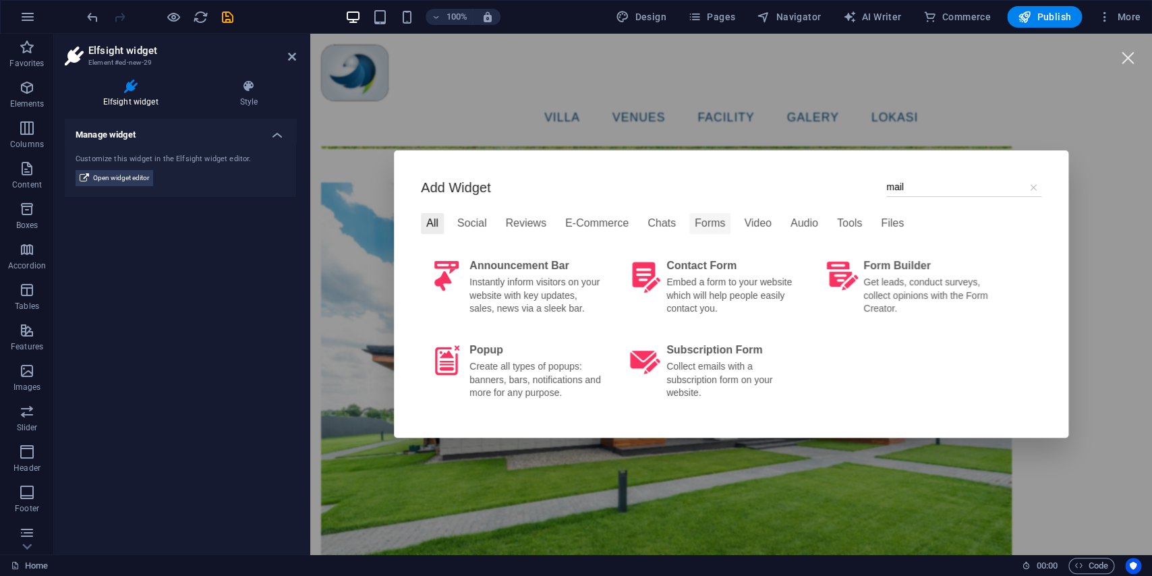
type input "mail"
click at [701, 225] on div "Forms" at bounding box center [709, 223] width 41 height 20
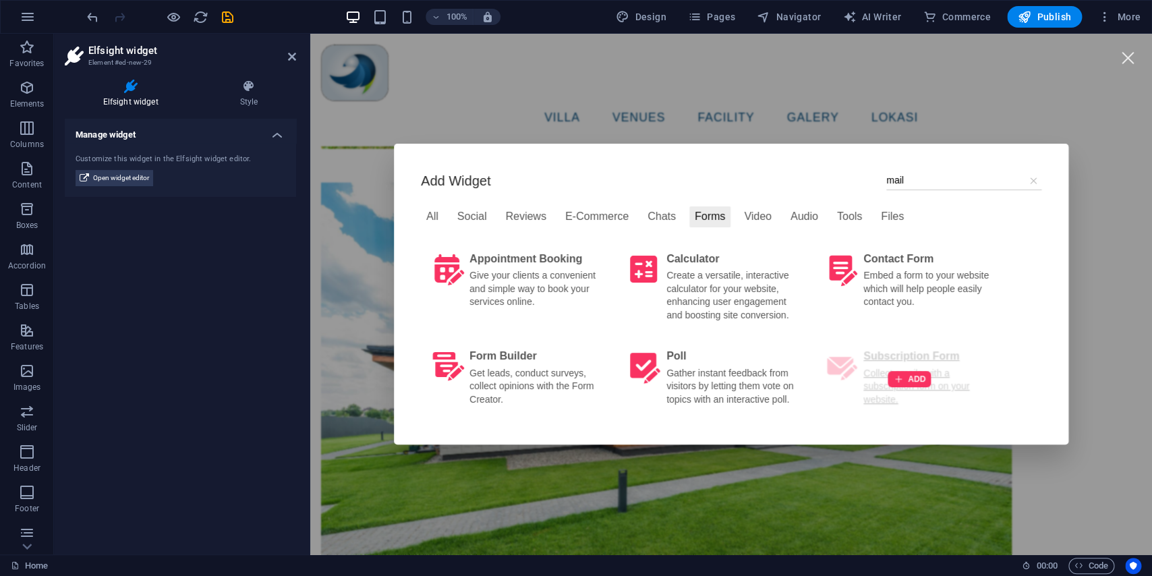
click at [873, 364] on div "ADD" at bounding box center [908, 379] width 189 height 76
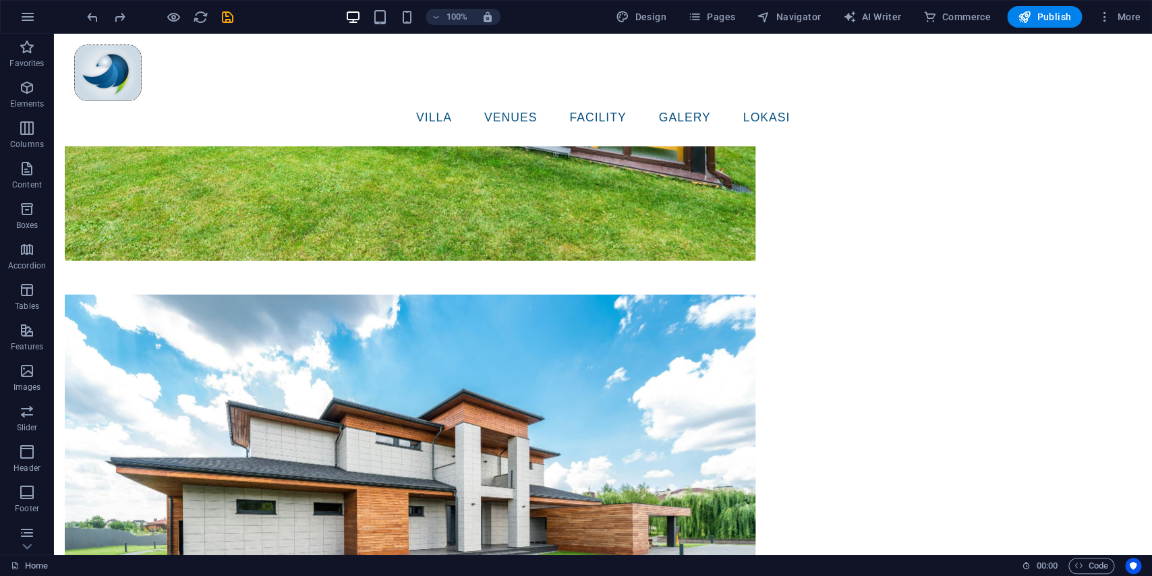
scroll to position [4193, 0]
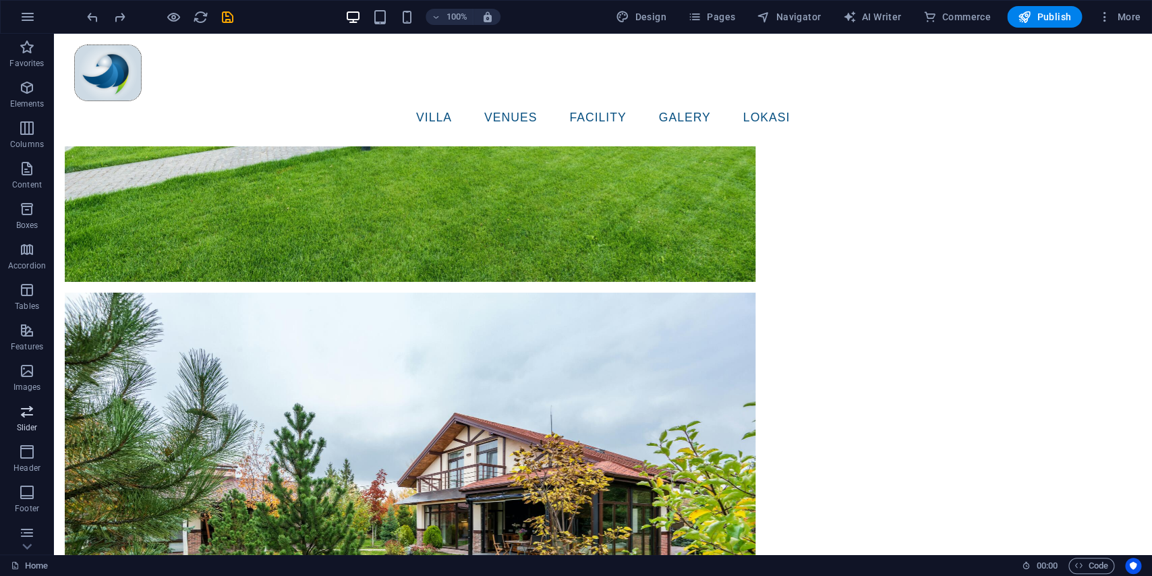
click at [14, 409] on span "Slider" at bounding box center [27, 419] width 54 height 32
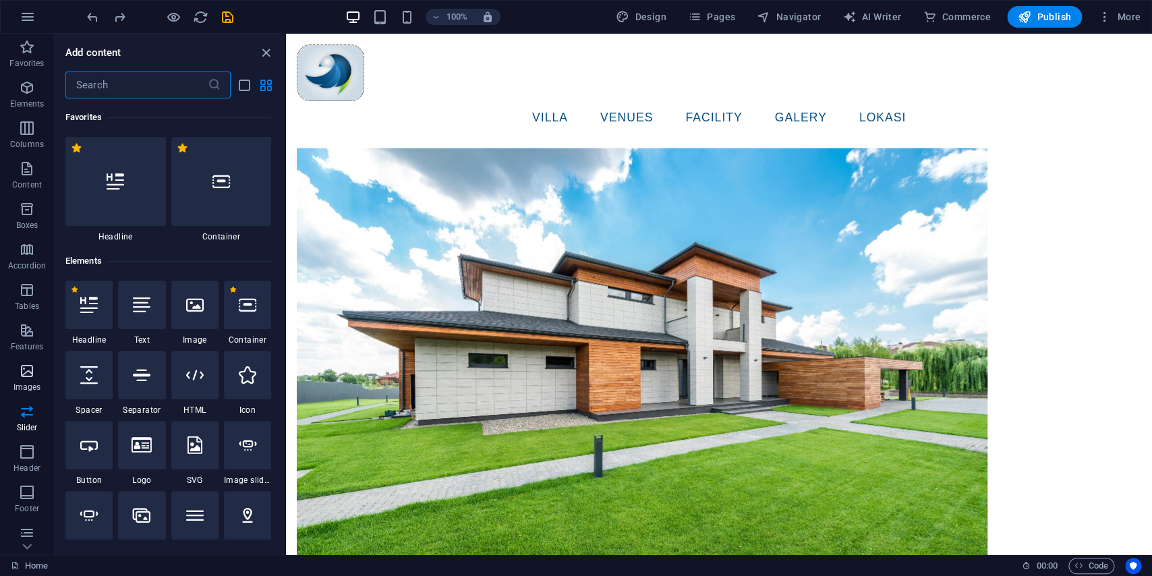
scroll to position [747, 0]
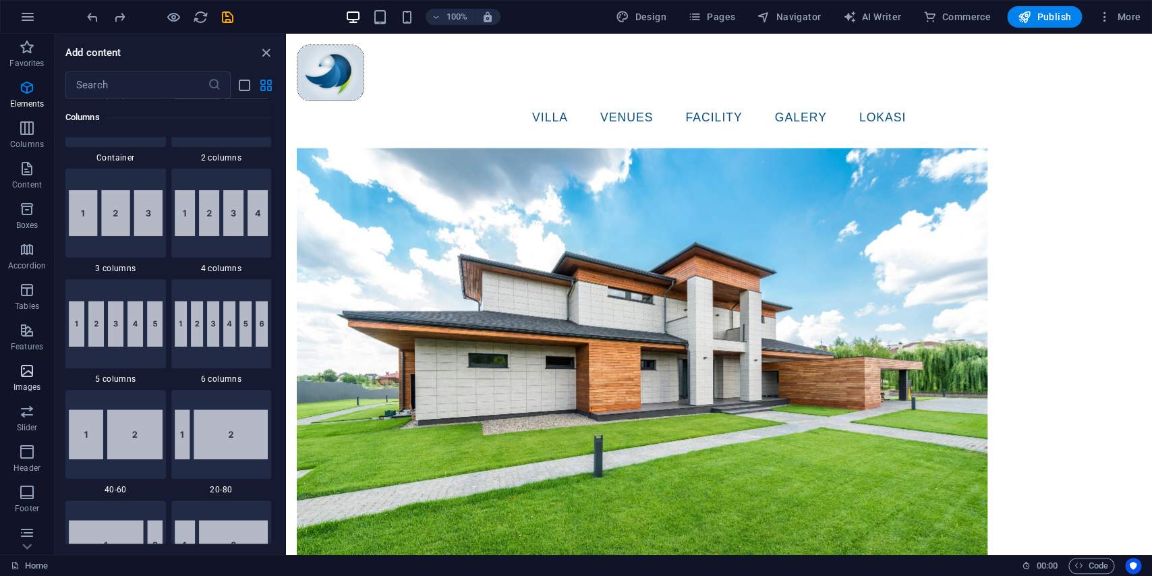
click at [24, 383] on p "Images" at bounding box center [27, 387] width 28 height 11
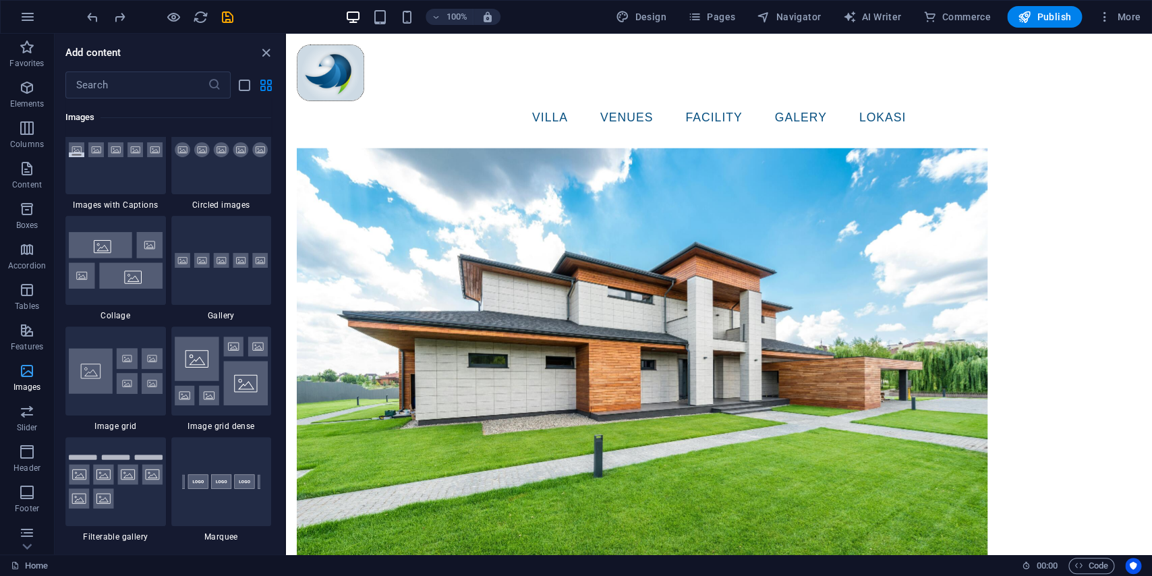
scroll to position [7140, 0]
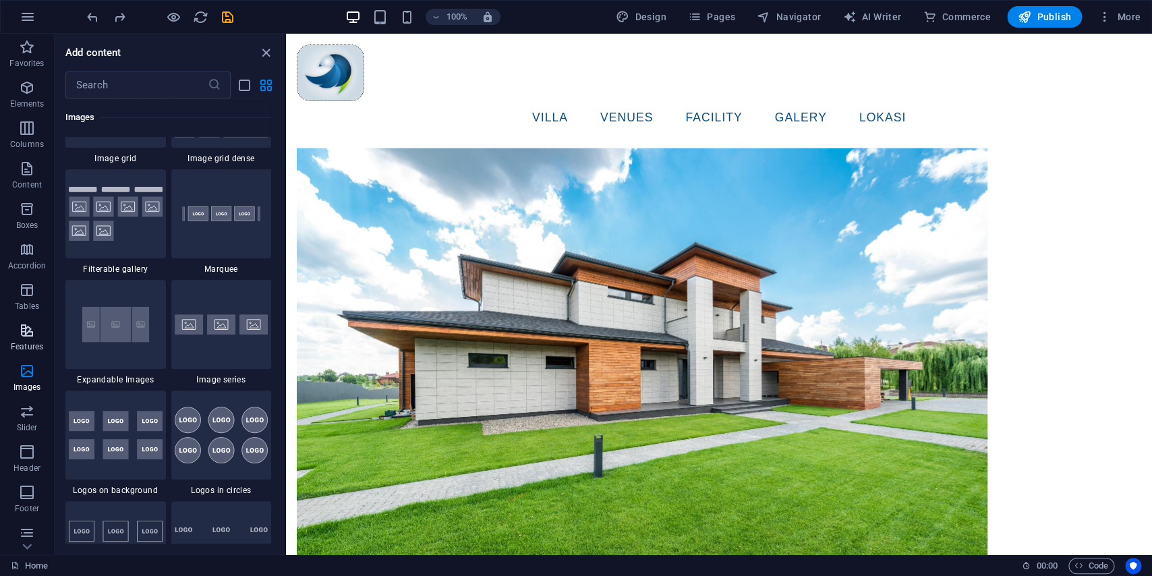
click at [19, 343] on p "Features" at bounding box center [27, 346] width 32 height 11
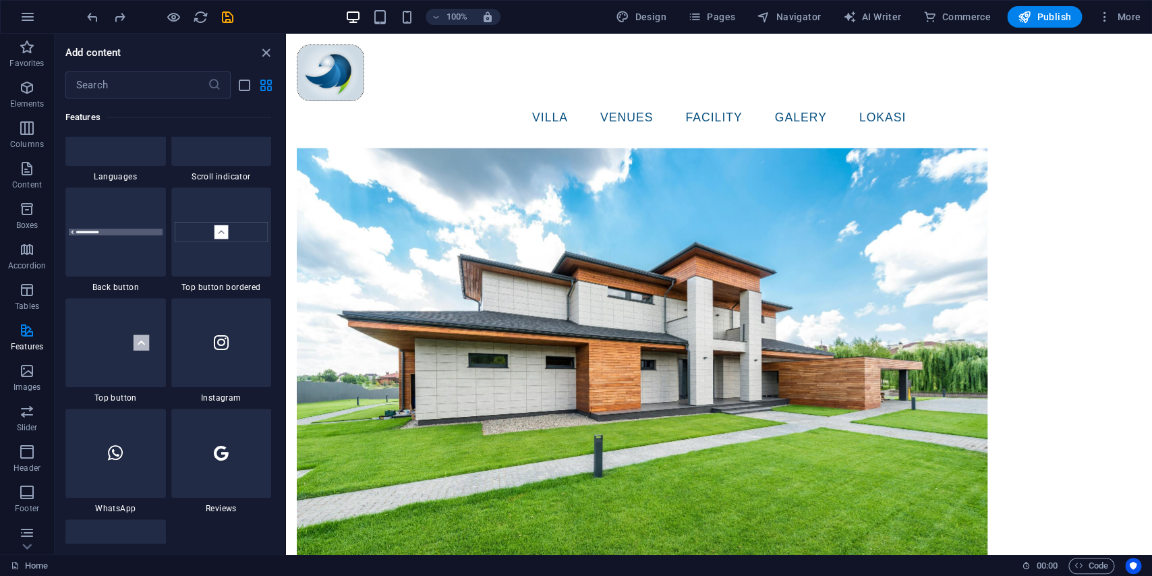
scroll to position [6348, 0]
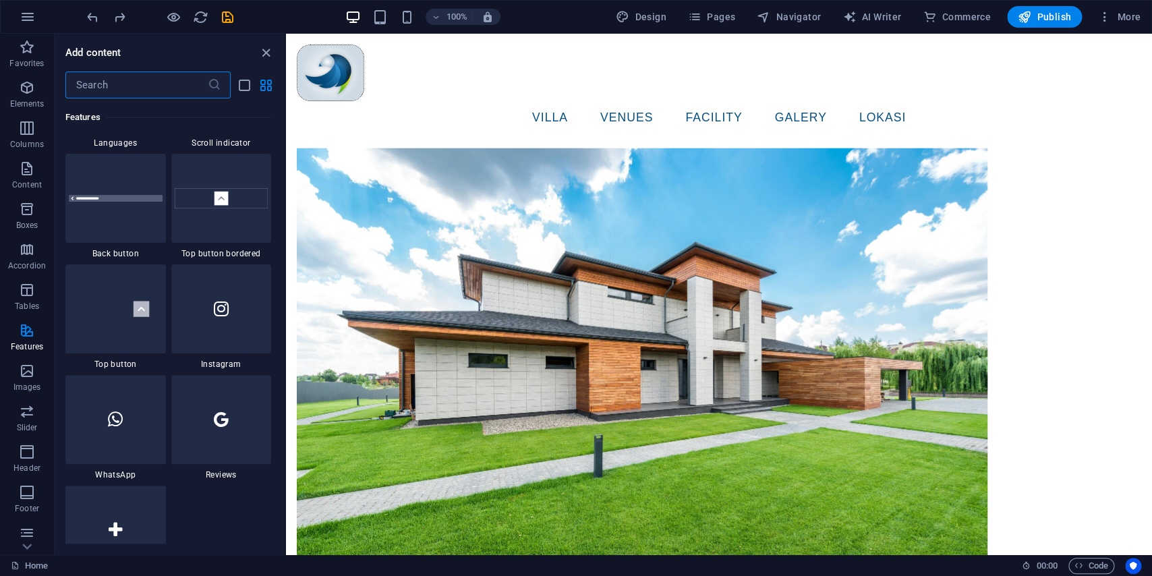
click at [130, 84] on input "text" at bounding box center [136, 85] width 142 height 27
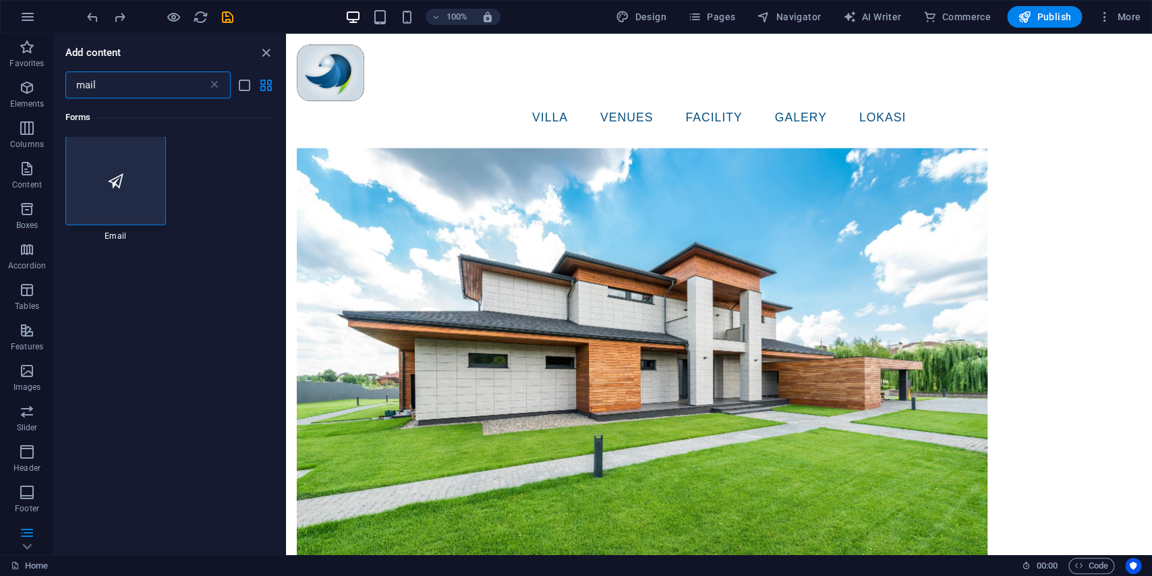
scroll to position [0, 0]
type input "mail"
click at [108, 171] on div at bounding box center [115, 181] width 101 height 89
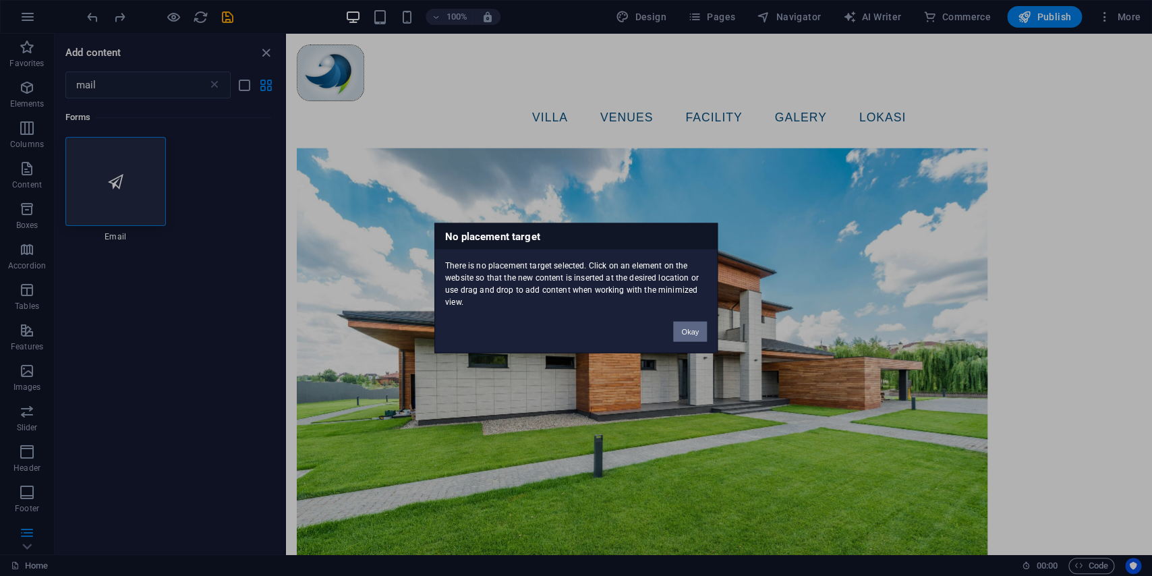
click at [698, 333] on button "Okay" at bounding box center [690, 332] width 34 height 20
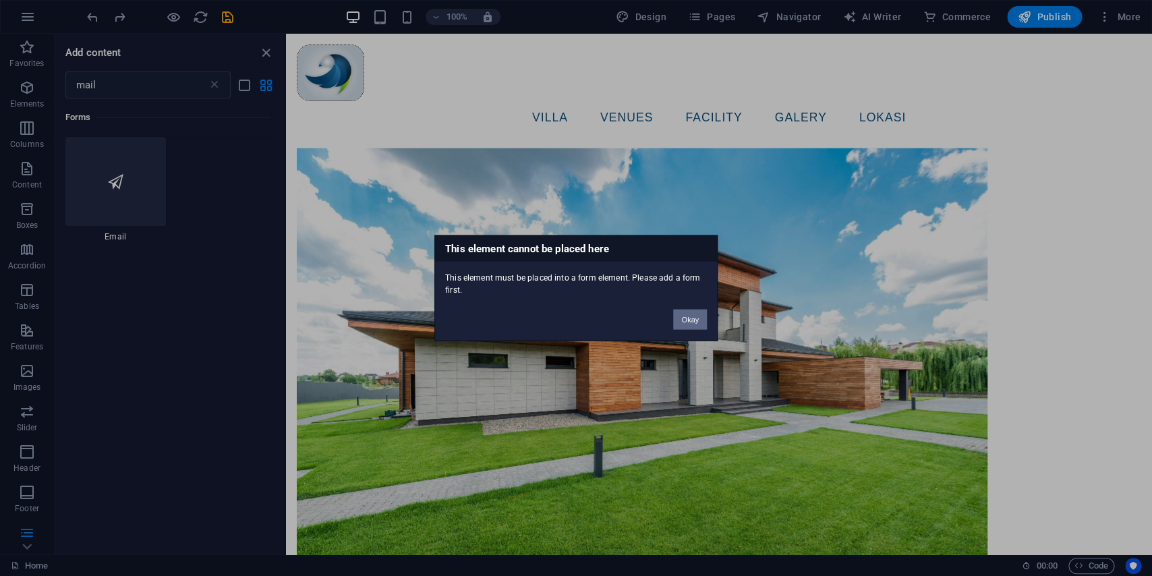
click at [698, 310] on button "Okay" at bounding box center [690, 320] width 34 height 20
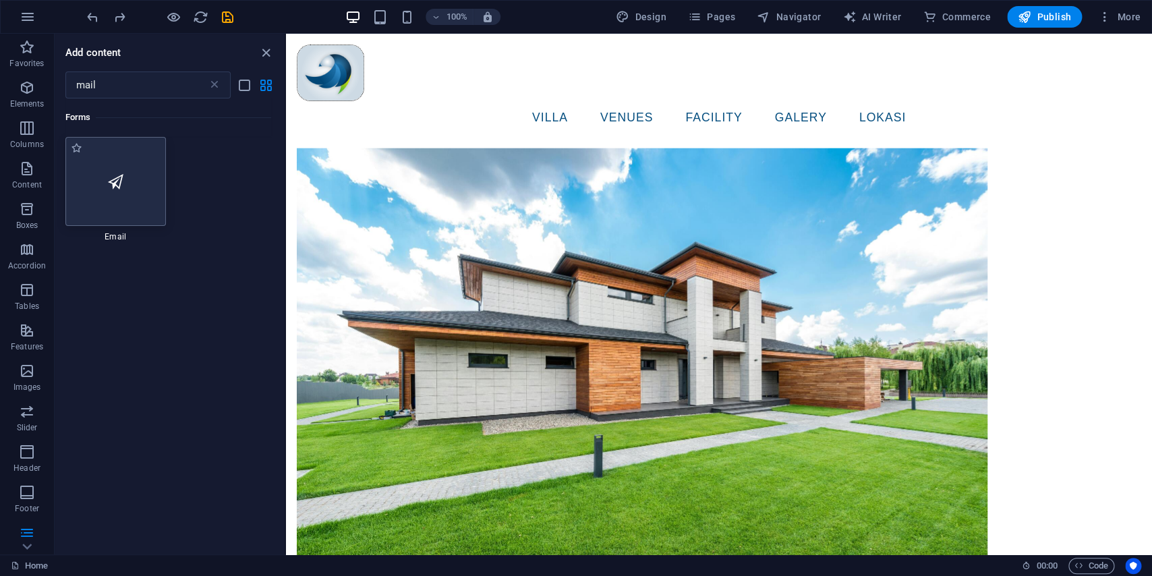
click at [138, 198] on div at bounding box center [115, 181] width 101 height 89
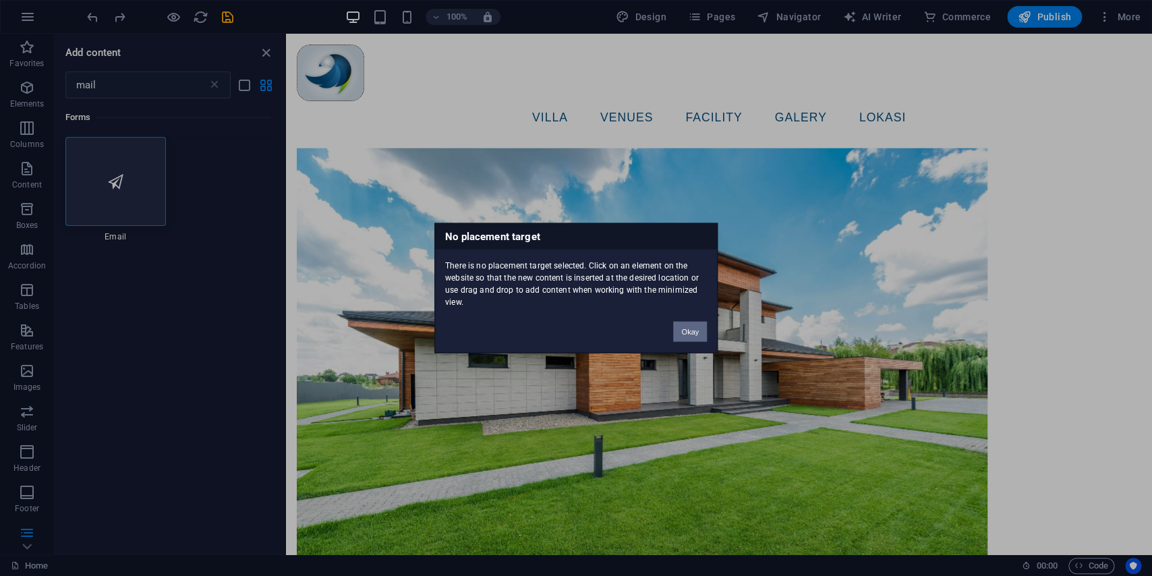
click at [694, 328] on button "Okay" at bounding box center [690, 332] width 34 height 20
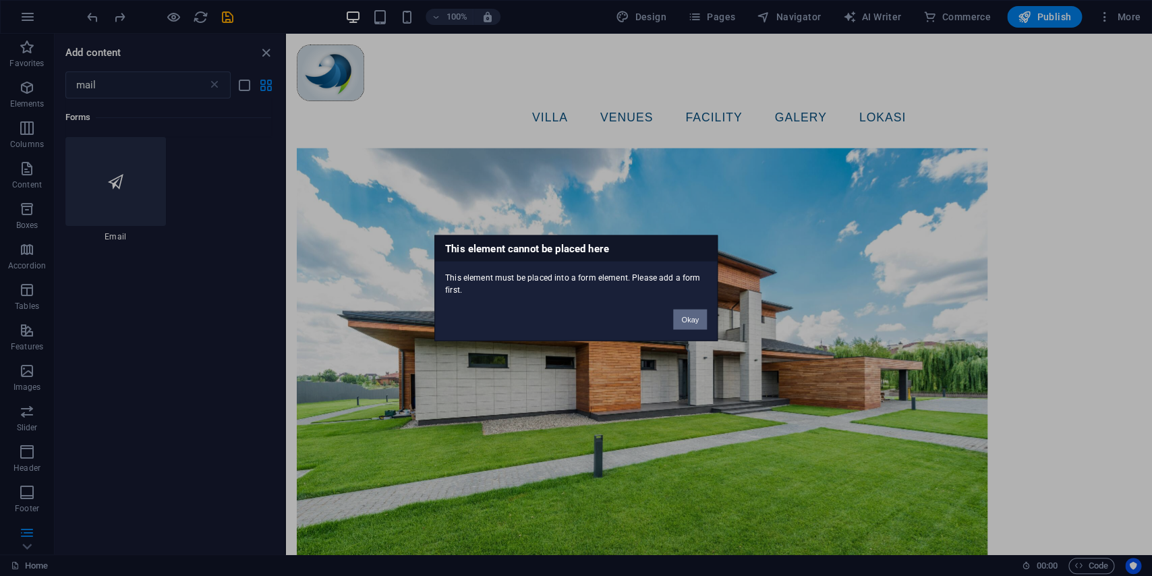
drag, startPoint x: 689, startPoint y: 312, endPoint x: 235, endPoint y: 389, distance: 459.7
click at [690, 310] on button "Okay" at bounding box center [690, 320] width 34 height 20
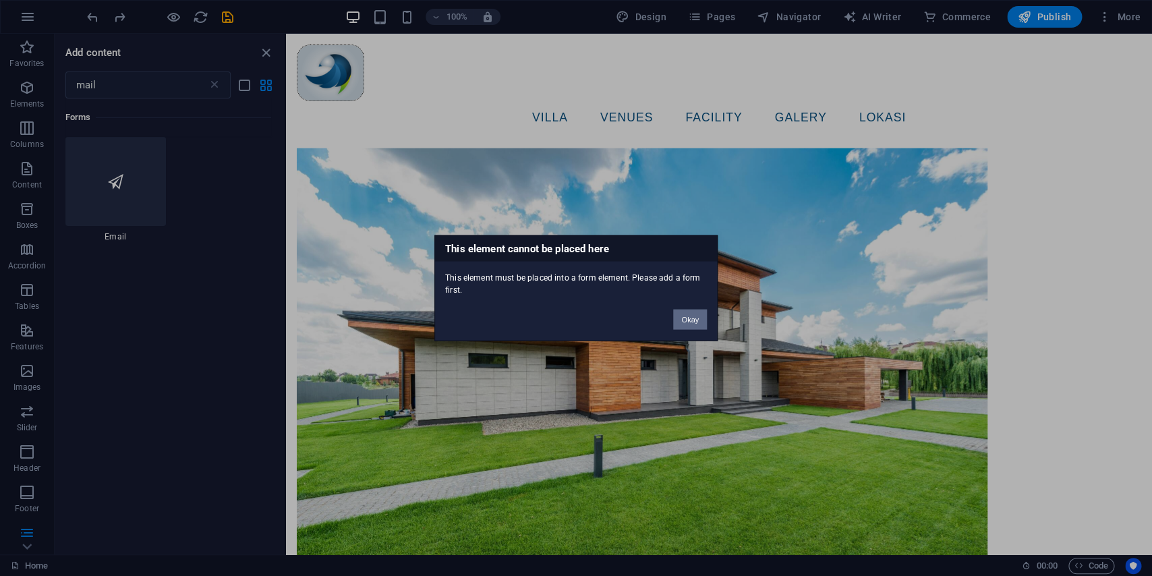
click at [691, 316] on button "Okay" at bounding box center [690, 320] width 34 height 20
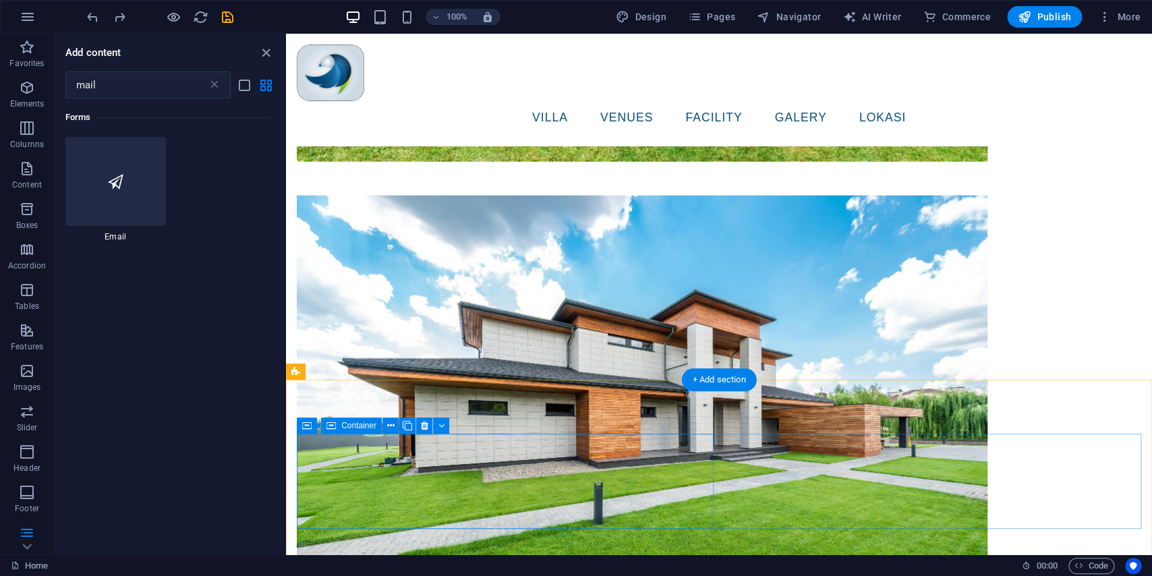
scroll to position [3769, 0]
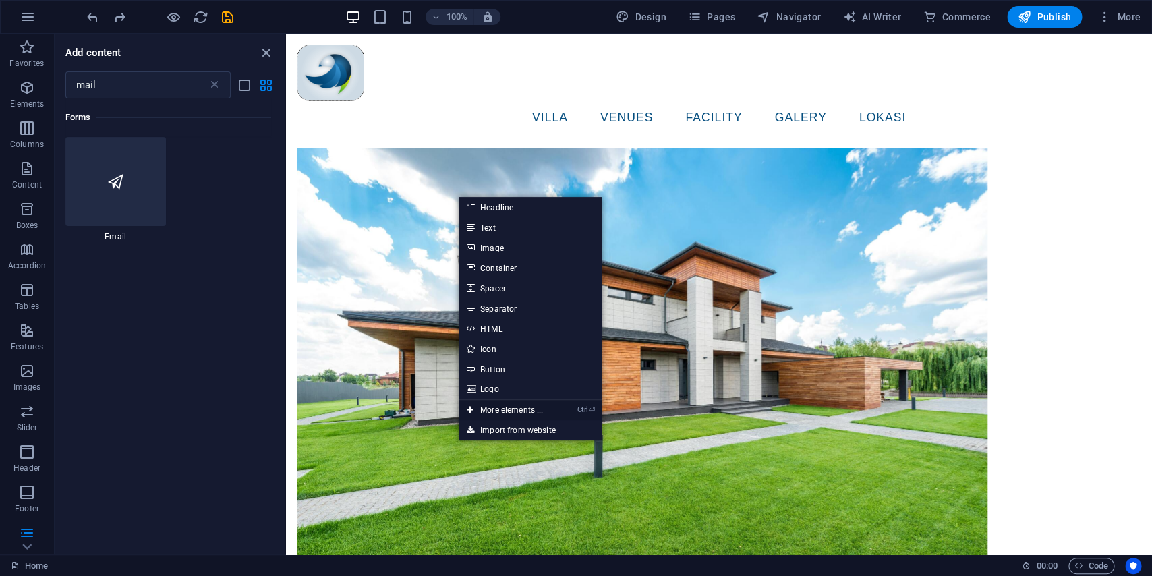
click at [505, 411] on link "Ctrl ⏎ More elements ..." at bounding box center [505, 410] width 92 height 20
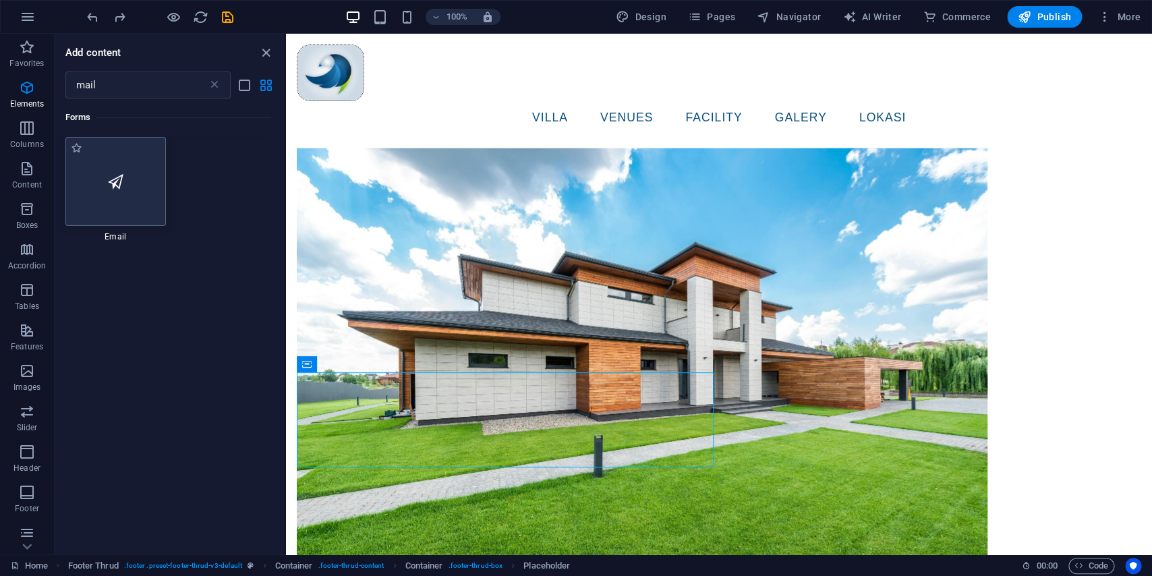
click at [108, 196] on div at bounding box center [115, 181] width 101 height 89
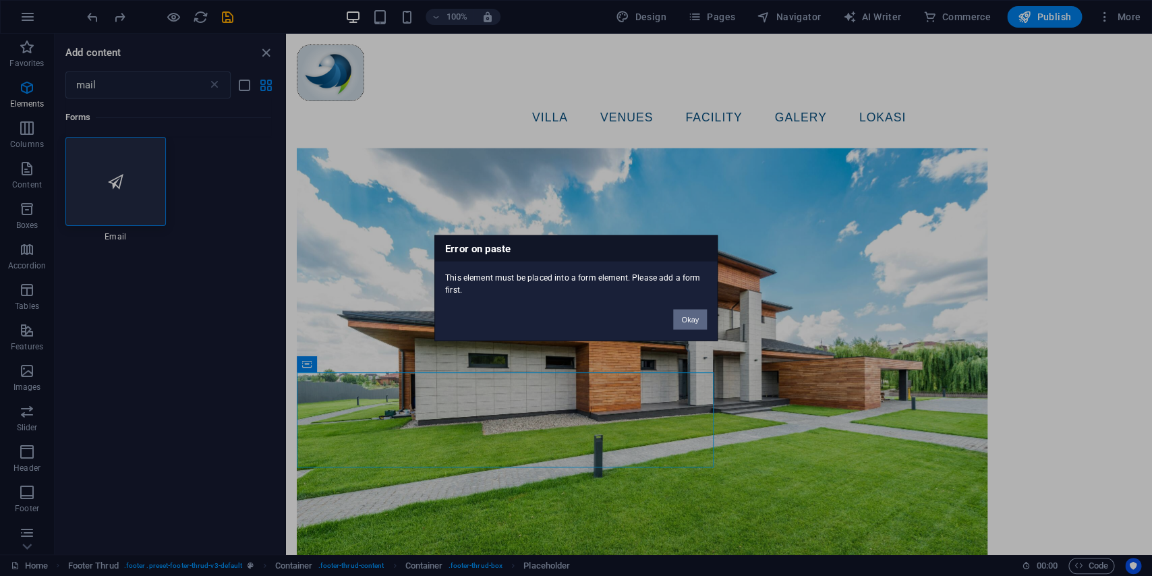
click at [683, 319] on button "Okay" at bounding box center [690, 320] width 34 height 20
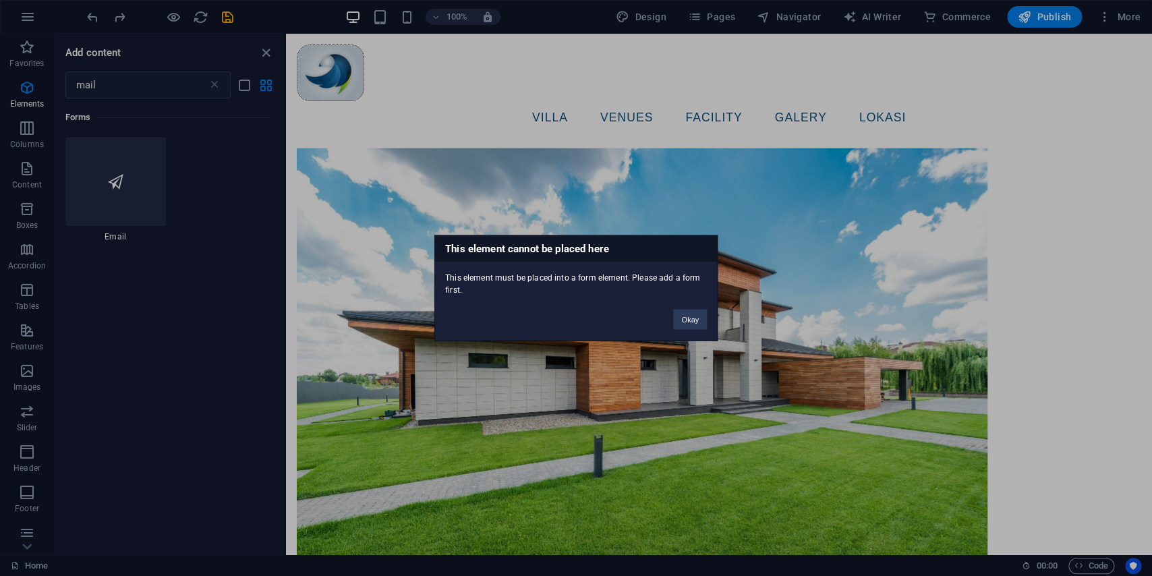
click at [710, 317] on div "Okay" at bounding box center [690, 313] width 54 height 34
drag, startPoint x: 688, startPoint y: 311, endPoint x: 30, endPoint y: 148, distance: 677.5
click at [688, 311] on button "Okay" at bounding box center [690, 320] width 34 height 20
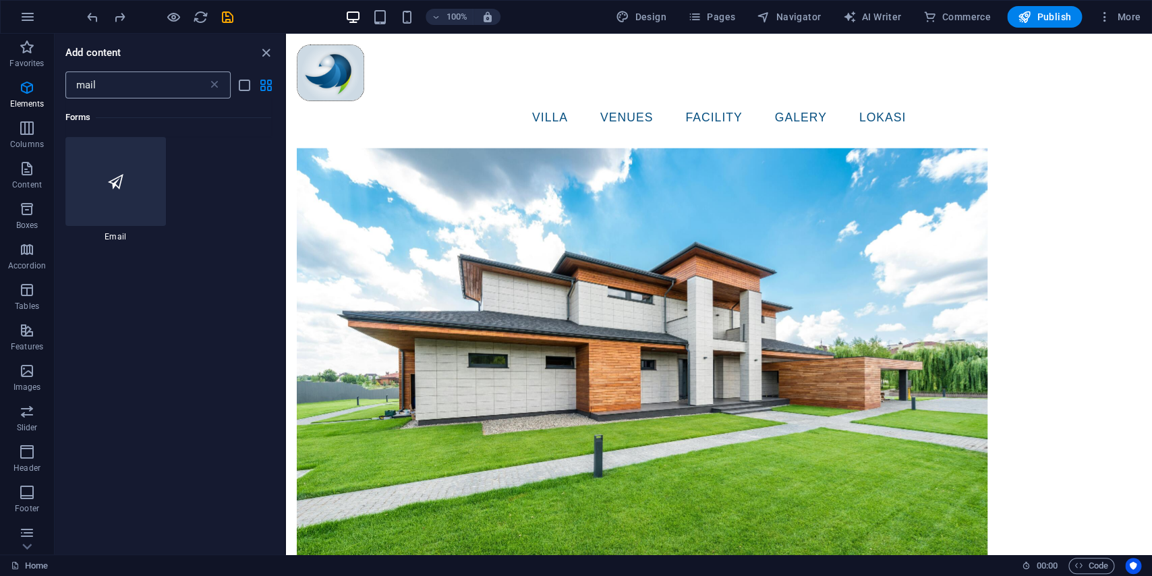
click at [211, 93] on div "mail ​" at bounding box center [147, 85] width 165 height 27
click at [222, 86] on div "mail ​" at bounding box center [147, 85] width 165 height 27
click at [218, 86] on icon at bounding box center [214, 84] width 13 height 13
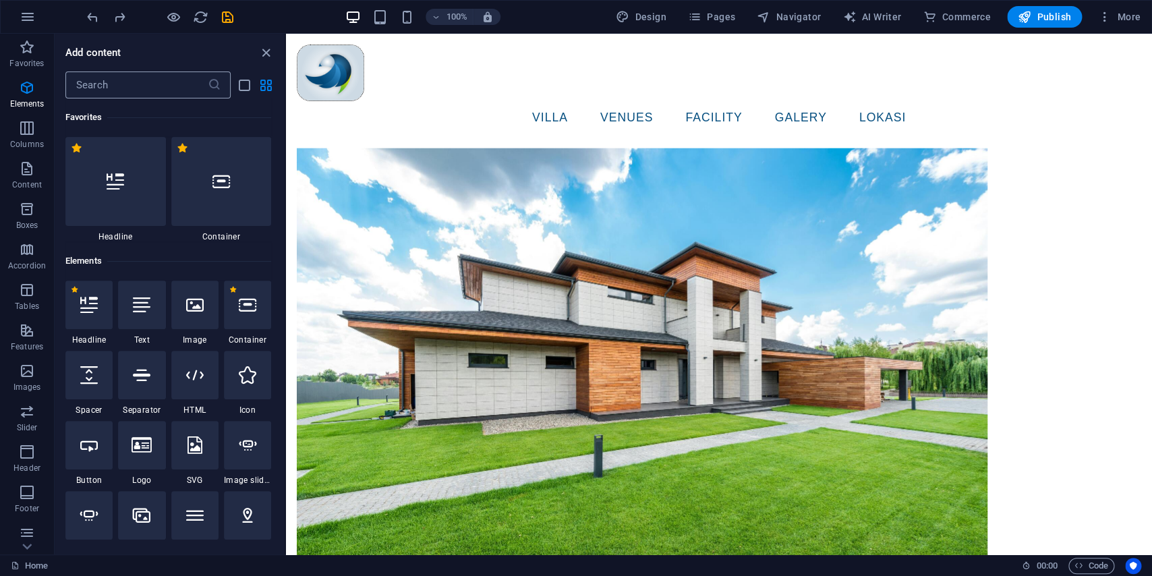
click at [216, 86] on icon at bounding box center [214, 84] width 13 height 13
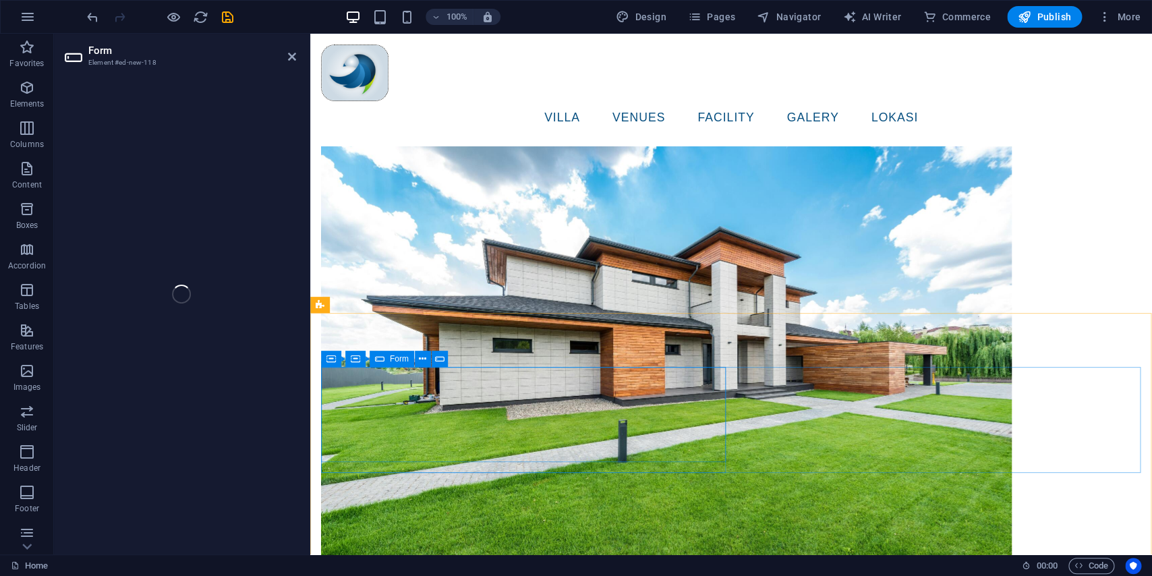
scroll to position [3719, 0]
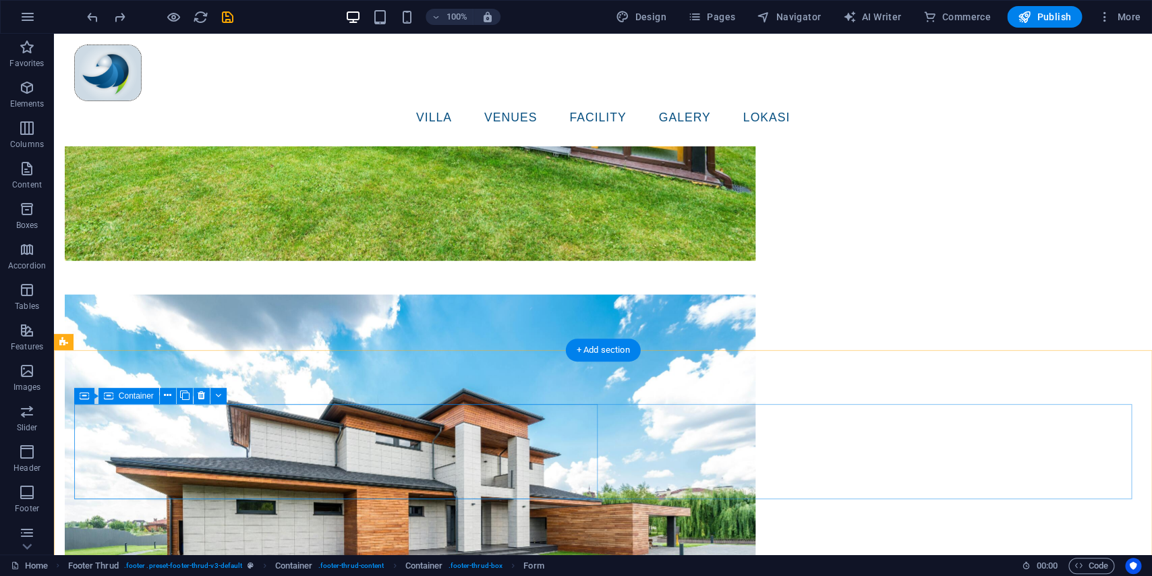
scroll to position [4193, 0]
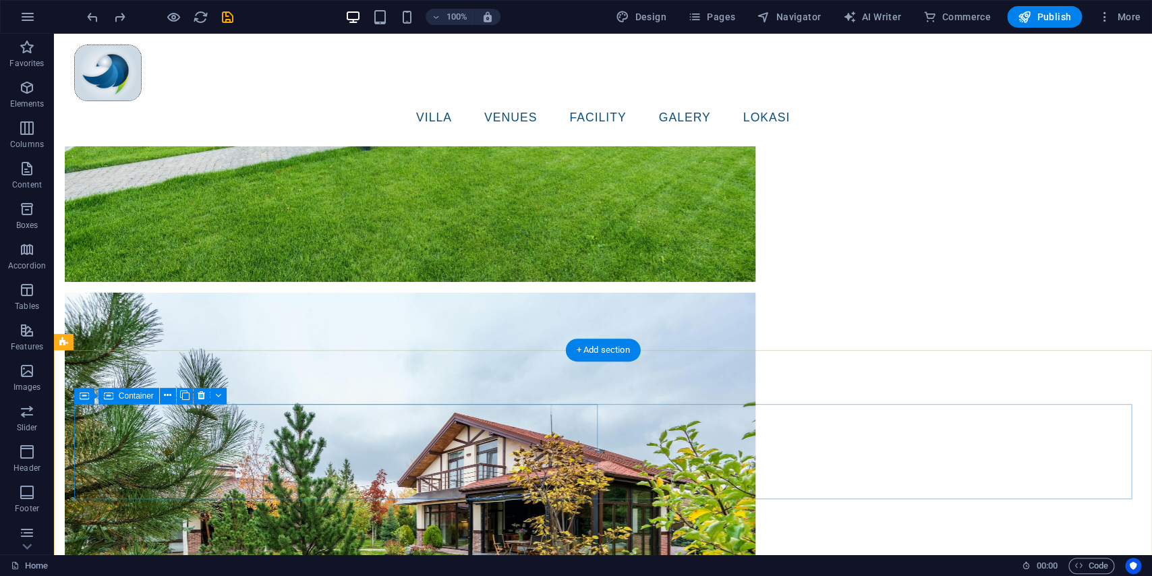
click at [260, 463] on div "Drag here to replace the existing content. Press “Ctrl” if you want to create a…" at bounding box center [603, 294] width 1098 height 521
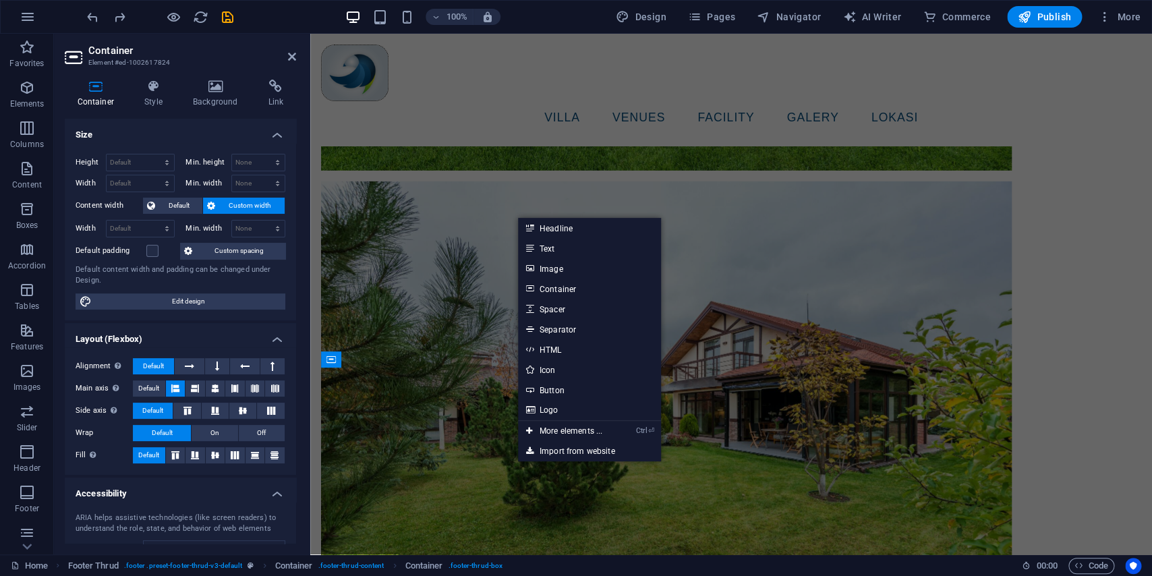
scroll to position [3719, 0]
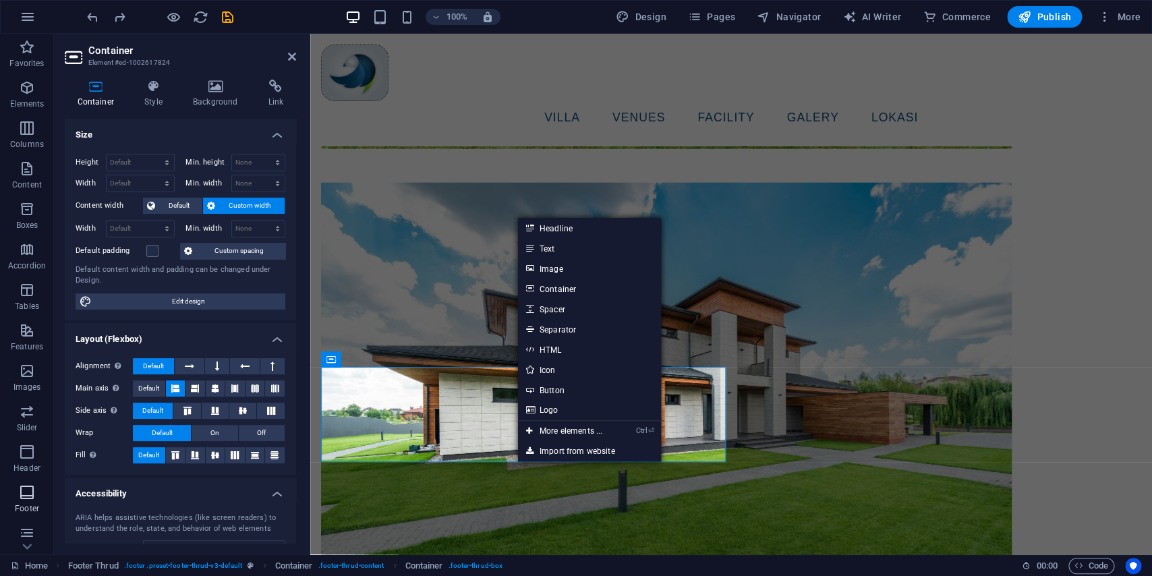
click at [30, 494] on icon "button" at bounding box center [27, 492] width 16 height 16
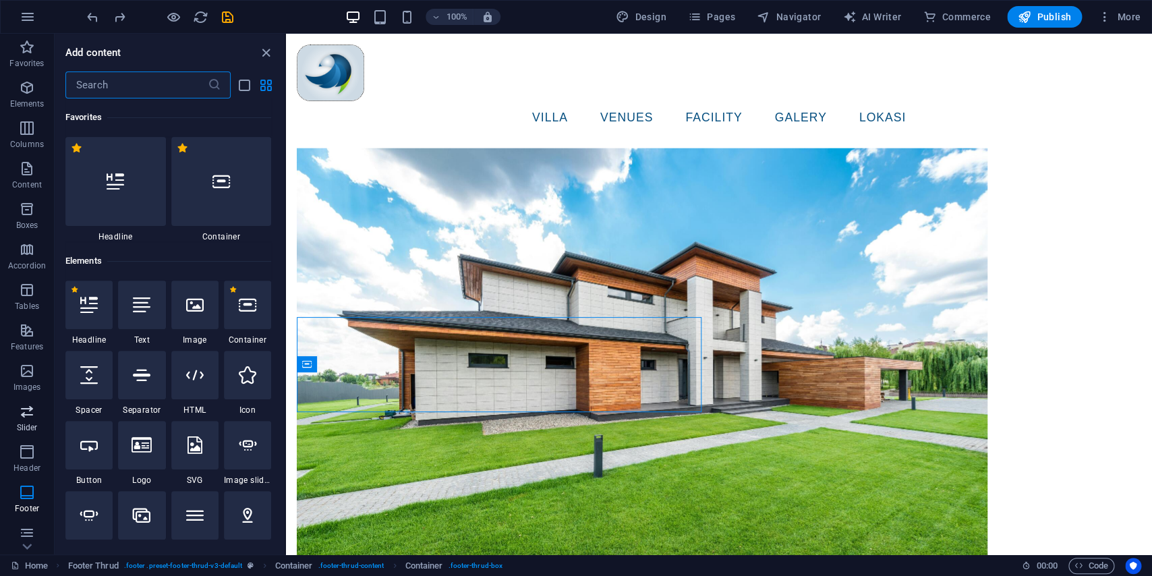
scroll to position [571, 0]
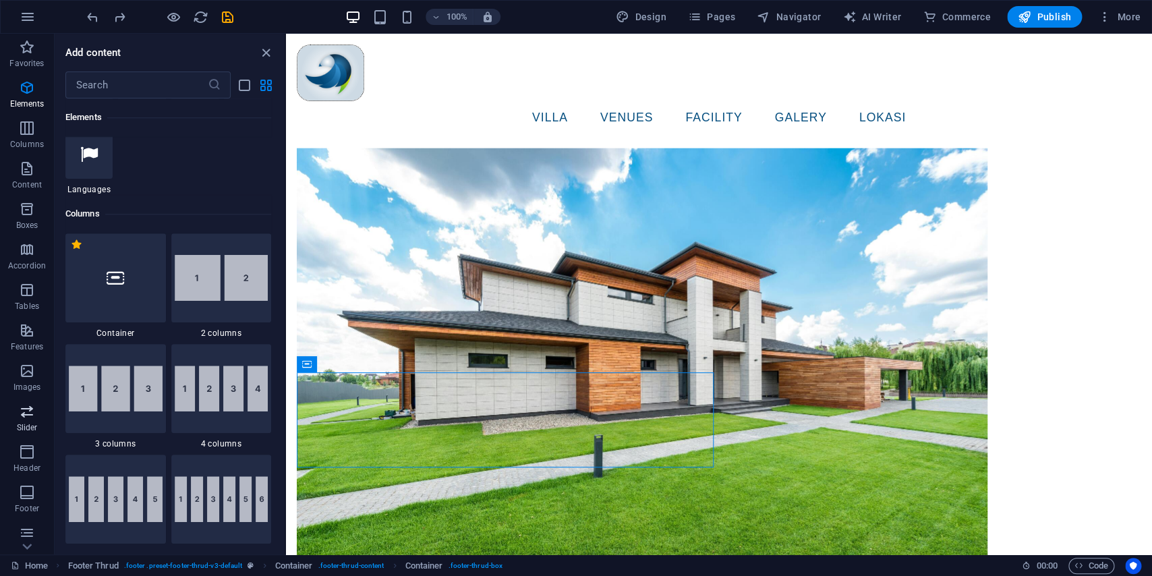
click at [31, 427] on p "Slider" at bounding box center [27, 427] width 21 height 11
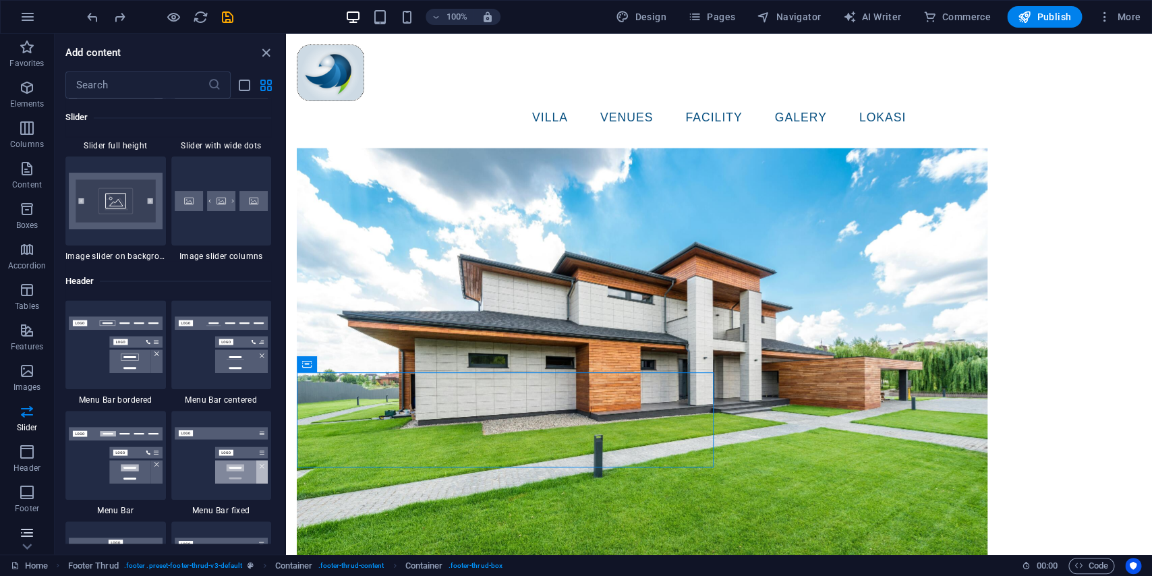
click at [33, 534] on icon "button" at bounding box center [27, 533] width 16 height 16
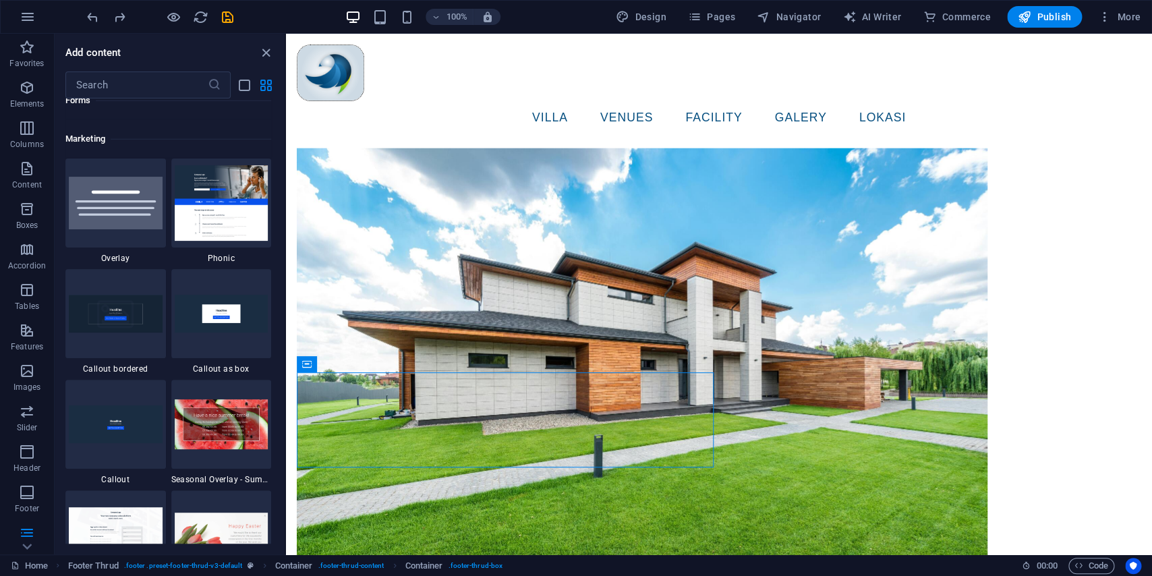
scroll to position [11003, 0]
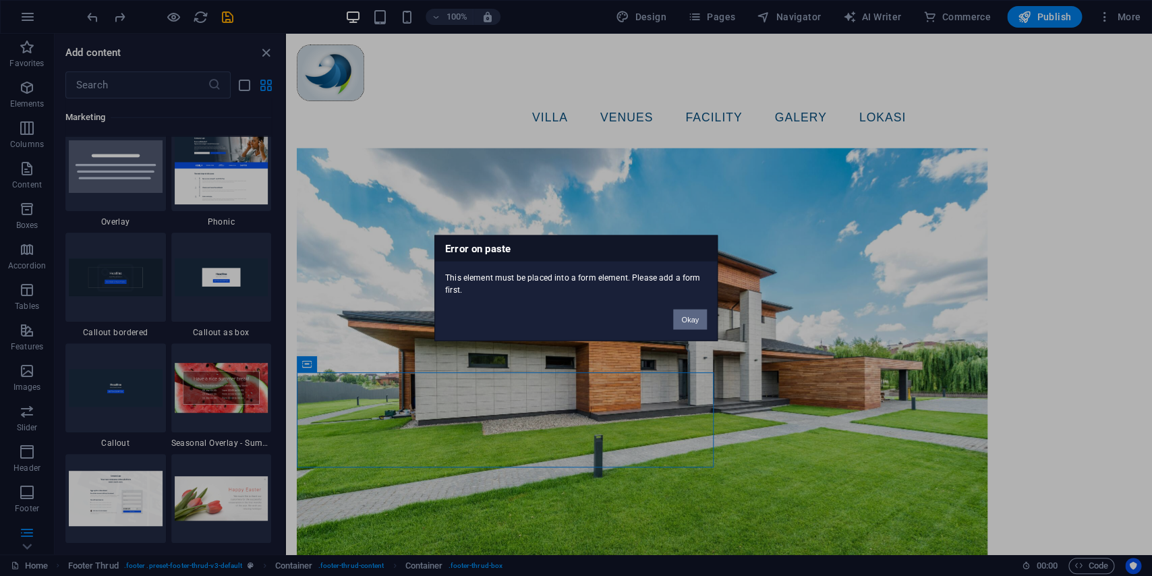
click at [701, 319] on button "Okay" at bounding box center [690, 320] width 34 height 20
click at [696, 316] on button "Okay" at bounding box center [690, 320] width 34 height 20
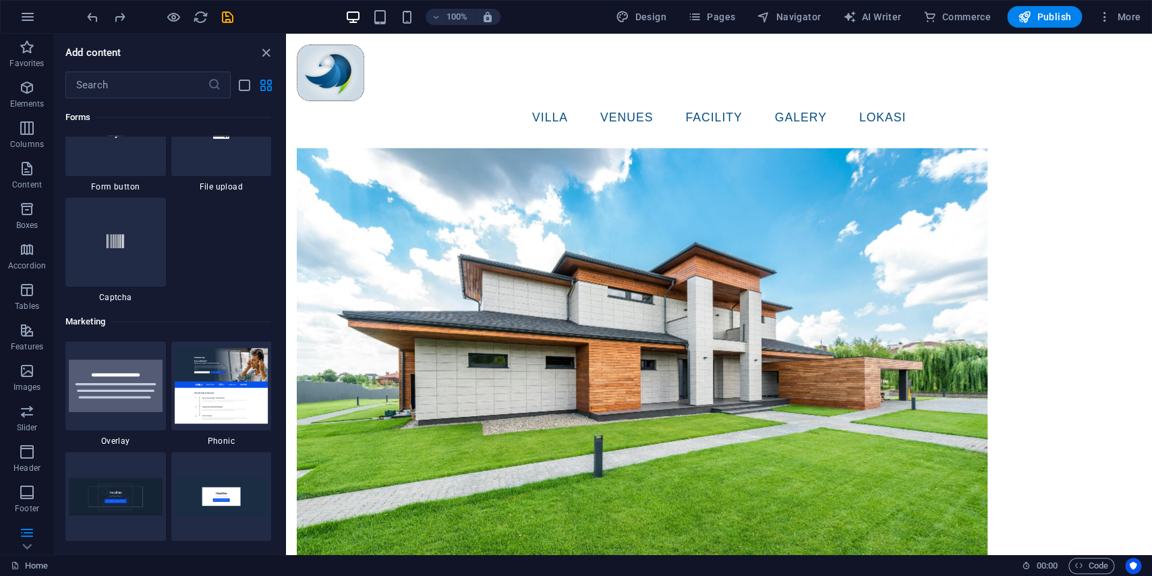
scroll to position [10675, 0]
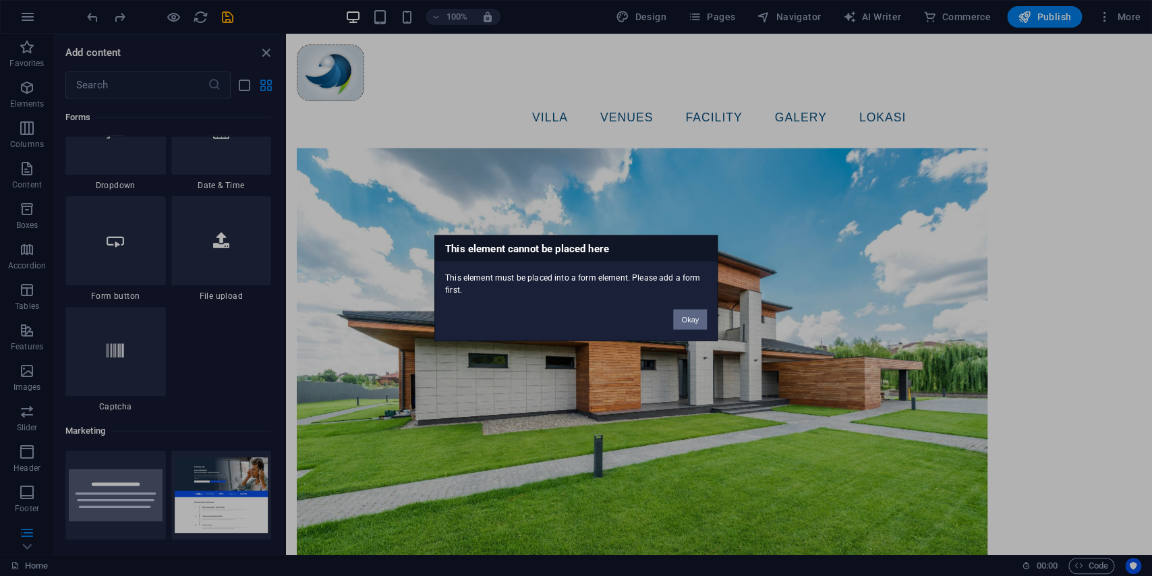
click at [675, 312] on button "Okay" at bounding box center [690, 320] width 34 height 20
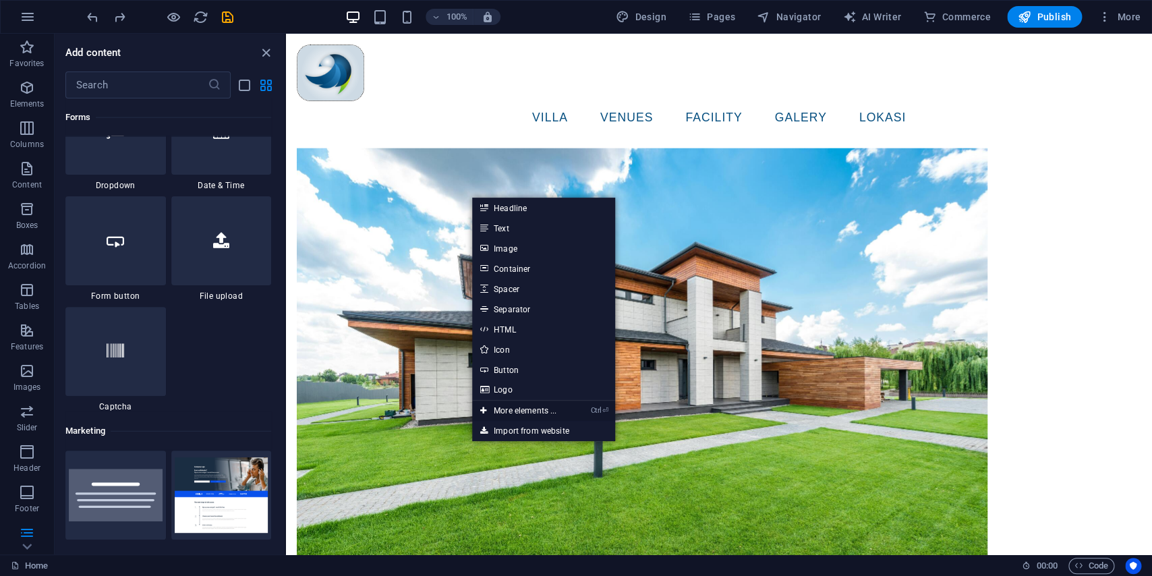
click at [503, 404] on link "Ctrl ⏎ More elements ..." at bounding box center [518, 411] width 92 height 20
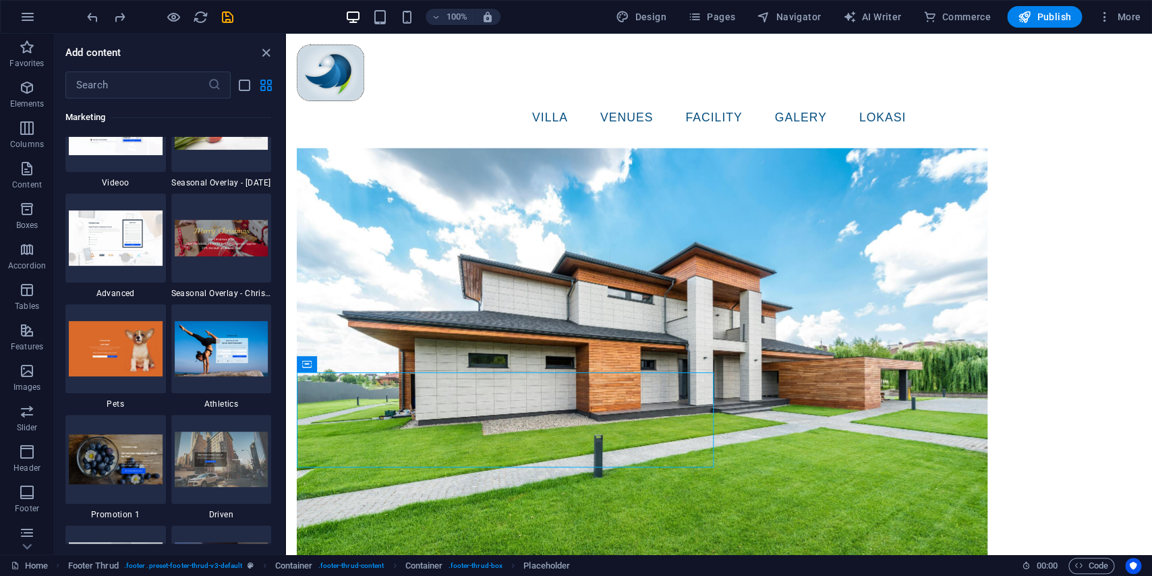
scroll to position [11153, 0]
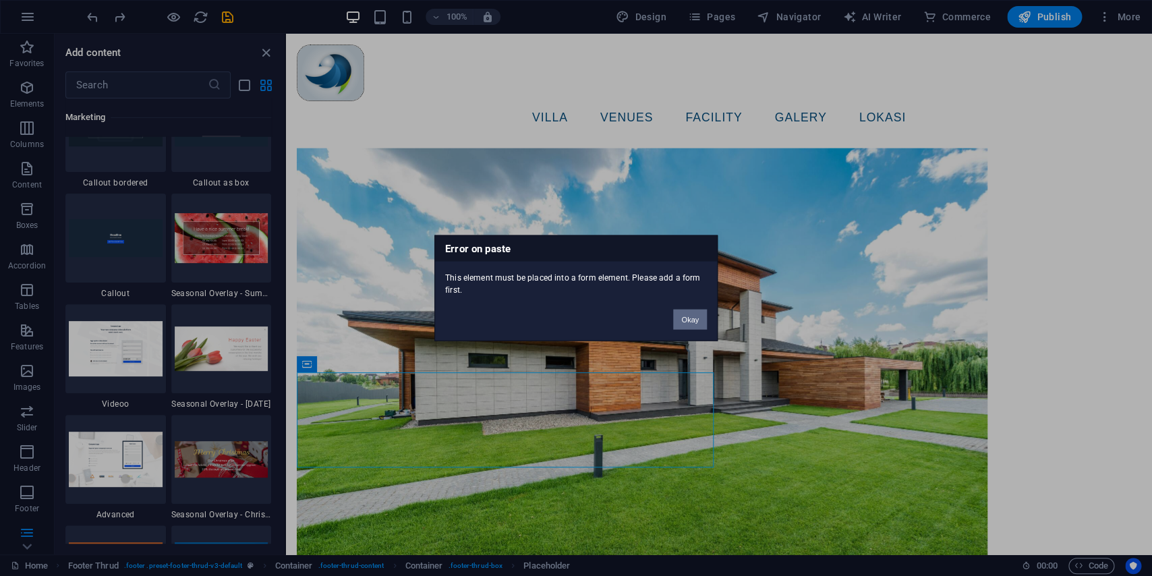
drag, startPoint x: 692, startPoint y: 310, endPoint x: 683, endPoint y: 310, distance: 8.8
click at [683, 310] on button "Okay" at bounding box center [690, 320] width 34 height 20
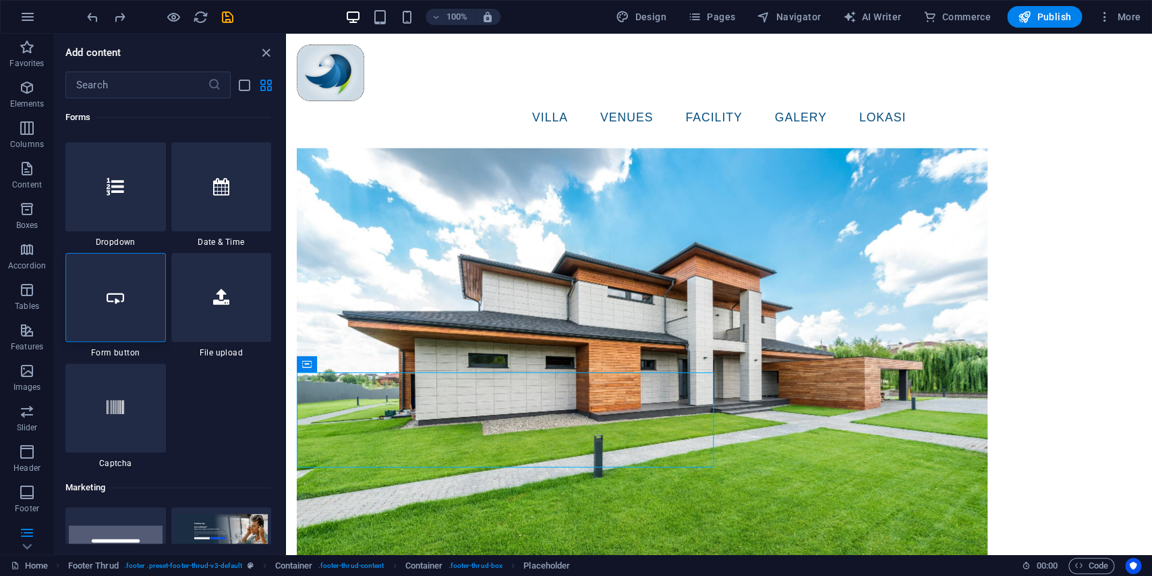
scroll to position [10605, 0]
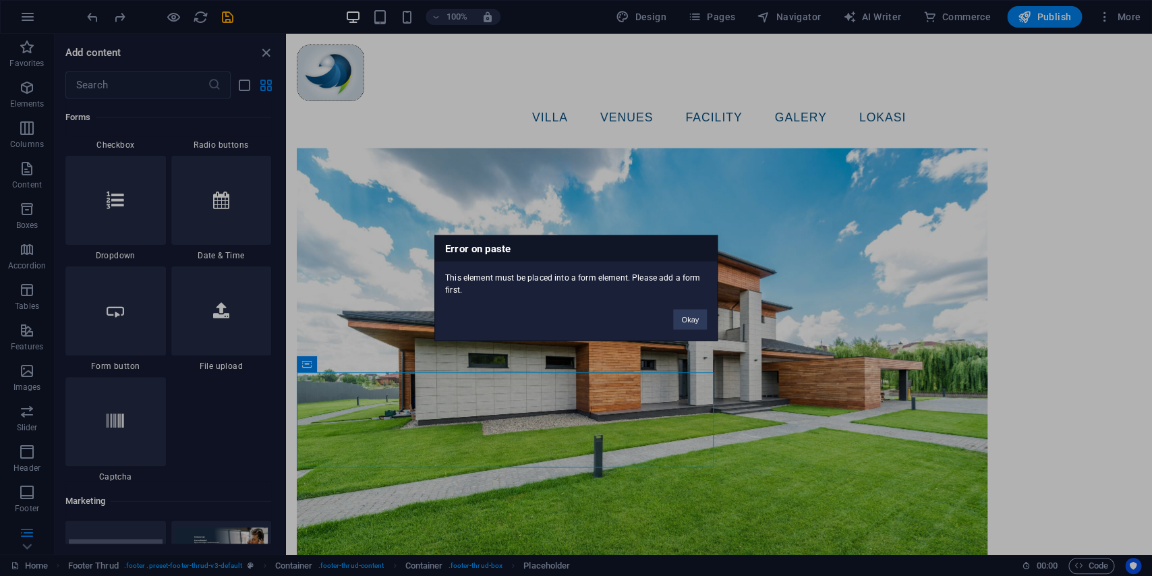
click at [709, 320] on div "Okay" at bounding box center [690, 313] width 54 height 34
click at [698, 319] on button "Okay" at bounding box center [690, 320] width 34 height 20
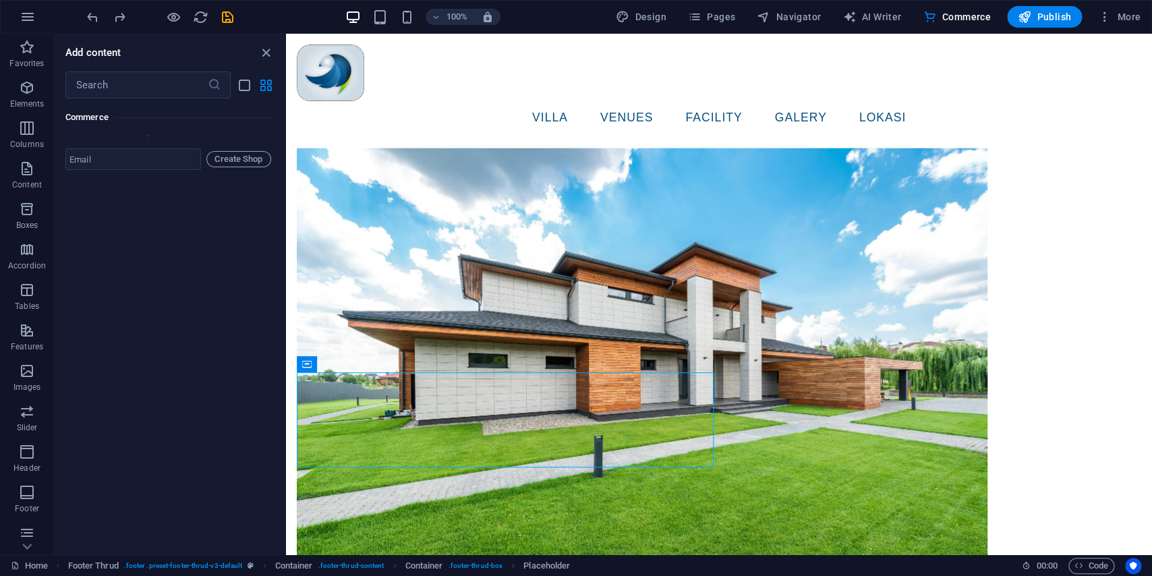
scroll to position [127, 0]
click at [26, 492] on icon "button" at bounding box center [27, 487] width 16 height 16
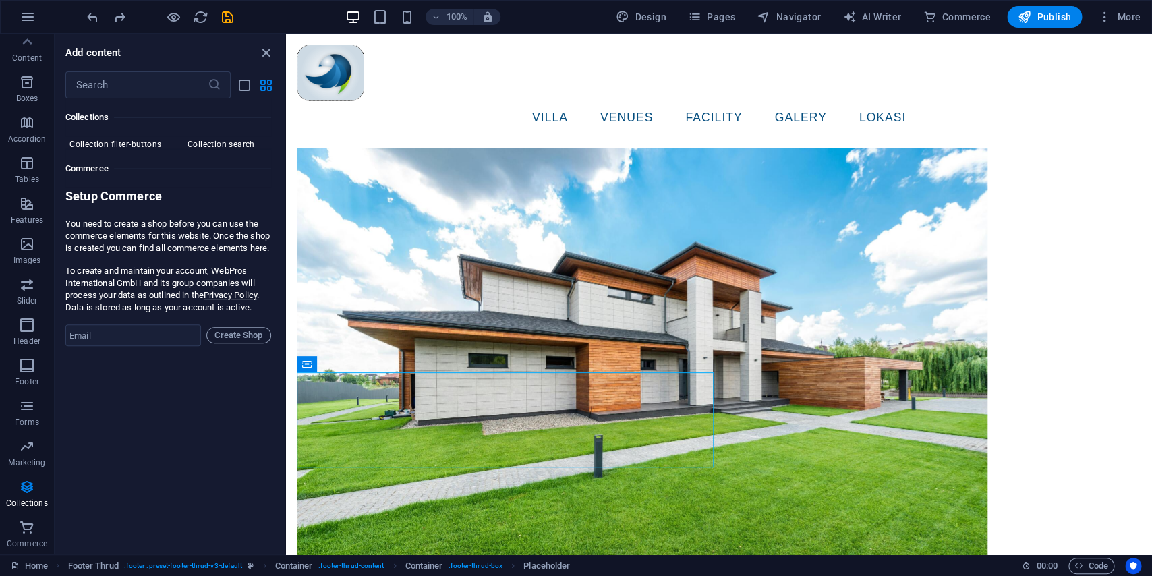
scroll to position [12981, 0]
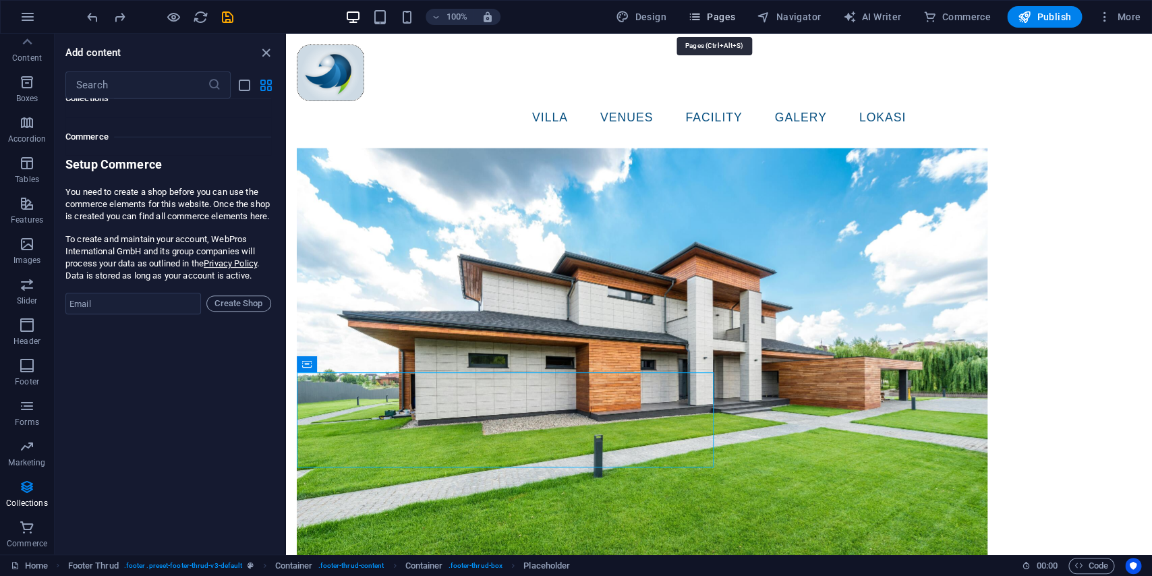
click at [722, 23] on span "Pages" at bounding box center [711, 16] width 47 height 13
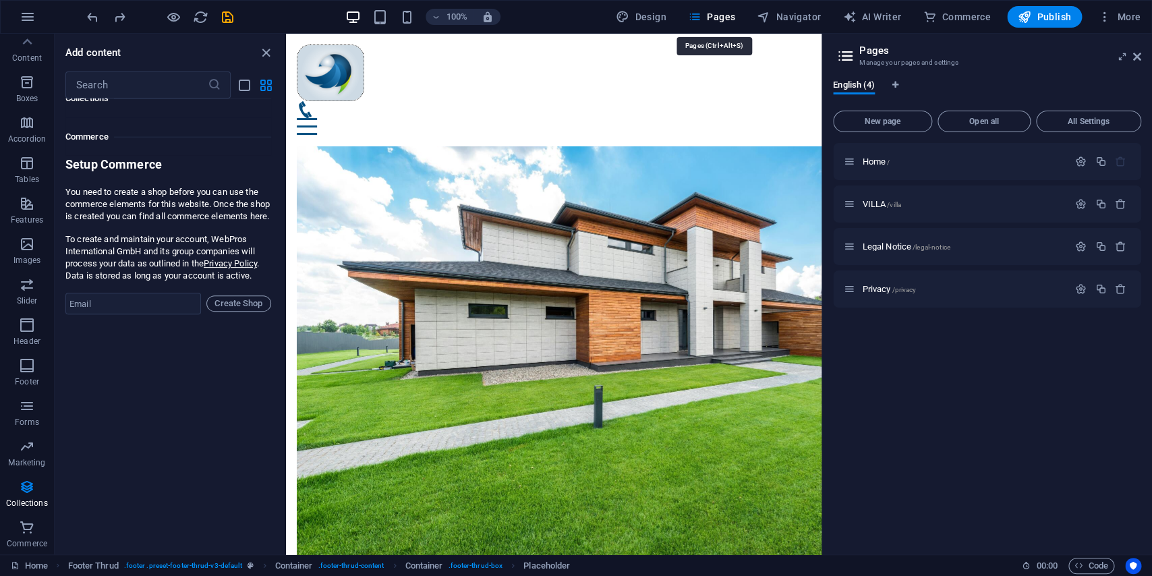
scroll to position [3180, 0]
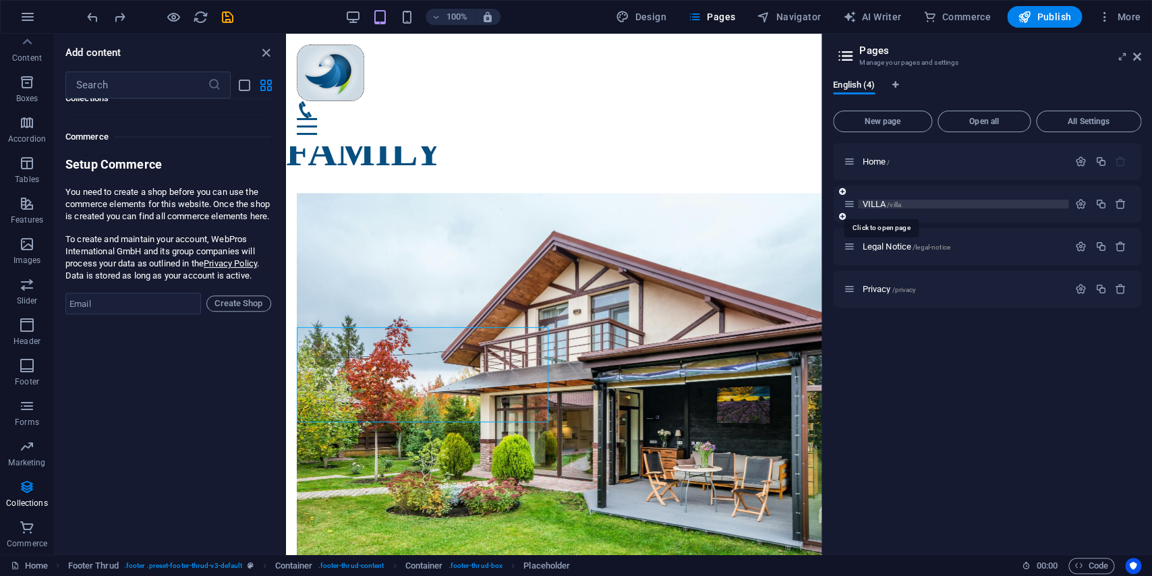
click at [876, 204] on span "VILLA /villa" at bounding box center [881, 204] width 39 height 10
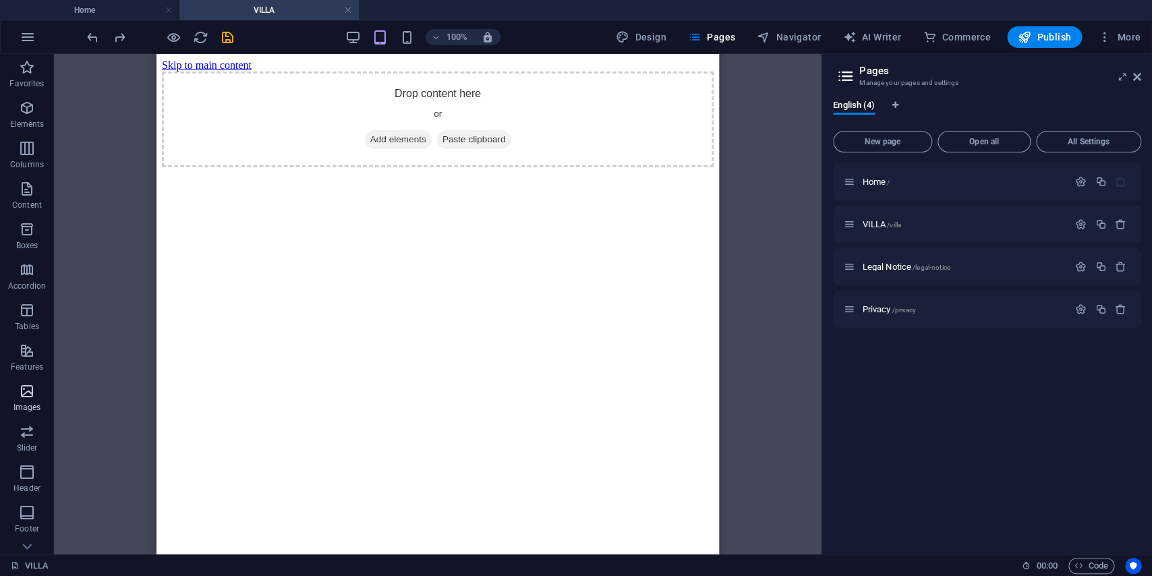
scroll to position [147, 0]
click at [21, 499] on p "Collections" at bounding box center [26, 503] width 41 height 11
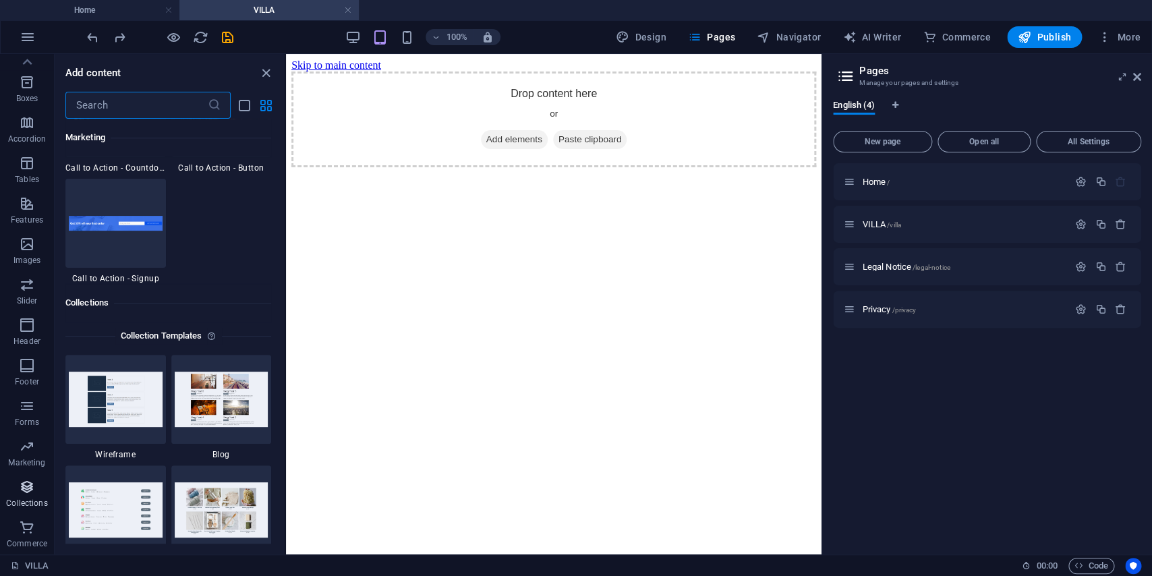
scroll to position [12348, 0]
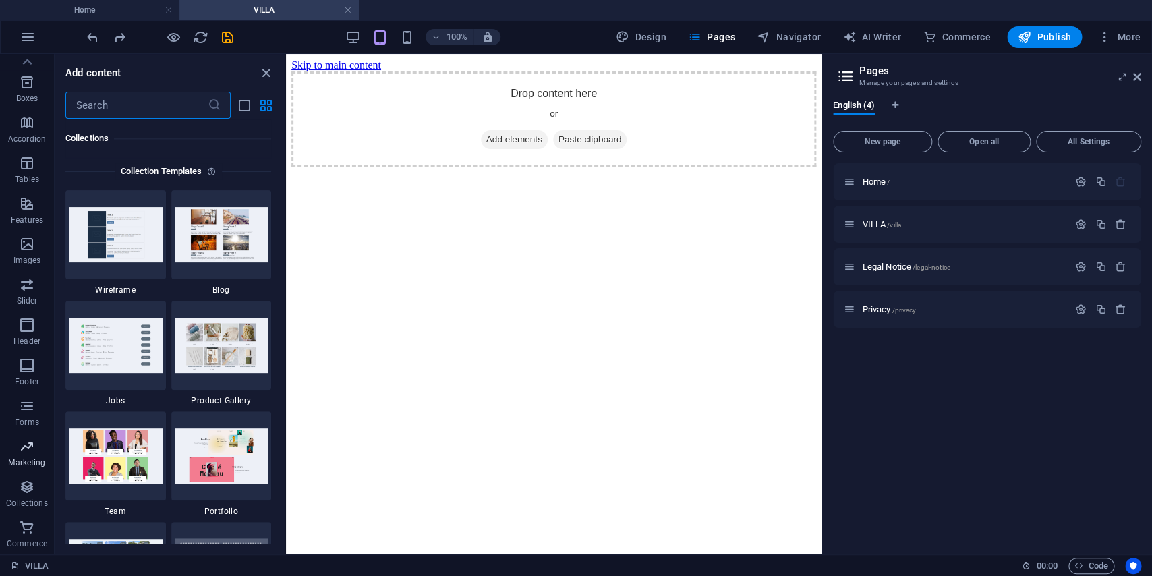
click at [14, 456] on span "Marketing" at bounding box center [27, 454] width 54 height 32
click at [26, 449] on icon "button" at bounding box center [27, 446] width 16 height 16
click at [27, 449] on icon "button" at bounding box center [27, 446] width 16 height 16
click at [16, 536] on span "Commerce" at bounding box center [27, 535] width 54 height 32
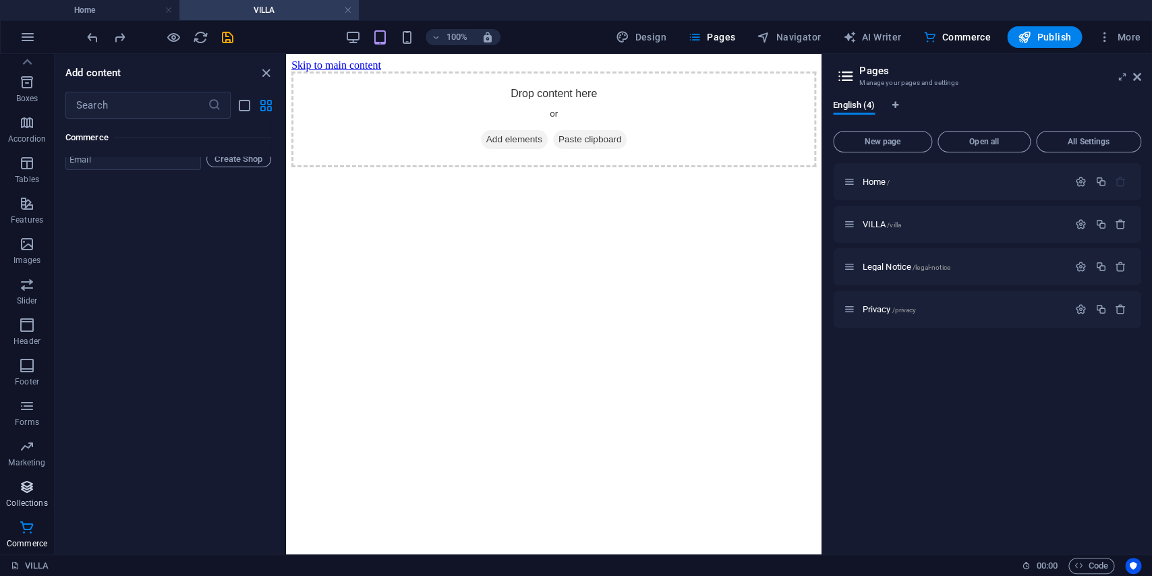
scroll to position [13437, 0]
click at [24, 494] on icon "button" at bounding box center [27, 487] width 16 height 16
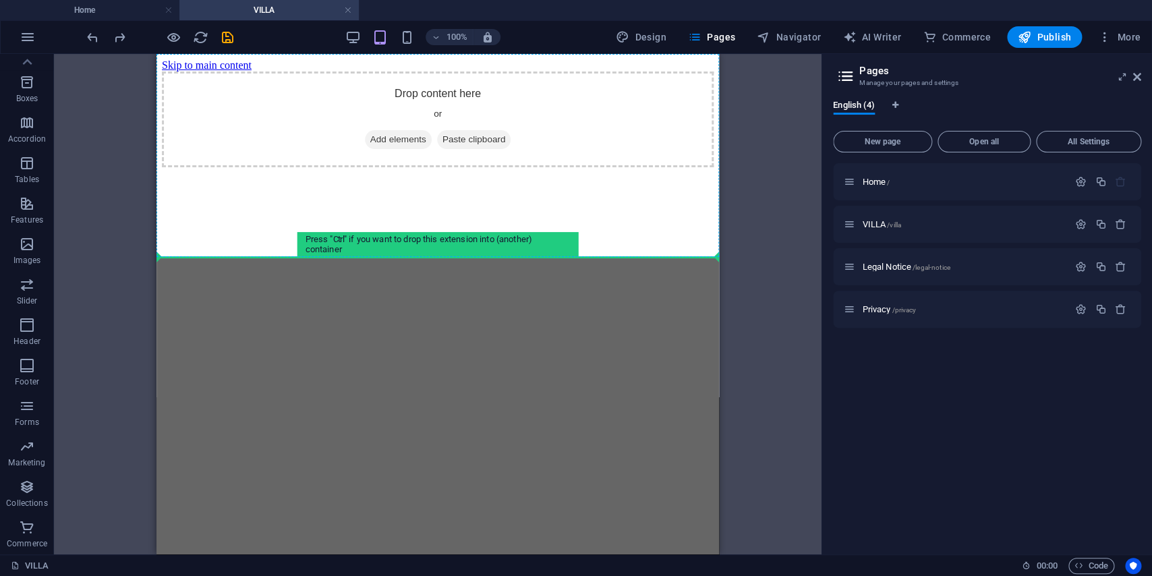
scroll to position [147, 0]
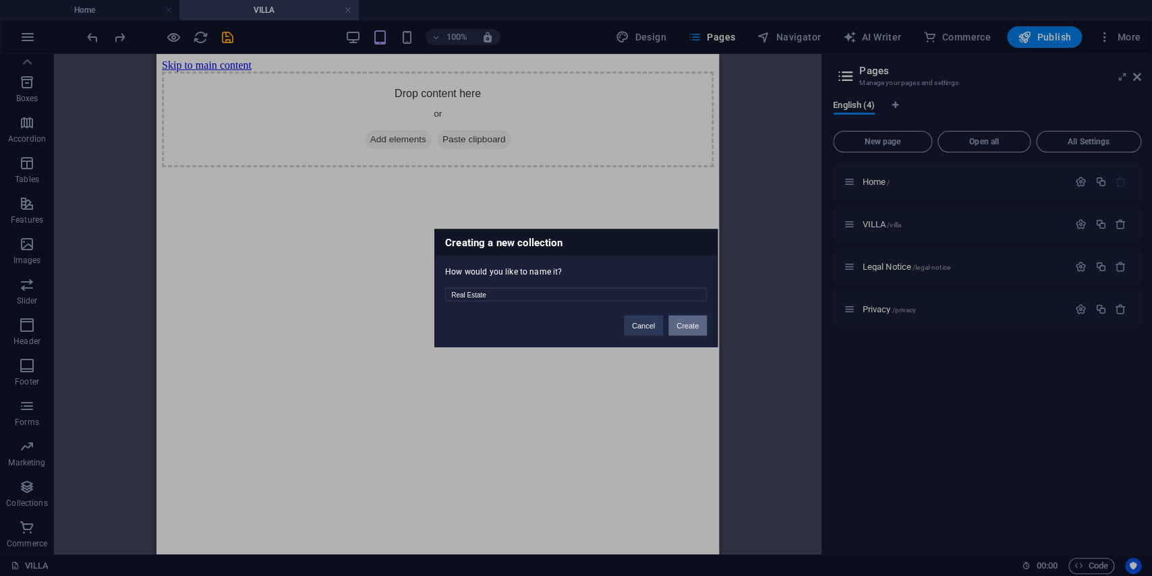
click at [687, 327] on button "Create" at bounding box center [688, 326] width 38 height 20
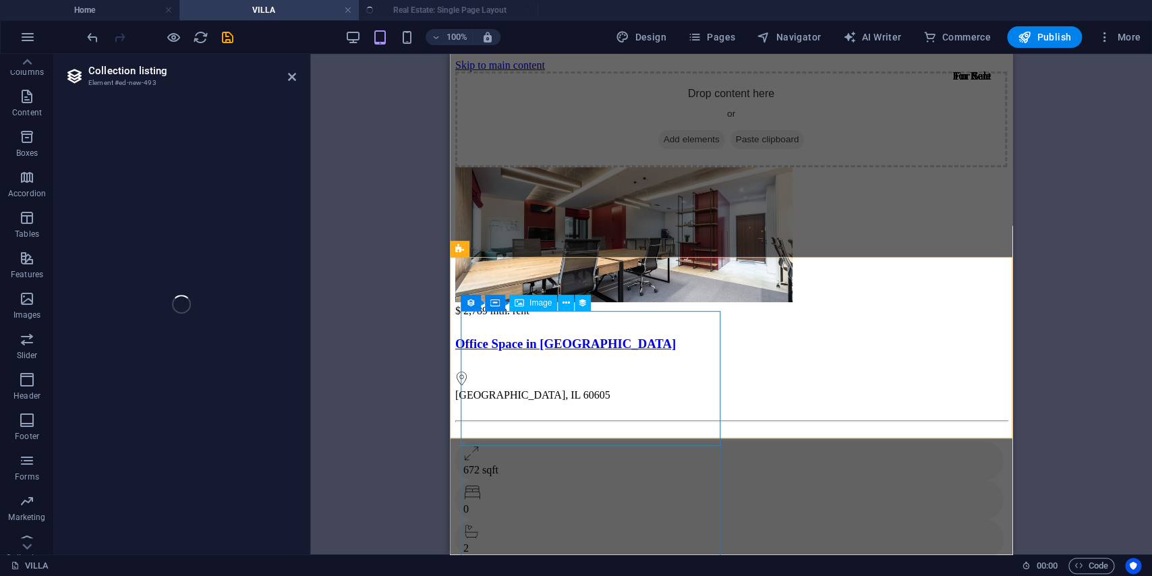
scroll to position [92, 0]
select select "createdAt_DESC"
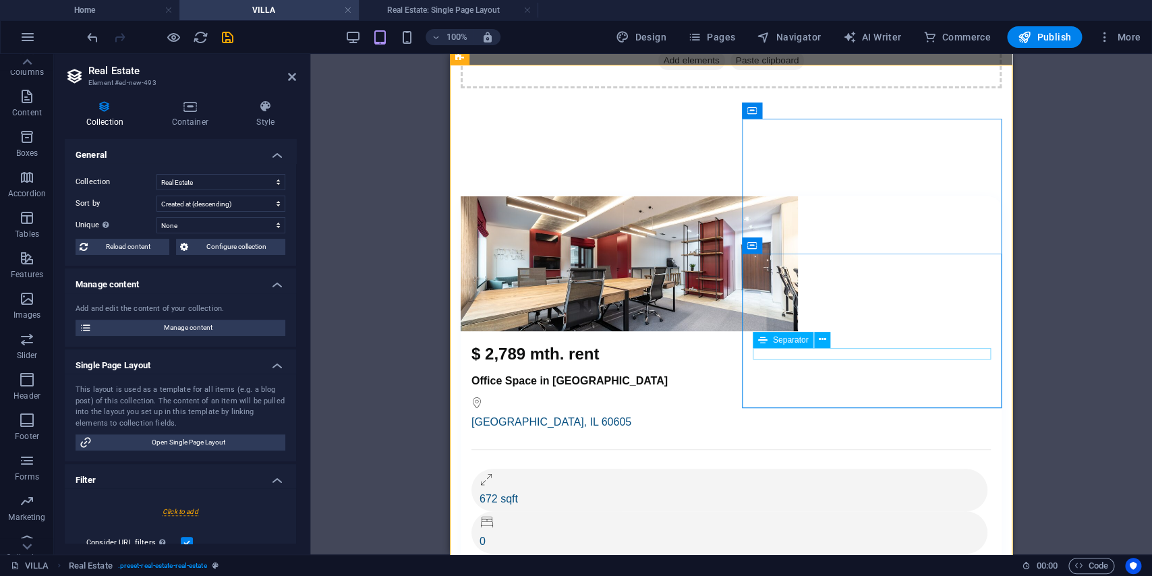
scroll to position [96, 0]
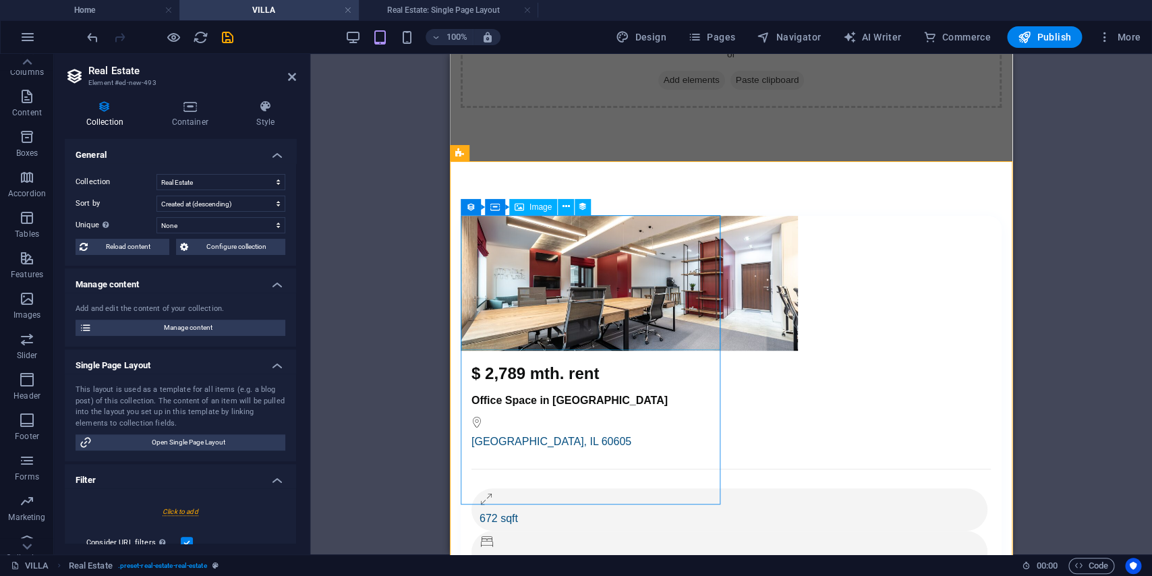
click at [667, 277] on div at bounding box center [731, 283] width 541 height 135
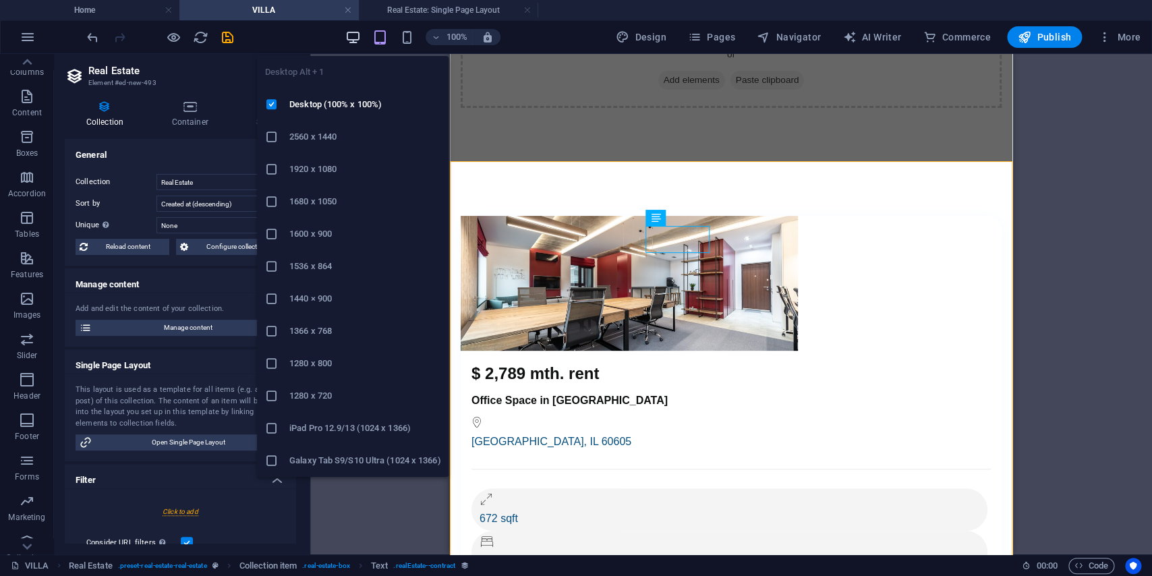
click at [353, 41] on icon "button" at bounding box center [353, 38] width 16 height 16
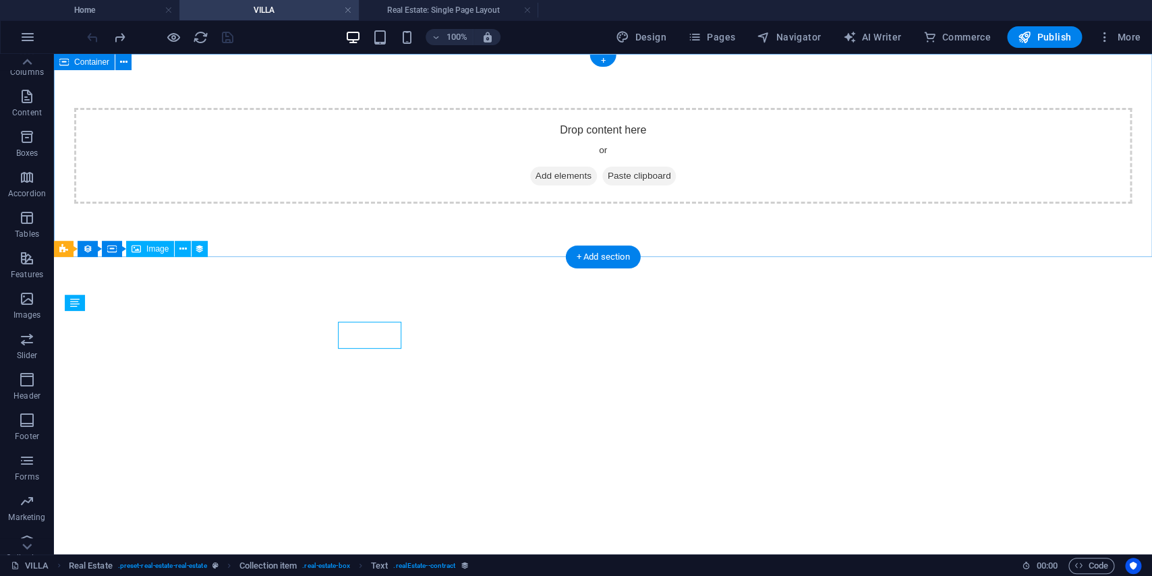
scroll to position [0, 0]
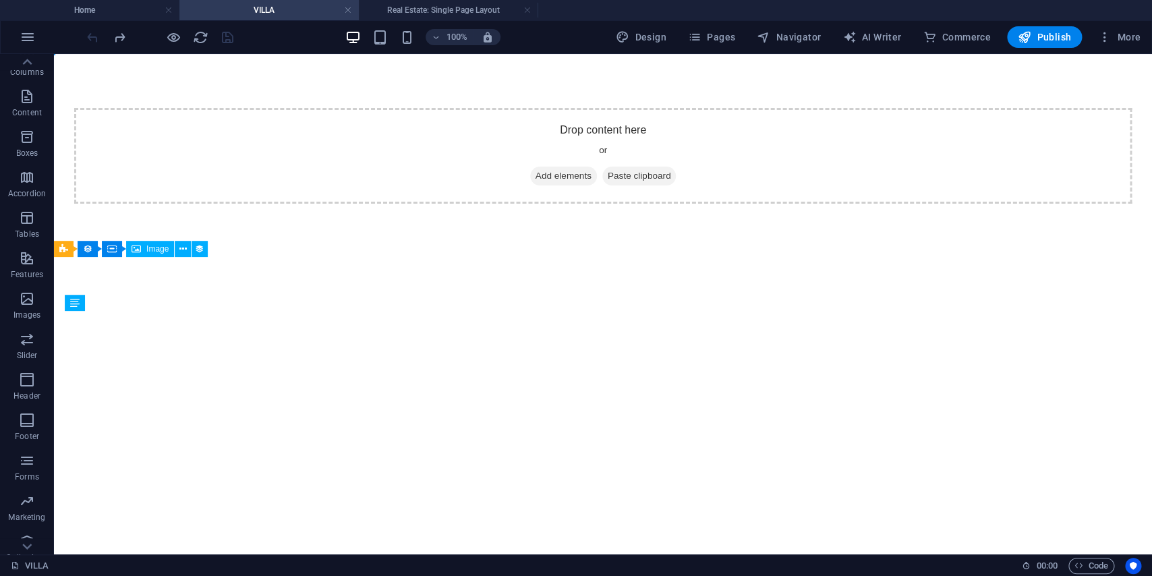
click at [56, 258] on html "Skip to main content Drop content here or Add elements Paste clipboard" at bounding box center [603, 156] width 1098 height 204
click at [720, 40] on span "Pages" at bounding box center [711, 36] width 47 height 13
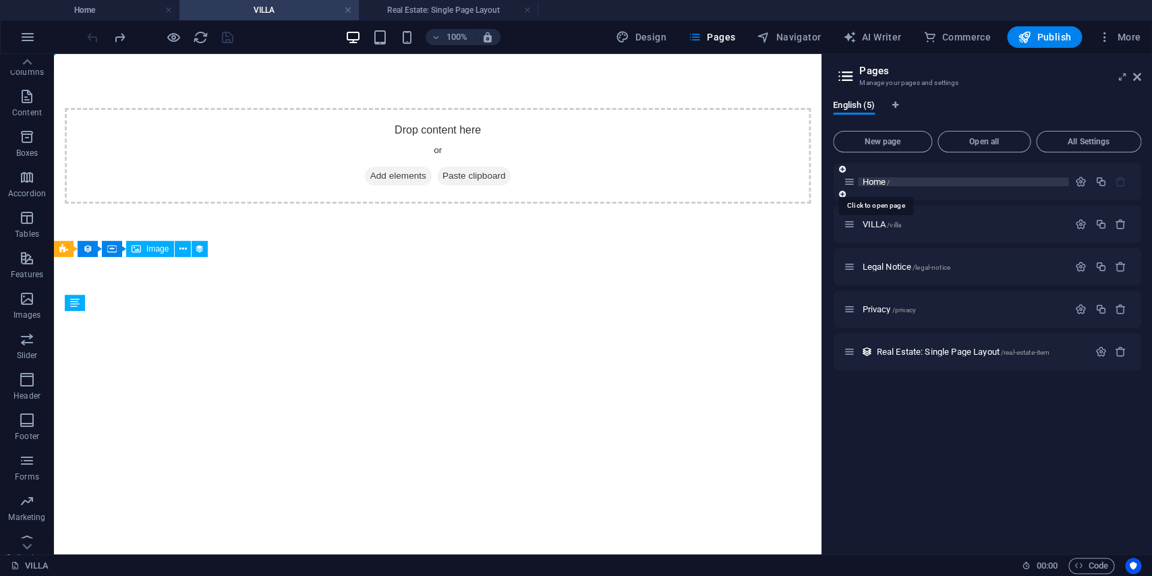
click at [869, 179] on span "Home /" at bounding box center [876, 182] width 28 height 10
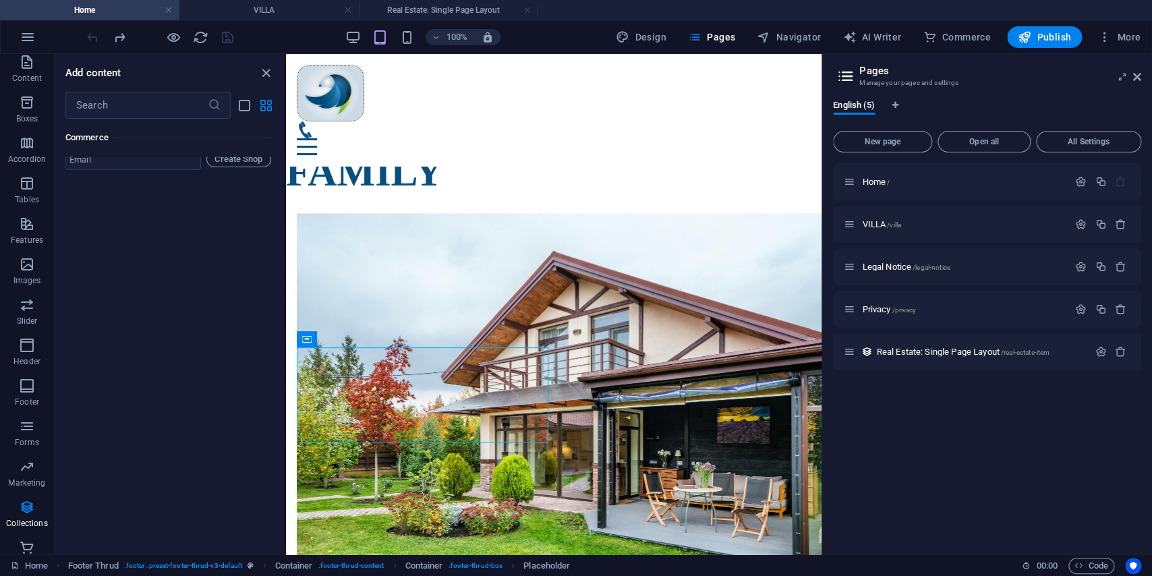
scroll to position [13581, 0]
click at [29, 246] on p "Features" at bounding box center [27, 240] width 32 height 11
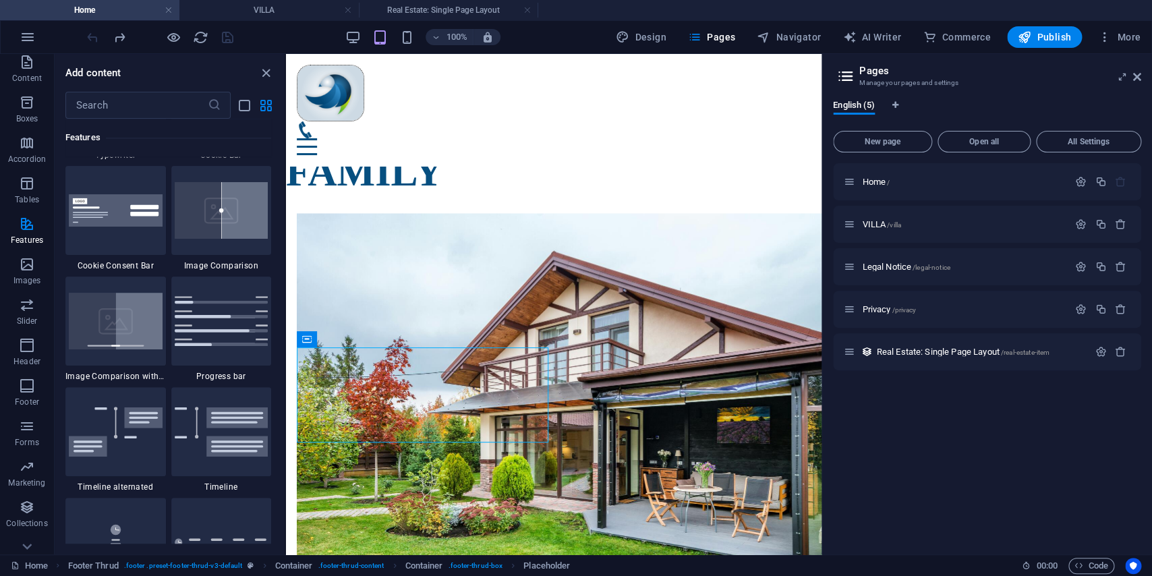
scroll to position [5800, 0]
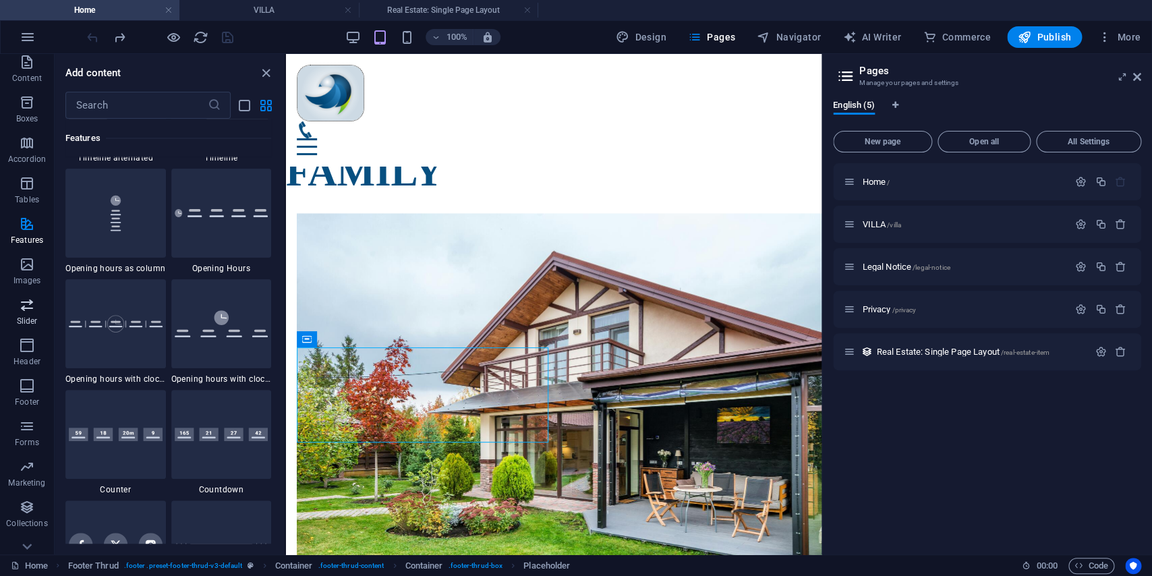
click at [20, 327] on p "Slider" at bounding box center [27, 321] width 21 height 11
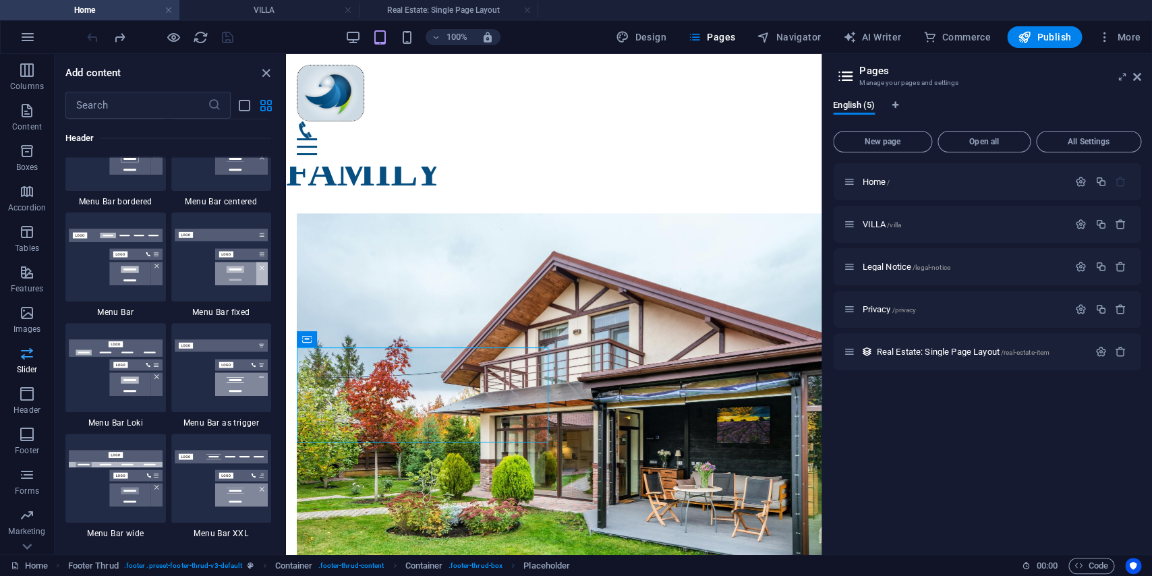
scroll to position [109, 0]
click at [24, 443] on icon "button" at bounding box center [27, 444] width 16 height 16
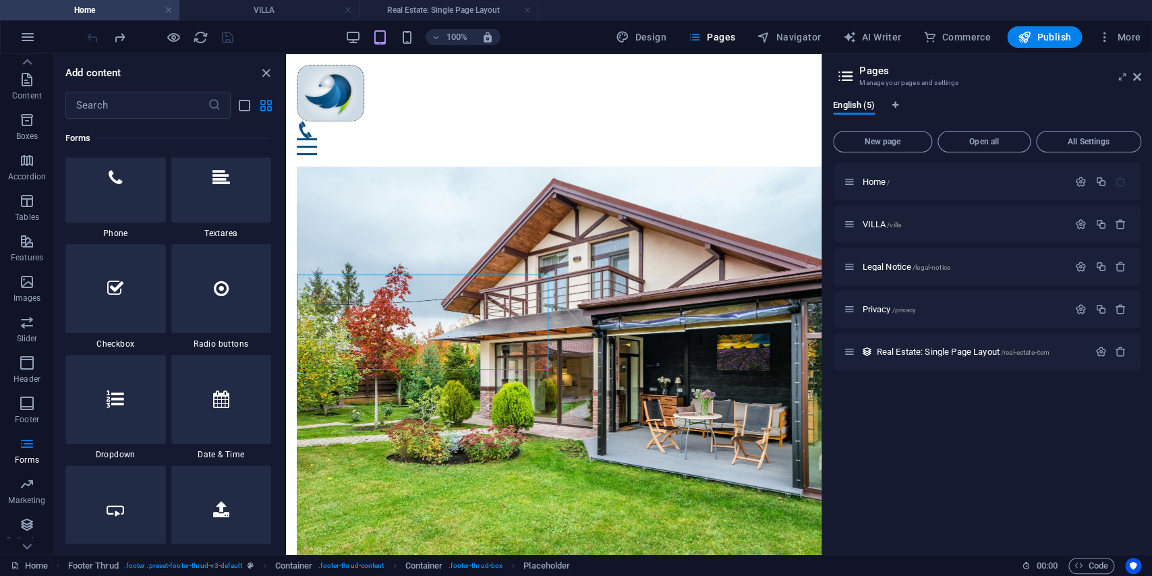
scroll to position [10456, 0]
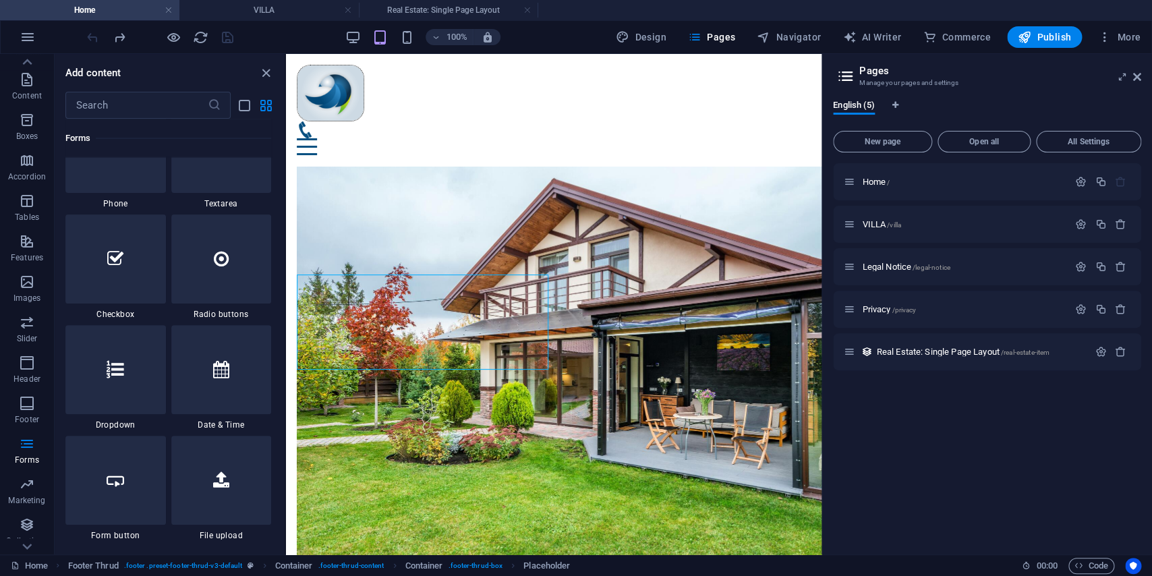
drag, startPoint x: 521, startPoint y: 502, endPoint x: 385, endPoint y: 350, distance: 203.5
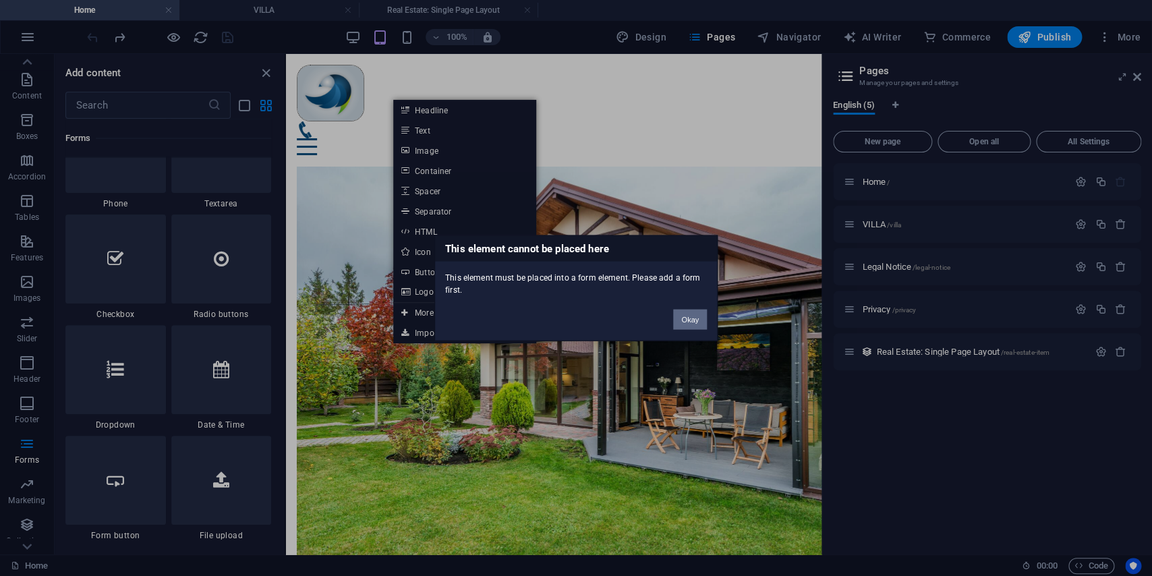
click at [698, 327] on button "Okay" at bounding box center [690, 320] width 34 height 20
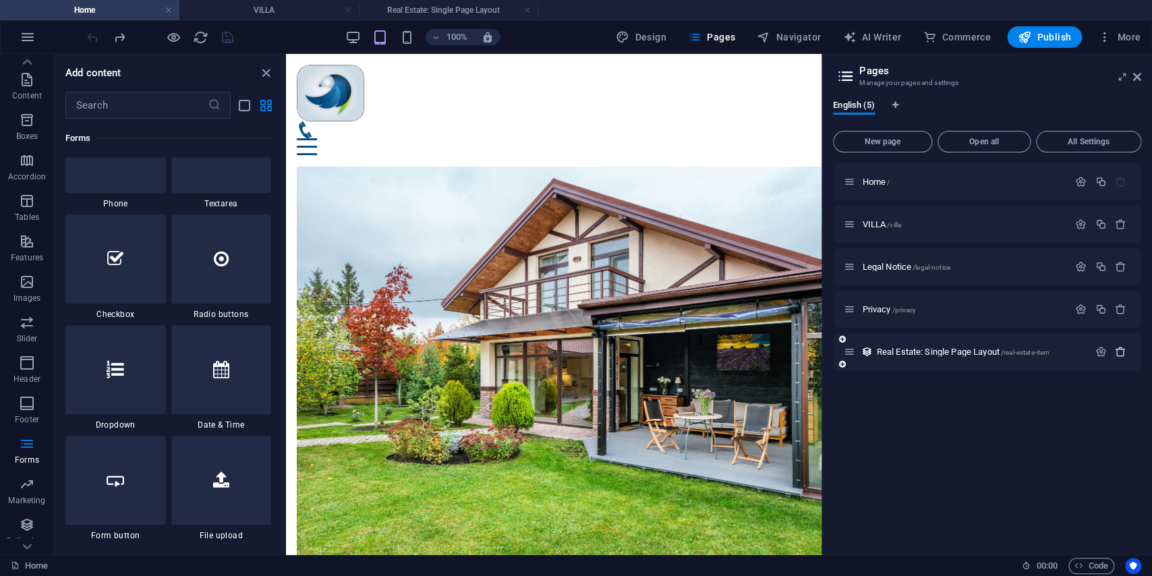
click at [1123, 354] on icon "button" at bounding box center [1120, 351] width 11 height 11
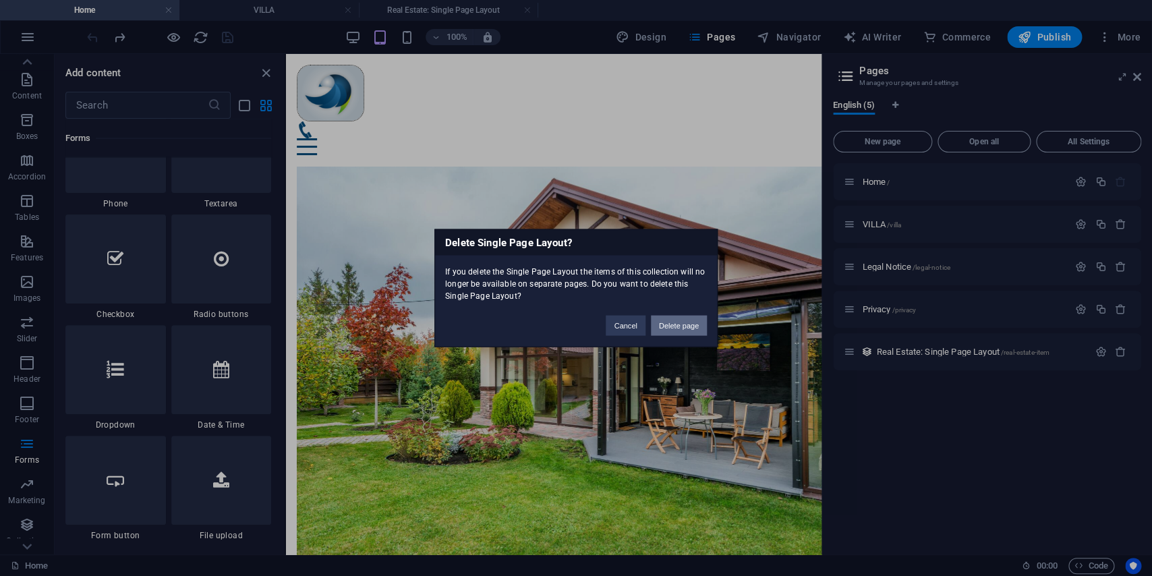
click at [665, 320] on button "Delete page" at bounding box center [679, 326] width 56 height 20
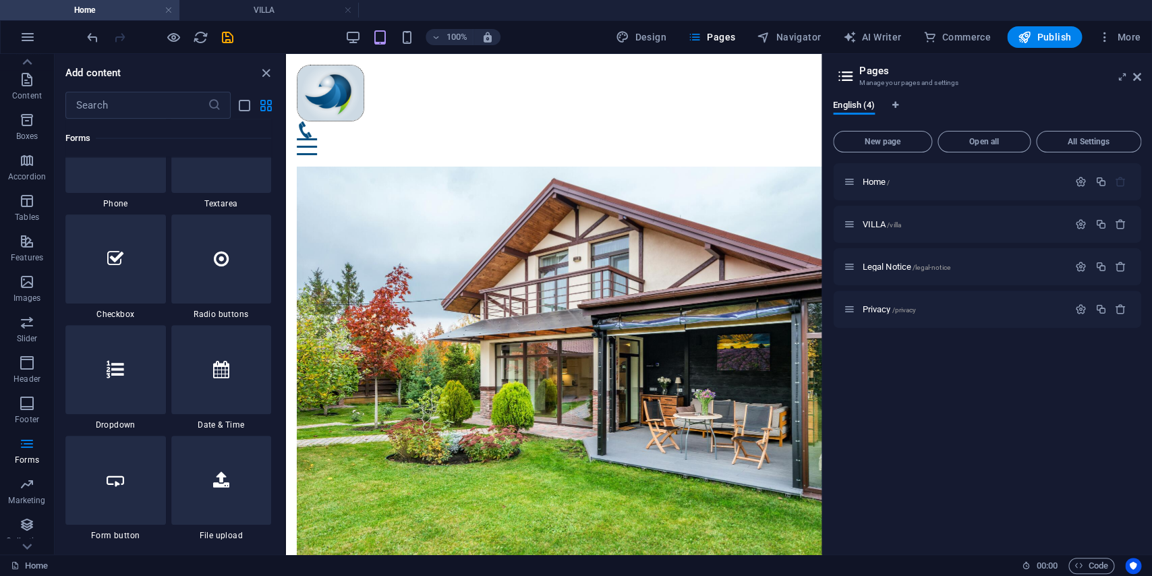
scroll to position [10675, 0]
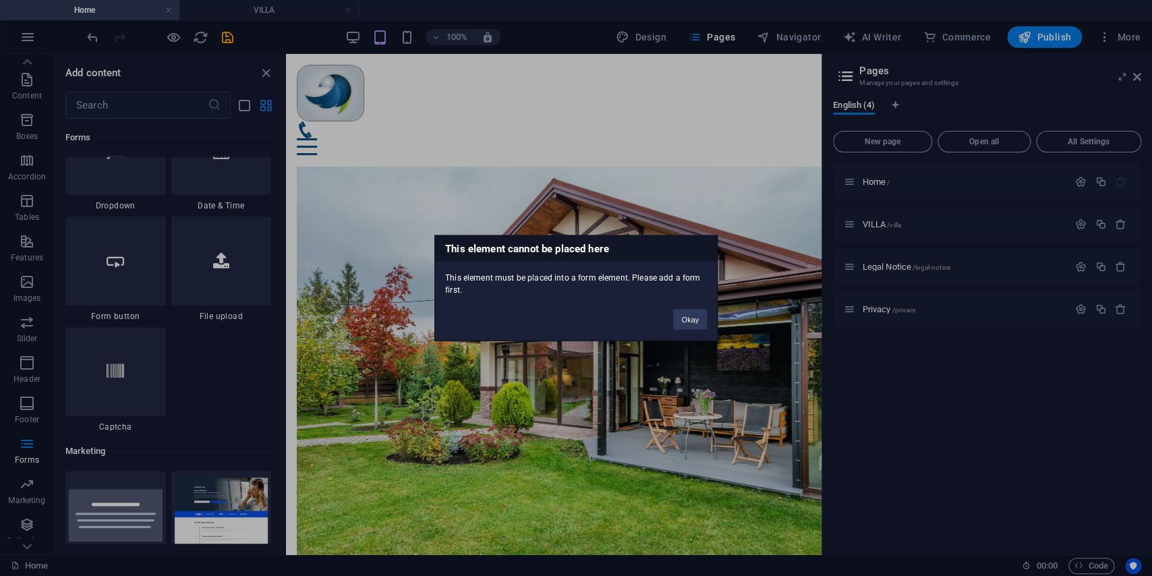
click at [696, 309] on div "Okay" at bounding box center [690, 313] width 54 height 34
click at [696, 320] on button "Okay" at bounding box center [690, 320] width 34 height 20
click at [696, 314] on button "Okay" at bounding box center [690, 320] width 34 height 20
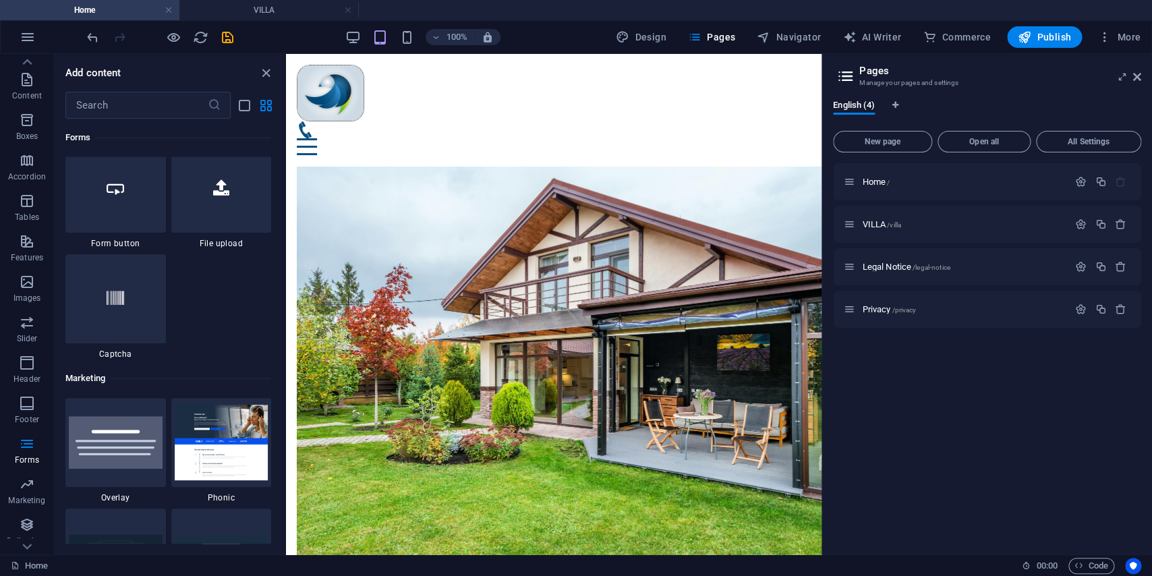
scroll to position [10785, 0]
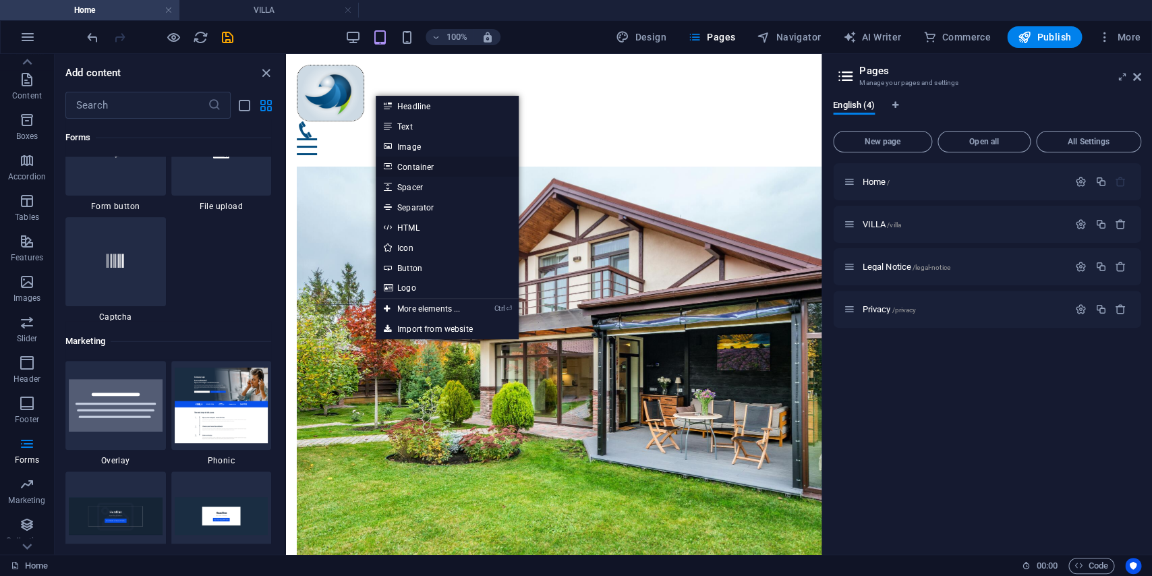
click at [445, 171] on link "Container" at bounding box center [447, 167] width 143 height 20
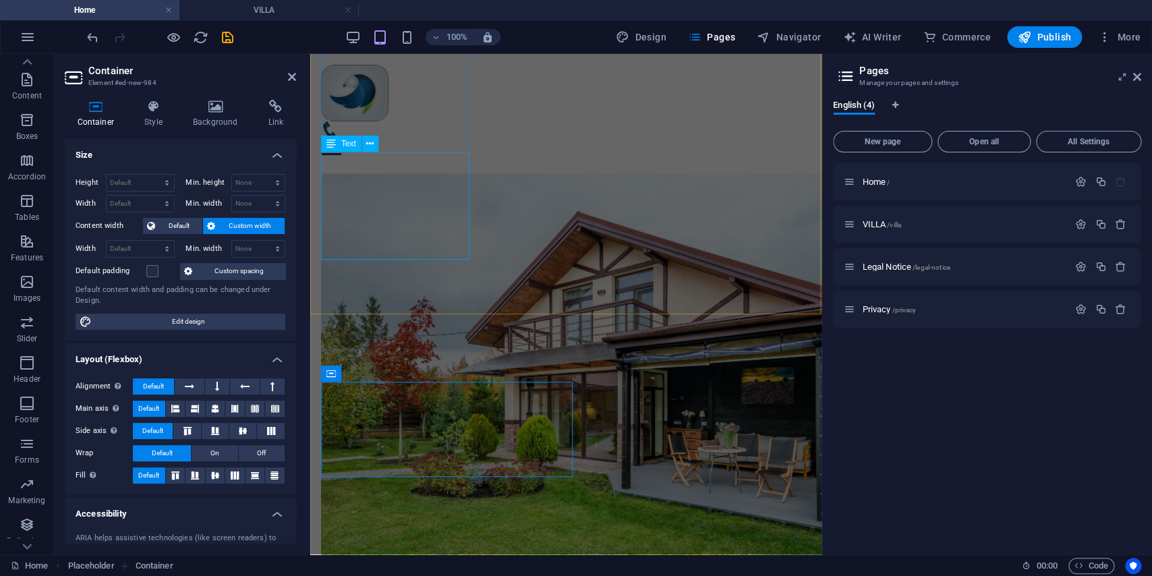
scroll to position [3146, 0]
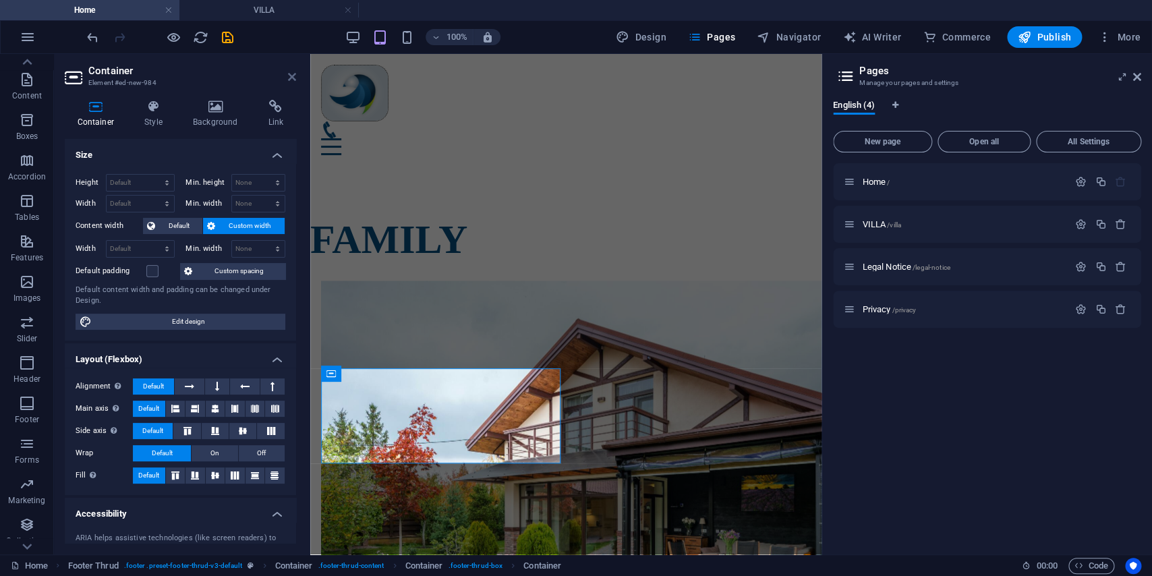
click at [289, 80] on icon at bounding box center [292, 77] width 8 height 11
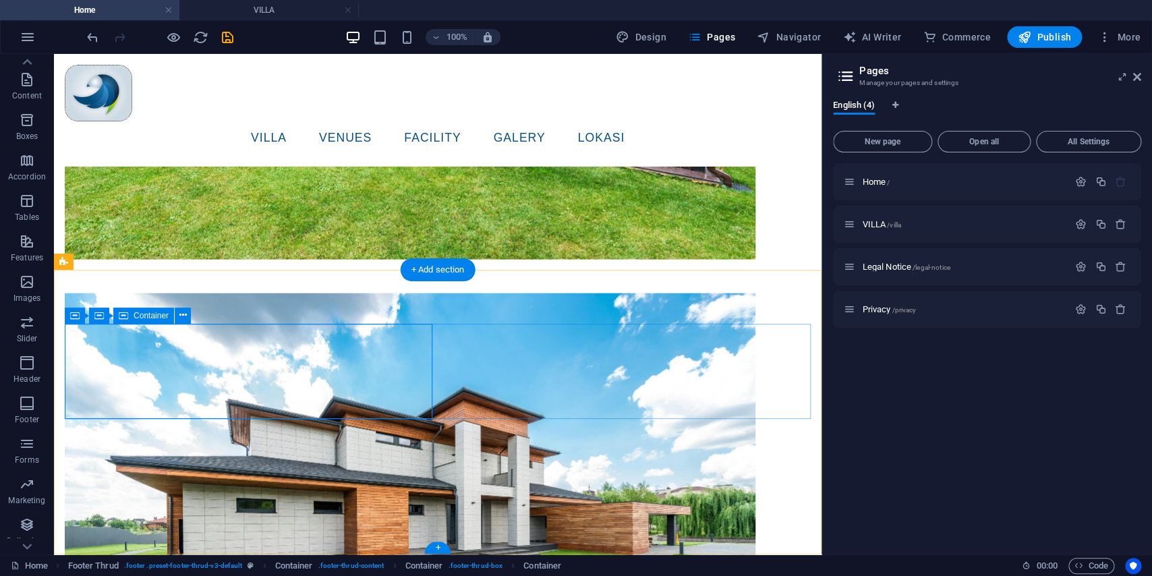
click at [144, 316] on span "Container" at bounding box center [151, 316] width 35 height 8
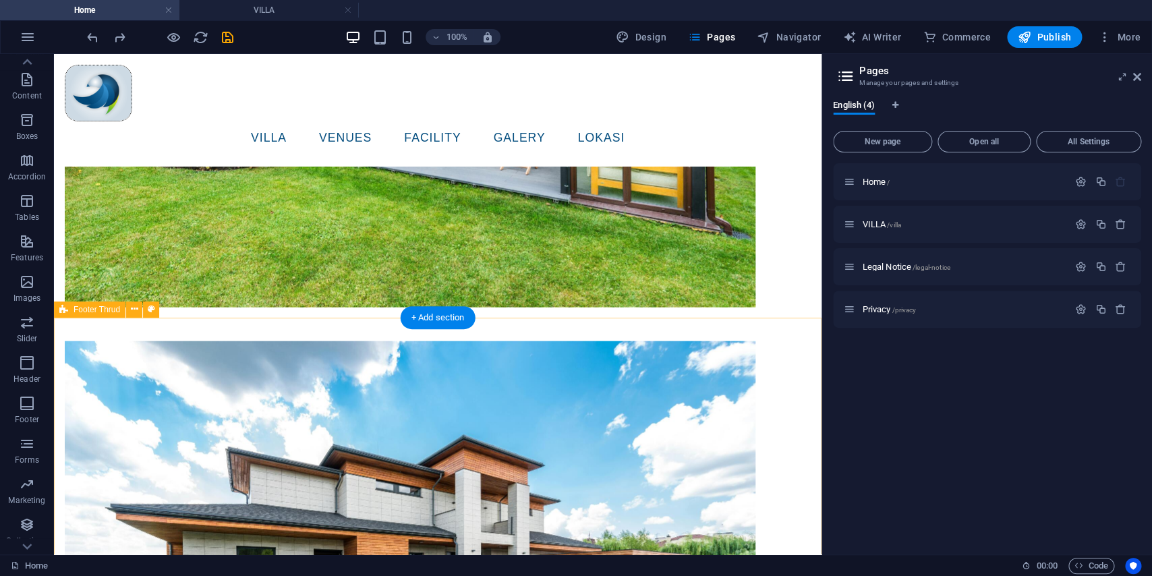
drag, startPoint x: 734, startPoint y: 329, endPoint x: 733, endPoint y: 340, distance: 10.9
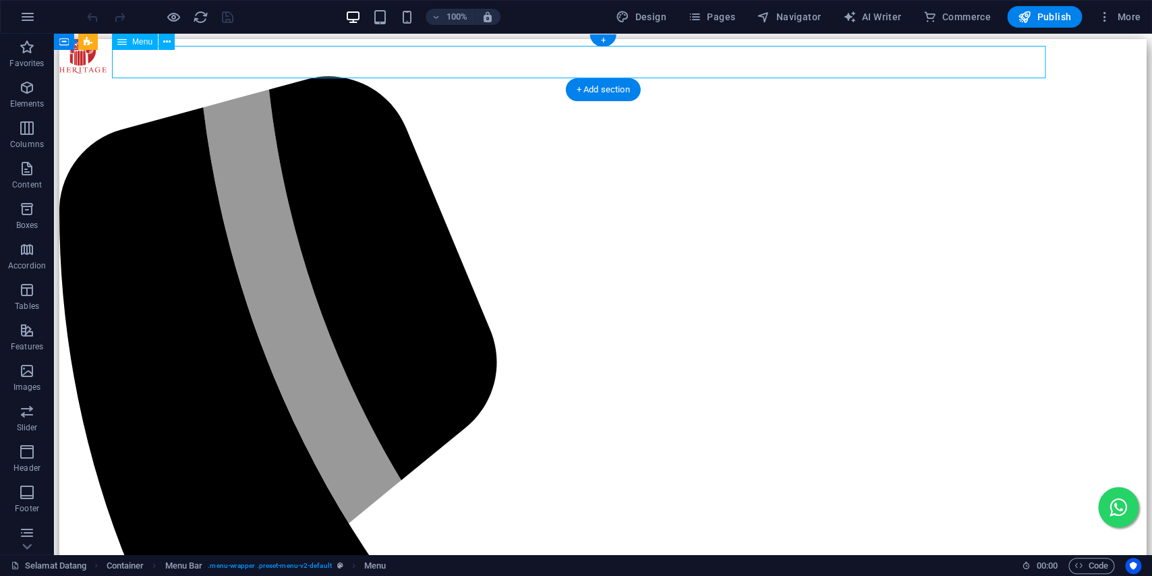
select select "1"
select select
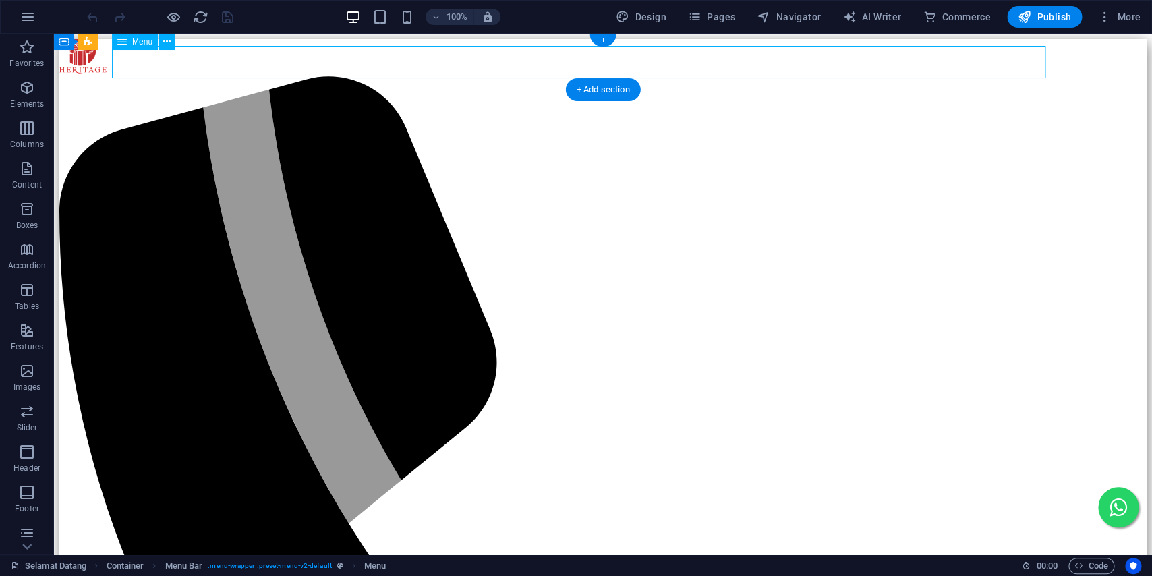
select select "2"
select select
select select "4"
select select
select select "7"
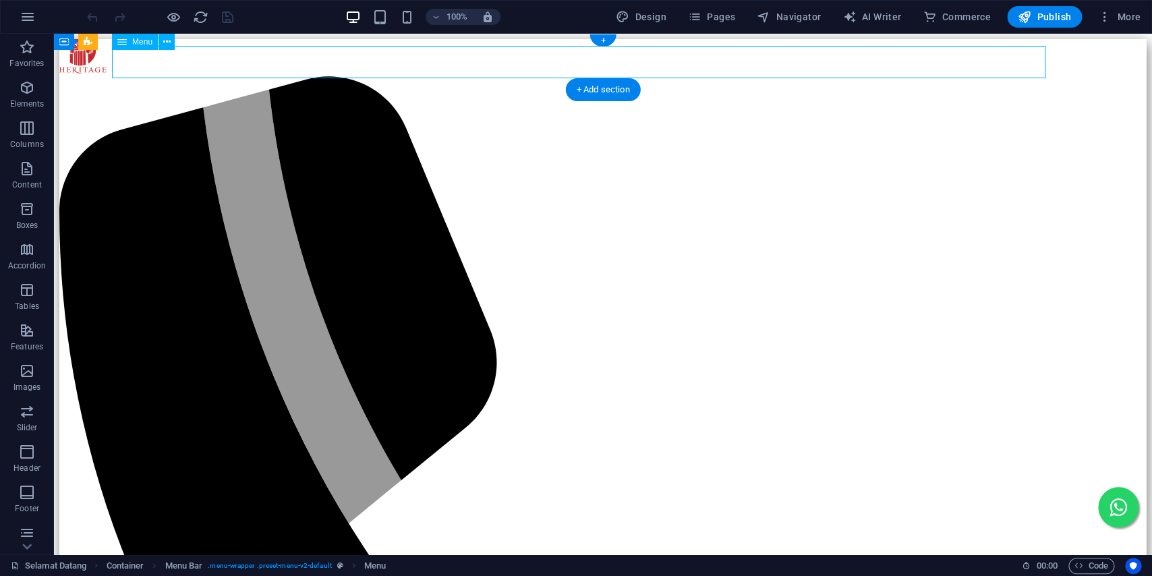
select select
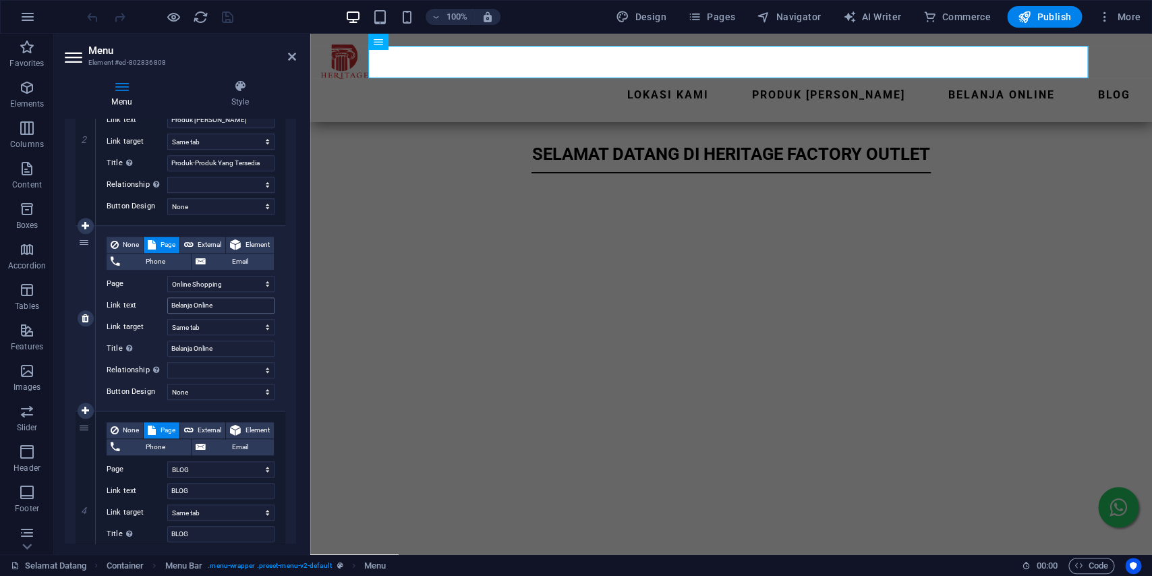
scroll to position [438, 0]
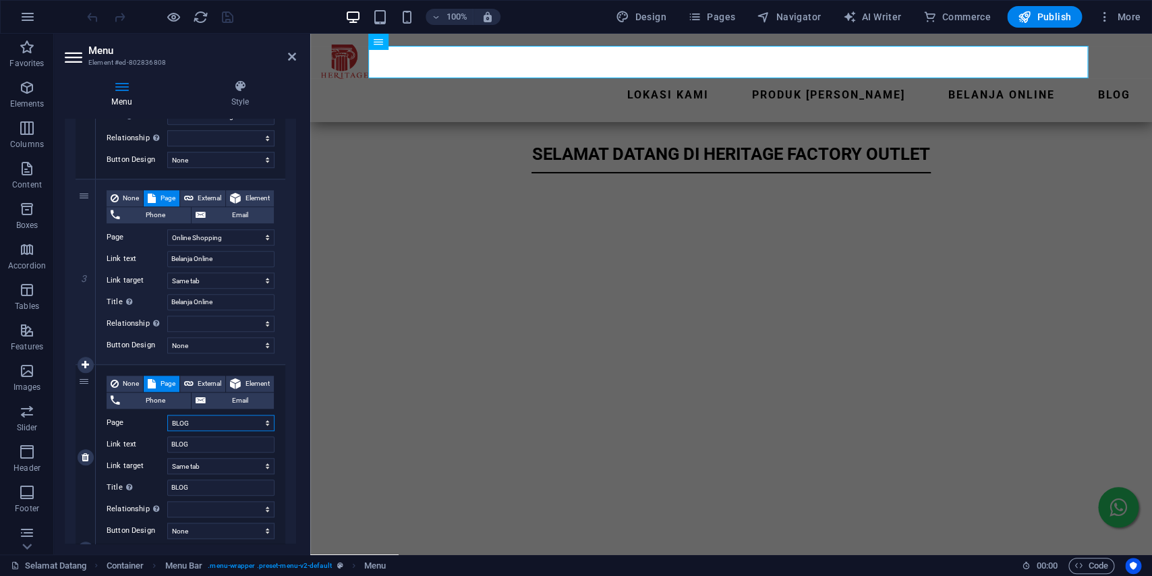
click at [167, 415] on select "Selamat Datang Lokasi Heritage Factory Outlet - [GEOGRAPHIC_DATA] dan [GEOGRAPH…" at bounding box center [220, 423] width 107 height 16
click at [226, 420] on select "Selamat Datang Lokasi Heritage Factory Outlet - [GEOGRAPHIC_DATA] dan [GEOGRAPH…" at bounding box center [220, 423] width 107 height 16
click at [167, 415] on select "Selamat Datang Lokasi Heritage Factory Outlet - [GEOGRAPHIC_DATA] dan [GEOGRAPH…" at bounding box center [220, 423] width 107 height 16
click at [260, 452] on input "BLOG" at bounding box center [220, 444] width 107 height 16
type input "B"
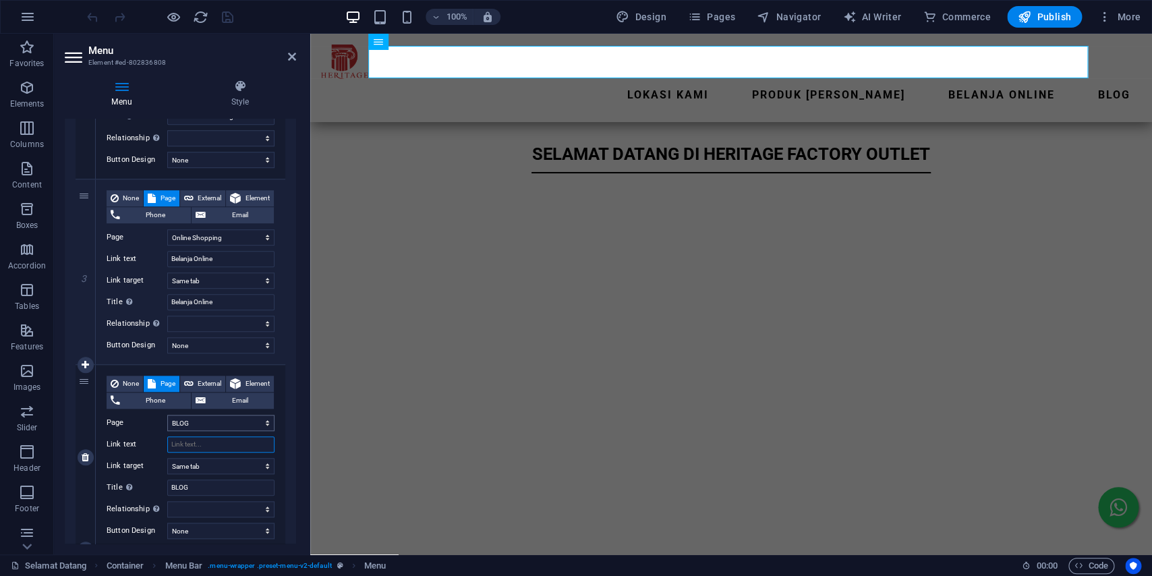
type input "A"
select select
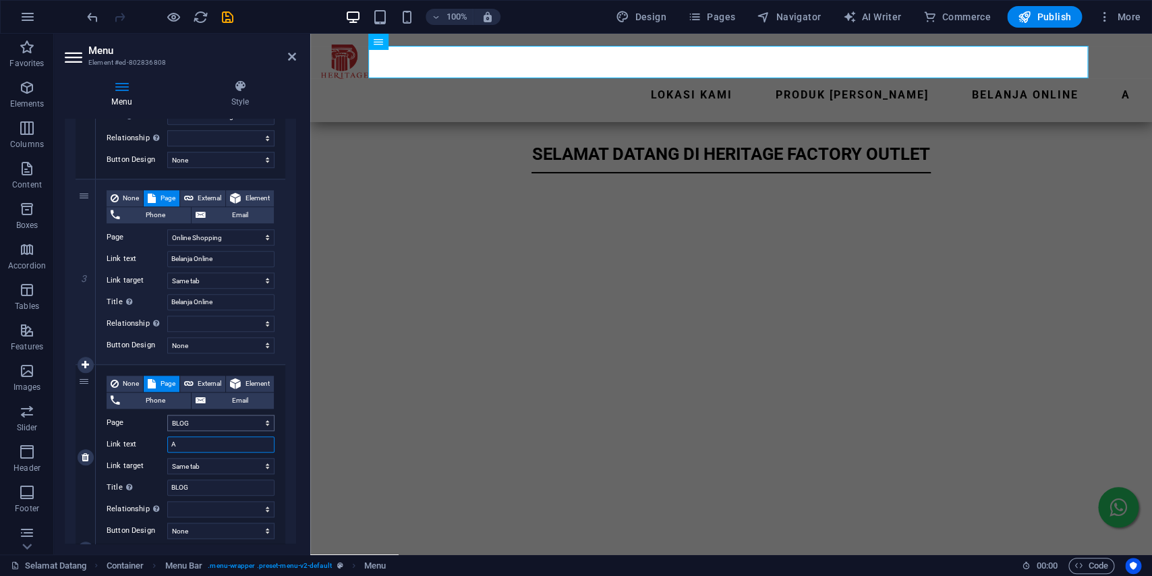
type input "AR"
select select
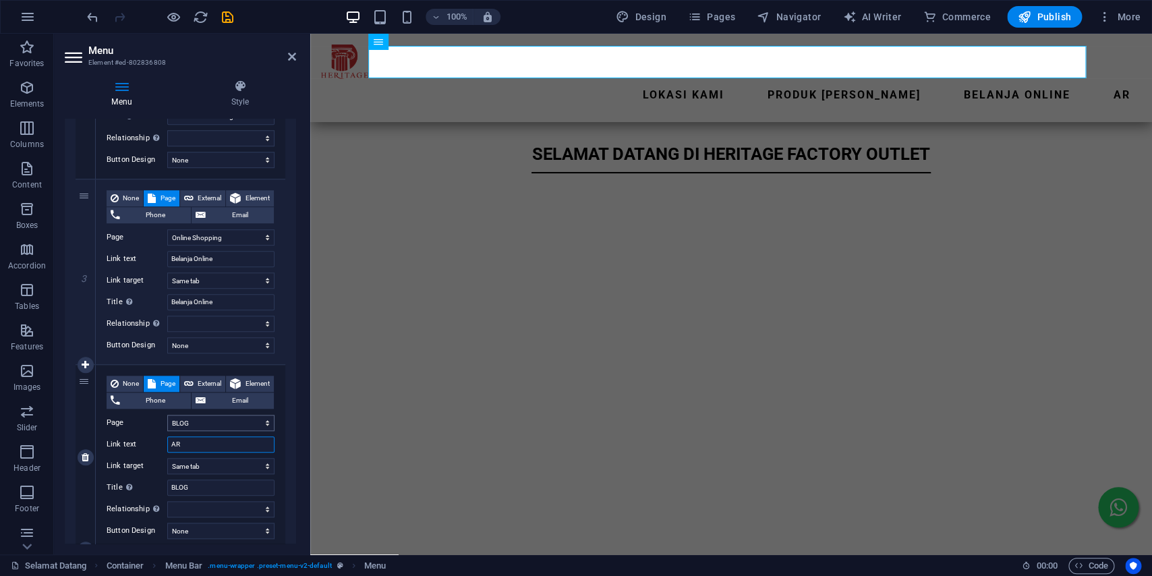
type input "A"
select select
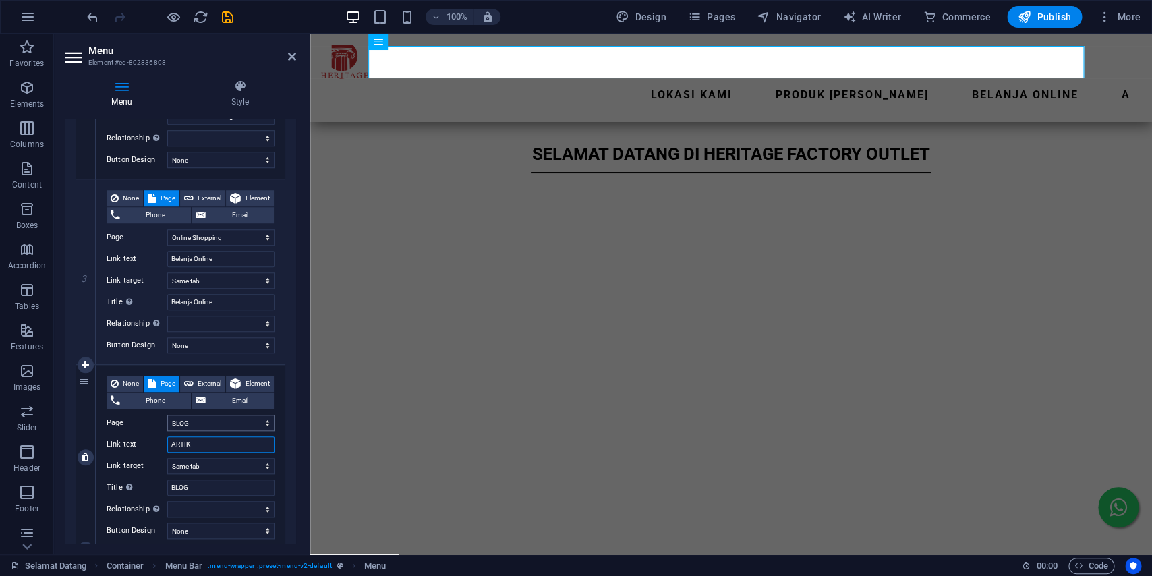
type input "ARTIKE"
select select
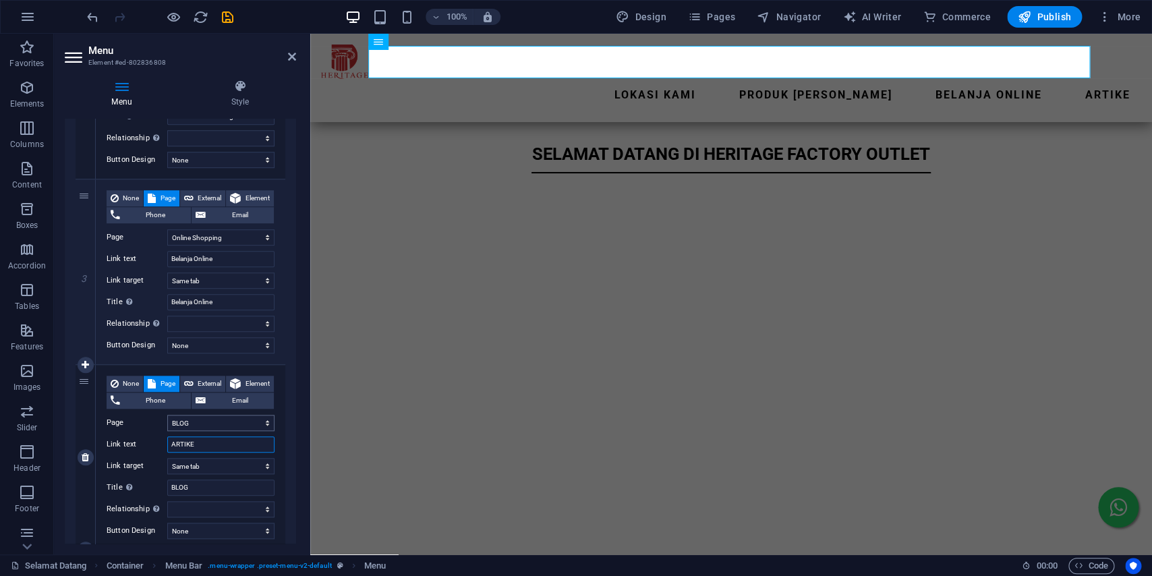
type input "ARTIKEL"
select select
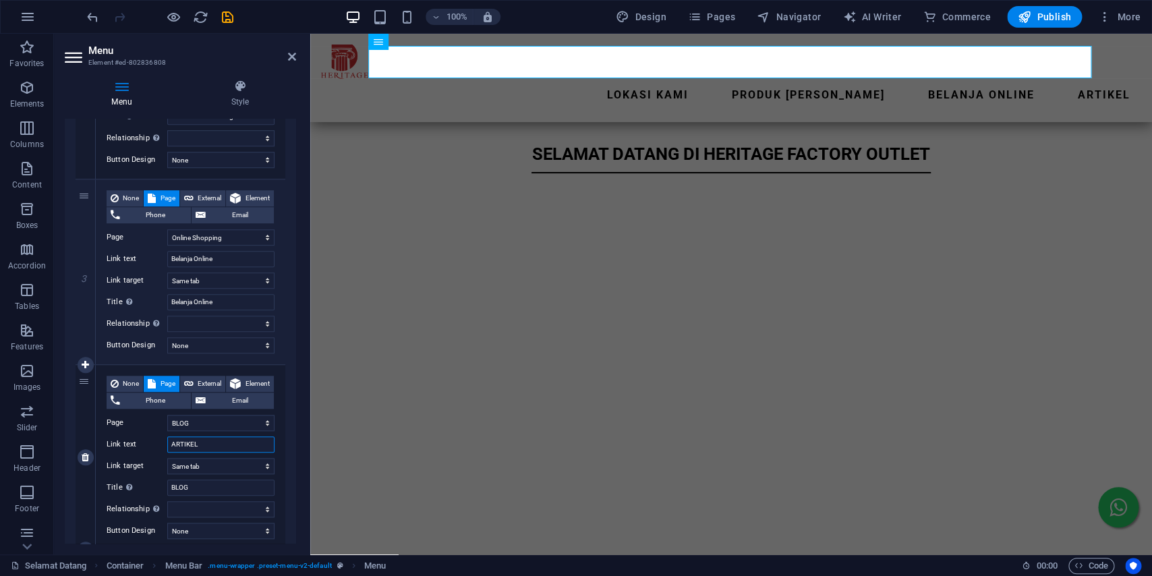
type input "ARTIKEL"
type input "a"
select select
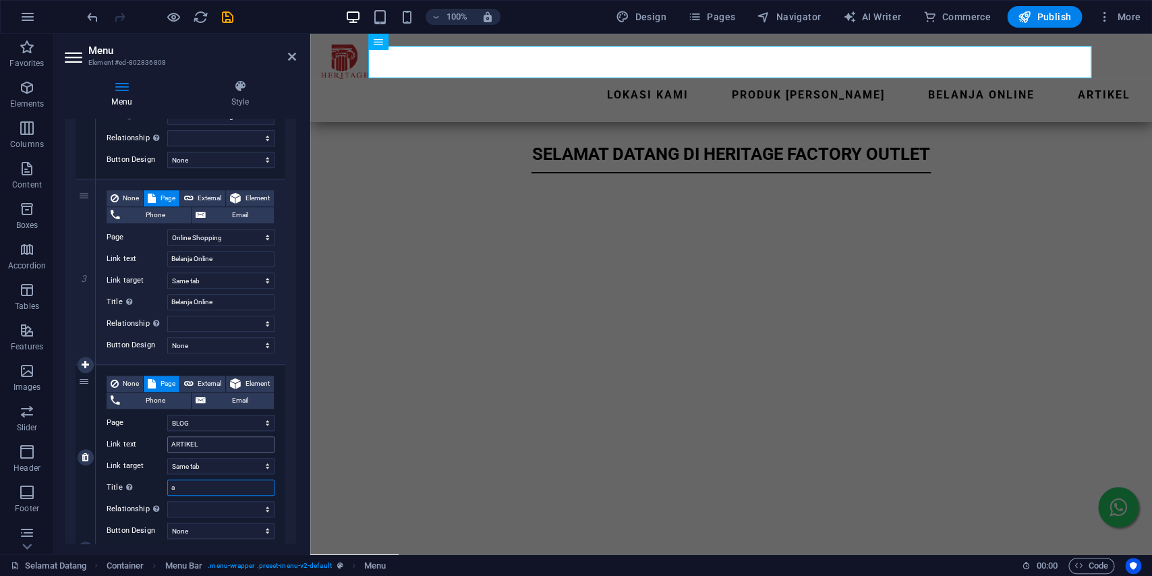
select select
type input "A"
select select
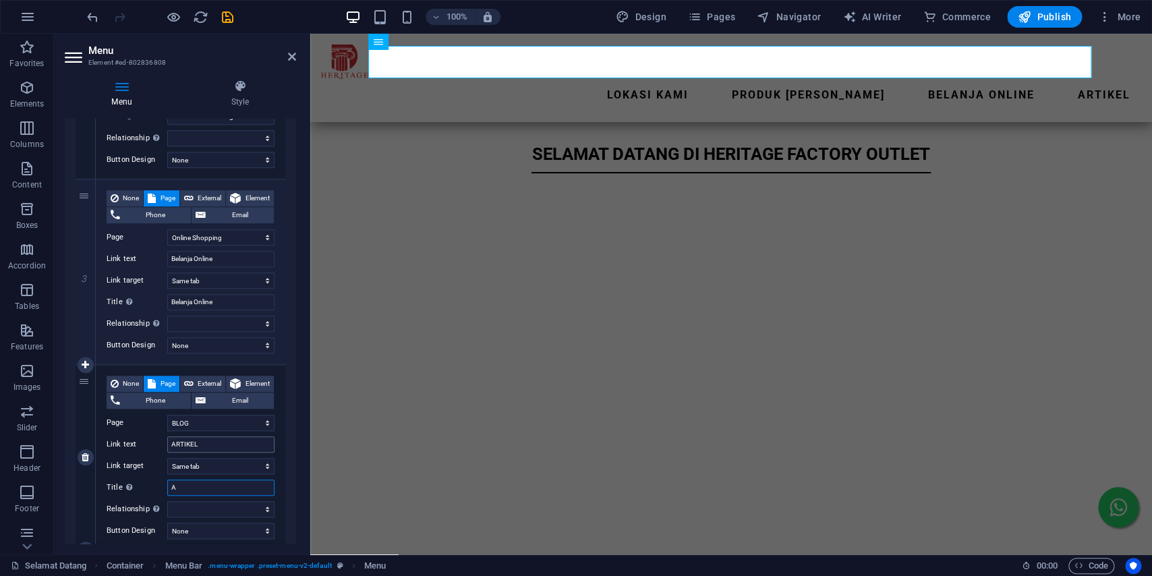
select select
type input "Ar"
select select
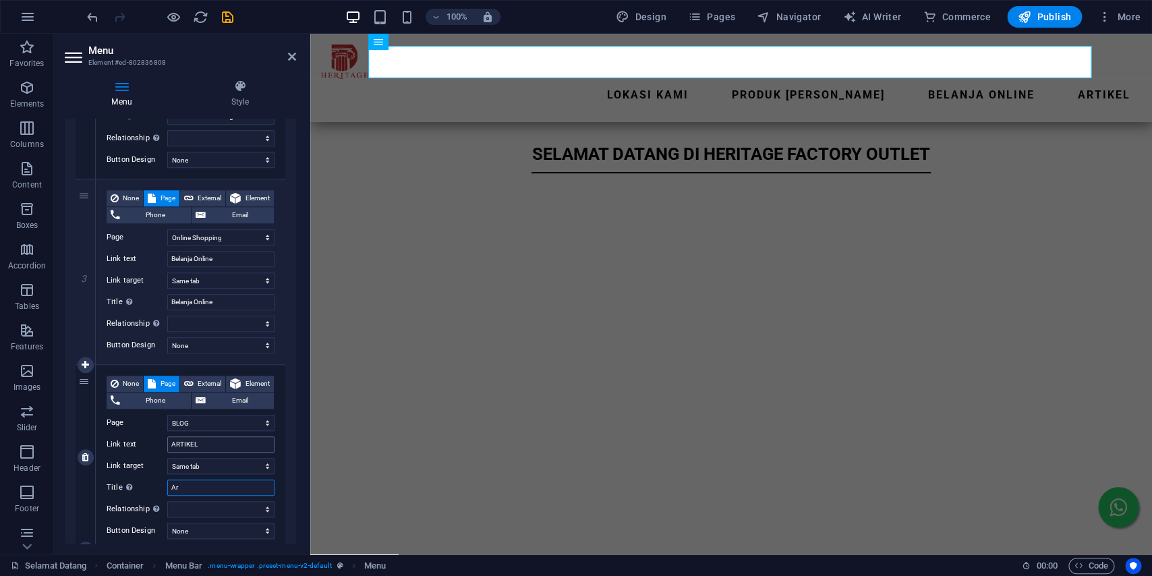
select select
type input "A"
select select
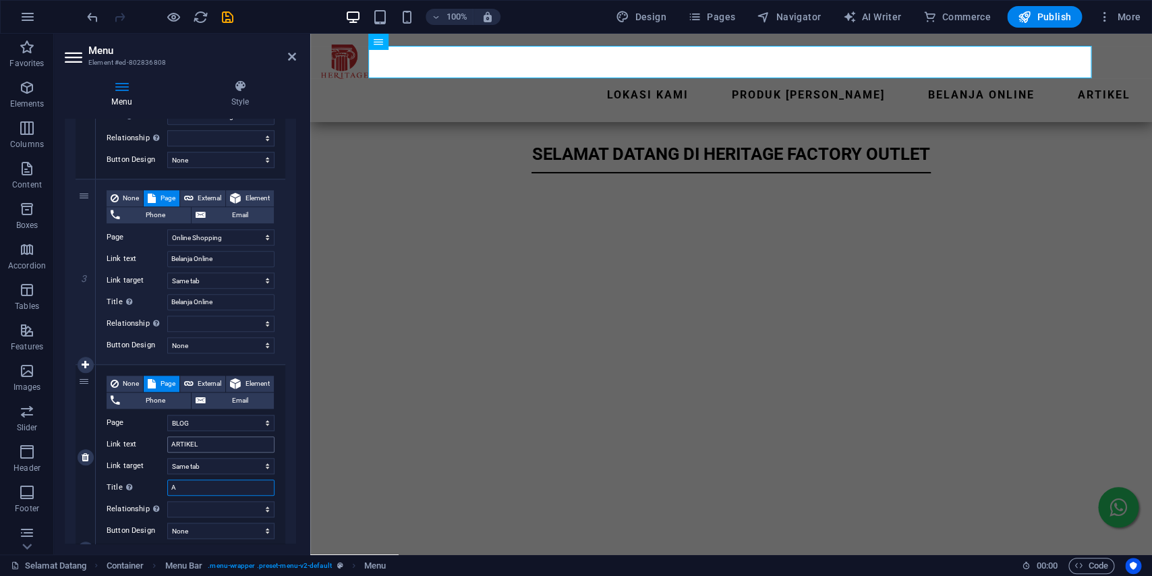
select select
type input "ARTI"
select select
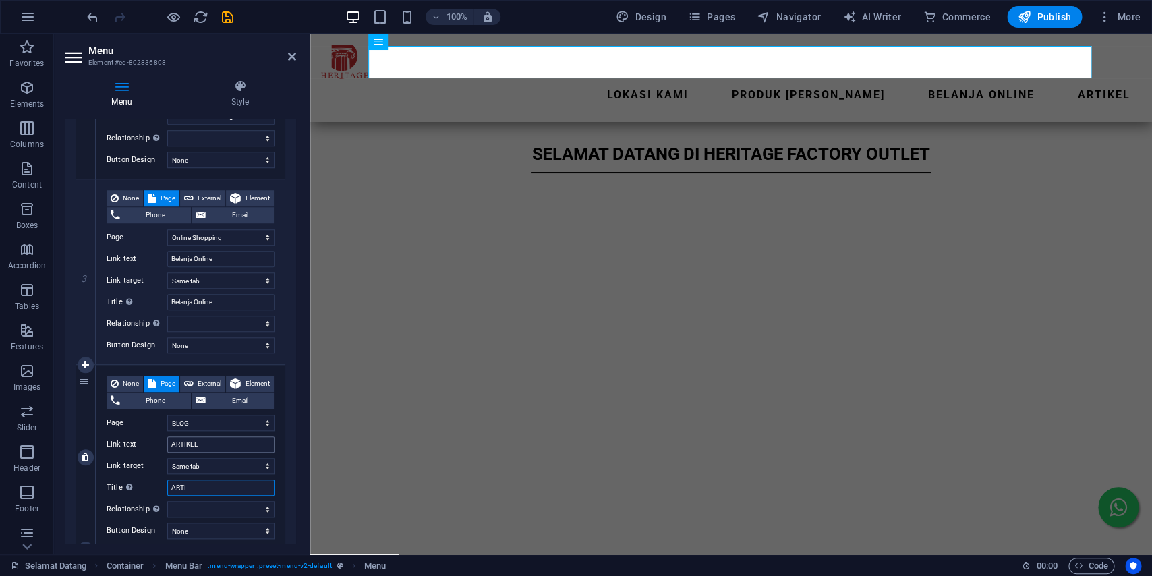
select select
type input "ARTIKEL"
select select
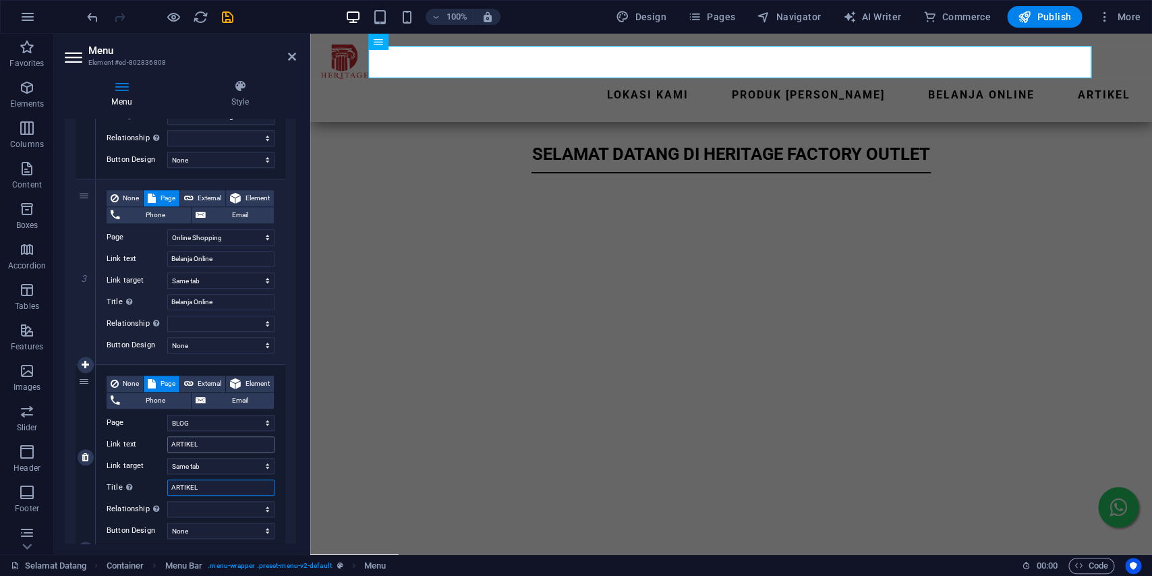
select select
type input "ARTIKEL"
click at [177, 451] on input "ARTIKEL" at bounding box center [220, 444] width 107 height 16
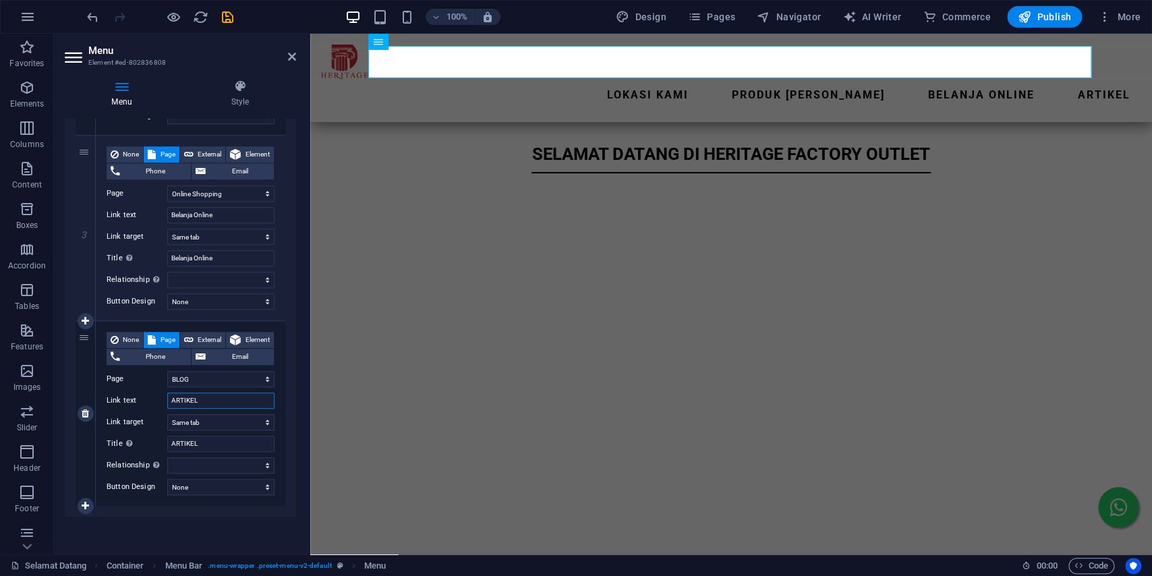
click at [222, 397] on input "ARTIKEL" at bounding box center [220, 401] width 107 height 16
